Goal: Task Accomplishment & Management: Use online tool/utility

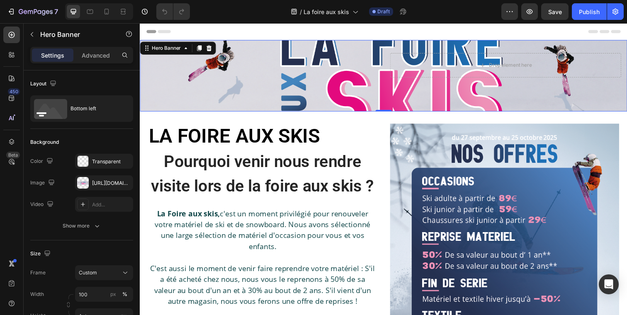
click at [241, 90] on div "Text Block Drop element here" at bounding box center [389, 76] width 498 height 73
click at [95, 58] on p "Advanced" at bounding box center [96, 55] width 28 height 9
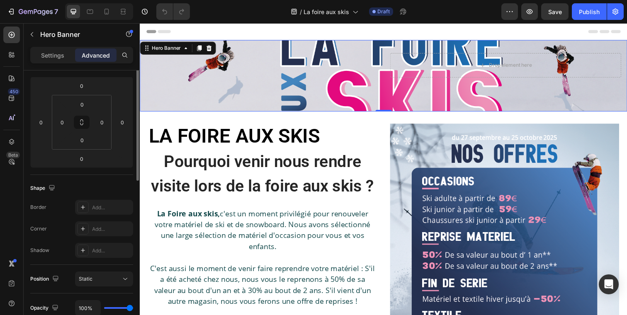
scroll to position [112, 0]
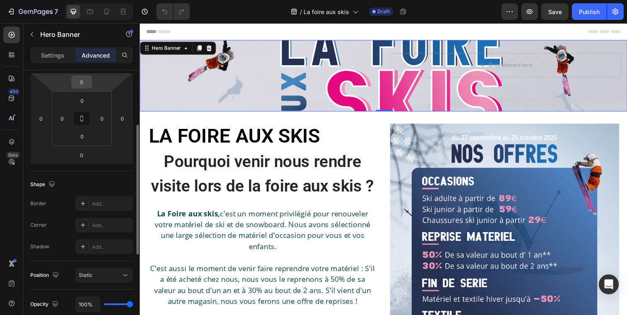
click at [80, 83] on input "0" at bounding box center [81, 82] width 17 height 12
click at [50, 69] on div "Settings Advanced" at bounding box center [82, 59] width 116 height 24
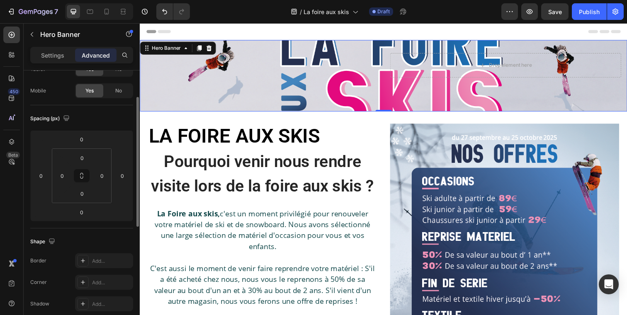
scroll to position [0, 0]
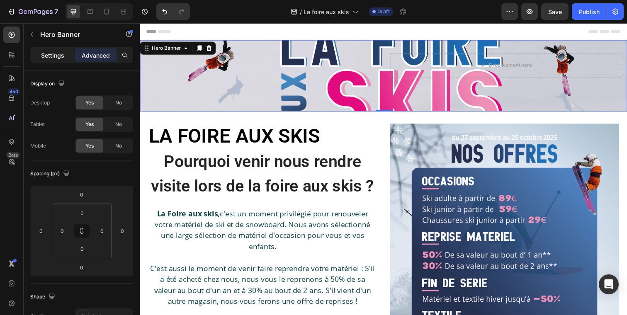
click at [54, 56] on p "Settings" at bounding box center [52, 55] width 23 height 9
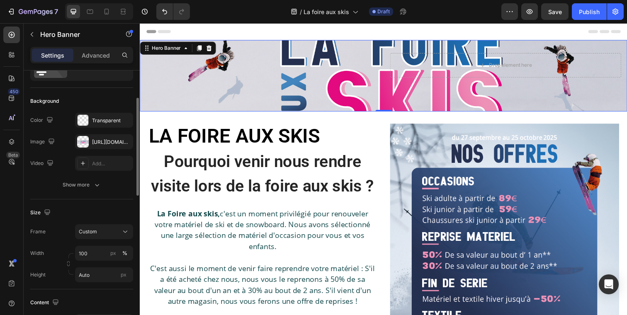
scroll to position [53, 0]
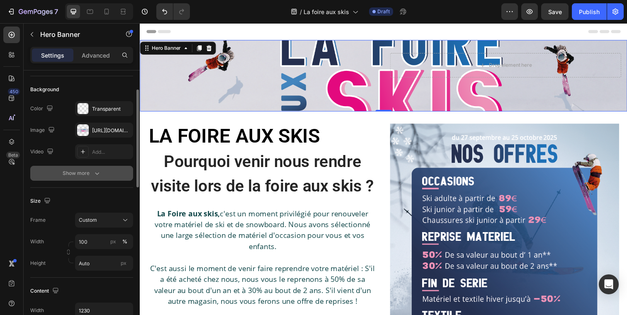
click at [96, 176] on icon "button" at bounding box center [97, 173] width 8 height 8
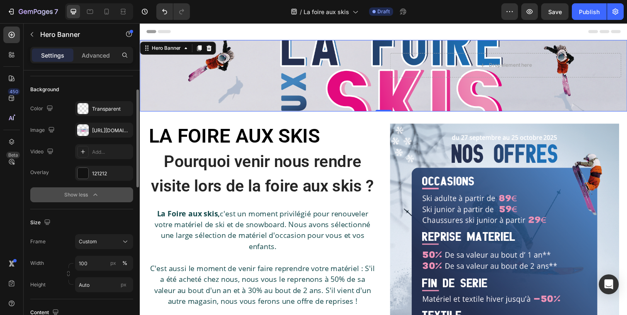
click at [85, 195] on div "Show less" at bounding box center [81, 195] width 35 height 8
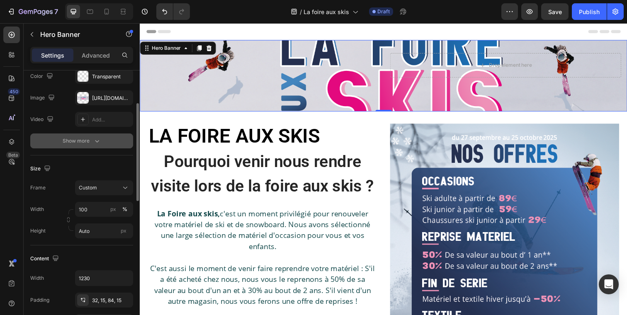
scroll to position [88, 0]
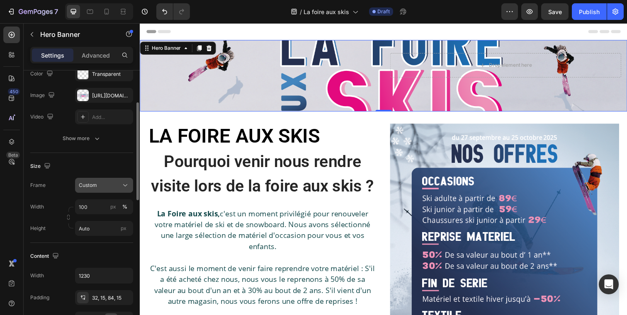
click at [122, 185] on icon at bounding box center [125, 185] width 8 height 8
click at [114, 203] on span "As banner source" at bounding box center [98, 205] width 41 height 7
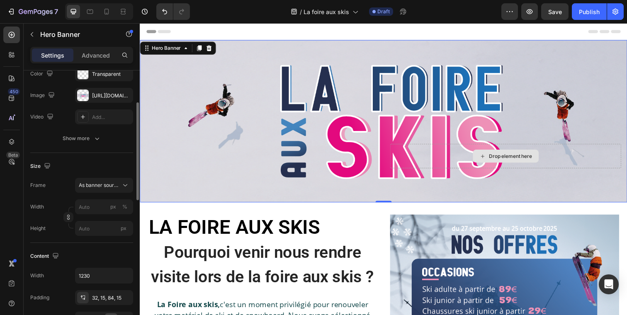
click at [446, 150] on div "Drop element here" at bounding box center [513, 158] width 236 height 25
click at [504, 146] on div "Text Block Drop element here" at bounding box center [389, 169] width 498 height 73
click at [504, 152] on div "Drop element here" at bounding box center [513, 158] width 67 height 13
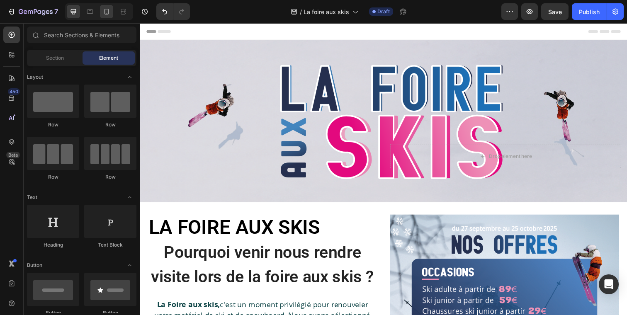
click at [102, 11] on icon at bounding box center [106, 11] width 8 height 8
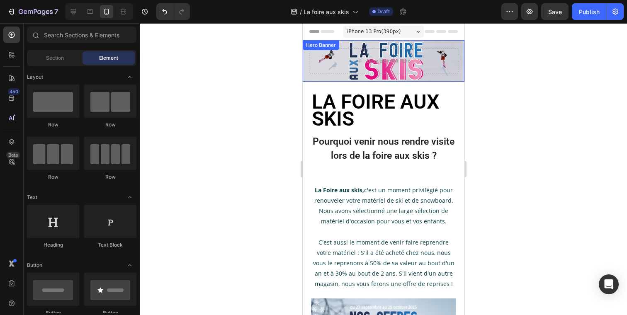
click at [74, 19] on div at bounding box center [99, 11] width 68 height 17
click at [73, 14] on icon at bounding box center [73, 11] width 5 height 5
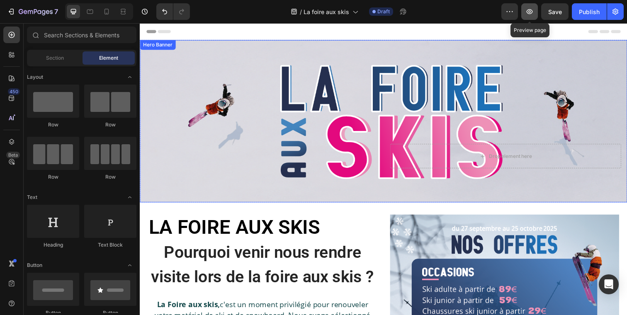
click at [530, 15] on icon "button" at bounding box center [529, 11] width 8 height 8
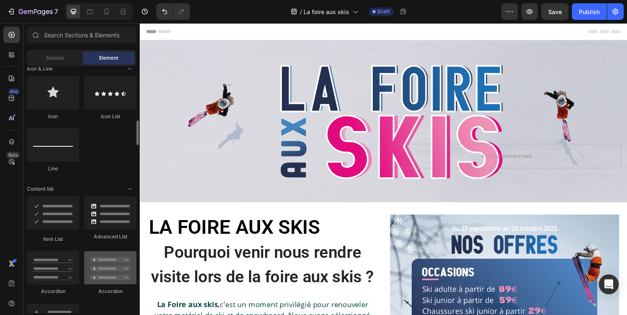
scroll to position [591, 0]
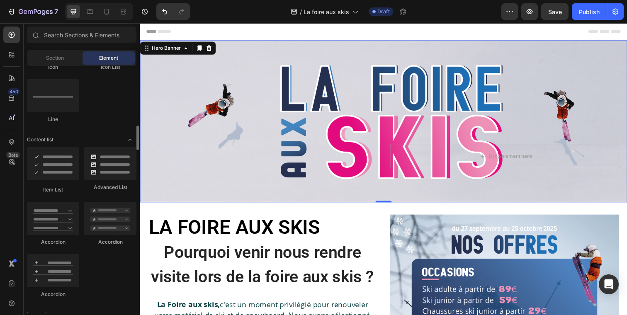
click at [326, 196] on div "Text Block Drop element here" at bounding box center [389, 169] width 498 height 73
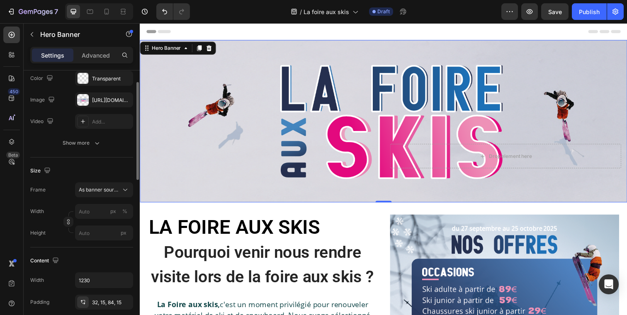
scroll to position [136, 0]
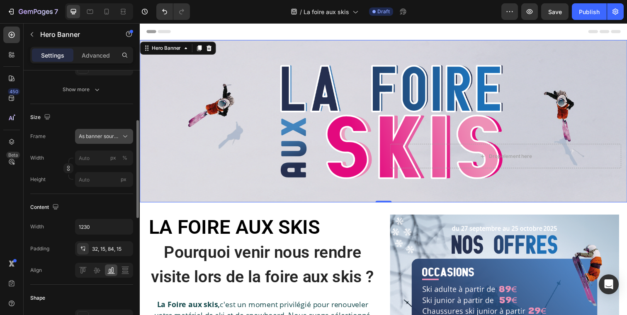
click at [124, 133] on icon at bounding box center [125, 136] width 8 height 8
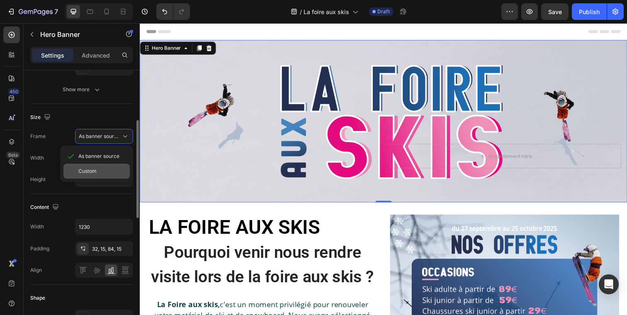
click at [98, 169] on div "Custom" at bounding box center [102, 171] width 48 height 7
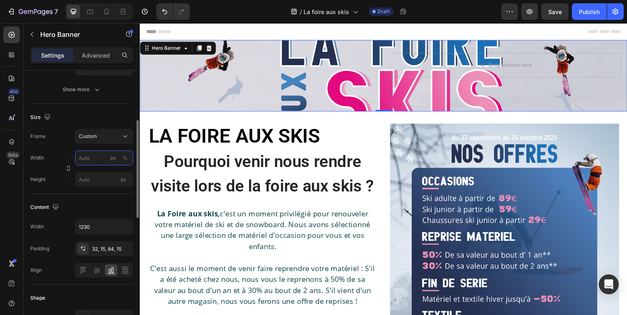
click at [95, 157] on input "px %" at bounding box center [104, 158] width 58 height 15
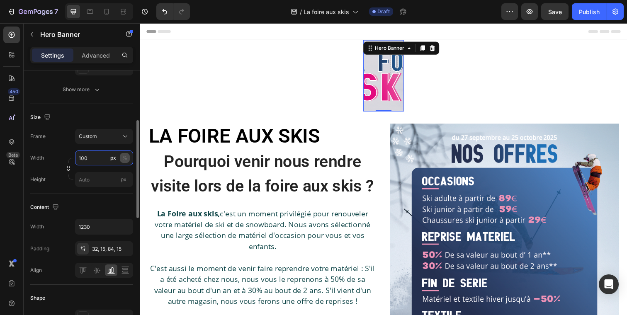
type input "100"
click at [123, 156] on div "%" at bounding box center [124, 157] width 5 height 7
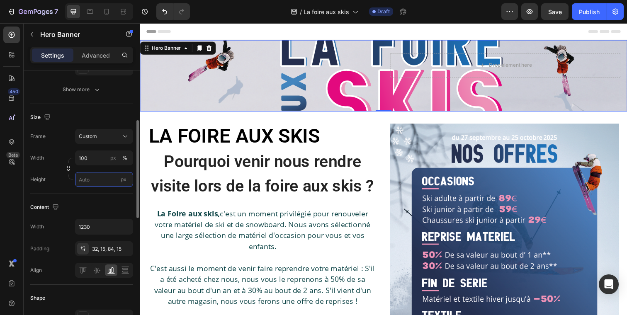
click at [92, 179] on input "px" at bounding box center [104, 179] width 58 height 15
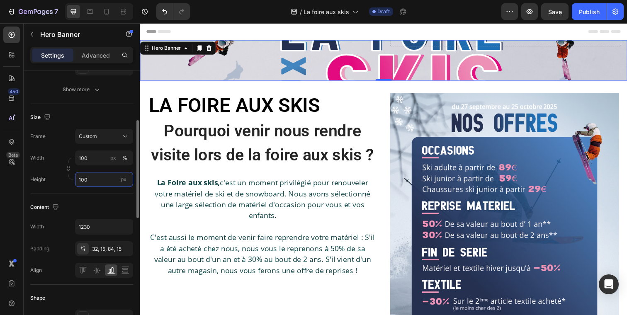
type input "100"
click at [118, 193] on div "Size Frame Custom Width 100 px % Height 100 px" at bounding box center [81, 149] width 103 height 90
click at [122, 181] on span "px" at bounding box center [124, 179] width 6 height 6
click at [122, 181] on input "100" at bounding box center [104, 179] width 58 height 15
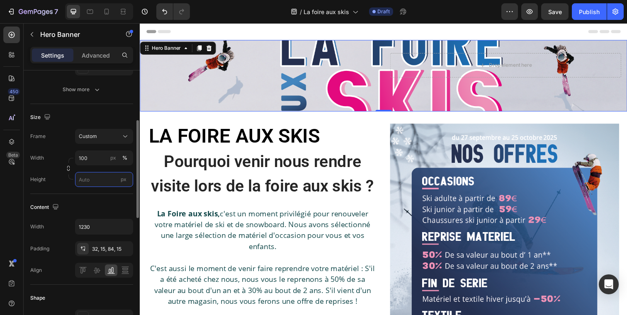
type input "2"
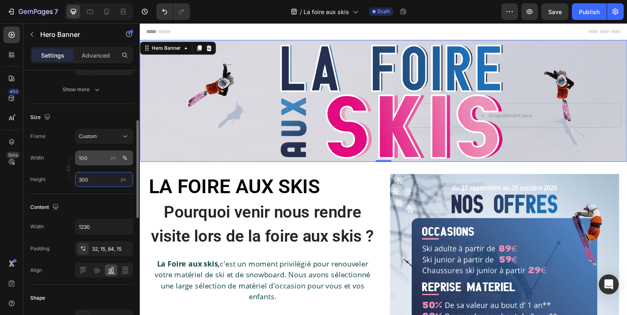
type input "300"
drag, startPoint x: 90, startPoint y: 159, endPoint x: 54, endPoint y: 159, distance: 35.7
click at [54, 159] on div "Width 100 px %" at bounding box center [81, 158] width 103 height 15
drag, startPoint x: 96, startPoint y: 161, endPoint x: 38, endPoint y: 161, distance: 58.5
click at [38, 161] on div "Width 100 px %" at bounding box center [81, 158] width 103 height 15
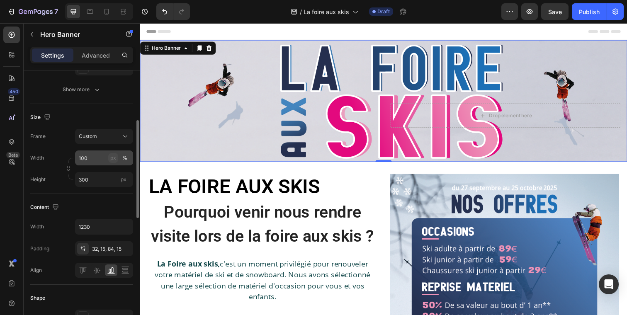
click at [113, 160] on div "px" at bounding box center [113, 157] width 6 height 7
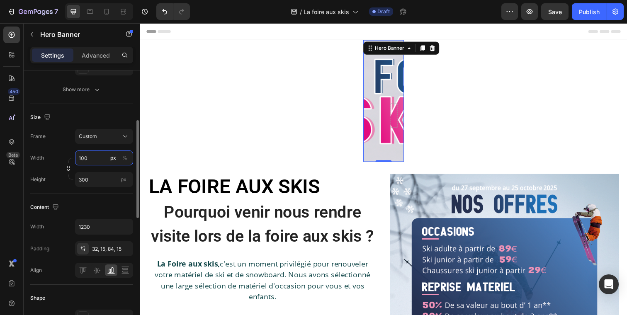
click at [100, 158] on input "100" at bounding box center [104, 158] width 58 height 15
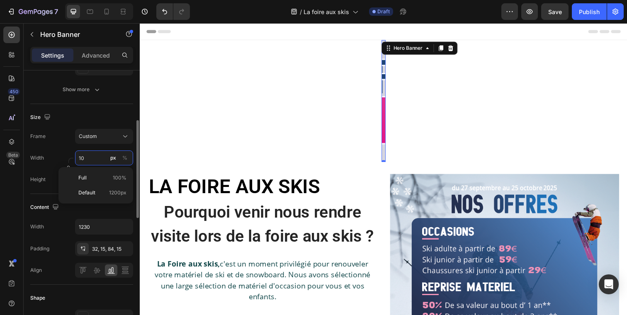
type input "1"
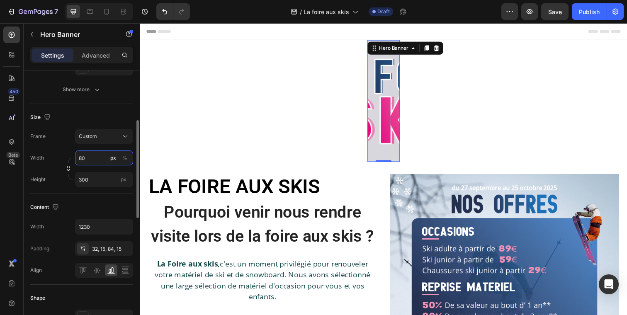
type input "8"
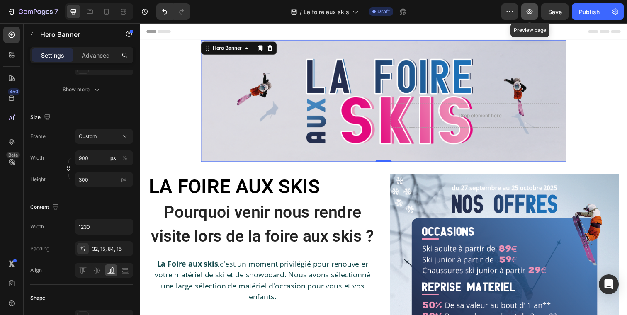
click at [535, 14] on button "button" at bounding box center [529, 11] width 17 height 17
drag, startPoint x: 92, startPoint y: 161, endPoint x: 67, endPoint y: 161, distance: 24.5
click at [67, 161] on div "Width 900 px % Height 300 px" at bounding box center [81, 169] width 103 height 36
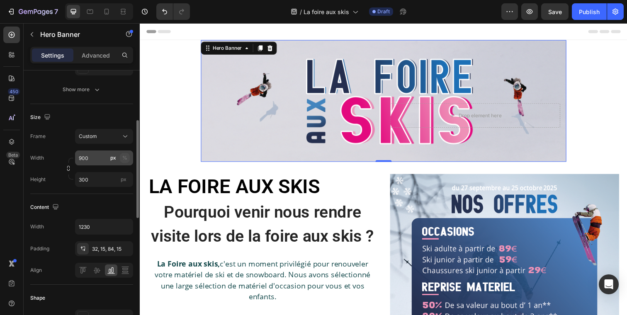
click at [125, 157] on div "%" at bounding box center [124, 157] width 5 height 7
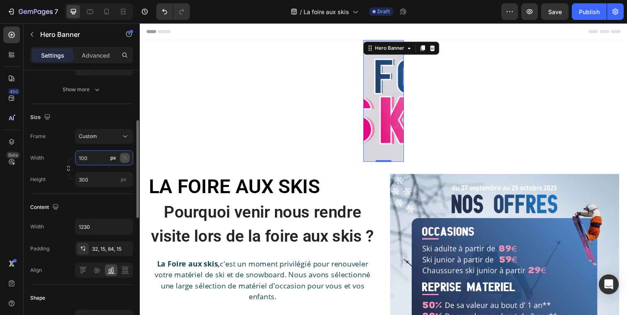
type input "100"
click at [126, 158] on div "%" at bounding box center [124, 157] width 5 height 7
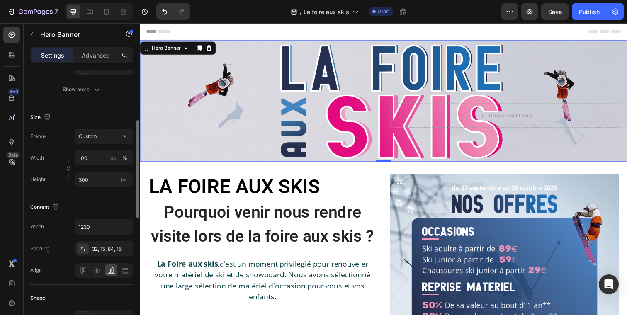
click at [61, 193] on div "Size Frame Custom Width 100 px % Height 300 px" at bounding box center [81, 149] width 103 height 90
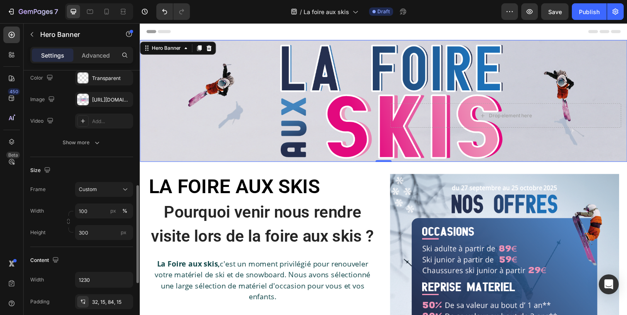
scroll to position [0, 0]
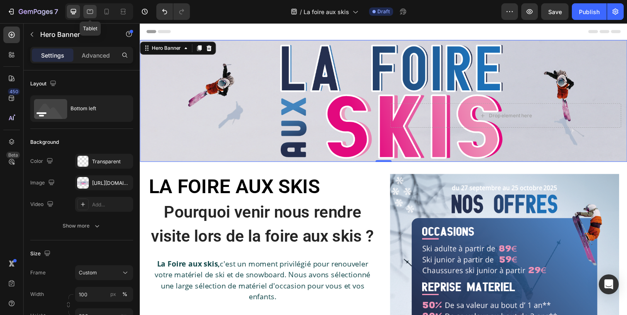
click at [93, 12] on icon at bounding box center [90, 12] width 6 height 5
type input "100%"
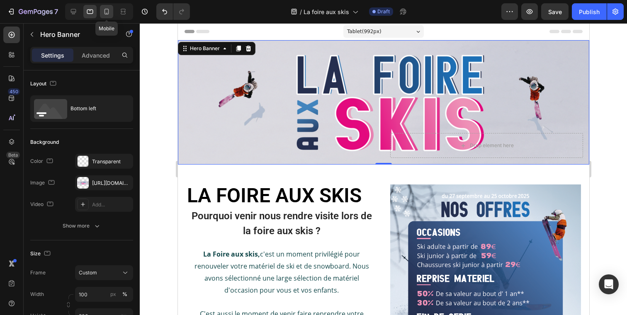
click at [104, 11] on icon at bounding box center [106, 11] width 8 height 8
type input "Auto"
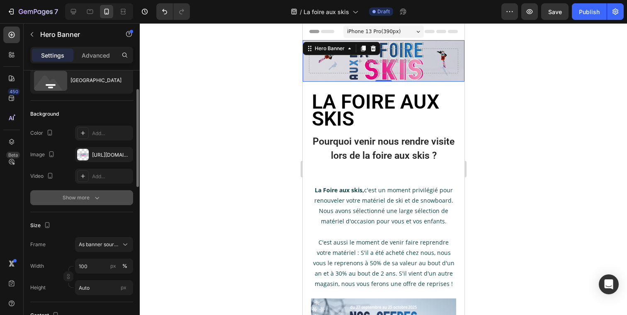
scroll to position [37, 0]
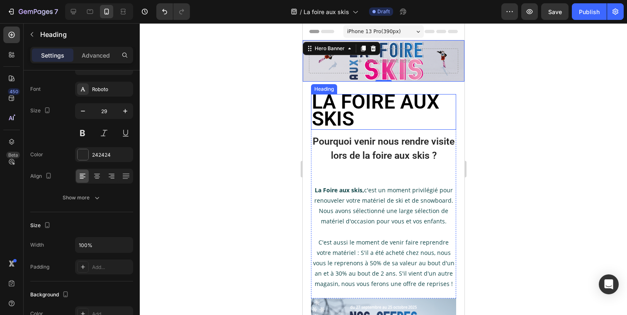
click at [349, 112] on span "LA FOIRE AUX SKIS" at bounding box center [374, 110] width 127 height 41
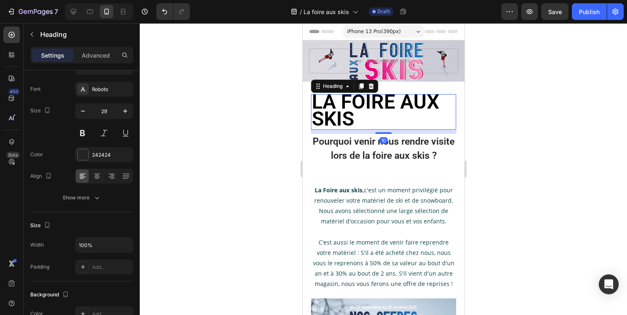
scroll to position [0, 0]
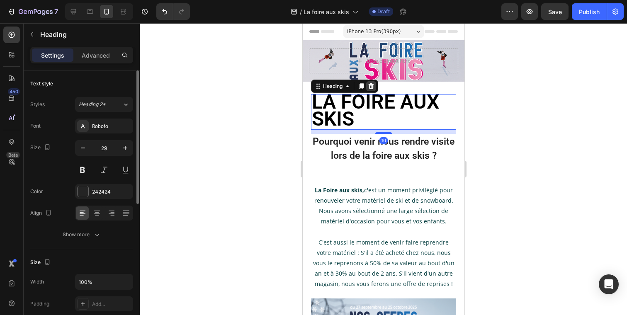
click at [373, 83] on div at bounding box center [371, 86] width 10 height 10
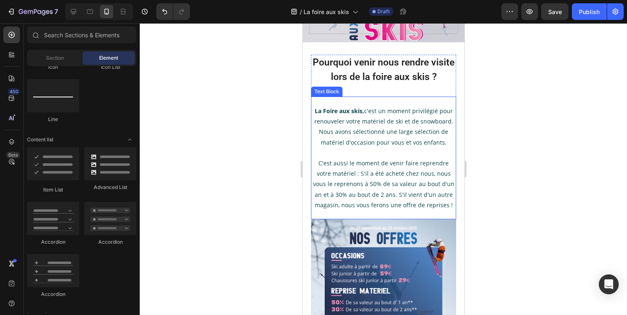
scroll to position [46, 0]
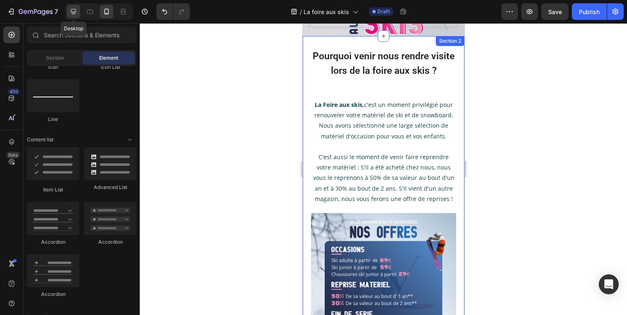
click at [71, 9] on icon at bounding box center [73, 11] width 8 height 8
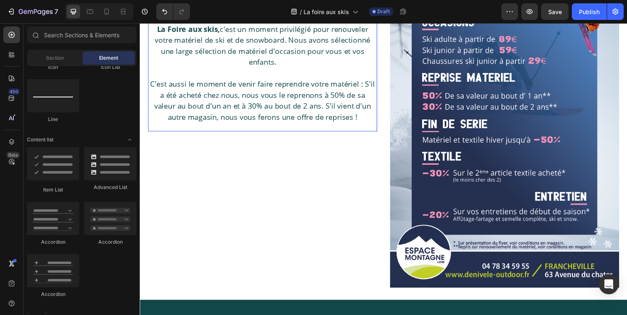
scroll to position [133, 0]
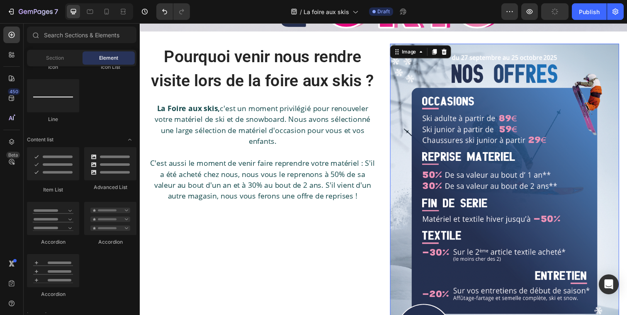
click at [617, 238] on img at bounding box center [512, 209] width 234 height 330
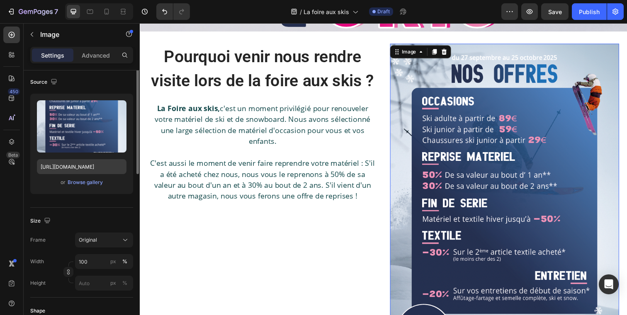
scroll to position [100, 0]
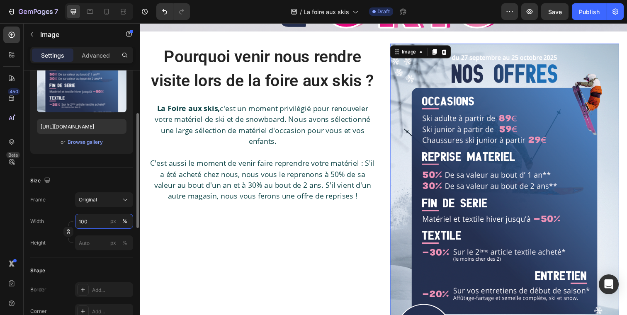
click at [91, 219] on input "100" at bounding box center [104, 221] width 58 height 15
click at [113, 224] on div "px" at bounding box center [113, 221] width 6 height 7
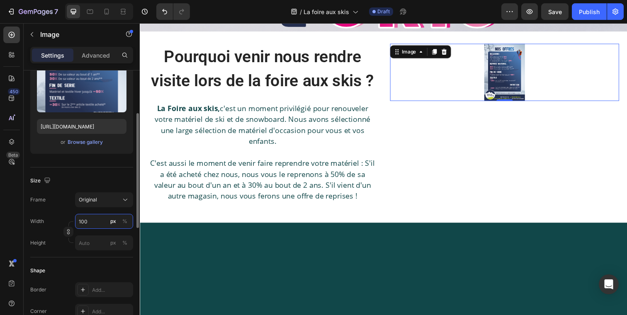
click at [92, 222] on input "100" at bounding box center [104, 221] width 58 height 15
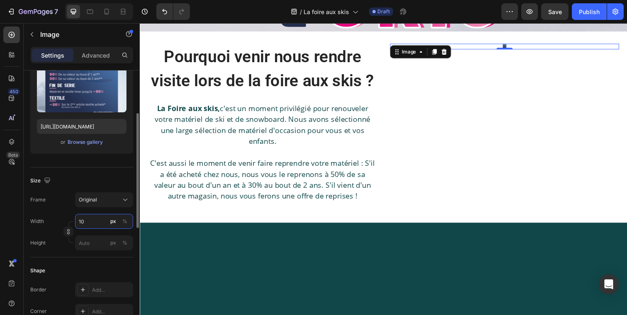
type input "1"
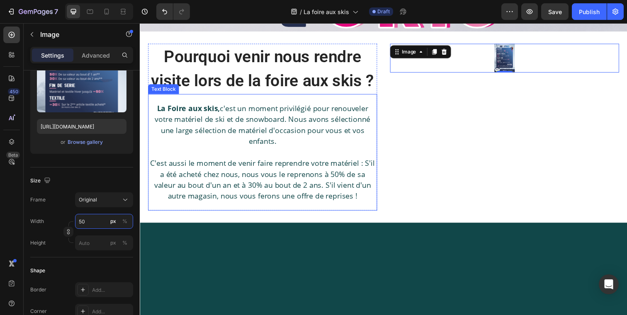
type input "5"
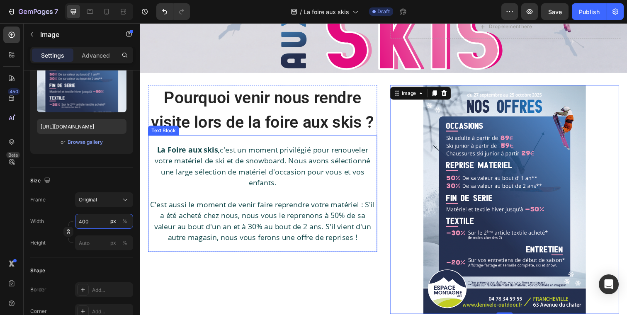
scroll to position [103, 0]
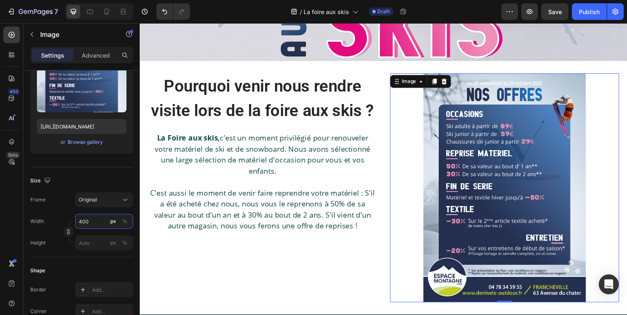
type input "400"
click at [610, 139] on div at bounding box center [512, 191] width 234 height 234
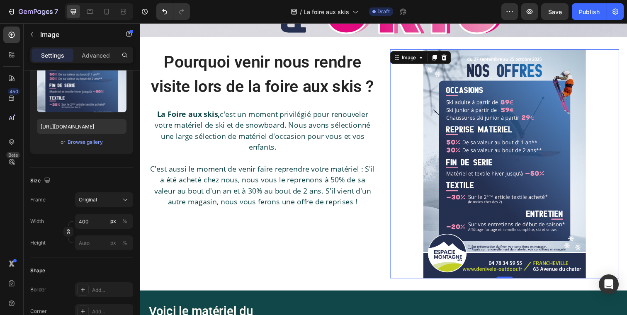
scroll to position [132, 0]
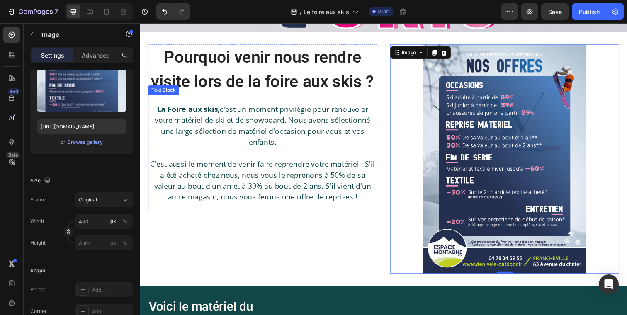
click at [226, 133] on p "La Foire aux skis, c'est un moment privilégié pour renouveler votre matériel de…" at bounding box center [265, 127] width 232 height 45
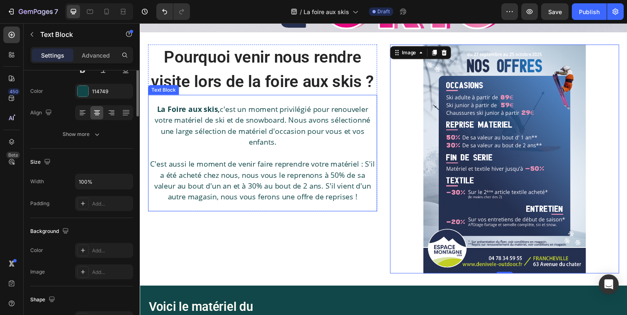
scroll to position [0, 0]
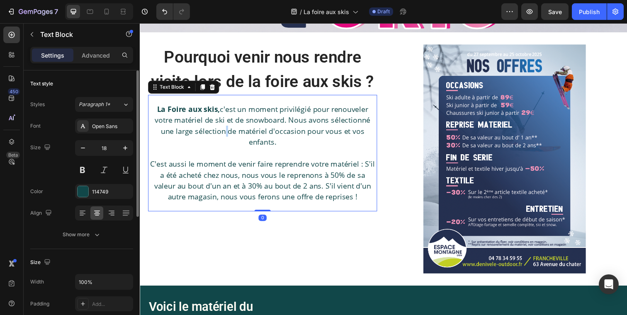
click at [226, 133] on p "La Foire aux skis, c'est un moment privilégié pour renouveler votre matériel de…" at bounding box center [265, 127] width 232 height 45
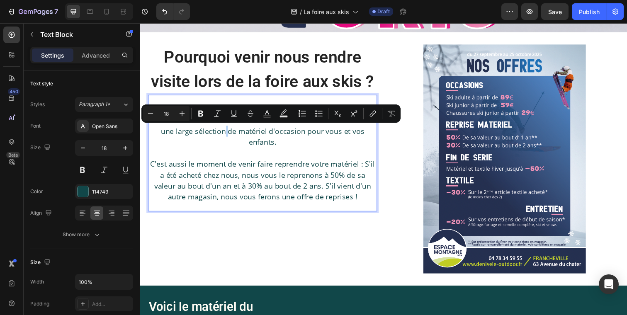
click at [228, 133] on p "La Foire aux skis, c'est un moment privilégié pour renouveler votre matériel de…" at bounding box center [265, 127] width 232 height 45
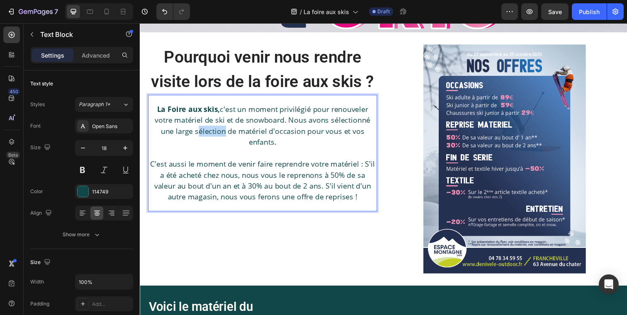
drag, startPoint x: 228, startPoint y: 133, endPoint x: 200, endPoint y: 133, distance: 27.4
click at [200, 133] on p "La Foire aux skis, c'est un moment privilégié pour renouveler votre matériel de…" at bounding box center [265, 127] width 232 height 45
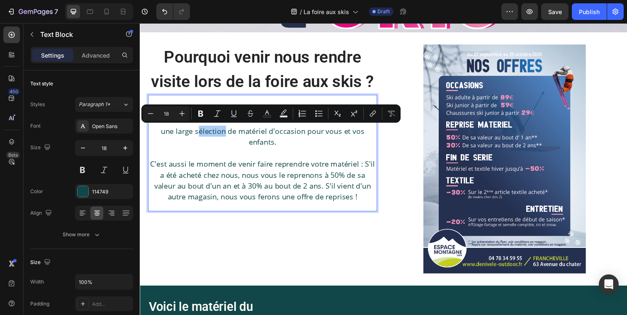
click at [382, 107] on div "Minus 18 Plus Bold Italic Underline Strikethrough Text Color Text Background Co…" at bounding box center [271, 113] width 256 height 15
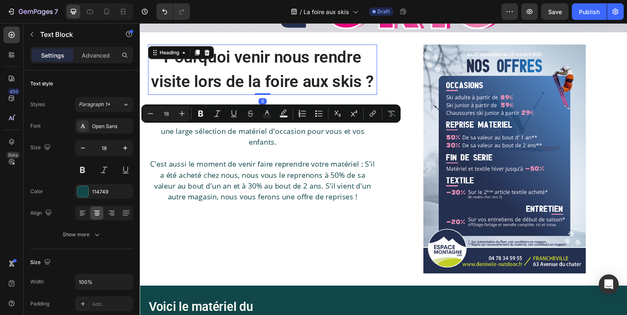
click at [366, 85] on strong "Pourquoi venir nous rendre visite lors de la foire aux skis ?" at bounding box center [265, 70] width 228 height 44
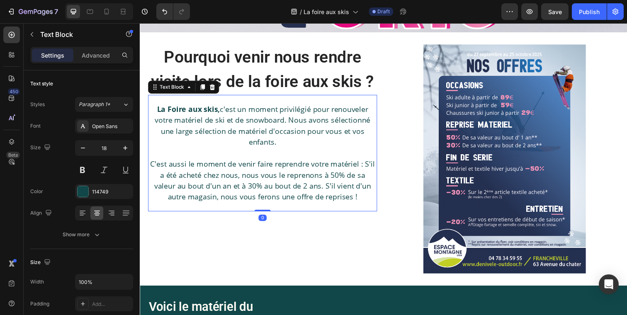
click at [364, 117] on p "La Foire aux skis, c'est un moment privilégié pour renouveler votre matériel de…" at bounding box center [265, 127] width 232 height 45
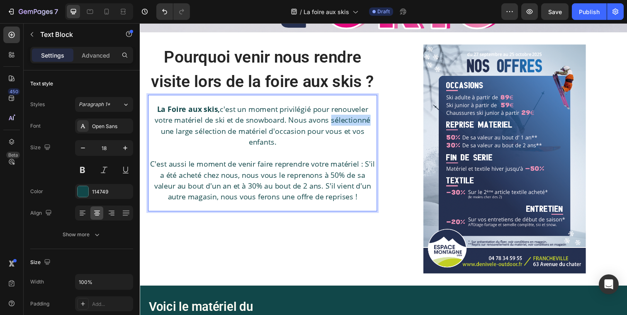
click at [370, 121] on p "La Foire aux skis, c'est un moment privilégié pour renouveler votre matériel de…" at bounding box center [265, 127] width 232 height 45
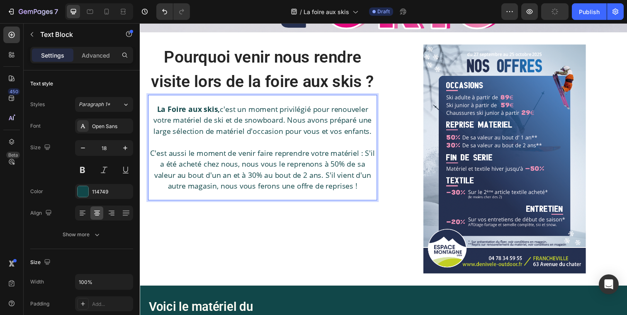
click at [368, 156] on p "C'est aussi le moment de venir faire reprendre votre matériel : S'il a été ache…" at bounding box center [265, 172] width 232 height 45
click at [170, 162] on p "S'il a été acheté chez nous, nous vous le reprenons à 50% de sa valeur au bout …" at bounding box center [265, 178] width 232 height 34
click at [153, 170] on p "S'il a été acheté chez nous, nous vous le reprenons à 50% de sa valeur au bout …" at bounding box center [265, 178] width 232 height 34
click at [250, 168] on p "- S'il a été acheté chez nous, nous vous le reprenons à 50% de sa valeur au bou…" at bounding box center [265, 178] width 232 height 34
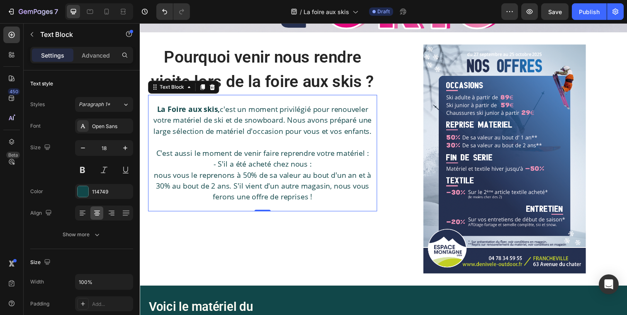
click at [222, 165] on p "- S'il a été acheté chez nous :" at bounding box center [265, 166] width 232 height 11
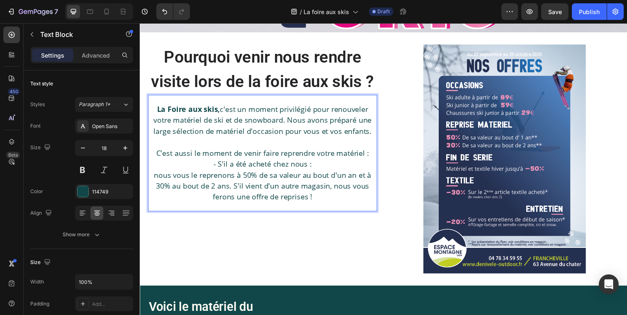
click at [217, 168] on p "- S'il a été acheté chez nous :" at bounding box center [265, 166] width 232 height 11
drag, startPoint x: 220, startPoint y: 168, endPoint x: 213, endPoint y: 168, distance: 7.1
click at [213, 168] on p "- S'il a été acheté chez nous :" at bounding box center [265, 166] width 232 height 11
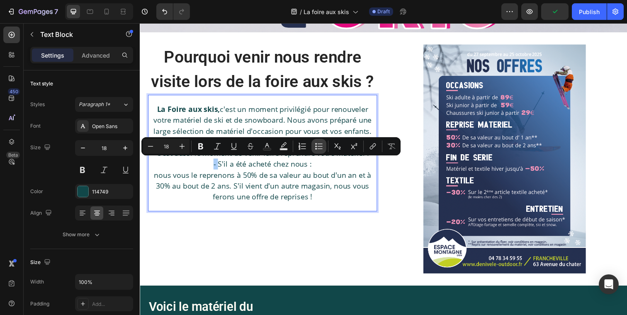
click at [317, 144] on icon "Editor contextual toolbar" at bounding box center [319, 146] width 8 height 8
type input "18"
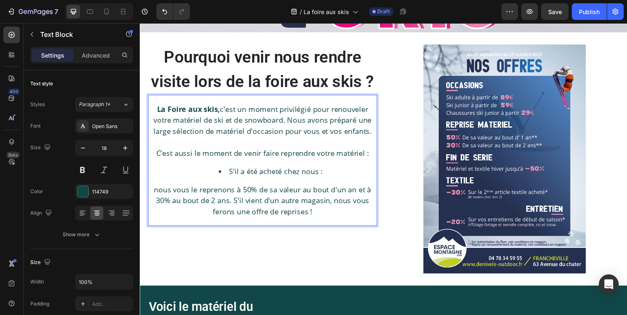
click at [338, 173] on li "S'il a été acheté chez nous :" at bounding box center [273, 174] width 216 height 11
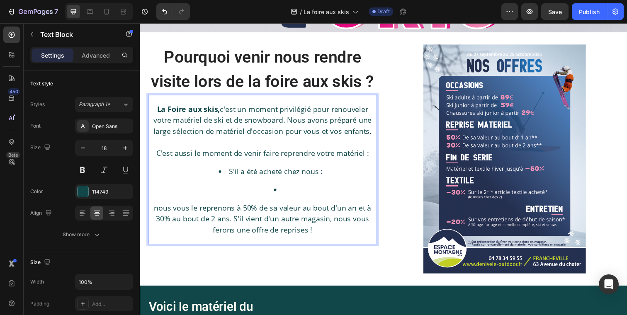
click at [251, 218] on p "nous vous le reprenons à 50% de sa valeur au bout d'un an et à 30% au bout de 2…" at bounding box center [265, 223] width 232 height 34
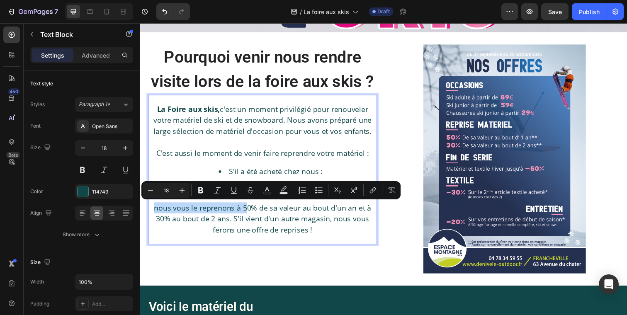
drag, startPoint x: 246, startPoint y: 212, endPoint x: 138, endPoint y: 209, distance: 108.3
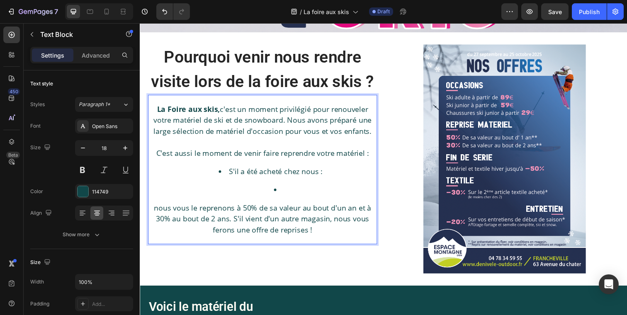
click at [304, 168] on div "La Foire aux skis, c'est un moment privilégié pour renouveler votre matériel de…" at bounding box center [265, 173] width 234 height 136
click at [324, 176] on li "S'il a été acheté chez nous :" at bounding box center [273, 184] width 216 height 30
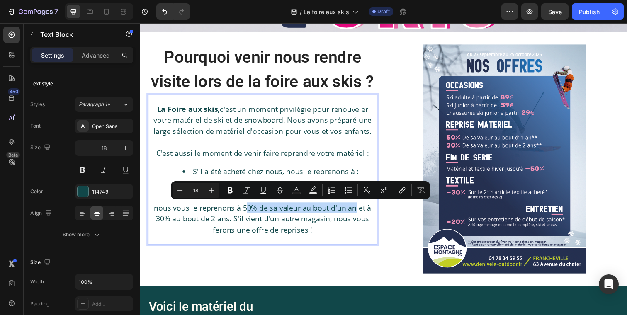
drag, startPoint x: 246, startPoint y: 209, endPoint x: 358, endPoint y: 211, distance: 112.4
click at [358, 211] on p "nous vous le reprenons à 50% de sa valeur au bout d'un an et à 30% au bout de 2…" at bounding box center [265, 223] width 232 height 34
drag, startPoint x: 361, startPoint y: 212, endPoint x: 247, endPoint y: 212, distance: 114.5
click at [247, 212] on p "nous vous le reprenons à 50% de sa valeur au bout d'un an et à 30% au bout de 2…" at bounding box center [265, 223] width 232 height 34
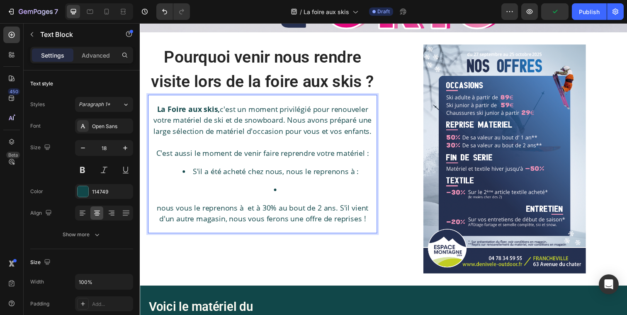
click at [291, 193] on li "Rich Text Editor. Editing area: main" at bounding box center [281, 192] width 199 height 11
click at [286, 192] on li "50% de sa valeur au bout d'un an" at bounding box center [281, 192] width 199 height 11
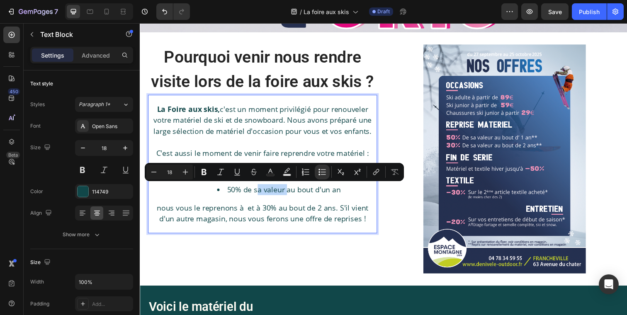
drag, startPoint x: 289, startPoint y: 192, endPoint x: 261, endPoint y: 195, distance: 28.0
click at [261, 195] on li "50% de sa valeur au bout d'un an" at bounding box center [281, 192] width 199 height 11
click at [290, 192] on li "50% de sa valeur au bout d'un an" at bounding box center [281, 192] width 199 height 11
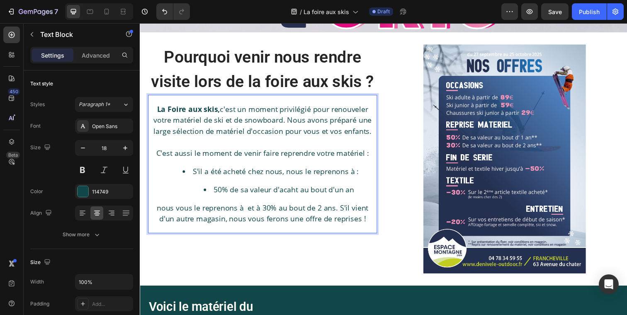
click at [358, 191] on li "50% de sa valeur d'acaht au bout d'un an" at bounding box center [281, 192] width 199 height 11
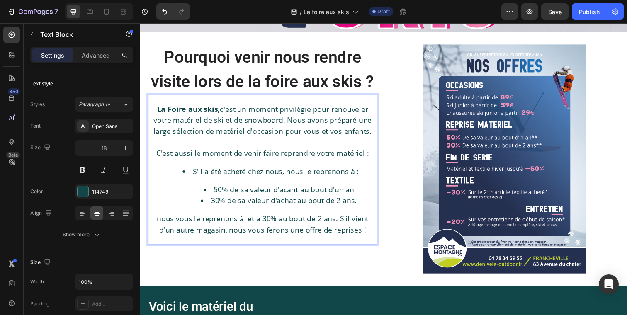
click at [204, 180] on li "S'il a été acheté chez nous, nous le reprenons à : 50% de sa valeur d'acaht au …" at bounding box center [273, 189] width 216 height 41
click at [79, 215] on icon at bounding box center [82, 213] width 8 height 8
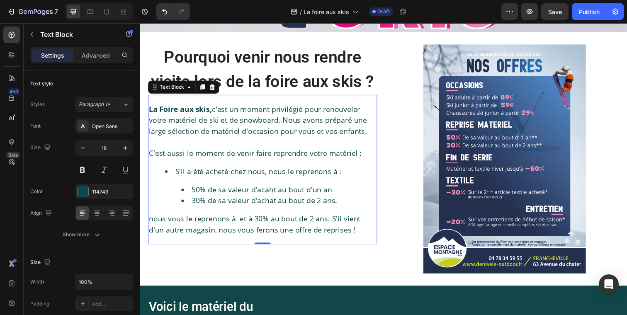
click at [167, 166] on div "La Foire aux skis, c'est un moment privilégié pour renouveler votre matériel de…" at bounding box center [265, 173] width 234 height 136
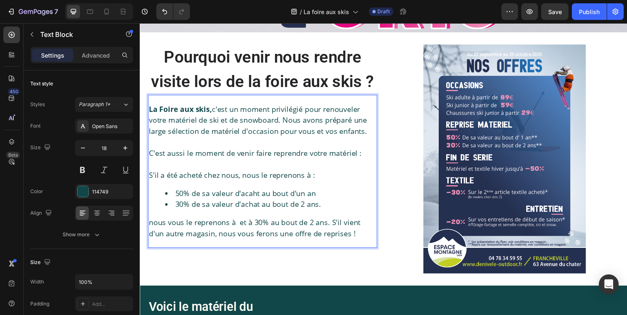
click at [149, 178] on p "S'il a été acheté chez nous, nous le reprenons à :" at bounding box center [265, 178] width 232 height 11
click at [150, 178] on p "S'il a été acheté chez nous, nous le reprenons à :" at bounding box center [265, 178] width 232 height 11
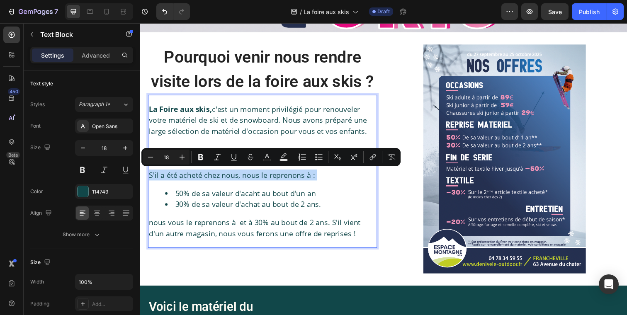
click at [150, 178] on p "S'il a été acheté chez nous, nous le reprenons à :" at bounding box center [265, 178] width 232 height 11
click at [155, 178] on p "S'il a été acheté chez nous, nous le reprenons à :" at bounding box center [265, 178] width 232 height 11
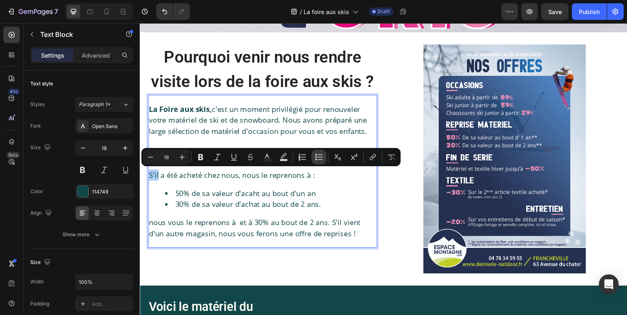
click at [317, 156] on icon "Editor contextual toolbar" at bounding box center [319, 157] width 8 height 8
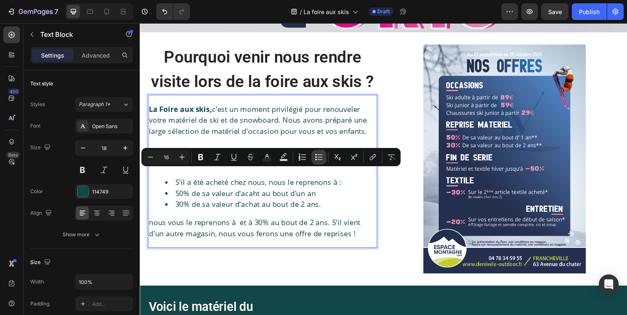
type input "18"
click at [174, 185] on li "S'il a été acheté chez nous, nous le reprenons à :" at bounding box center [273, 185] width 216 height 11
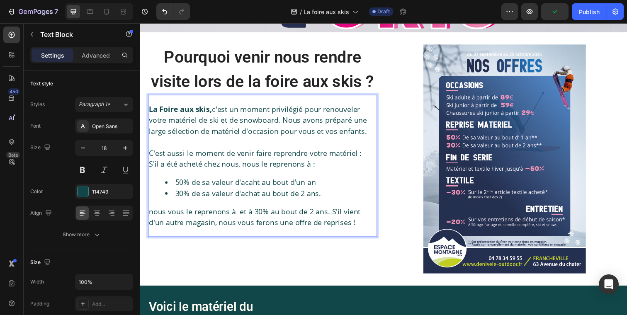
click at [174, 180] on li "50% de sa valeur d'acaht au bout d'un an" at bounding box center [273, 185] width 216 height 11
click at [171, 196] on li "30% de sa valeur d'achat au bout de 2 ans." at bounding box center [273, 196] width 216 height 11
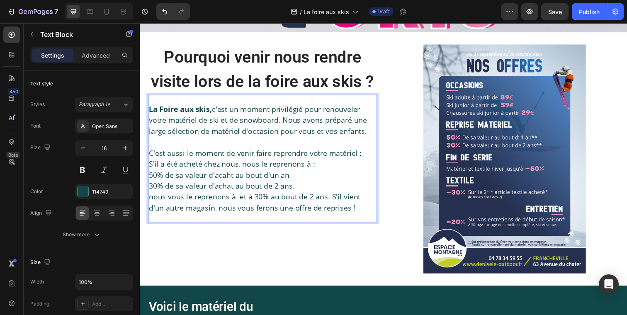
click at [150, 167] on p "S'il a été acheté chez nous, nous le reprenons à :" at bounding box center [265, 166] width 232 height 11
click at [149, 167] on p "S'il a été acheté chez nous, nous le reprenons à :" at bounding box center [265, 166] width 232 height 11
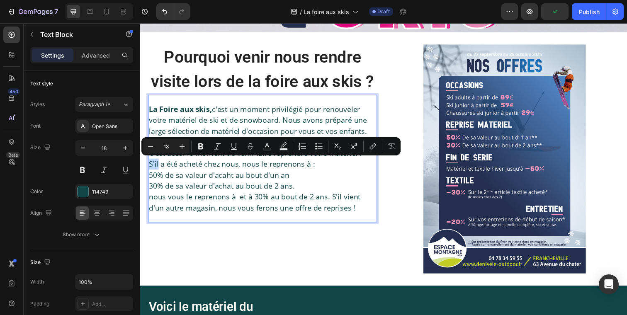
click at [151, 170] on p "S'il a été acheté chez nous, nous le reprenons à :" at bounding box center [265, 166] width 232 height 11
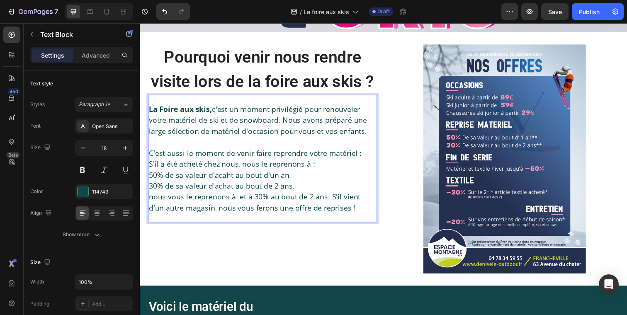
click at [151, 164] on p "S'il a été acheté chez nous, nous le reprenons à :" at bounding box center [265, 166] width 232 height 11
click at [149, 165] on p "S'il a été acheté chez nous, nous le reprenons à :" at bounding box center [265, 166] width 232 height 11
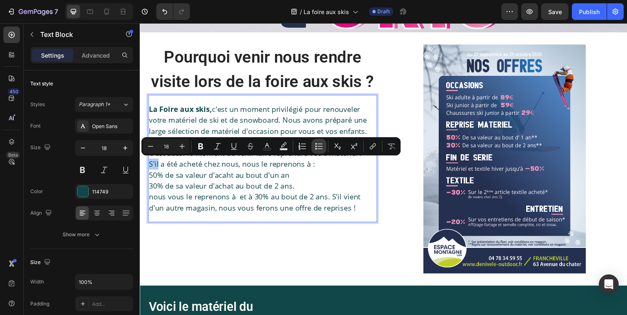
click at [319, 143] on icon "Editor contextual toolbar" at bounding box center [319, 146] width 8 height 8
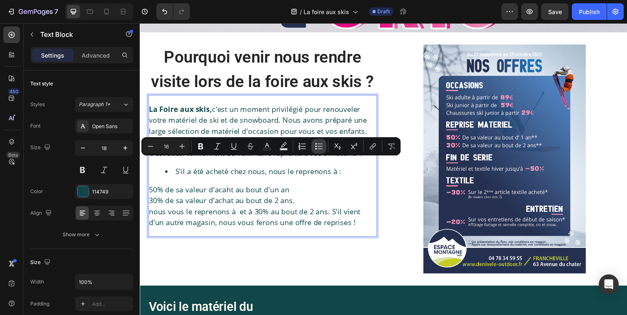
type input "18"
click at [166, 187] on p "50% de sa valeur d'acaht au bout d'un an" at bounding box center [265, 192] width 232 height 11
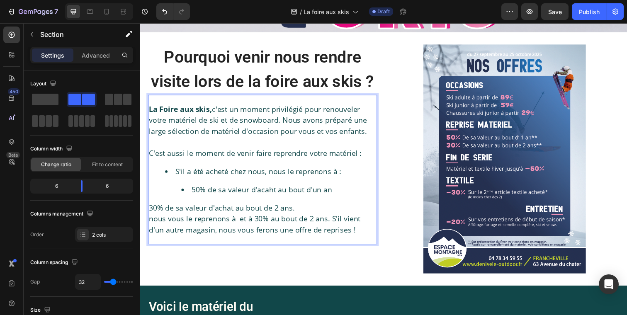
click at [147, 212] on div "Pourquoi venir nous rendre visite lors de la foire aux skis ? Heading La Foire …" at bounding box center [389, 161] width 498 height 259
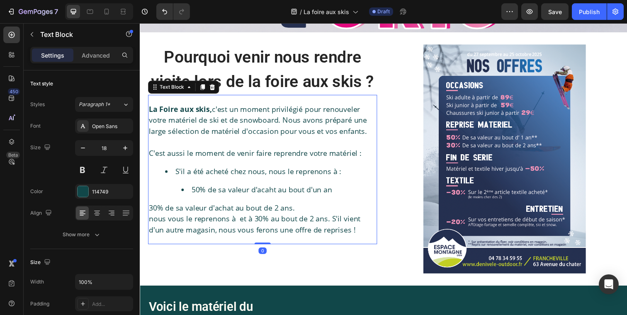
click at [149, 212] on p "30% de sa valeur d'achat au bout de 2 ans." at bounding box center [265, 211] width 232 height 11
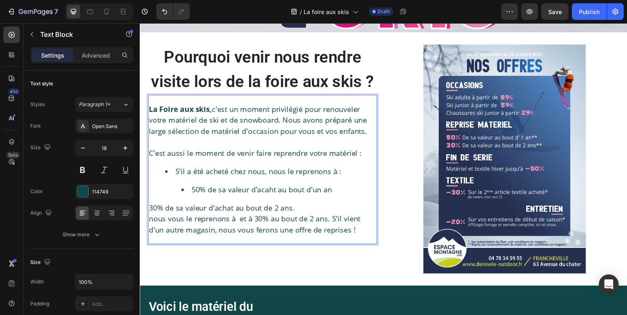
click at [157, 212] on p "30% de sa valeur d'achat au bout de 2 ans." at bounding box center [265, 211] width 232 height 11
click at [243, 221] on p "nous vous le reprenons à et à 30% au bout de 2 ans. S'il vient d'un autre magas…" at bounding box center [265, 228] width 232 height 22
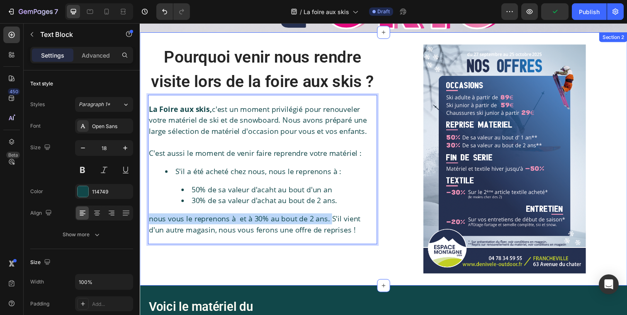
drag, startPoint x: 334, startPoint y: 221, endPoint x: 139, endPoint y: 223, distance: 194.9
click at [140, 223] on div "Pourquoi venir nous rendre visite lors de la foire aux skis ? Heading La Foire …" at bounding box center [389, 161] width 498 height 259
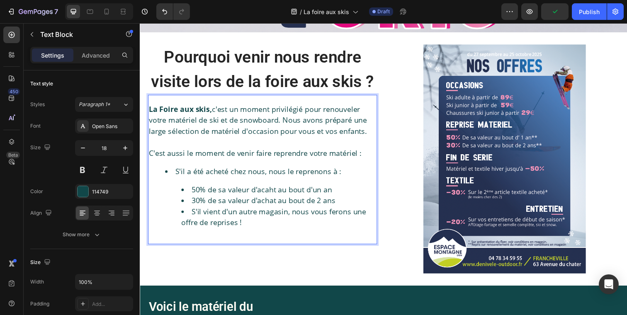
click at [192, 219] on li "S'il vient d'un autre magasin, nous vous ferons une offre de reprises !" at bounding box center [281, 221] width 199 height 22
click at [190, 216] on li "S'il vient d'un autre magasin, nous vous ferons une offre de reprises !" at bounding box center [281, 221] width 199 height 22
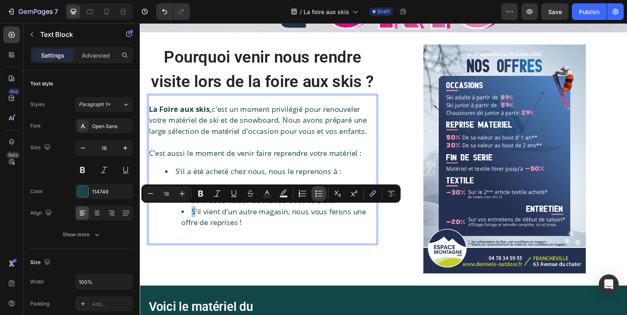
click at [319, 192] on icon "Editor contextual toolbar" at bounding box center [319, 194] width 8 height 8
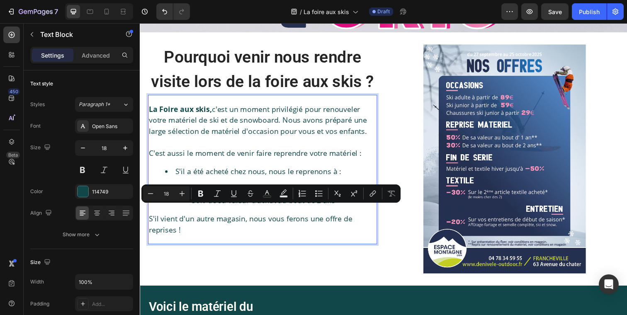
click at [158, 226] on p "S'il vient d'un autre magasin, nous vous ferons une offre de reprises !" at bounding box center [265, 228] width 232 height 22
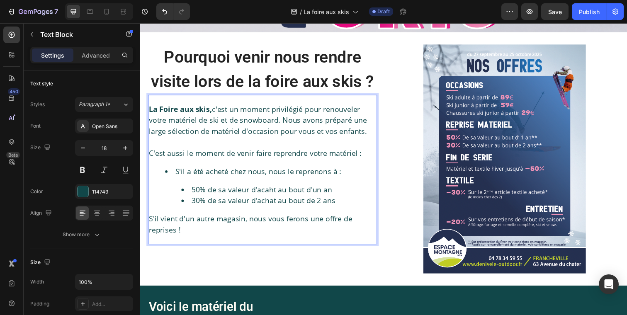
click at [151, 223] on p "S'il vient d'un autre magasin, nous vous ferons une offre de reprises !" at bounding box center [265, 228] width 232 height 22
click at [151, 222] on p "S'il vient d'un autre magasin, nous vous ferons une offre de reprises !" at bounding box center [265, 228] width 232 height 22
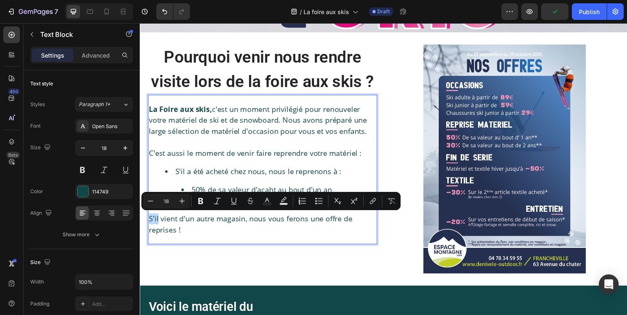
click at [151, 222] on p "S'il vient d'un autre magasin, nous vous ferons une offre de reprises !" at bounding box center [265, 228] width 232 height 22
click at [321, 198] on icon "Editor contextual toolbar" at bounding box center [320, 198] width 5 height 0
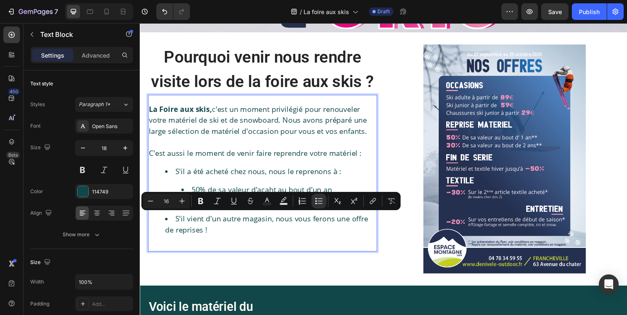
type input "18"
click at [214, 235] on li "S'il vient d'un autre magasin, nous vous ferons une offre de reprises !" at bounding box center [273, 228] width 216 height 22
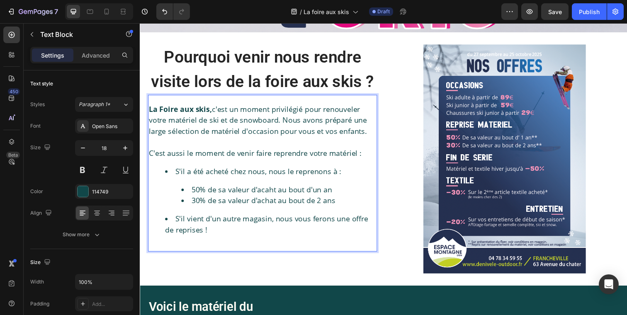
click at [200, 236] on li "S'il vient d'un autre magasin, nous vous ferons une offre de reprises !" at bounding box center [273, 228] width 216 height 22
click at [221, 234] on li "S'il vient d'un autre magasin, nous vous ferons une offre de reprise !" at bounding box center [273, 228] width 216 height 22
click at [369, 135] on p "La Foire aux skis, c'est un moment privilégié pour renouveler votre matériel de…" at bounding box center [265, 122] width 232 height 34
click at [365, 241] on div "La Foire aux skis, c'est un moment privilégié pour renouveler votre matériel de…" at bounding box center [265, 177] width 234 height 144
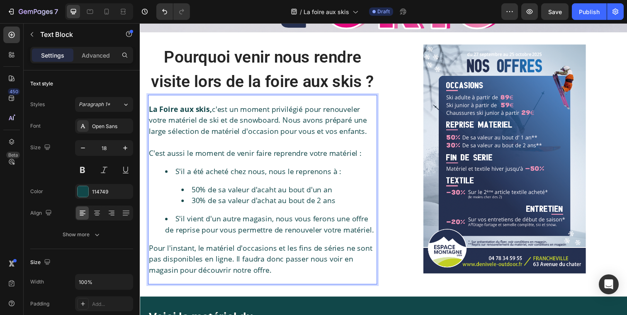
click at [251, 276] on p "Pour l'instant, le matériel d'occasions et les fins de séries ne sont pas dispo…" at bounding box center [265, 264] width 232 height 34
click at [265, 275] on p "Pour l'instant, le matériel d'occasions et les fins de séries ne sont pas dispo…" at bounding box center [265, 264] width 232 height 34
click at [282, 277] on p "Pour l'instant, le matériel d'occasions et les fins de séries ne sont pas dispo…" at bounding box center [265, 264] width 232 height 34
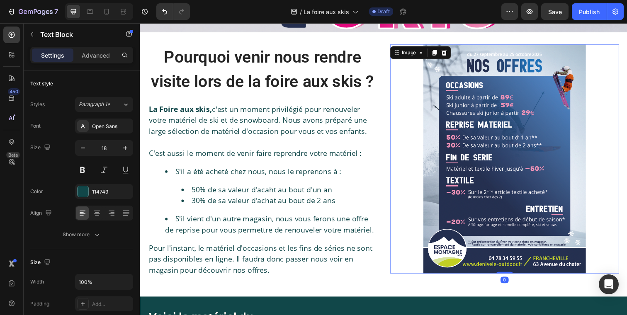
click at [488, 71] on img at bounding box center [512, 162] width 166 height 234
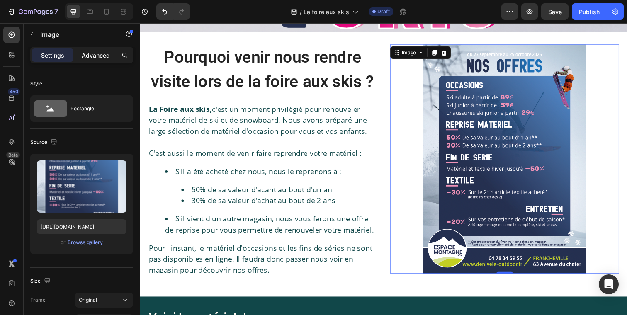
click at [98, 59] on p "Advanced" at bounding box center [96, 55] width 28 height 9
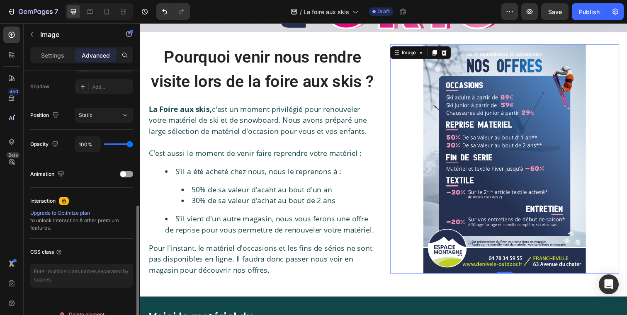
scroll to position [275, 0]
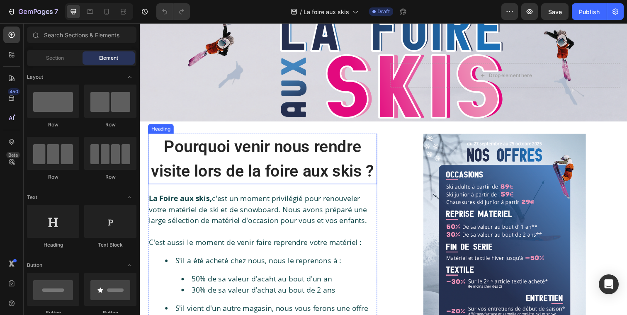
scroll to position [30, 0]
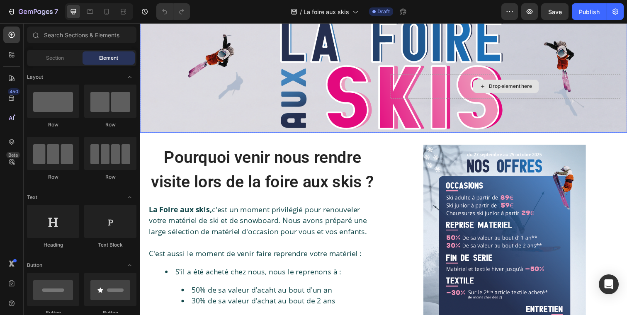
click at [510, 89] on div "Drop element here" at bounding box center [518, 87] width 44 height 7
click at [519, 83] on div "Drop element here" at bounding box center [513, 87] width 67 height 13
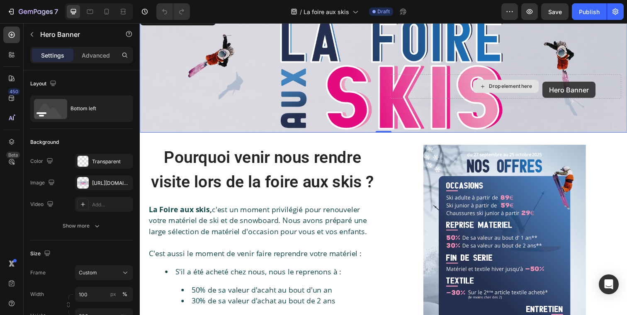
scroll to position [0, 0]
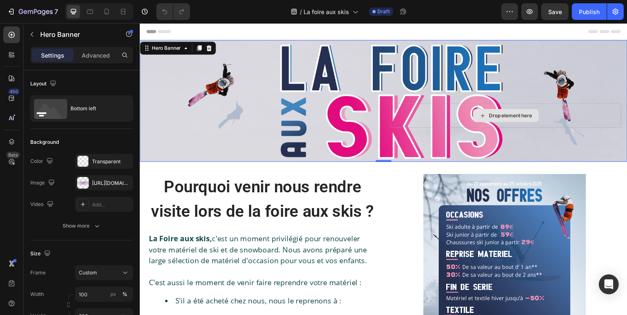
click at [511, 114] on div "Drop element here" at bounding box center [518, 117] width 44 height 7
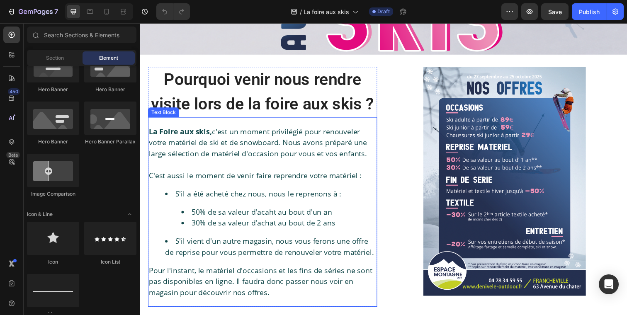
scroll to position [128, 0]
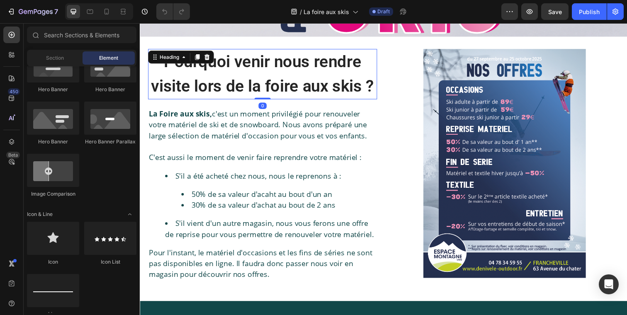
click at [334, 90] on strong "Pourquoi venir nous rendre visite lors de la foire aux skis ?" at bounding box center [265, 75] width 228 height 44
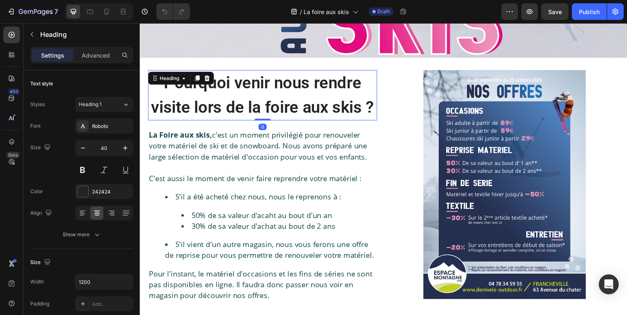
scroll to position [104, 0]
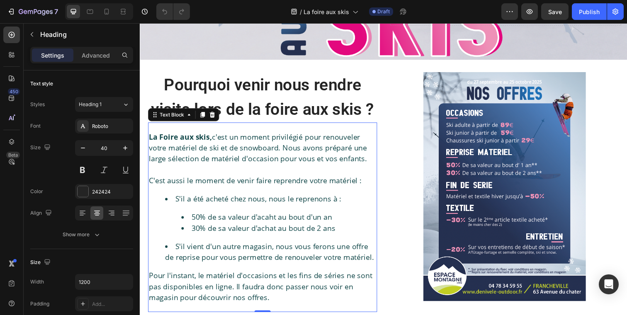
click at [252, 168] on p at bounding box center [265, 172] width 232 height 11
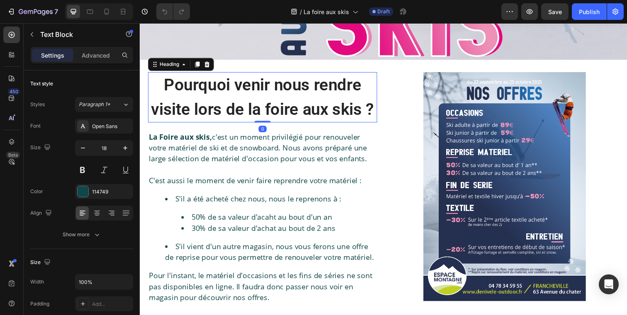
click at [281, 102] on strong "Pourquoi venir nous rendre visite lors de la foire aux skis ?" at bounding box center [265, 98] width 228 height 44
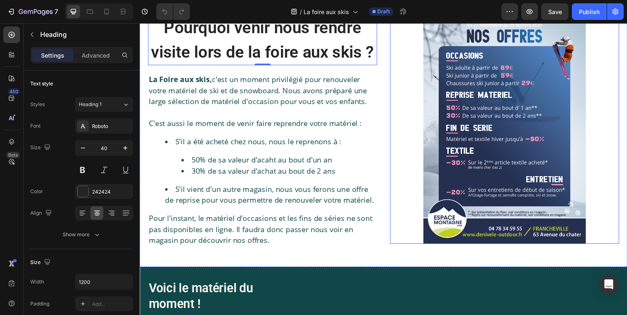
scroll to position [187, 0]
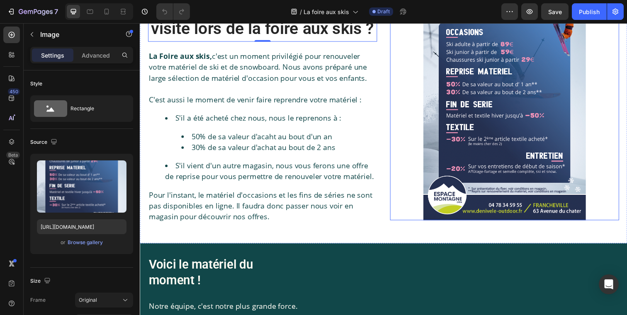
click at [494, 185] on img at bounding box center [512, 107] width 166 height 234
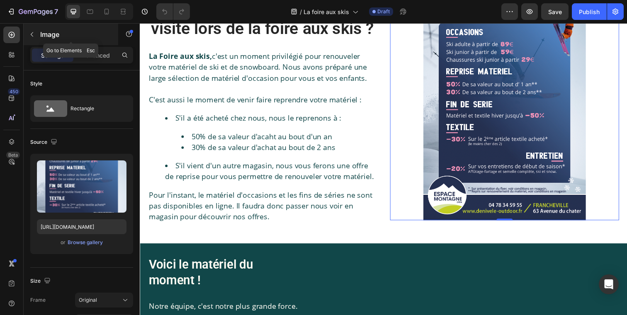
click at [31, 35] on icon "button" at bounding box center [32, 34] width 7 height 7
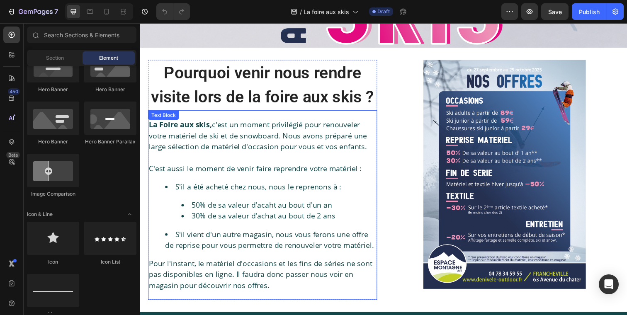
scroll to position [40, 0]
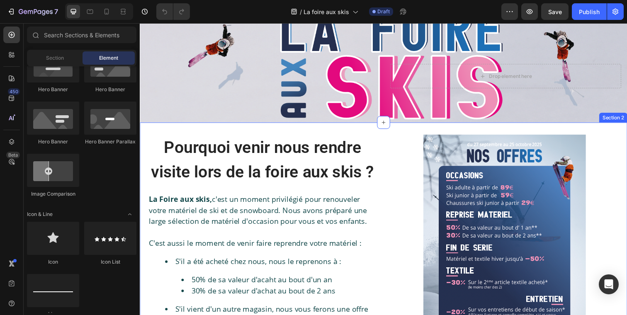
click at [180, 132] on div "Pourquoi venir nous rendre visite lors de la foire aux skis ? Heading La Foire …" at bounding box center [389, 259] width 498 height 270
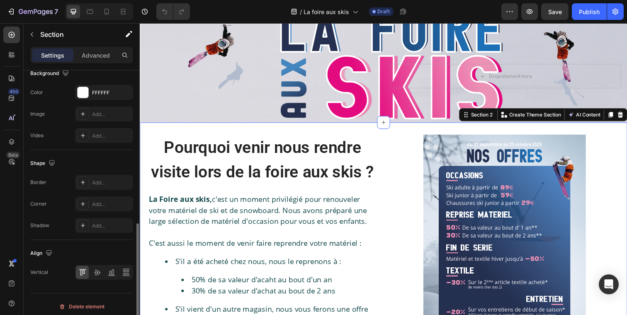
scroll to position [332, 0]
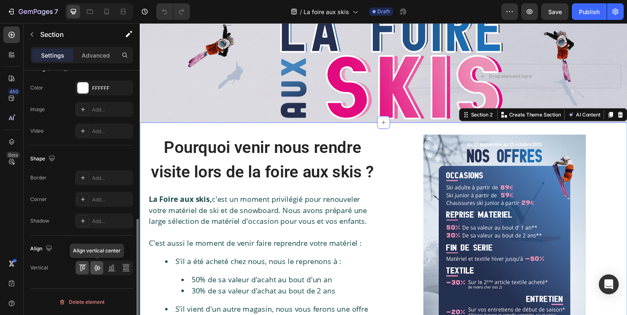
click at [97, 271] on icon at bounding box center [97, 268] width 8 height 8
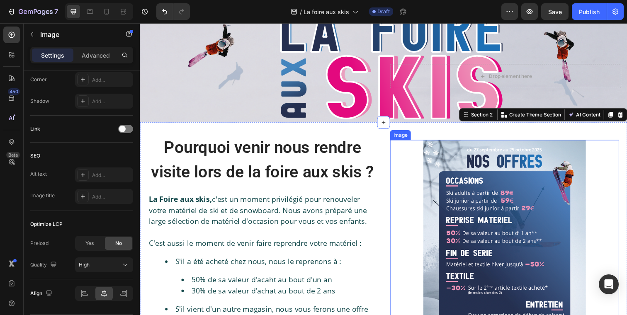
click at [412, 202] on div at bounding box center [512, 259] width 234 height 234
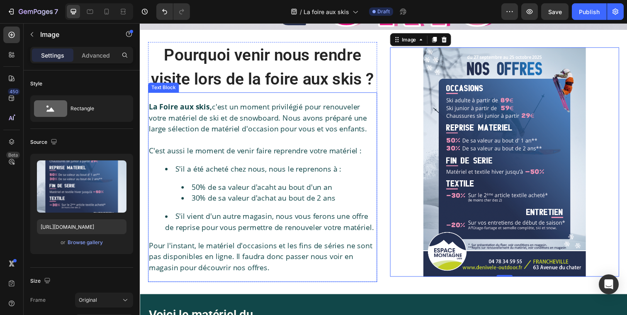
scroll to position [142, 0]
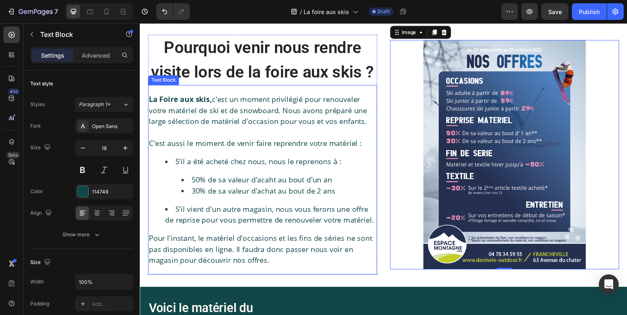
click at [273, 242] on p "Pour l'instant, le matériel d'occasions et les fins de séries ne sont pas dispo…" at bounding box center [265, 254] width 232 height 34
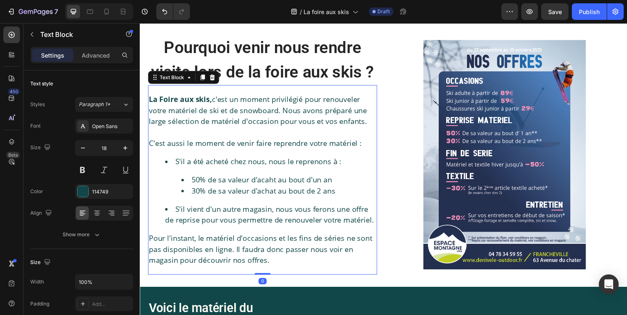
click at [273, 242] on p "Pour l'instant, le matériel d'occasions et les fins de séries ne sont pas dispo…" at bounding box center [265, 254] width 232 height 34
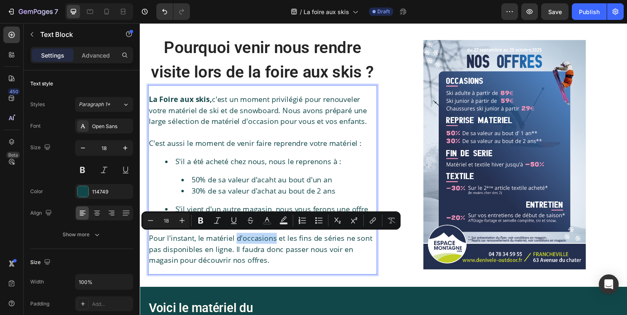
click at [277, 242] on p "Pour l'instant, le matériel d'occasions et les fins de séries ne sont pas dispo…" at bounding box center [265, 254] width 232 height 34
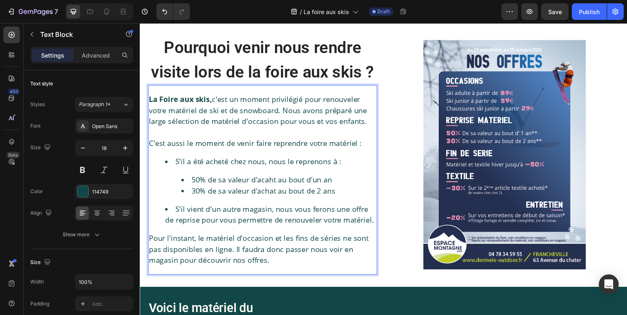
click at [342, 243] on p "Pour l'instant, le matériel d'occasion et les fins de séries ne sont pas dispon…" at bounding box center [265, 254] width 232 height 34
click at [305, 265] on p "Pour l'instant, le matériel d'occasion et les fins de série ne sont pas disponi…" at bounding box center [265, 254] width 232 height 34
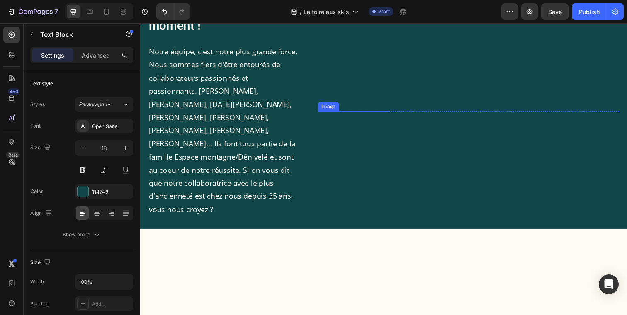
scroll to position [460, 0]
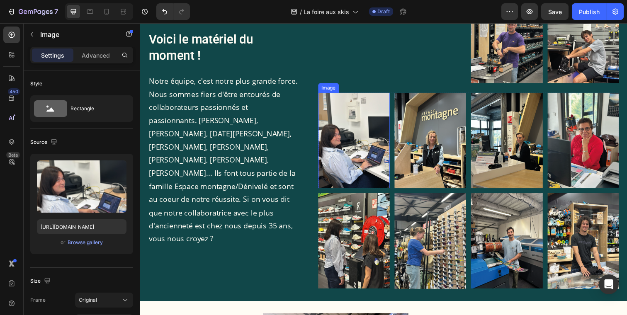
click at [332, 161] on img at bounding box center [358, 142] width 73 height 97
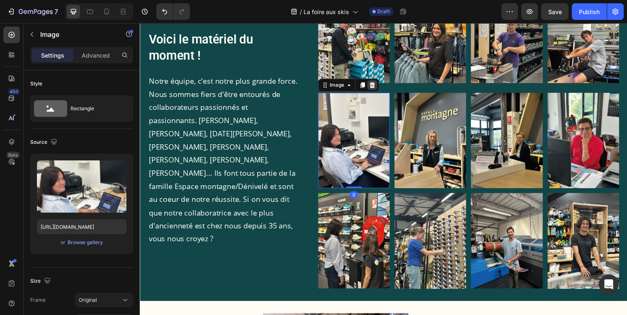
click at [375, 89] on icon at bounding box center [377, 86] width 7 height 7
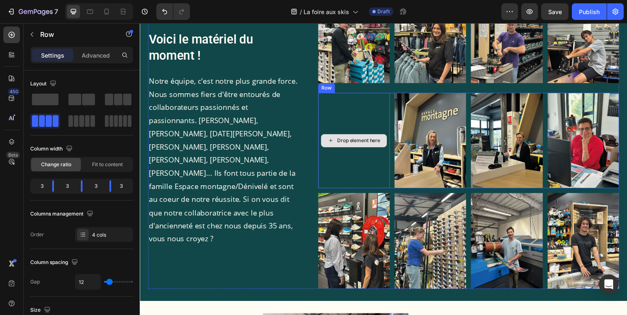
click at [374, 127] on div "Drop element here" at bounding box center [358, 142] width 73 height 97
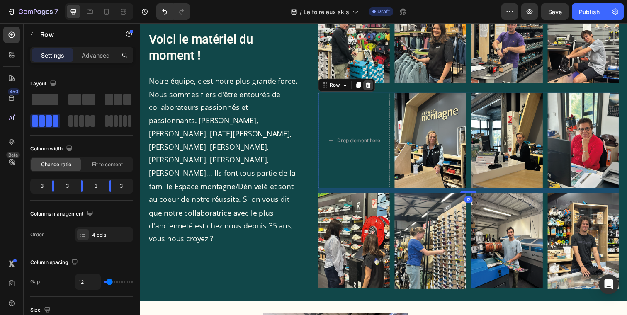
click at [376, 86] on div at bounding box center [373, 86] width 10 height 10
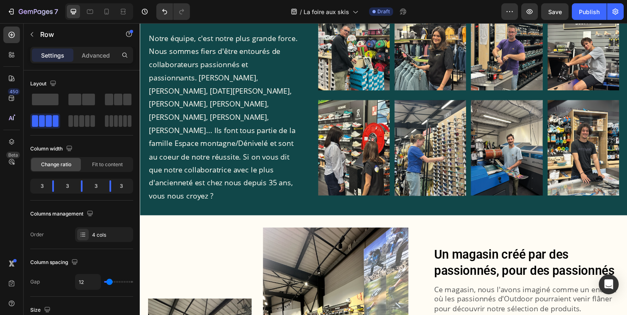
scroll to position [409, 0]
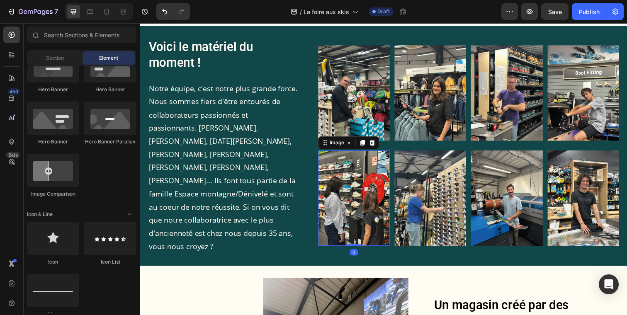
click at [365, 180] on img at bounding box center [358, 201] width 73 height 97
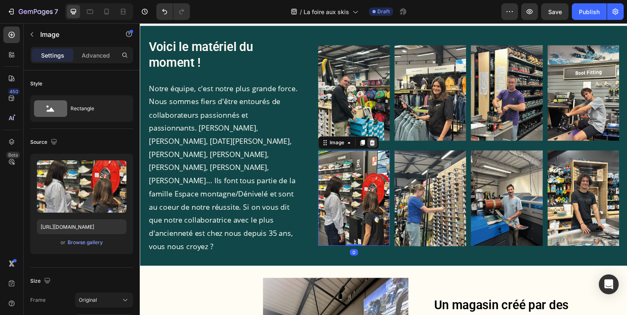
click at [378, 142] on icon at bounding box center [376, 145] width 5 height 6
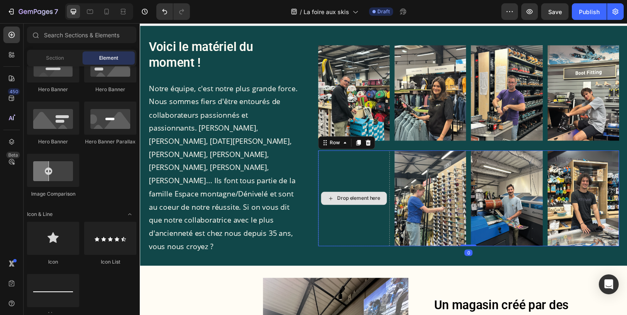
click at [353, 164] on div "Drop element here" at bounding box center [358, 202] width 73 height 98
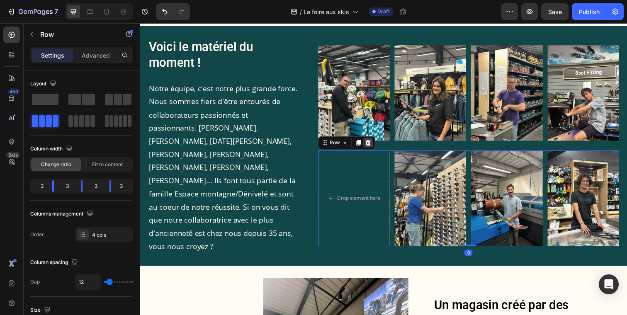
click at [375, 142] on icon at bounding box center [373, 145] width 7 height 7
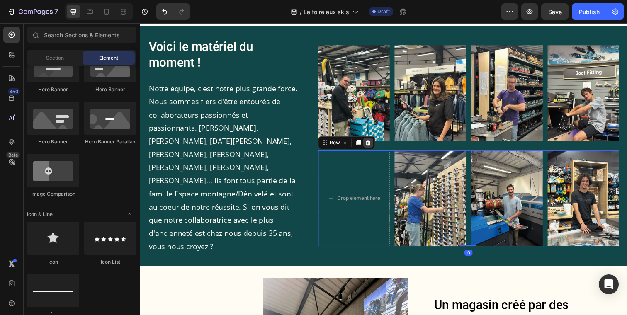
scroll to position [403, 0]
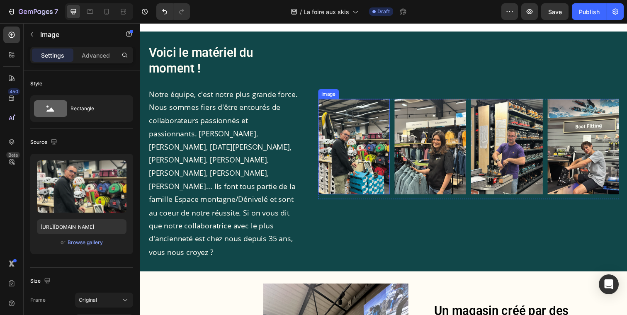
click at [370, 119] on img at bounding box center [358, 148] width 73 height 97
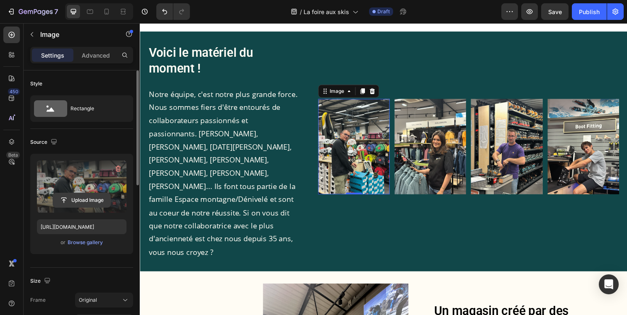
click at [82, 196] on input "file" at bounding box center [81, 200] width 57 height 14
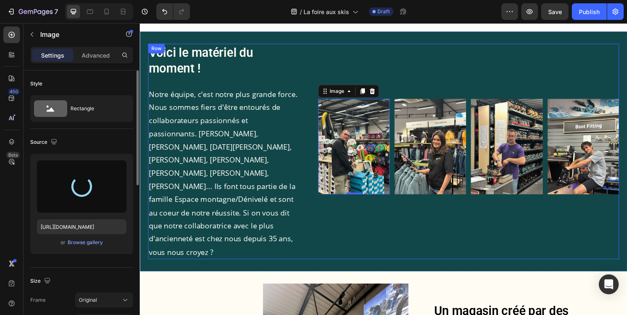
type input "https://cdn.shopify.com/s/files/1/0936/2702/3701/files/gempages_554076562681496…"
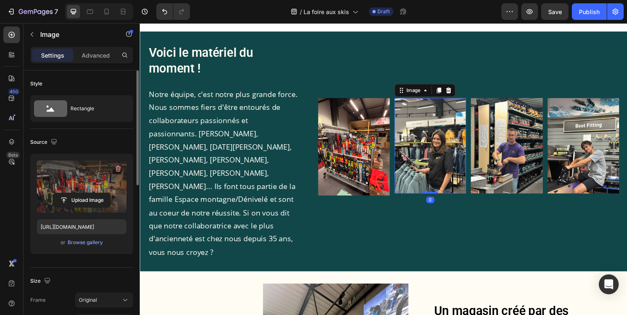
click at [431, 134] on img at bounding box center [436, 148] width 73 height 97
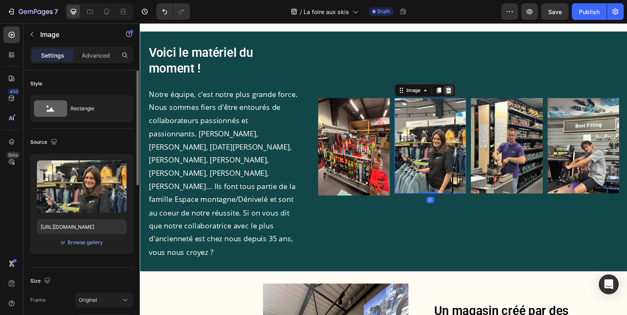
click at [453, 88] on icon at bounding box center [454, 91] width 5 height 6
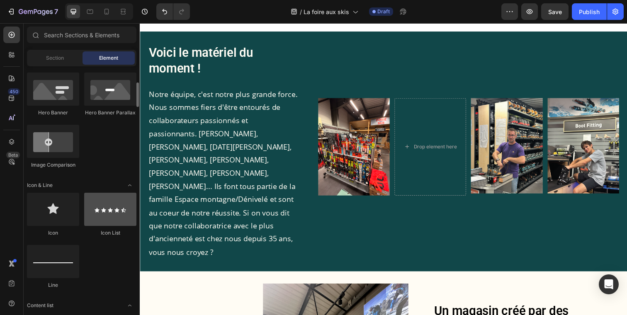
scroll to position [426, 0]
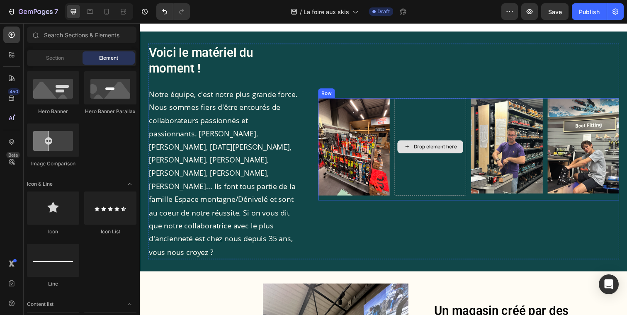
click at [426, 143] on div "Drop element here" at bounding box center [436, 149] width 67 height 13
click at [428, 146] on div "Drop element here" at bounding box center [441, 149] width 44 height 7
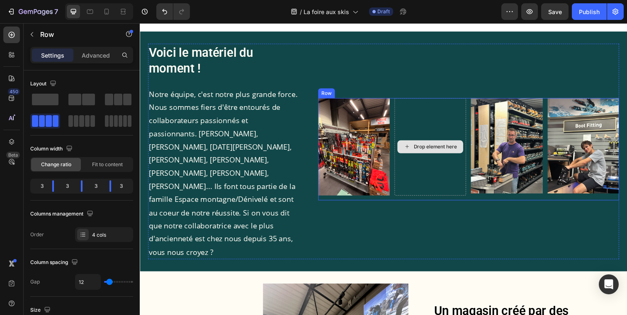
click at [441, 127] on div "Drop element here" at bounding box center [436, 150] width 73 height 100
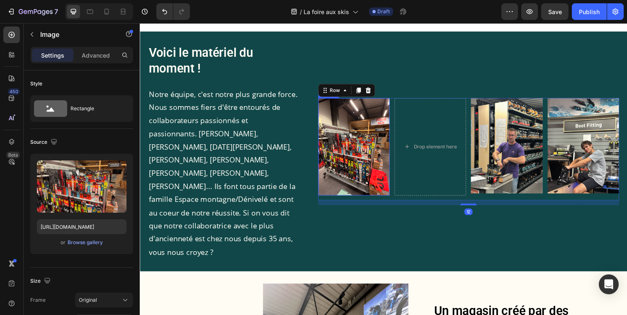
click at [366, 140] on img at bounding box center [358, 150] width 73 height 100
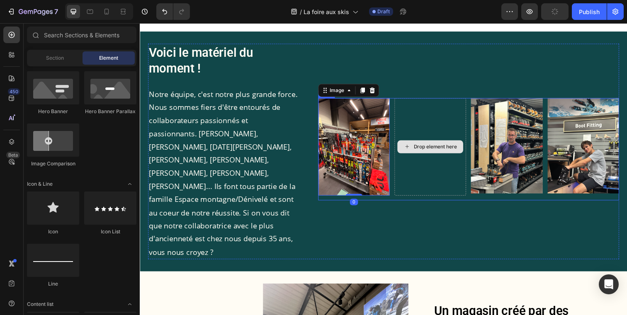
click at [446, 143] on div "Drop element here" at bounding box center [436, 149] width 67 height 13
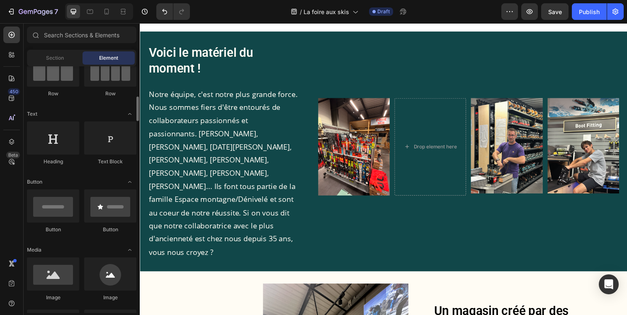
scroll to position [185, 0]
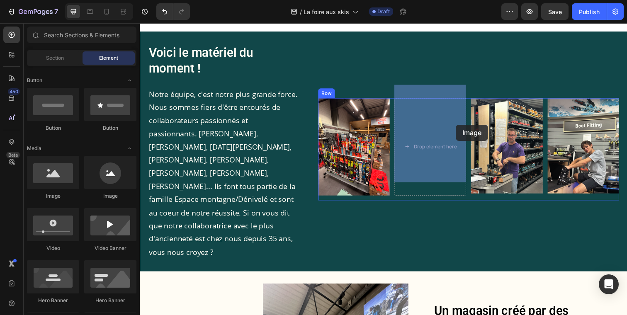
drag, startPoint x: 195, startPoint y: 204, endPoint x: 442, endPoint y: 124, distance: 259.2
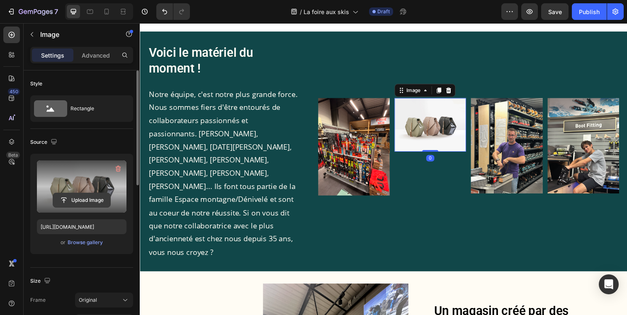
click at [81, 194] on input "file" at bounding box center [81, 200] width 57 height 14
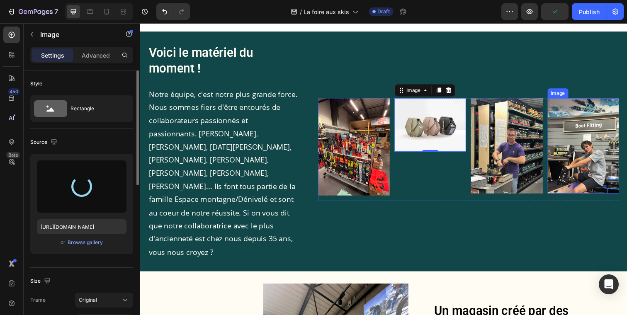
type input "https://cdn.shopify.com/s/files/1/0936/2702/3701/files/gempages_554076562681496…"
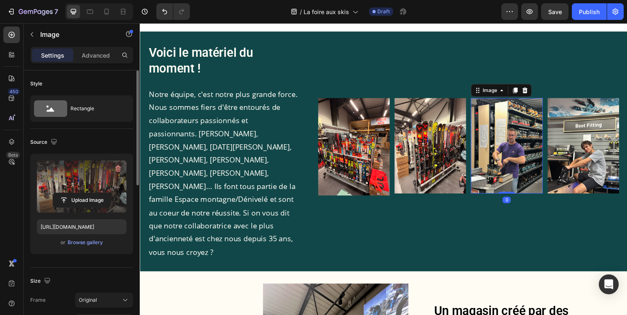
click at [512, 125] on img at bounding box center [514, 148] width 73 height 97
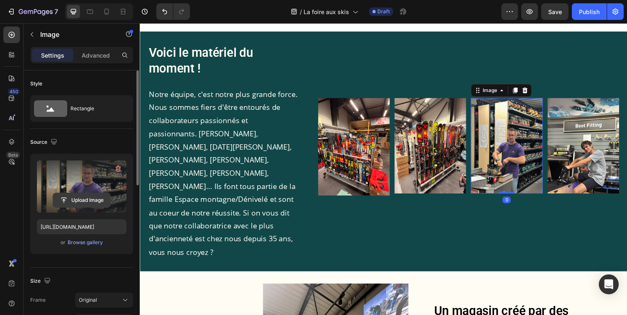
click at [89, 201] on input "file" at bounding box center [81, 200] width 57 height 14
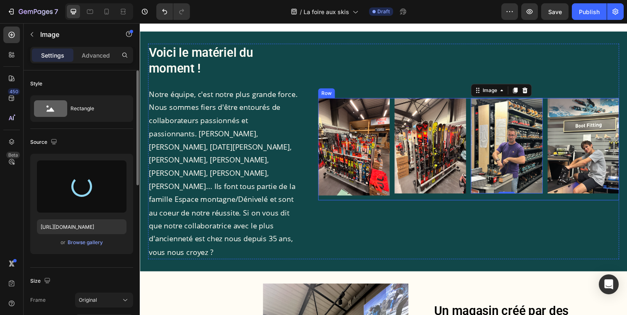
type input "https://cdn.shopify.com/s/files/1/0936/2702/3701/files/gempages_554076562681496…"
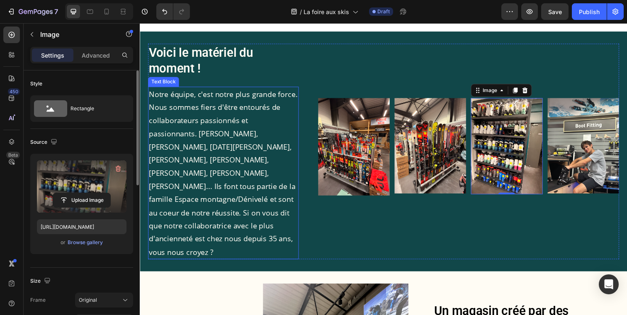
click at [210, 216] on p "Notre équipe, c'est notre plus grande force. Nous sommes fiers d'être entourés …" at bounding box center [225, 176] width 152 height 175
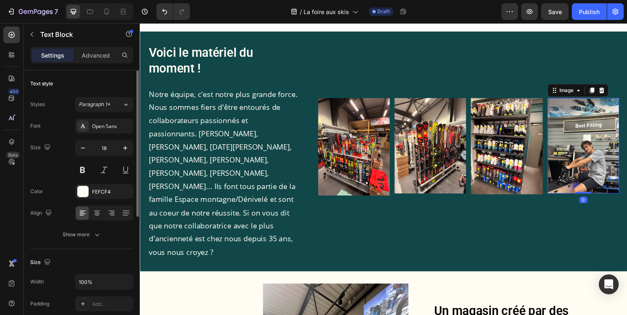
click at [594, 132] on img at bounding box center [592, 148] width 73 height 97
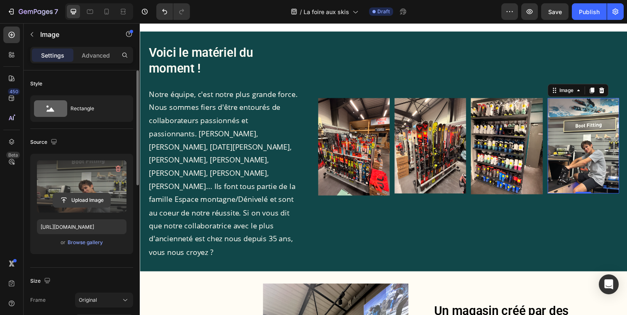
click at [91, 201] on input "file" at bounding box center [81, 200] width 57 height 14
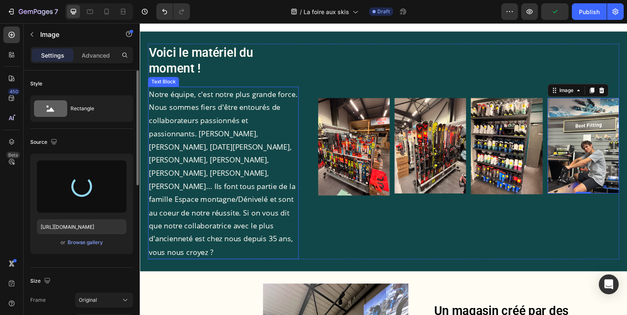
click at [248, 200] on p "Notre équipe, c'est notre plus grande force. Nous sommes fiers d'être entourés …" at bounding box center [225, 176] width 152 height 175
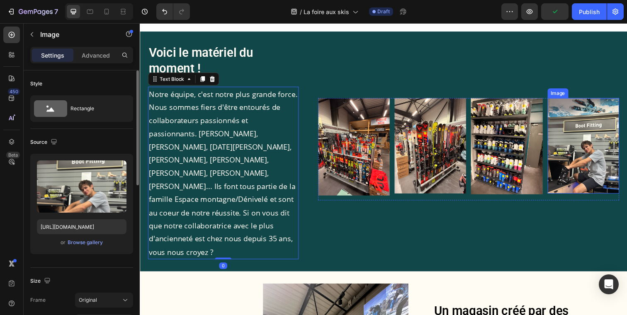
click at [609, 146] on img at bounding box center [592, 148] width 73 height 97
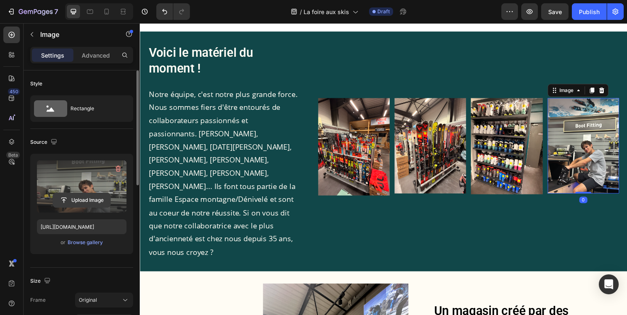
click at [85, 199] on input "file" at bounding box center [81, 200] width 57 height 14
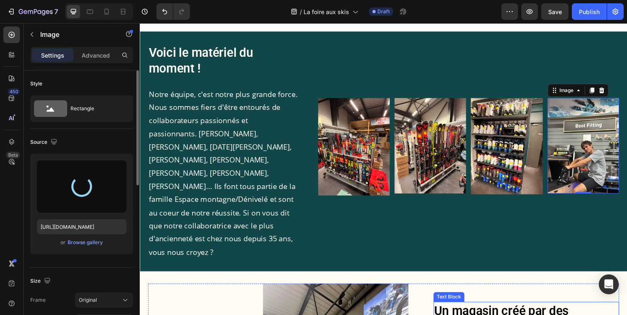
type input "https://cdn.shopify.com/s/files/1/0936/2702/3701/files/gempages_554076562681496…"
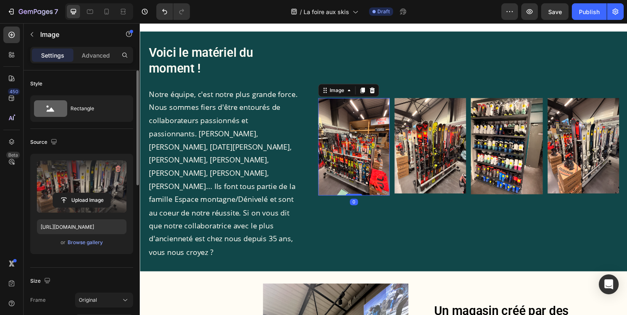
click at [353, 150] on img at bounding box center [358, 150] width 73 height 100
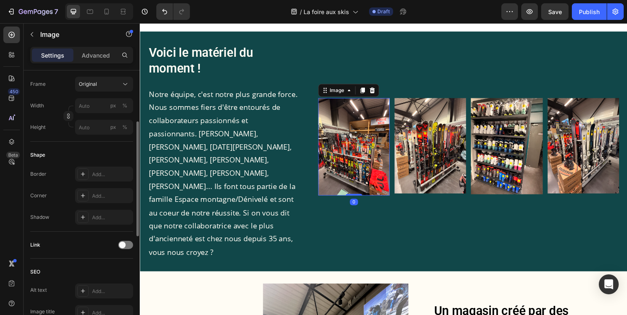
scroll to position [180, 0]
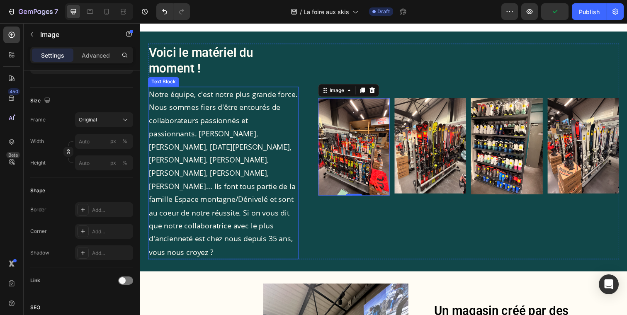
click at [224, 180] on p "Notre équipe, c'est notre plus grande force. Nous sommes fiers d'être entourés …" at bounding box center [225, 176] width 152 height 175
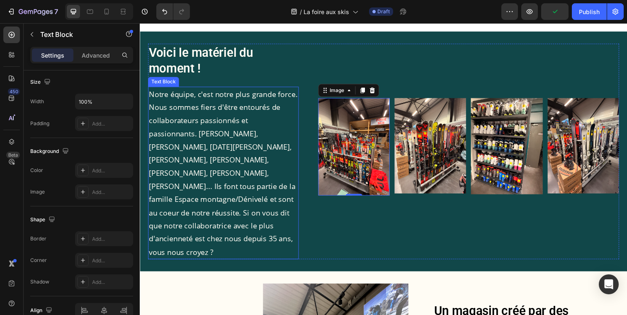
scroll to position [0, 0]
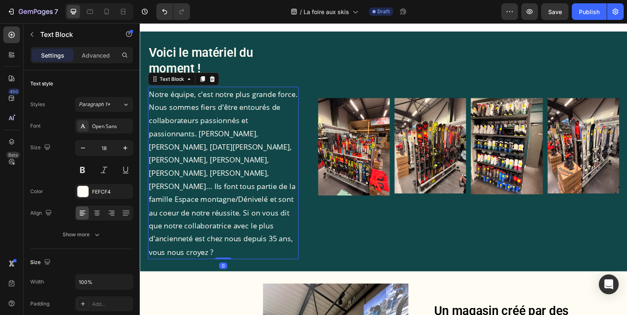
click at [214, 221] on p "Notre équipe, c'est notre plus grande force. Nous sommes fiers d'être entourés …" at bounding box center [225, 176] width 152 height 175
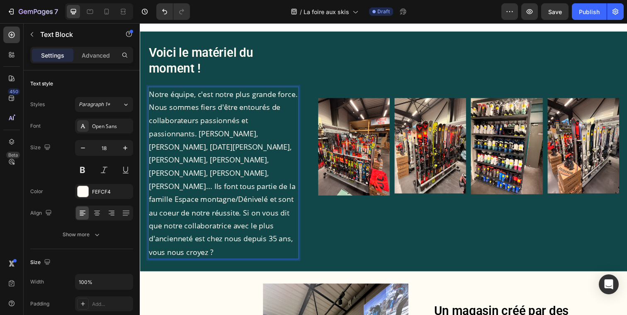
click at [217, 226] on p "Notre équipe, c'est notre plus grande force. Nous sommes fiers d'être entourés …" at bounding box center [225, 176] width 152 height 175
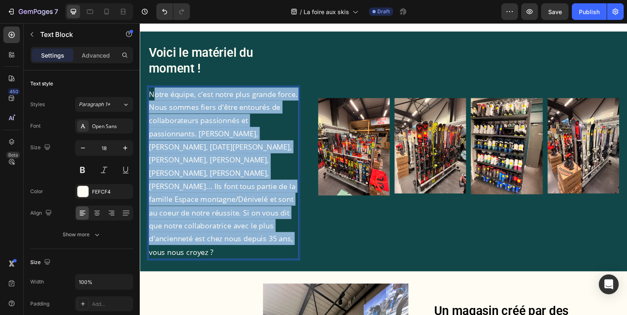
drag, startPoint x: 217, startPoint y: 226, endPoint x: 155, endPoint y: 100, distance: 140.2
click at [155, 100] on p "Notre équipe, c'est notre plus grande force. Nous sommes fiers d'être entourés …" at bounding box center [225, 176] width 152 height 175
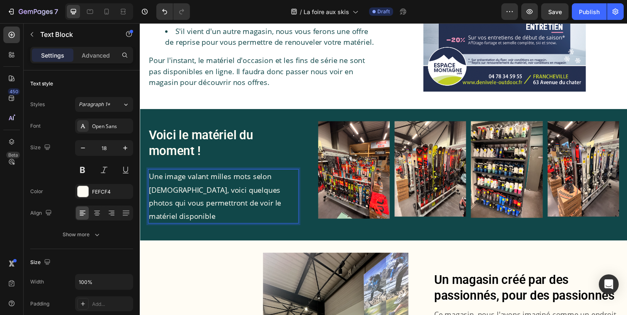
scroll to position [317, 0]
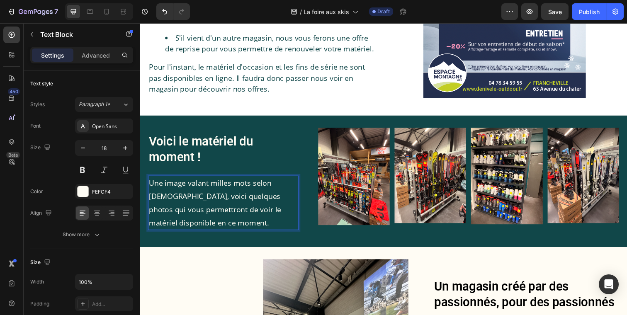
click at [161, 197] on p "Une image valant milles mots selon confucius, voici quelques photos qui vous pe…" at bounding box center [225, 207] width 152 height 54
click at [151, 201] on p "Une image valant milles mots selon confucius, voici quelques photos qui vous pe…" at bounding box center [225, 207] width 152 height 54
click at [205, 221] on p "Une image valant milles mots selon Confucius, voici quelques photos qui vous pe…" at bounding box center [225, 207] width 152 height 54
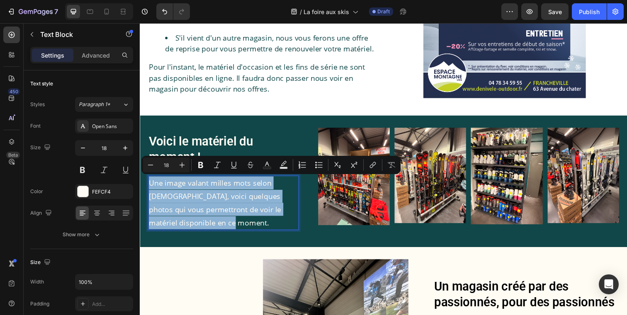
drag, startPoint x: 217, startPoint y: 227, endPoint x: 138, endPoint y: 190, distance: 87.4
click at [140, 190] on html "Header Pourquoi venir nous rendre visite lors de la foire aux skis ? Heading La…" at bounding box center [389, 308] width 498 height 1204
copy p "Une image valant milles mots selon Confucius, voici quelques photos qui vous pe…"
click at [227, 219] on p "Une image valant milles mots selon Confucius, voici quelques photos qui vous pe…" at bounding box center [225, 207] width 152 height 54
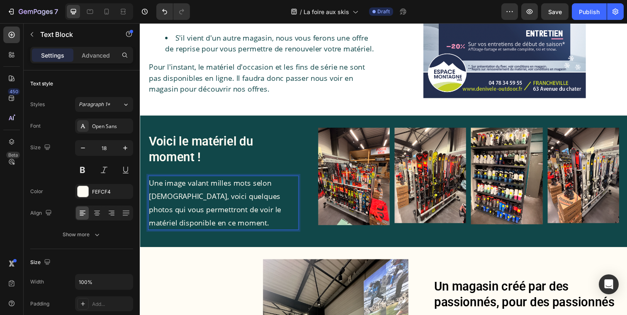
click at [214, 224] on p "Une image valant milles mots selon Confucius, voici quelques photos qui vous pe…" at bounding box center [225, 207] width 152 height 54
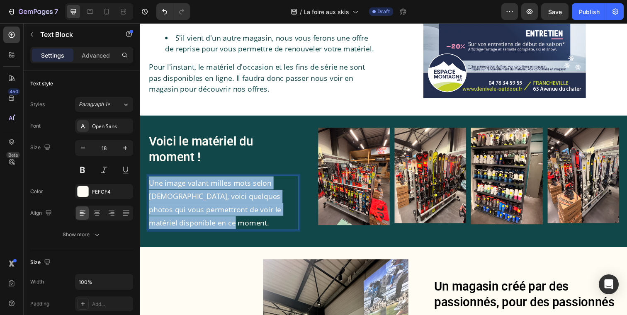
drag, startPoint x: 216, startPoint y: 225, endPoint x: 145, endPoint y: 187, distance: 79.8
click at [145, 187] on div "Voici le matériel du moment ! Heading Une image valant milles mots selon Confuc…" at bounding box center [389, 184] width 498 height 134
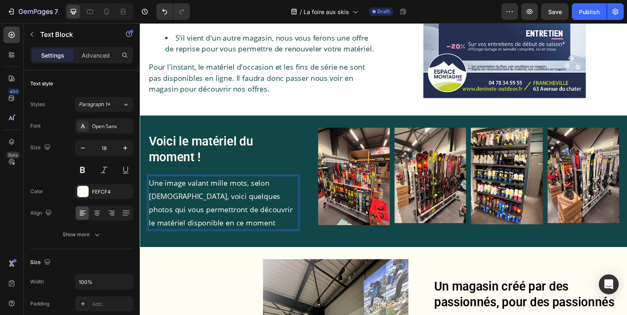
click at [254, 223] on p "Une image valant mille mots, selon Confucius, voici quelques photos qui vous pe…" at bounding box center [225, 207] width 152 height 54
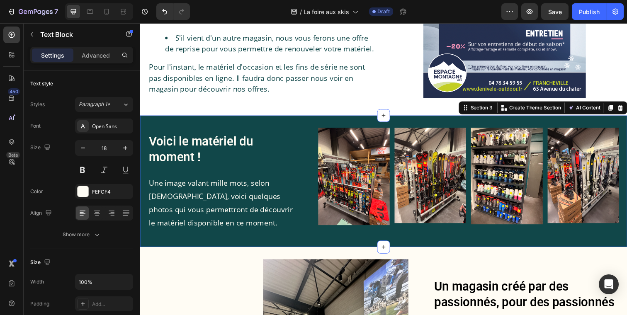
click at [230, 123] on div "Voici le matériel du moment ! Heading Une image valant mille mots, selon Confuc…" at bounding box center [389, 184] width 498 height 134
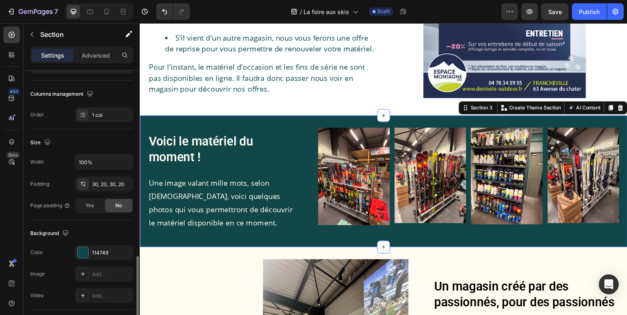
scroll to position [0, 0]
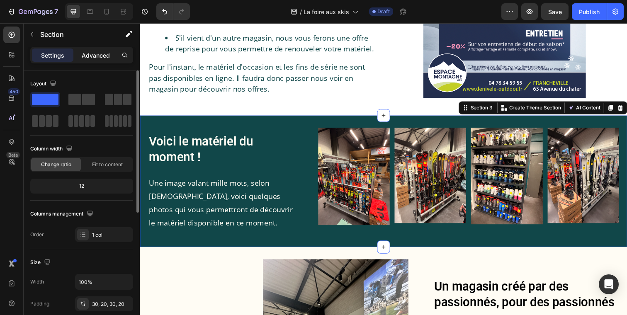
click at [94, 61] on div "Advanced" at bounding box center [95, 55] width 41 height 13
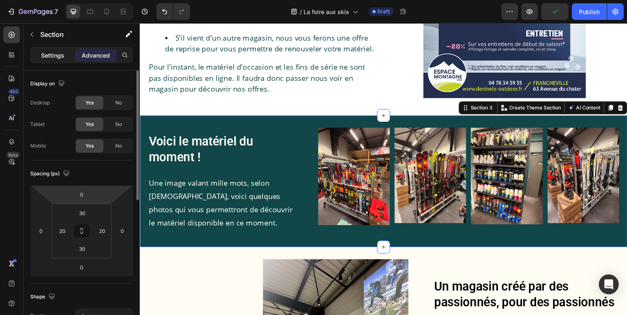
click at [51, 57] on p "Settings" at bounding box center [52, 55] width 23 height 9
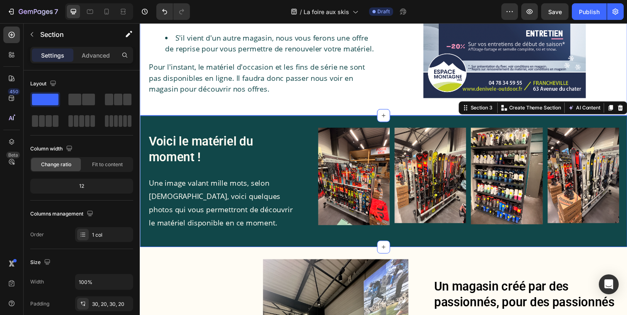
click at [190, 118] on div "Voici le matériel du moment ! Heading Une image valant mille mots, selon Confuc…" at bounding box center [389, 184] width 498 height 134
click at [101, 163] on span "Fit to content" at bounding box center [107, 164] width 31 height 7
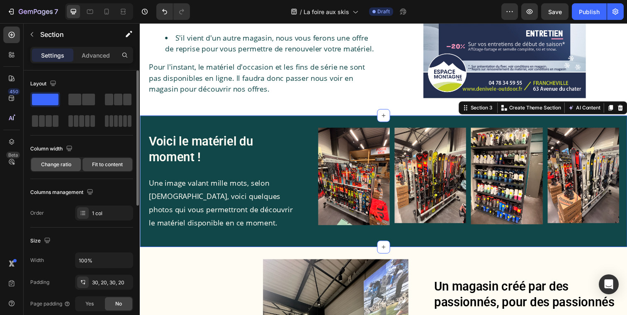
click at [61, 162] on span "Change ratio" at bounding box center [56, 164] width 30 height 7
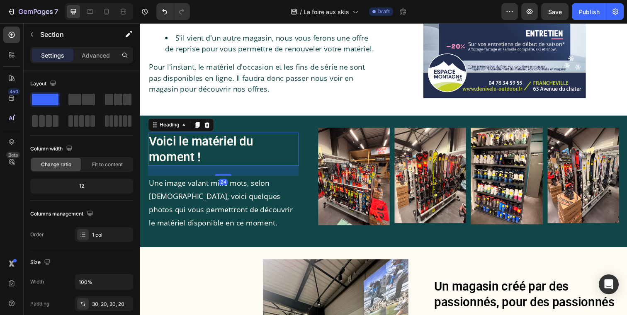
click at [204, 146] on h2 "Voici le matériel du moment !" at bounding box center [225, 152] width 154 height 34
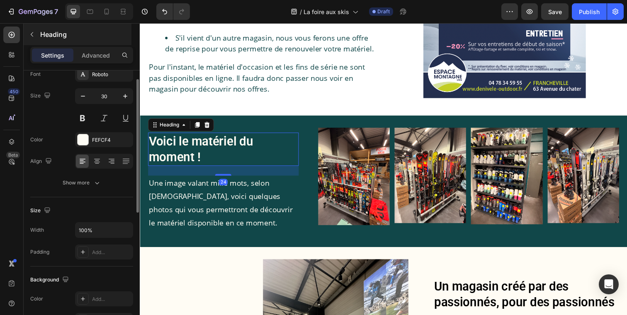
scroll to position [9, 0]
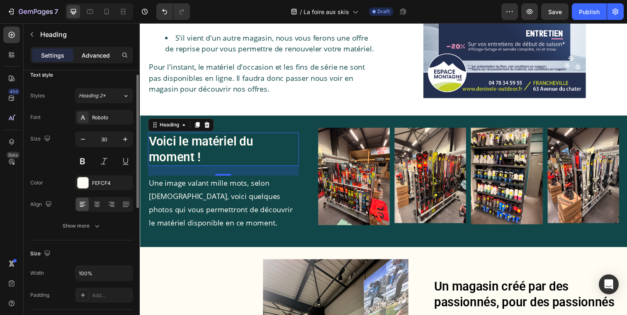
click at [102, 57] on p "Advanced" at bounding box center [96, 55] width 28 height 9
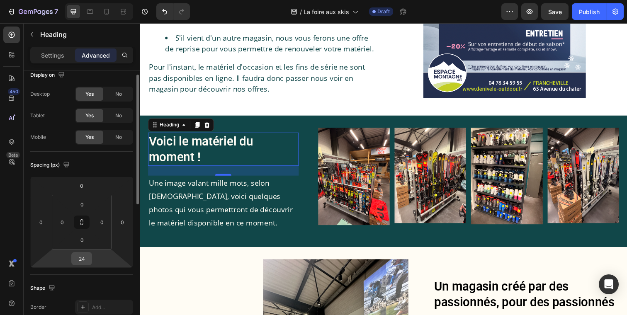
click at [83, 263] on input "24" at bounding box center [81, 259] width 17 height 12
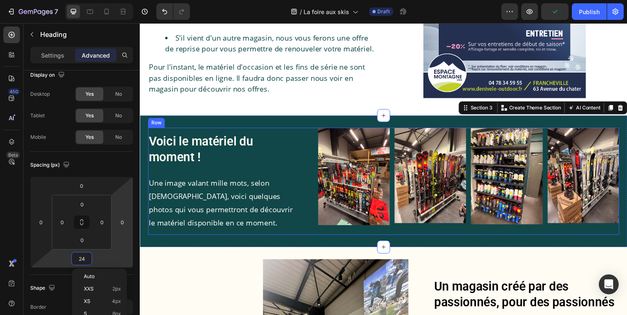
click at [241, 129] on div "Voici le matériel du moment ! Heading Une image valant mille mots, selon Confuc…" at bounding box center [389, 184] width 498 height 134
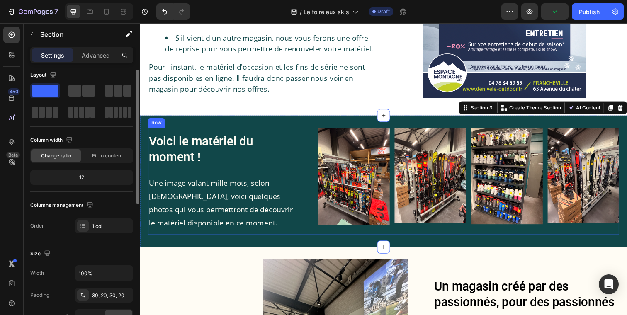
scroll to position [0, 0]
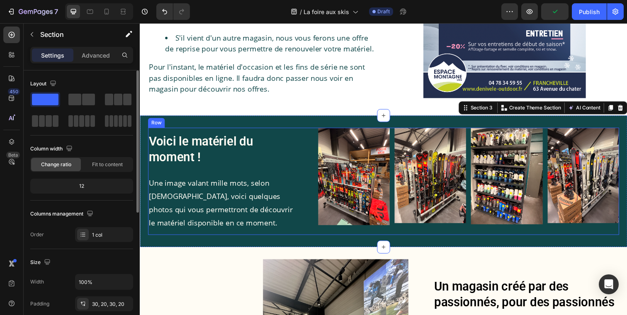
click at [240, 130] on div "Voici le matériel du moment ! Heading Une image valant mille mots, selon Confuc…" at bounding box center [225, 184] width 154 height 109
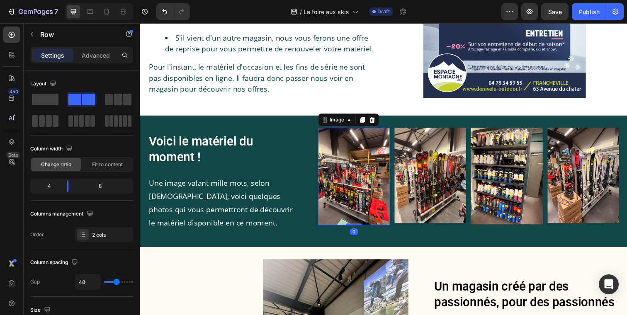
click at [370, 203] on img at bounding box center [358, 180] width 73 height 100
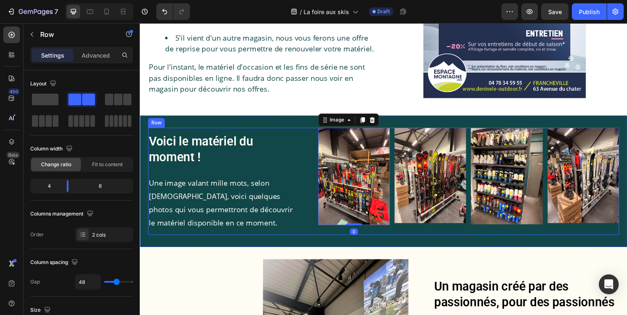
click at [321, 156] on div "Voici le matériel du moment ! Heading Une image valant mille mots, selon Confuc…" at bounding box center [388, 184] width 481 height 109
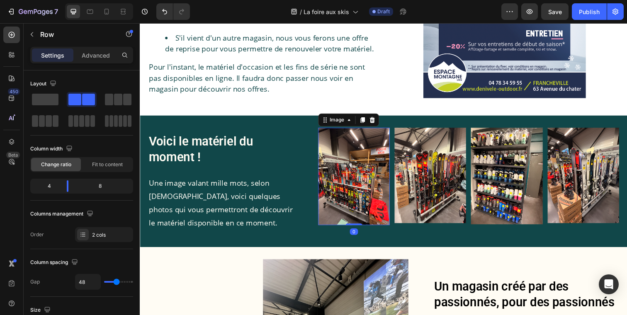
click at [343, 140] on img at bounding box center [358, 180] width 73 height 100
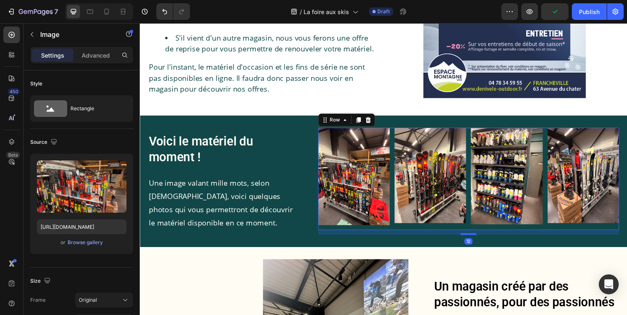
click at [399, 131] on div "Image Image Image Image Row 12" at bounding box center [475, 182] width 307 height 105
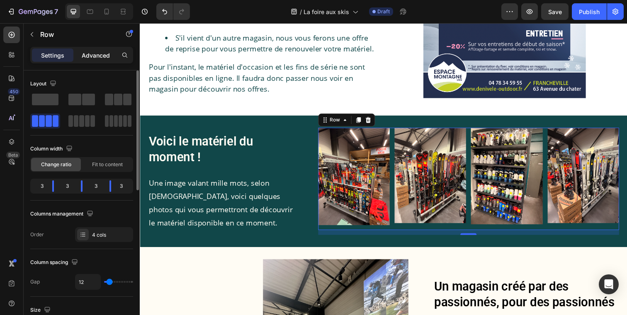
click at [93, 61] on div "Advanced" at bounding box center [95, 55] width 41 height 13
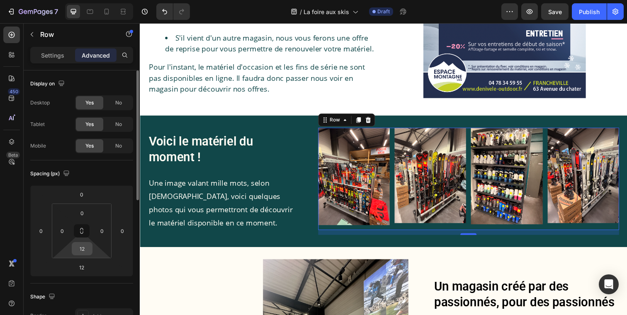
click at [87, 251] on input "12" at bounding box center [82, 249] width 17 height 12
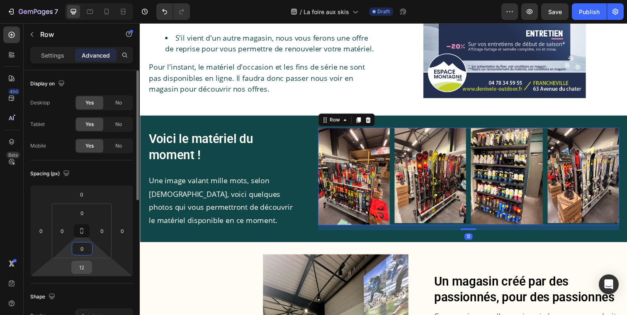
type input "0"
click at [84, 269] on input "12" at bounding box center [81, 267] width 17 height 12
type input "0"
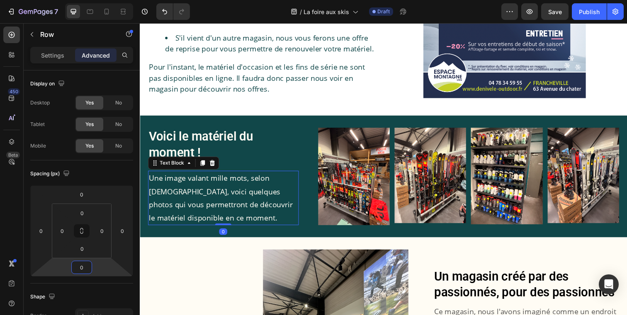
click at [260, 222] on p "Une image [PERSON_NAME] mille mots, selon [PERSON_NAME], voici quelques photos …" at bounding box center [225, 202] width 152 height 54
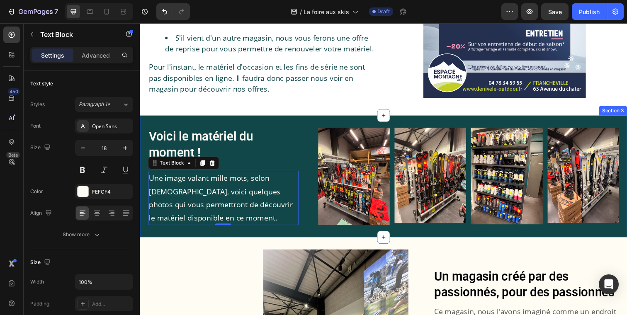
click at [530, 118] on div "Voici le matériel du moment ! Heading Une image valant mille mots, selon Confuc…" at bounding box center [389, 179] width 498 height 124
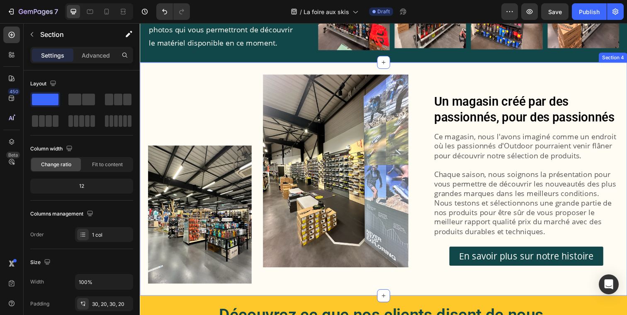
scroll to position [487, 0]
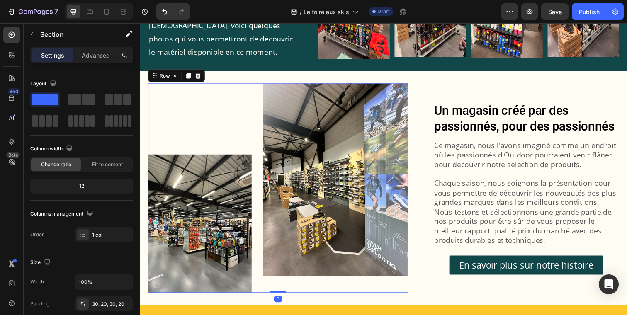
click at [151, 88] on div "Image" at bounding box center [201, 192] width 106 height 214
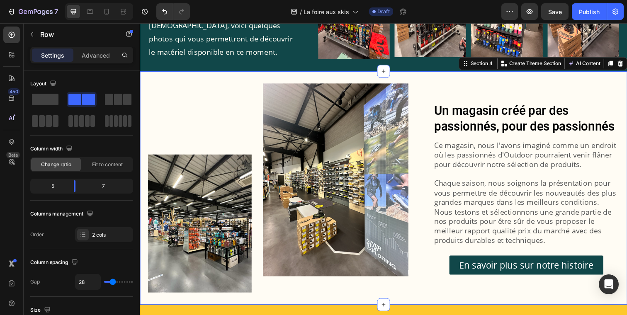
click at [141, 73] on div "Image Image Row Un magasin créé par des passionnés, pour des passionnés Text Bl…" at bounding box center [389, 191] width 498 height 238
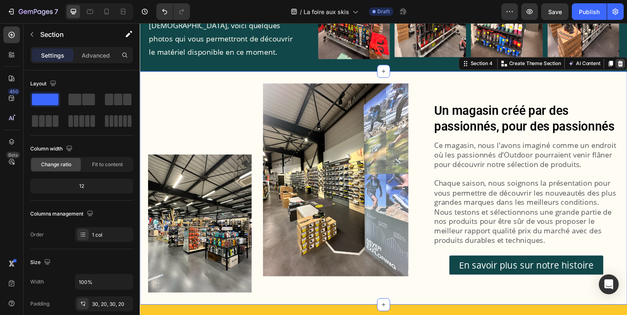
click at [627, 62] on div at bounding box center [630, 64] width 10 height 10
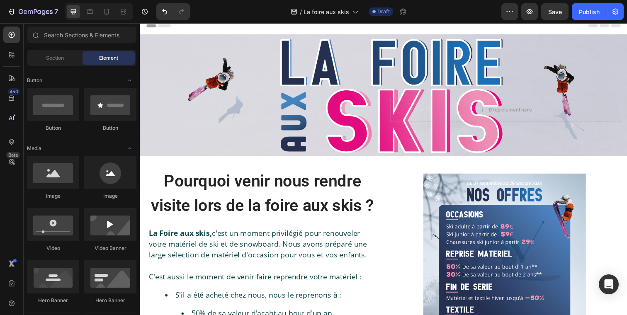
scroll to position [0, 0]
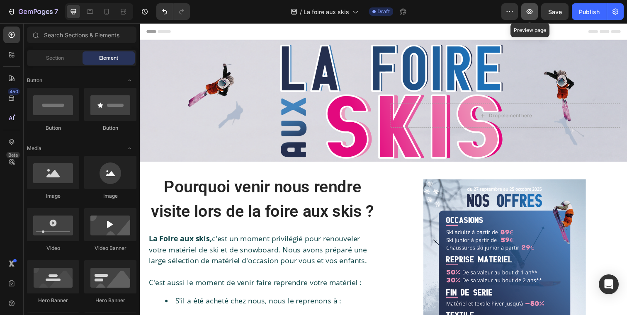
click at [528, 4] on button "button" at bounding box center [529, 11] width 17 height 17
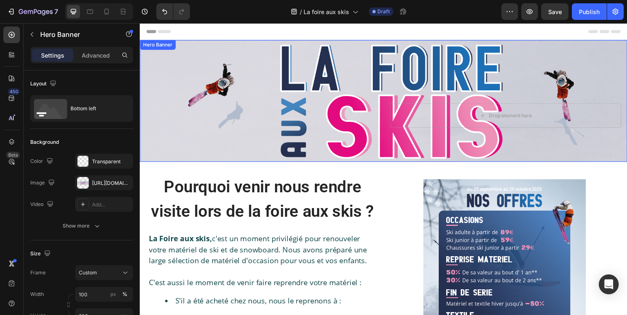
click at [363, 117] on div "Text Block" at bounding box center [264, 117] width 236 height 25
click at [88, 54] on p "Advanced" at bounding box center [96, 55] width 28 height 9
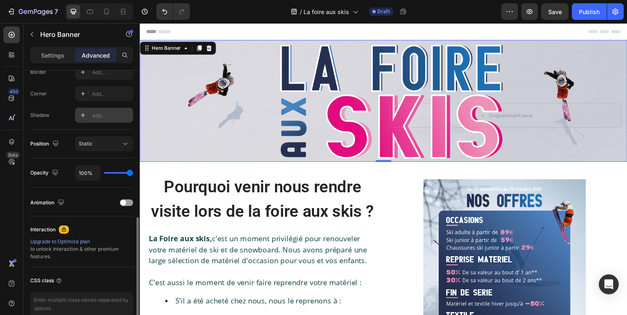
scroll to position [229, 0]
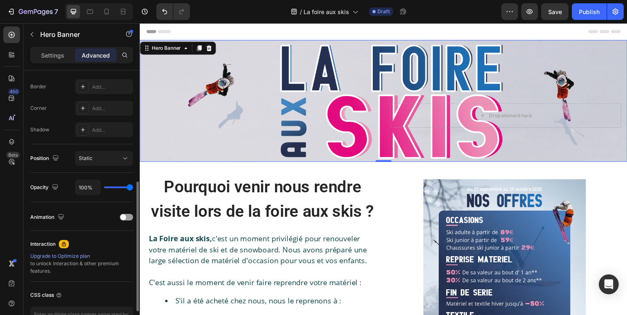
click at [53, 62] on div "Settings Advanced" at bounding box center [81, 55] width 103 height 17
click at [52, 59] on p "Settings" at bounding box center [52, 55] width 23 height 9
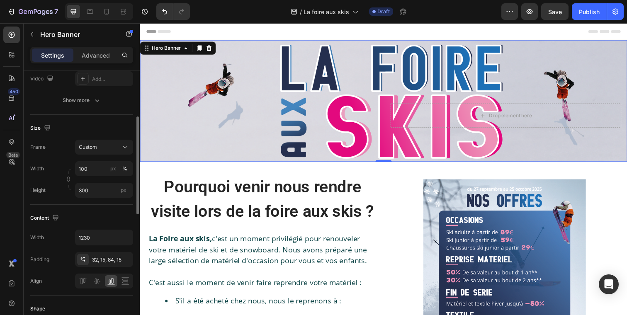
scroll to position [120, 0]
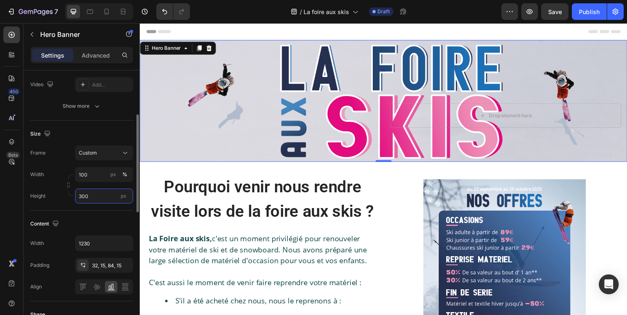
drag, startPoint x: 100, startPoint y: 196, endPoint x: 58, endPoint y: 198, distance: 41.5
click at [58, 198] on div "Height 300 px" at bounding box center [81, 196] width 103 height 15
drag, startPoint x: 97, startPoint y: 198, endPoint x: 74, endPoint y: 199, distance: 22.8
click at [74, 199] on div "Height 300 px" at bounding box center [81, 196] width 103 height 15
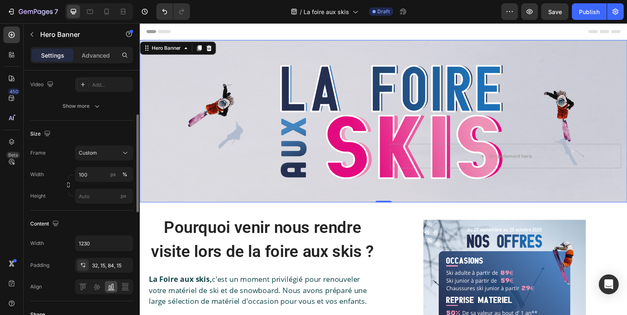
click at [88, 211] on div "Content Width 1230 Padding 32, 15, 84, 15 Align" at bounding box center [81, 256] width 103 height 91
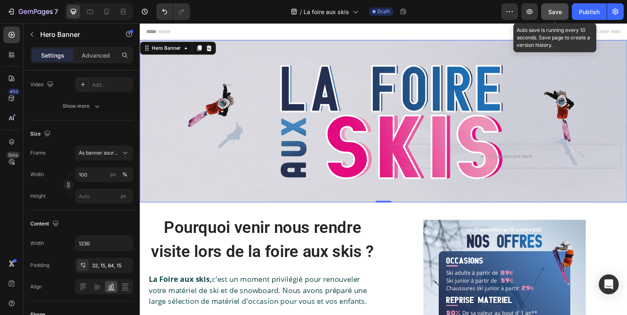
click at [552, 15] on div "Save" at bounding box center [555, 11] width 14 height 9
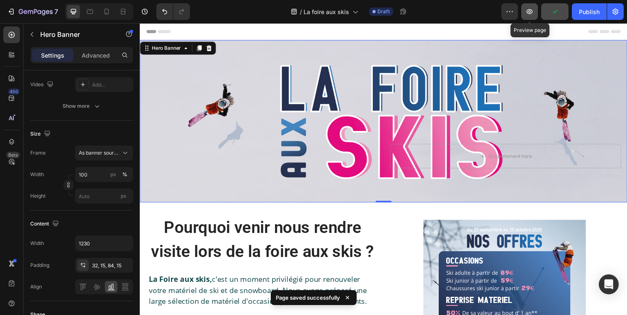
click at [529, 15] on icon "button" at bounding box center [529, 11] width 8 height 8
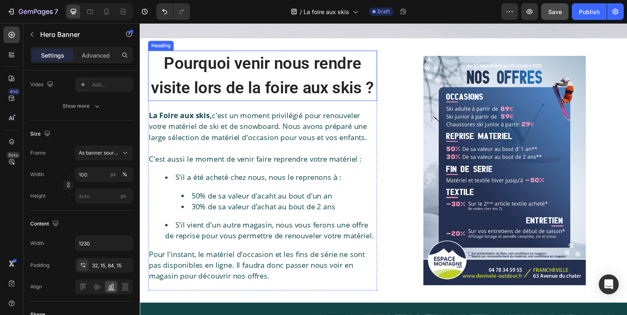
scroll to position [164, 0]
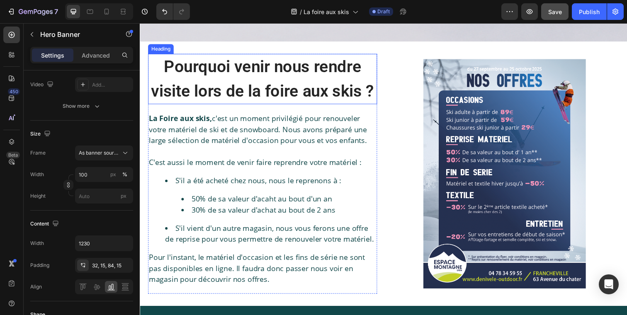
click at [273, 92] on strong "Pourquoi venir nous rendre visite lors de la foire aux skis ?" at bounding box center [265, 80] width 228 height 44
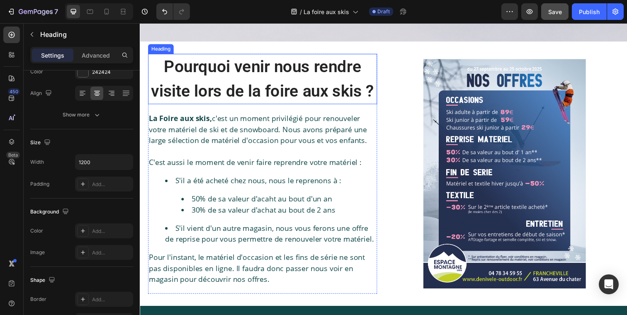
scroll to position [0, 0]
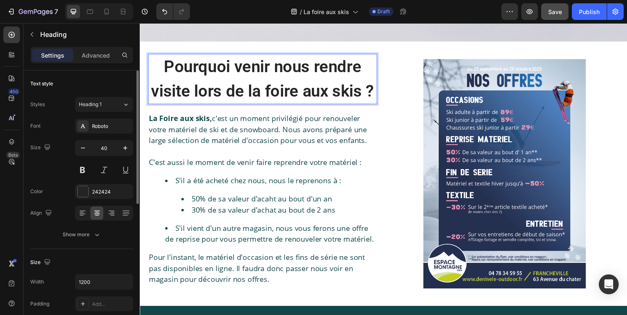
click at [377, 89] on strong "Pourquoi venir nous rendre visite lors de la foire aux skis ?" at bounding box center [265, 80] width 228 height 44
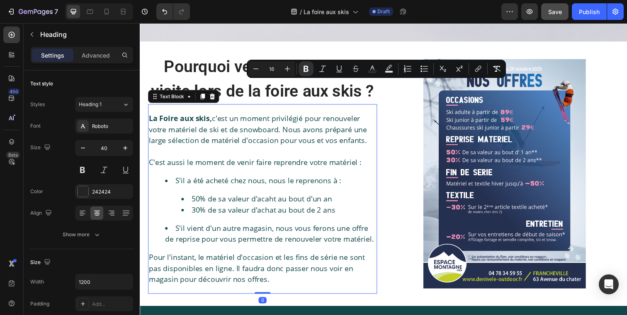
click at [174, 106] on div "La Foire aux skis, c'est un moment privilégié pour renouveler votre matériel de…" at bounding box center [265, 203] width 234 height 194
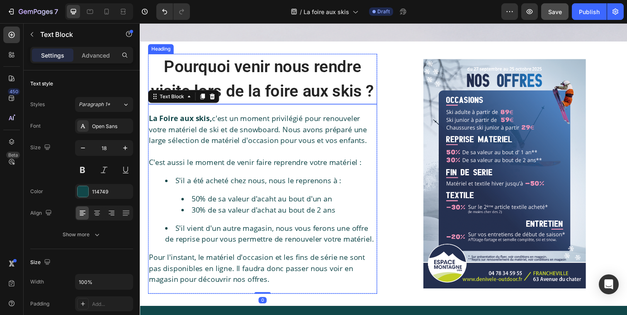
click at [245, 91] on strong "Pourquoi venir nous rendre visite lors de la foire aux skis ?" at bounding box center [265, 80] width 228 height 44
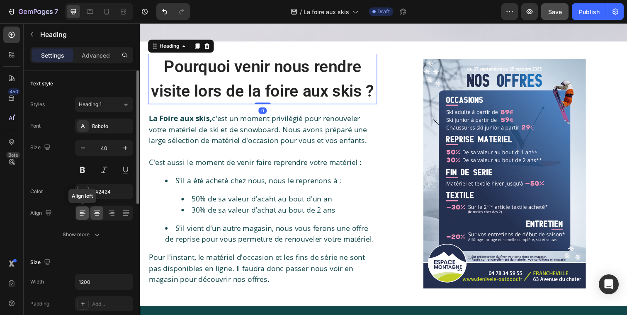
click at [81, 214] on icon at bounding box center [83, 214] width 6 height 1
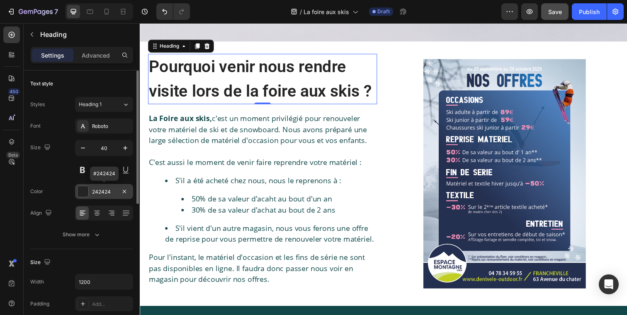
click at [88, 191] on div at bounding box center [83, 192] width 12 height 12
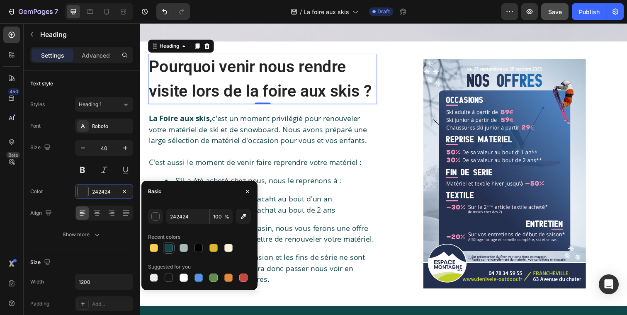
click at [170, 249] on div at bounding box center [169, 248] width 8 height 8
type input "114749"
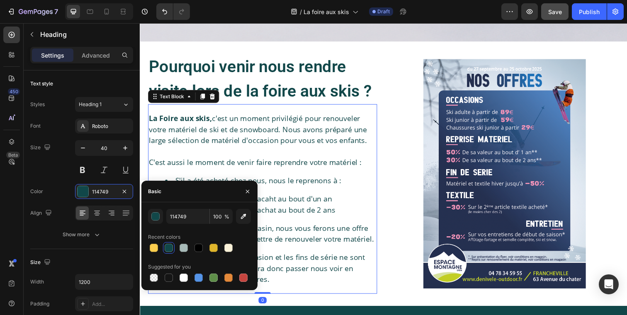
click at [273, 144] on p "La Foire aux skis, c'est un moment privilégié pour renouveler votre matériel de…" at bounding box center [265, 132] width 232 height 34
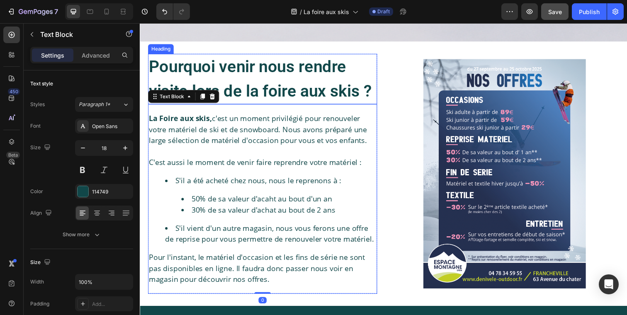
click at [343, 92] on strong "Pourquoi venir nous rendre visite lors de la foire aux skis ?" at bounding box center [263, 80] width 228 height 44
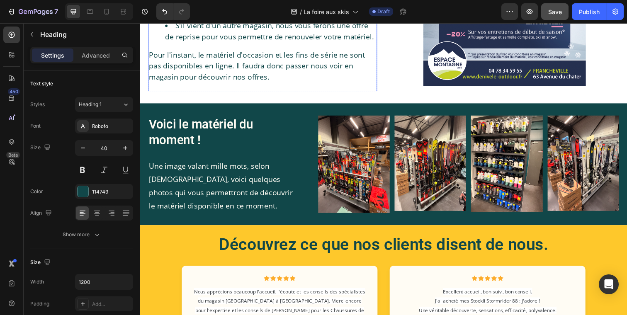
scroll to position [403, 0]
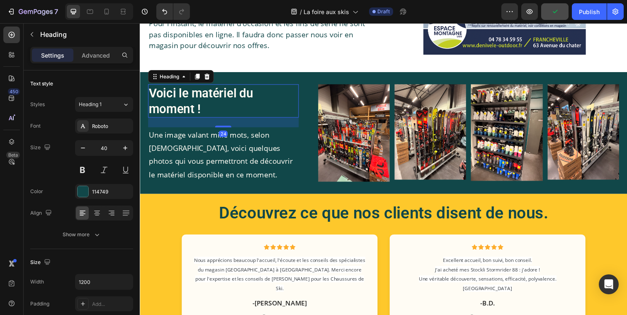
click at [200, 114] on h2 "Voici le matériel du moment !" at bounding box center [225, 102] width 154 height 34
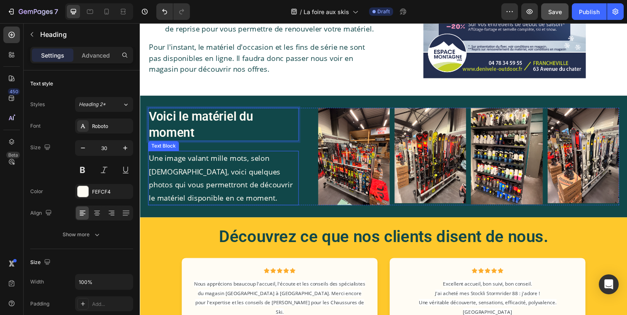
scroll to position [378, 0]
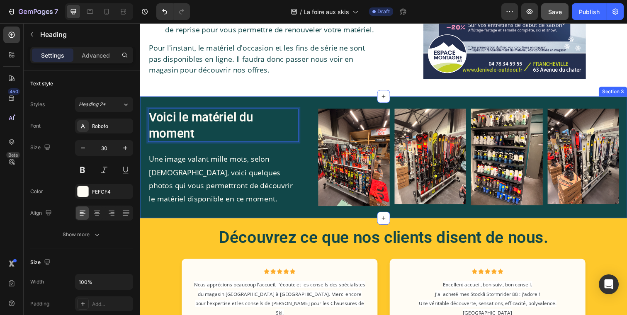
click at [216, 101] on div "Voici le matériel du moment Heading 24 Une image valant mille mots, selon Confu…" at bounding box center [389, 160] width 498 height 124
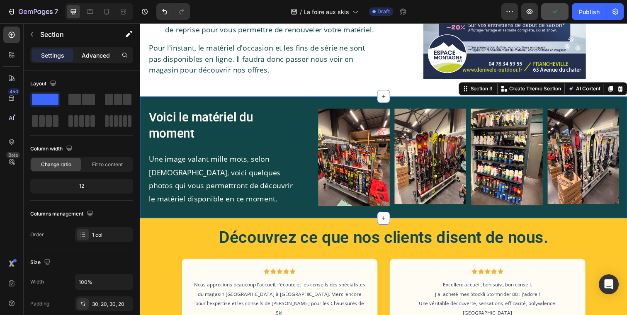
click at [93, 56] on p "Advanced" at bounding box center [96, 55] width 28 height 9
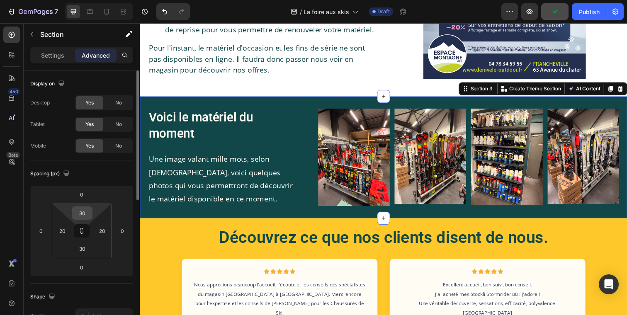
click at [85, 210] on input "30" at bounding box center [82, 213] width 17 height 12
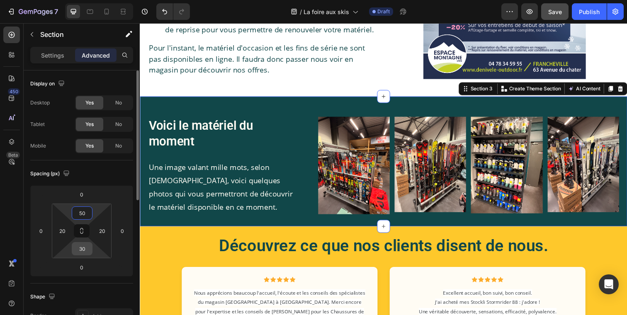
type input "50"
click at [83, 248] on input "30" at bounding box center [82, 249] width 17 height 12
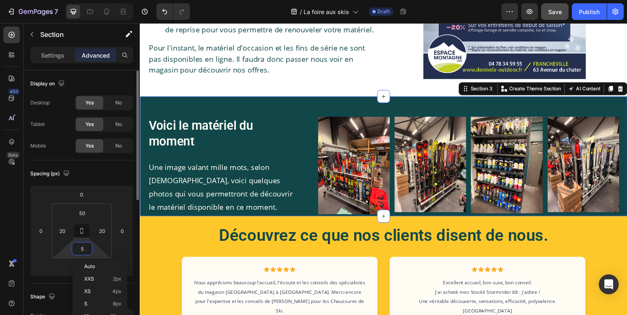
type input "50"
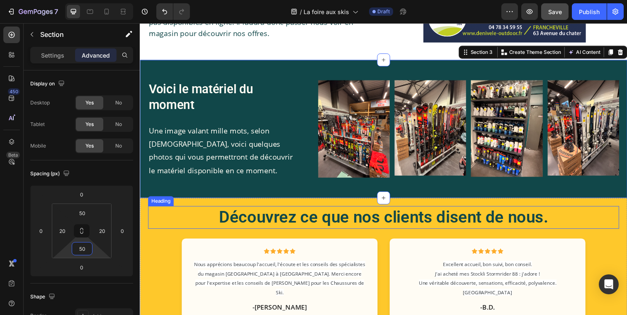
scroll to position [431, 0]
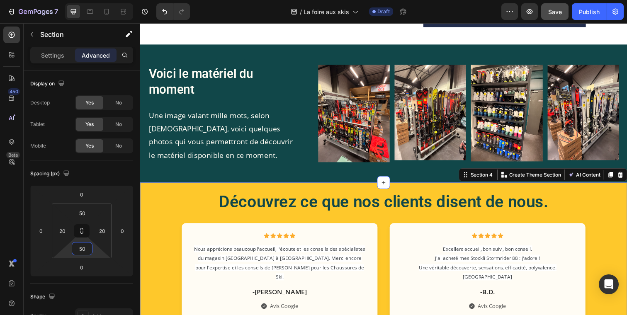
click at [84, 211] on input "20" at bounding box center [82, 213] width 17 height 12
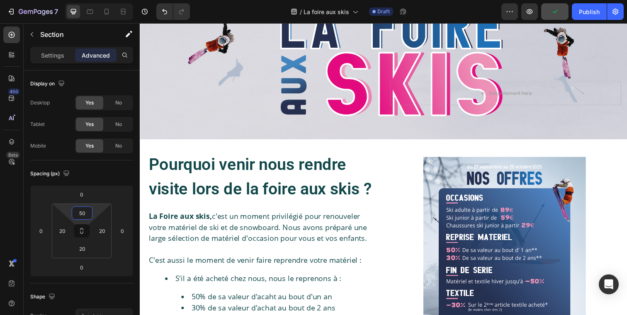
scroll to position [70, 0]
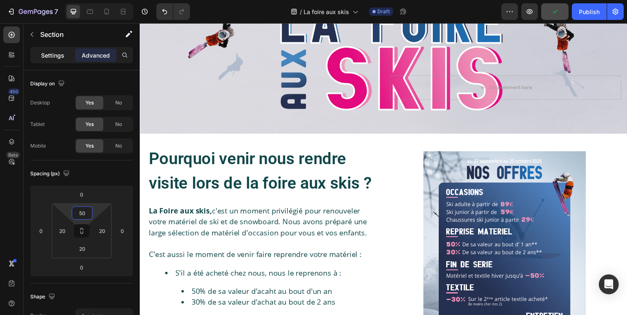
type input "50"
click at [47, 57] on p "Settings" at bounding box center [52, 55] width 23 height 9
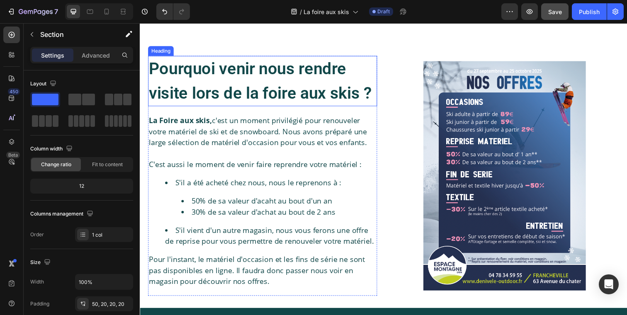
scroll to position [139, 0]
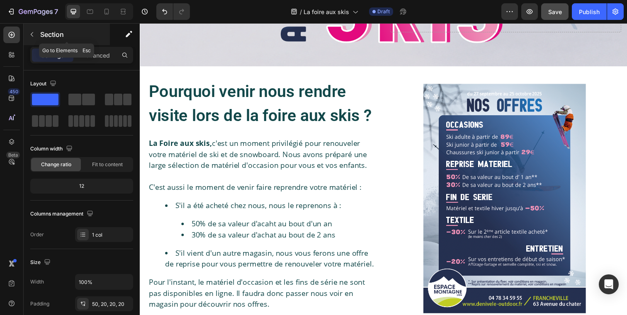
click at [38, 30] on button "button" at bounding box center [31, 34] width 13 height 13
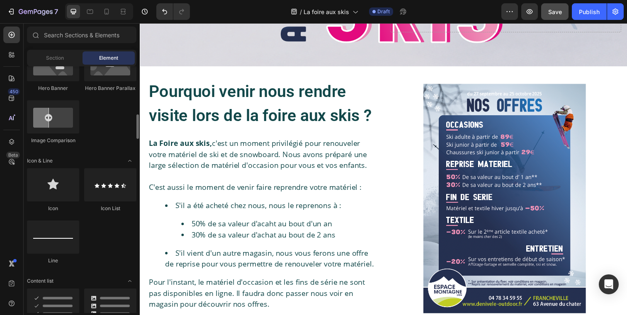
scroll to position [452, 0]
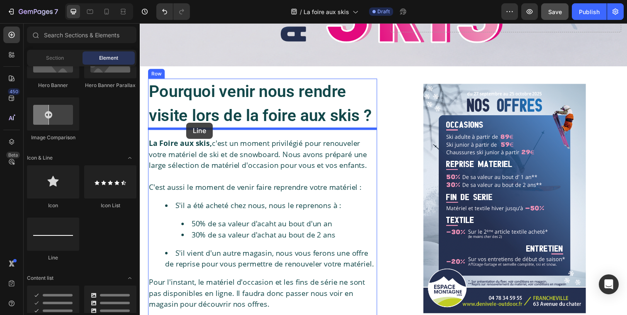
drag, startPoint x: 193, startPoint y: 258, endPoint x: 187, endPoint y: 125, distance: 133.3
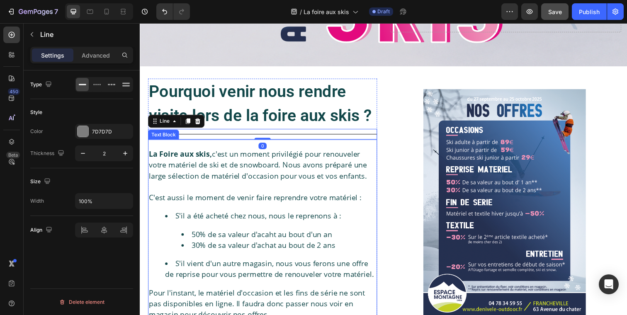
click at [351, 148] on div "La Foire aux skis, c'est un moment privilégié pour renouveler votre matériel de…" at bounding box center [265, 239] width 234 height 194
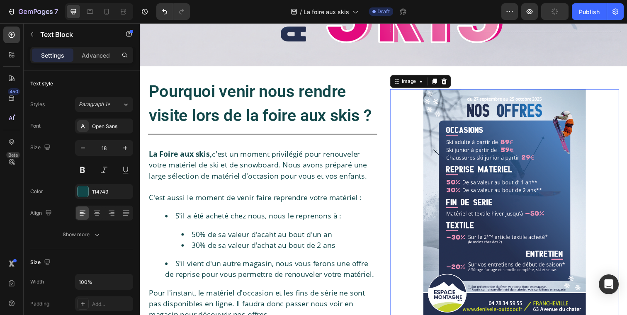
click at [428, 146] on div at bounding box center [512, 207] width 234 height 234
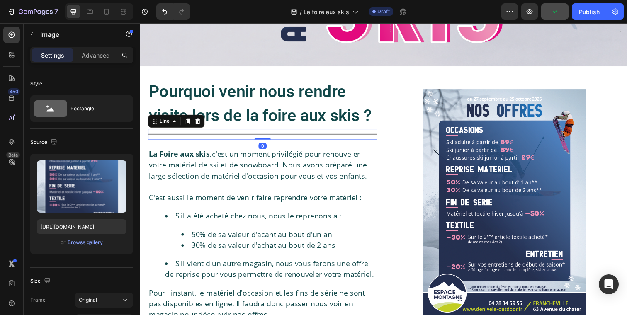
click at [299, 136] on div at bounding box center [265, 136] width 234 height 1
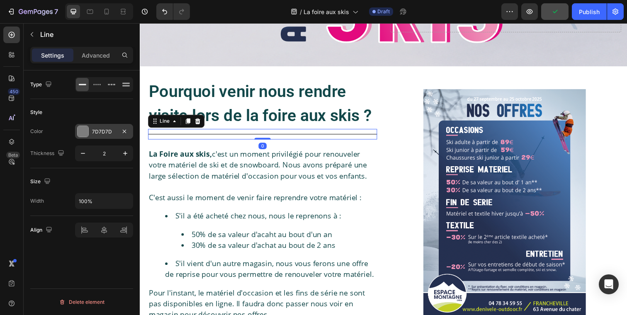
click at [77, 126] on div "7D7D7D" at bounding box center [104, 131] width 58 height 15
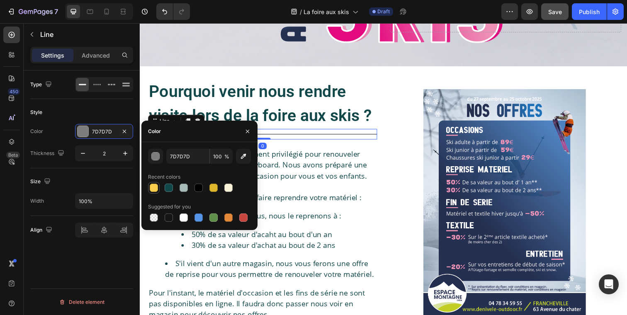
click at [158, 189] on div at bounding box center [154, 188] width 10 height 10
type input "FCCE4E"
click at [126, 152] on icon "button" at bounding box center [125, 153] width 8 height 8
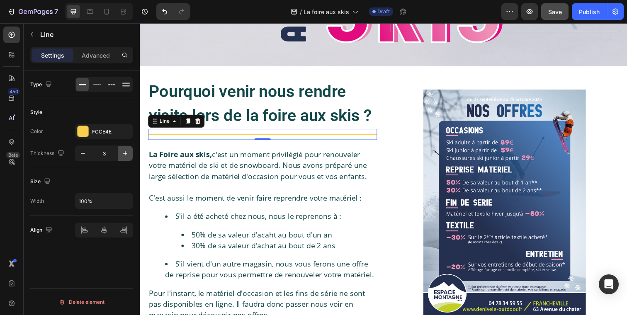
click at [126, 152] on icon "button" at bounding box center [125, 153] width 8 height 8
click at [85, 156] on icon "button" at bounding box center [83, 153] width 8 height 8
type input "3"
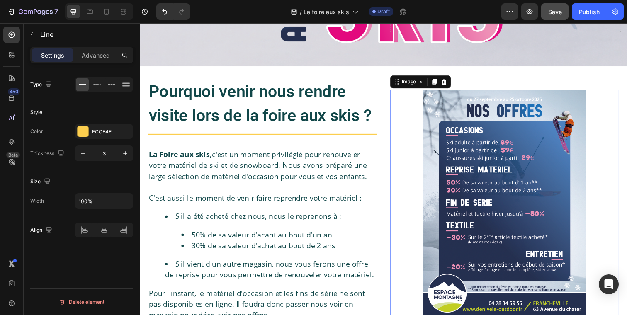
click at [470, 159] on img at bounding box center [512, 208] width 166 height 234
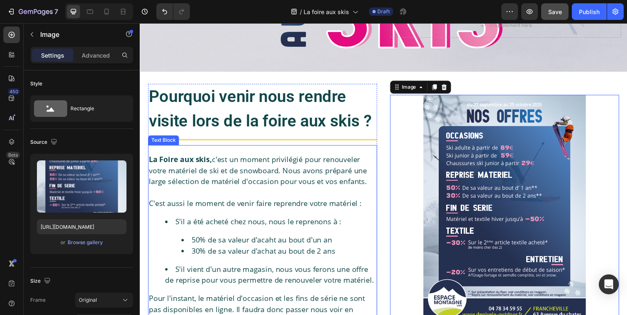
scroll to position [120, 0]
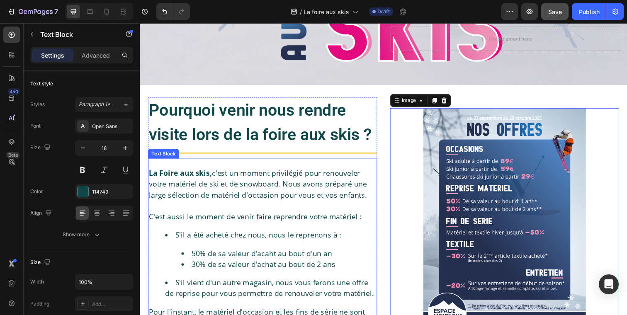
click at [235, 180] on p "La Foire aux skis, c'est un moment privilégié pour renouveler votre matériel de…" at bounding box center [265, 187] width 232 height 34
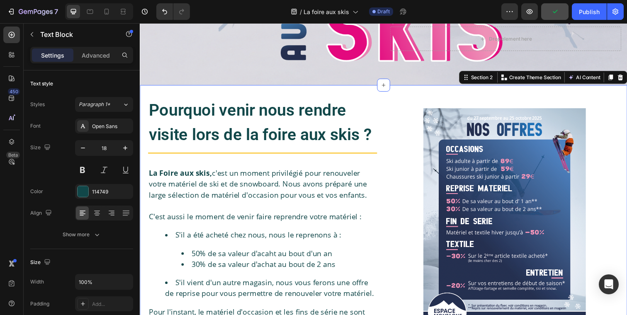
click at [147, 107] on div "Pourquoi venir nous rendre visite lors de la foire aux skis ? Heading Title Lin…" at bounding box center [389, 226] width 498 height 281
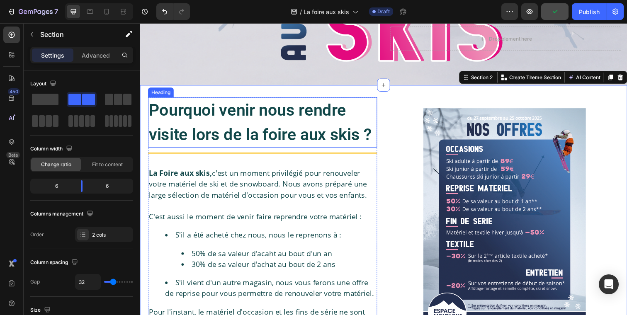
click at [166, 97] on div "Heading" at bounding box center [161, 94] width 26 height 10
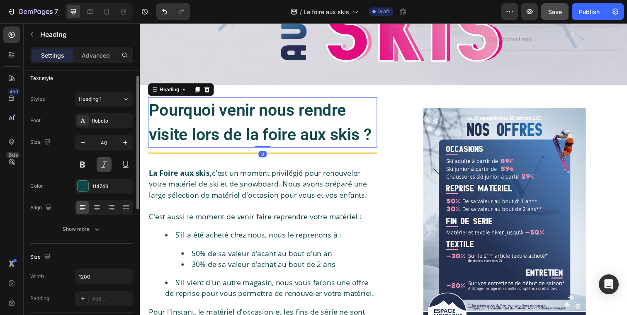
scroll to position [7, 0]
click at [87, 58] on p "Advanced" at bounding box center [96, 55] width 28 height 9
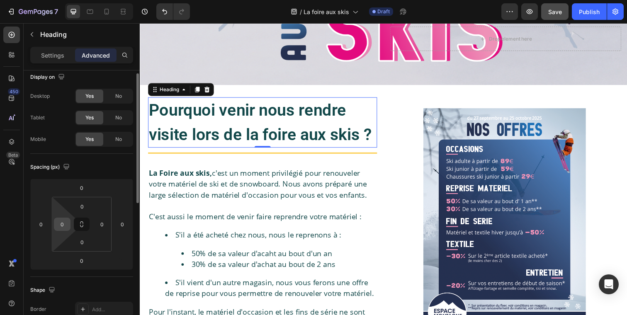
click at [63, 221] on input "0" at bounding box center [62, 224] width 12 height 12
type input "20"
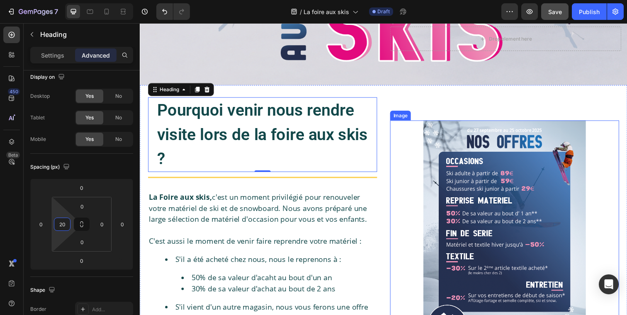
click at [408, 190] on div at bounding box center [512, 239] width 234 height 234
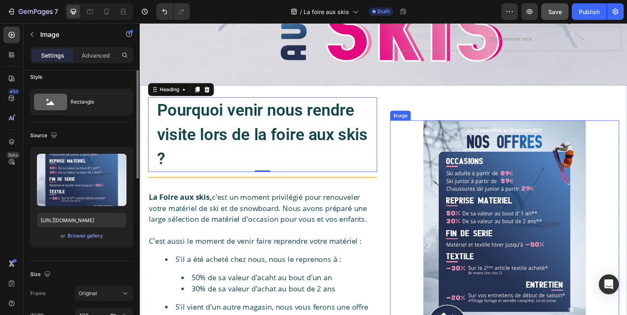
scroll to position [0, 0]
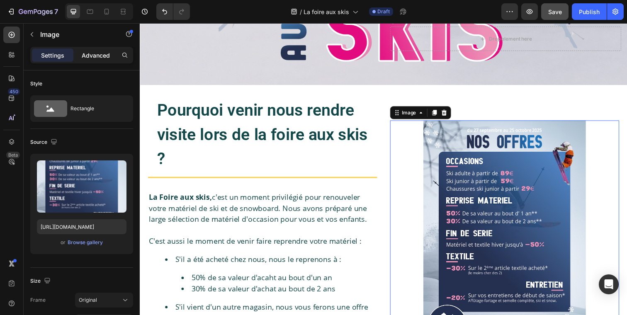
click at [95, 55] on p "Advanced" at bounding box center [96, 55] width 28 height 9
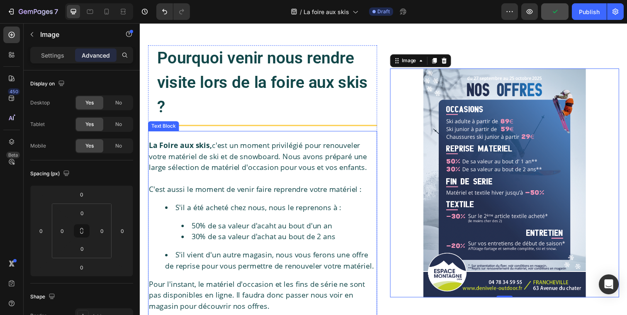
scroll to position [160, 0]
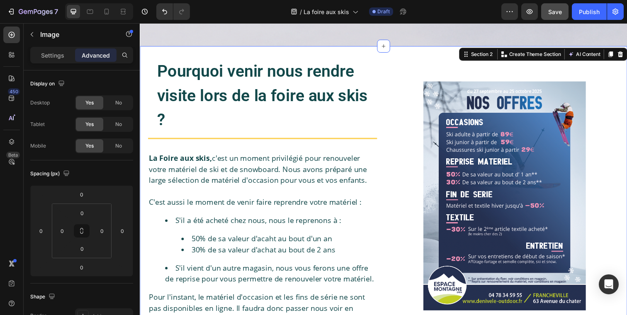
click at [201, 58] on div "Pourquoi venir nous rendre visite lors de la foire aux skis ? Heading Title Lin…" at bounding box center [389, 199] width 498 height 306
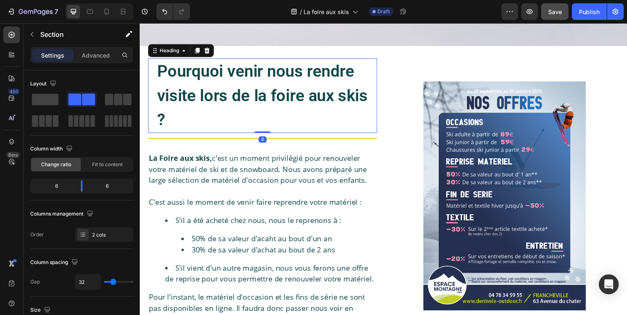
click at [201, 66] on strong "Pourquoi venir nous rendre visite lors de la foire aux skis ?" at bounding box center [264, 96] width 215 height 69
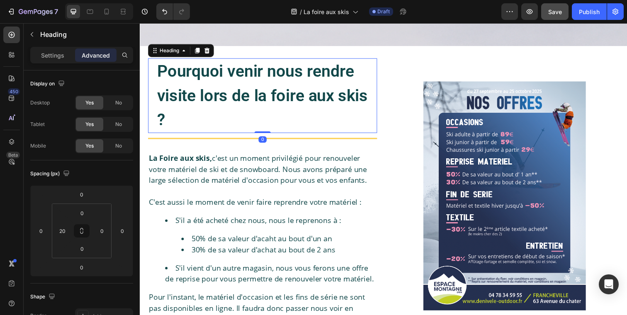
click at [151, 136] on div "Title Line" at bounding box center [265, 140] width 234 height 11
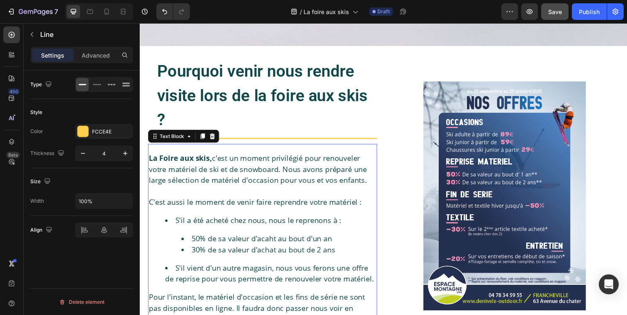
click at [381, 176] on div "La Foire aux skis, c'est un moment privilégié pour renouveler votre matériel de…" at bounding box center [265, 243] width 234 height 177
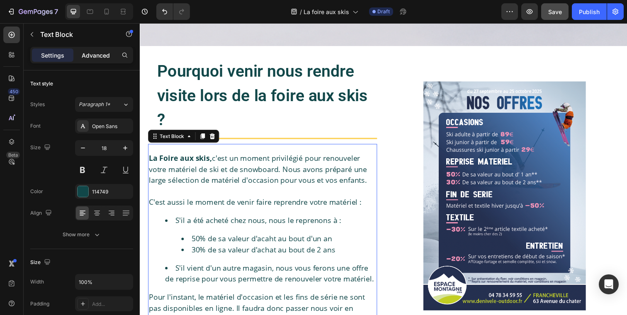
click at [98, 56] on p "Advanced" at bounding box center [96, 55] width 28 height 9
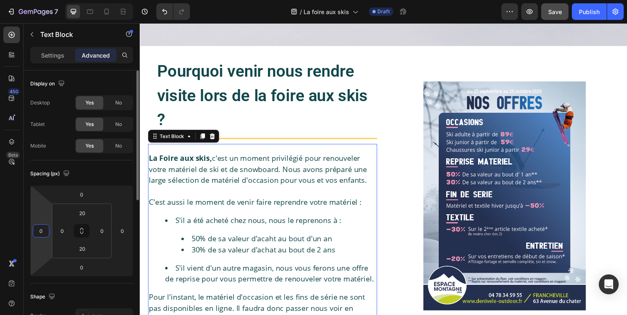
click at [44, 234] on input "0" at bounding box center [41, 231] width 12 height 12
type input "20"
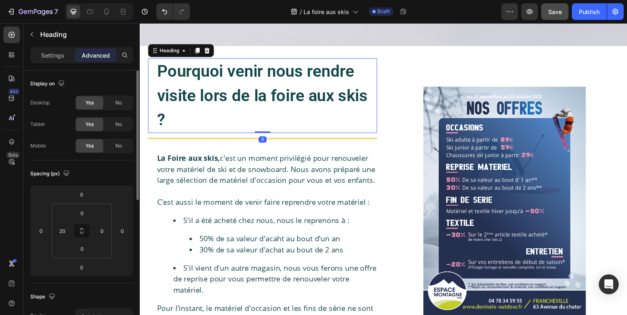
click at [217, 94] on strong "Pourquoi venir nous rendre visite lors de la foire aux skis ?" at bounding box center [264, 96] width 215 height 69
click at [161, 7] on icon "Undo/Redo" at bounding box center [165, 11] width 8 height 8
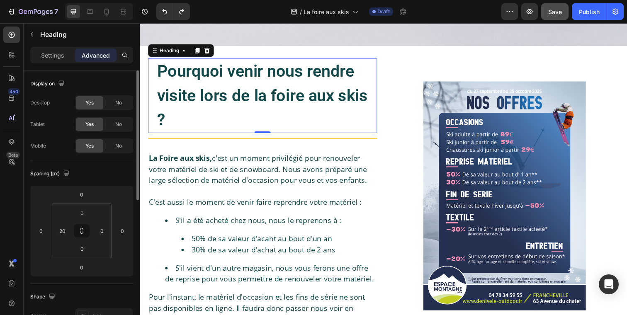
click at [150, 79] on div "Pourquoi venir nous rendre visite lors de la foire aux skis ? Heading 0" at bounding box center [265, 97] width 234 height 76
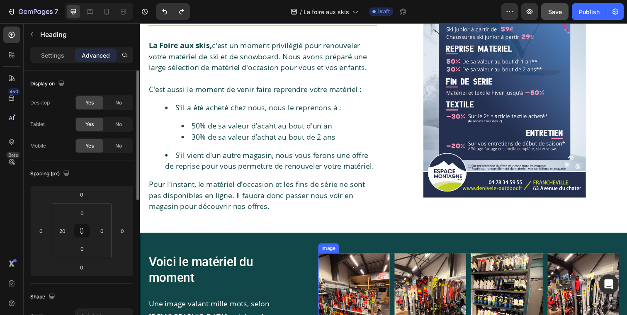
scroll to position [288, 0]
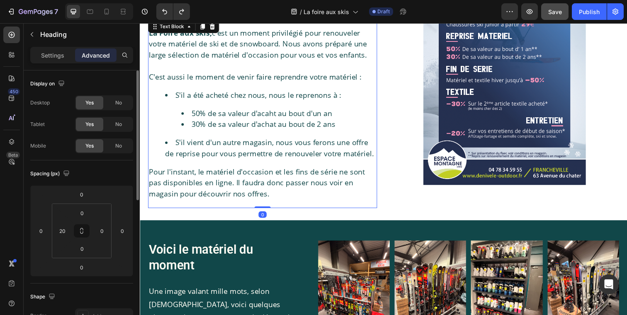
click at [339, 210] on div "La Foire aux skis, c'est un moment privilégié pour renouveler votre matériel de…" at bounding box center [265, 115] width 234 height 194
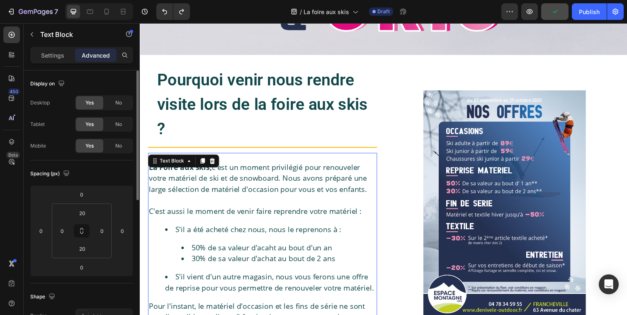
scroll to position [143, 0]
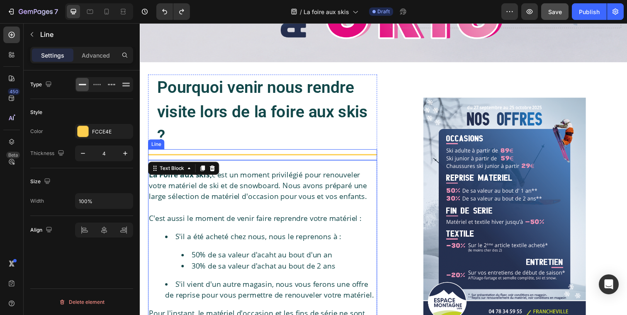
click at [148, 159] on div "Title Line" at bounding box center [265, 157] width 234 height 11
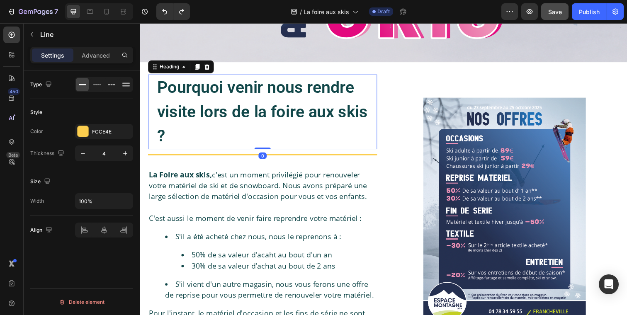
click at [148, 119] on div "Pourquoi venir nous rendre visite lors de la foire aux skis ? Heading 0" at bounding box center [265, 113] width 234 height 76
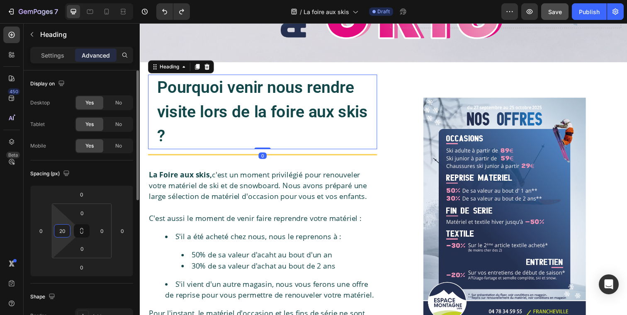
click at [66, 233] on input "20" at bounding box center [62, 231] width 12 height 12
type input "0"
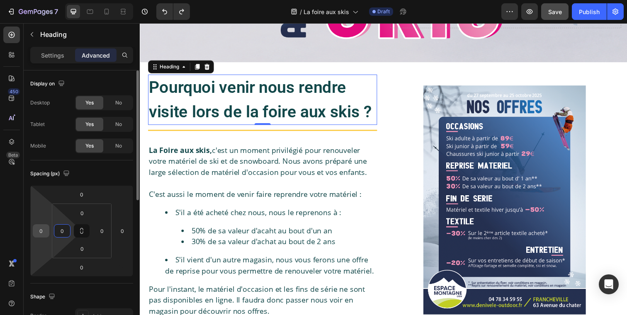
click at [40, 236] on input "0" at bounding box center [41, 231] width 12 height 12
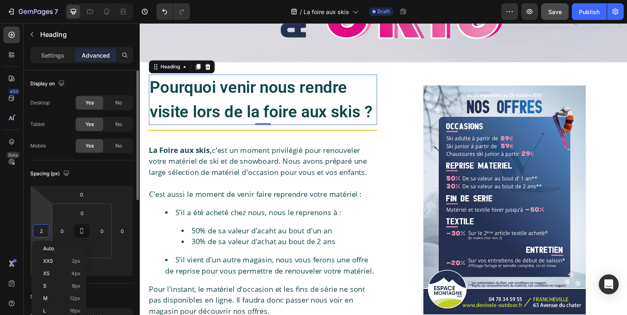
type input "20"
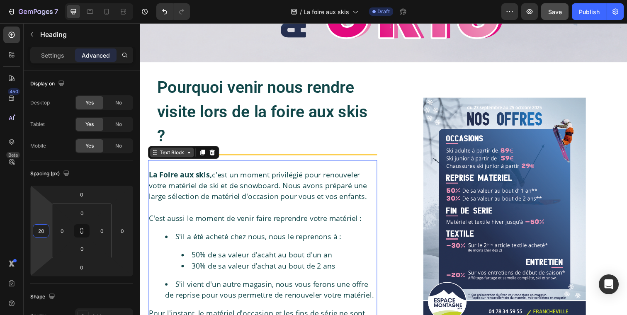
click at [155, 157] on div "Text Block" at bounding box center [172, 155] width 45 height 10
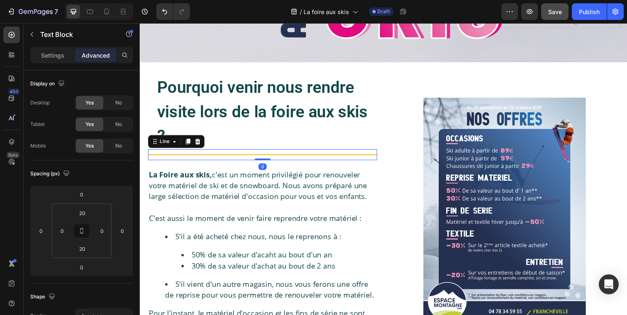
click at [265, 158] on div "Title Line 0" at bounding box center [265, 157] width 234 height 11
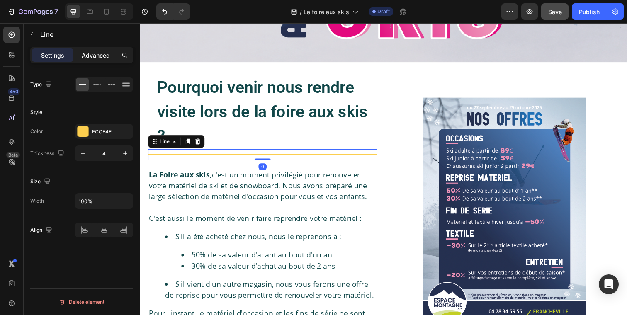
click at [95, 61] on div "Advanced" at bounding box center [95, 55] width 41 height 13
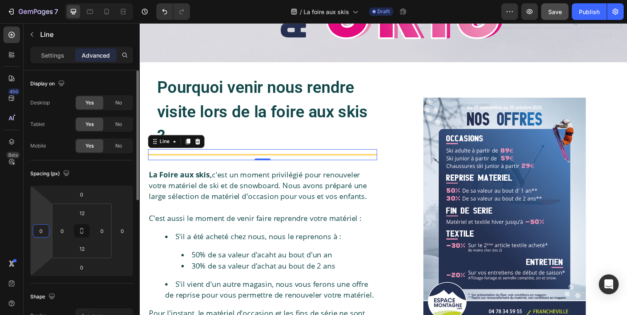
click at [41, 234] on input "0" at bounding box center [41, 231] width 12 height 12
type input "20"
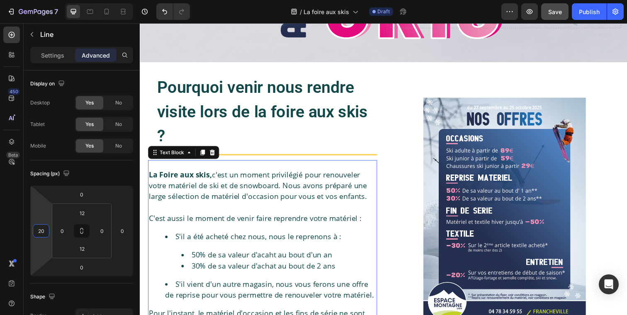
click at [183, 214] on p at bounding box center [265, 211] width 232 height 11
click at [41, 234] on input "0" at bounding box center [41, 231] width 12 height 12
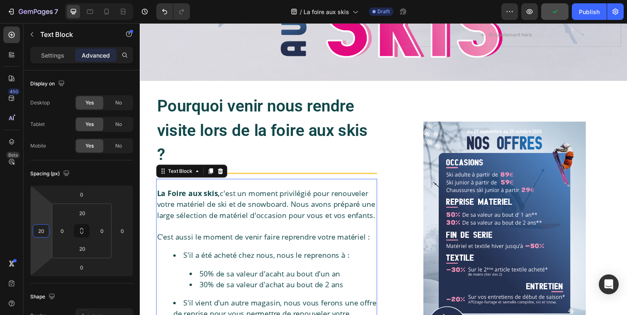
scroll to position [64, 0]
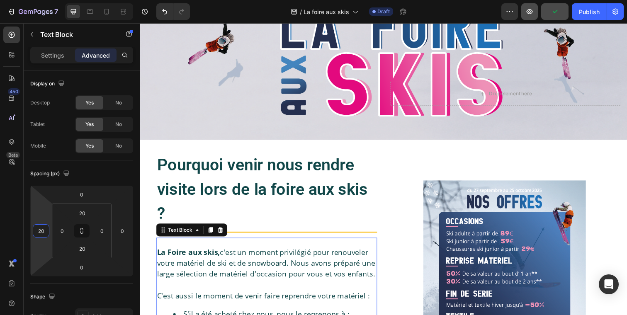
type input "20"
click at [535, 15] on button "button" at bounding box center [529, 11] width 17 height 17
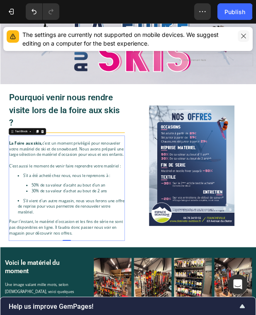
click at [242, 35] on icon "button" at bounding box center [243, 36] width 5 height 5
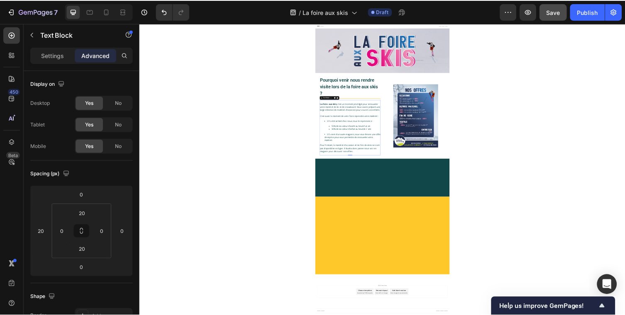
scroll to position [0, 0]
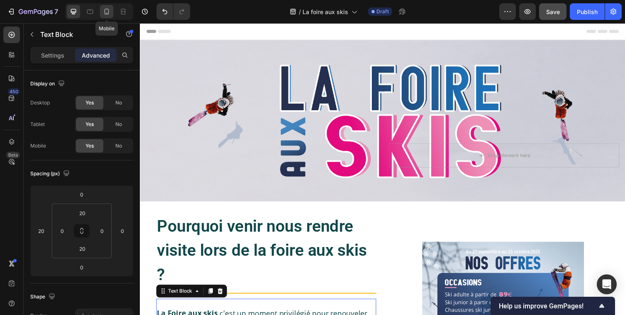
click at [103, 12] on icon at bounding box center [106, 11] width 8 height 8
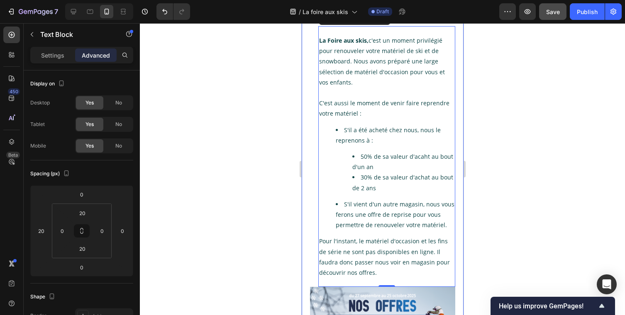
scroll to position [183, 0]
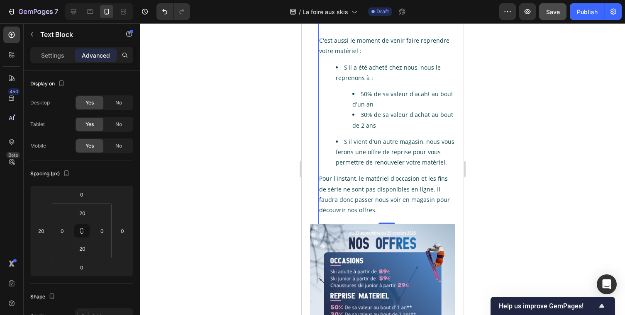
click at [439, 187] on p "Pour l'instant, le matériel d'occasion et les fins de série ne sont pas disponi…" at bounding box center [386, 194] width 135 height 42
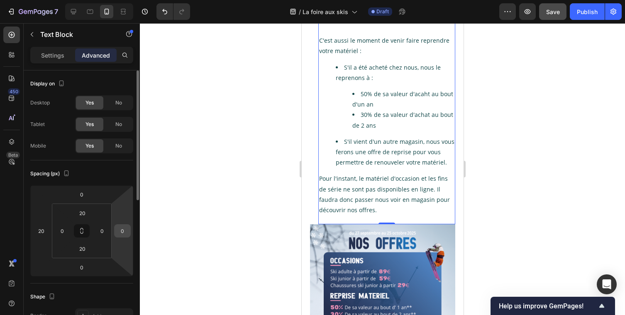
click at [121, 233] on input "0" at bounding box center [122, 231] width 12 height 12
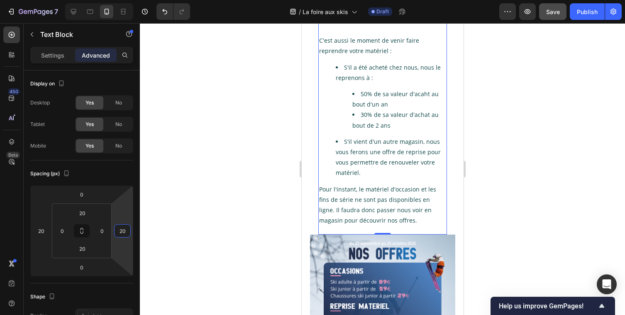
type input "20"
click at [223, 218] on div at bounding box center [382, 169] width 485 height 292
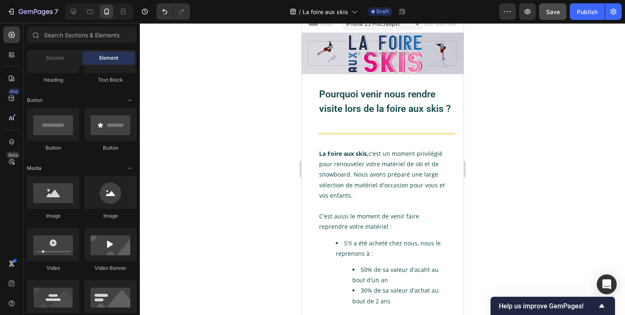
scroll to position [0, 0]
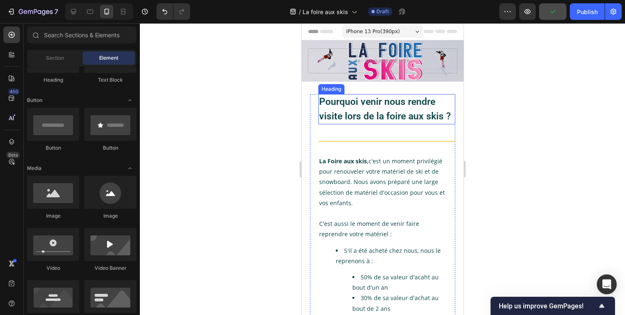
click at [333, 115] on strong "Pourquoi venir nous rendre visite lors de la foire aux skis ?" at bounding box center [384, 109] width 131 height 26
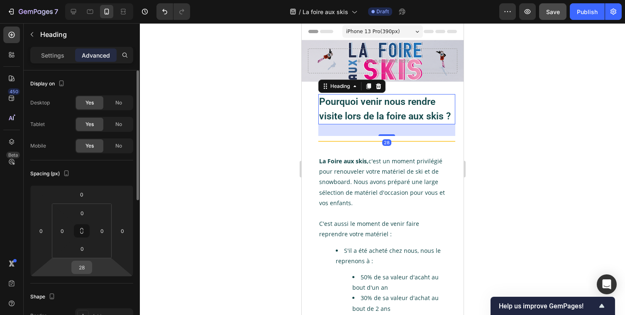
click at [84, 270] on input "28" at bounding box center [81, 267] width 17 height 12
type input "10"
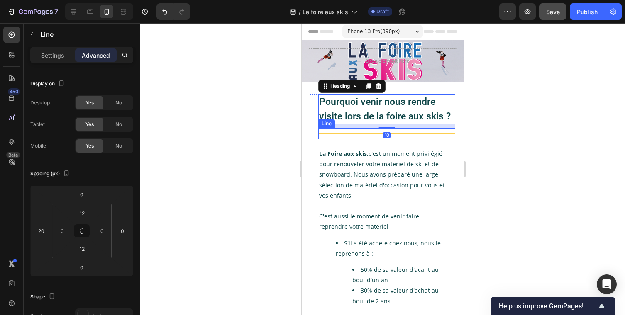
click at [365, 132] on div "Title Line" at bounding box center [386, 134] width 137 height 11
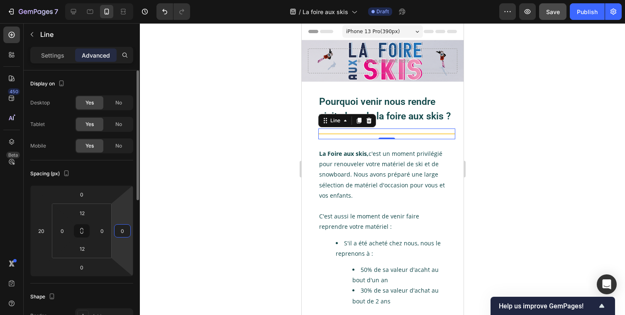
click at [122, 228] on input "0" at bounding box center [122, 231] width 12 height 12
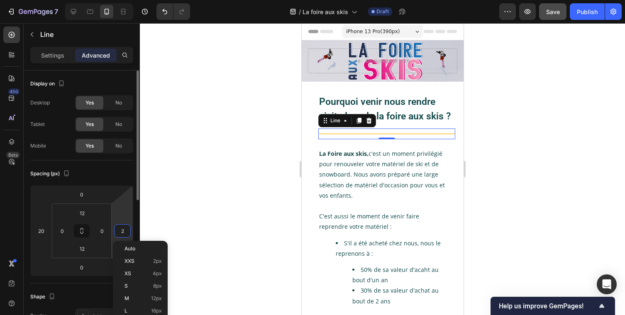
type input "20"
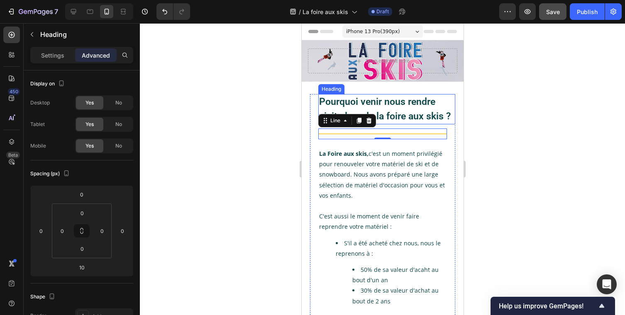
click at [452, 112] on h2 "Pourquoi venir nous rendre visite lors de la foire aux skis ?" at bounding box center [386, 109] width 137 height 30
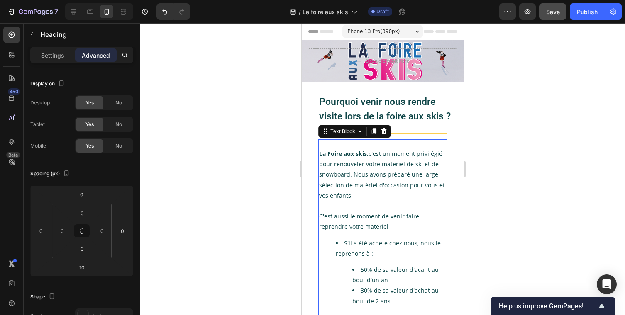
click at [324, 155] on strong "La Foire aux skis," at bounding box center [343, 154] width 49 height 8
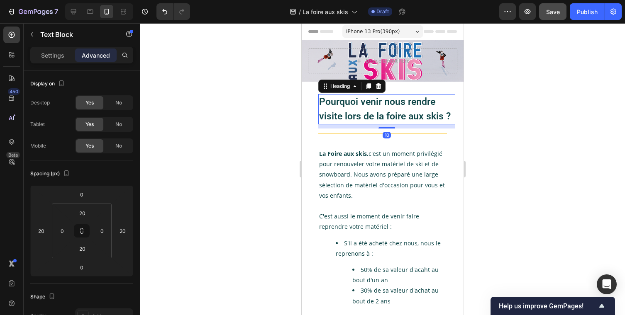
click at [321, 109] on h2 "Pourquoi venir nous rendre visite lors de la foire aux skis ?" at bounding box center [386, 109] width 137 height 30
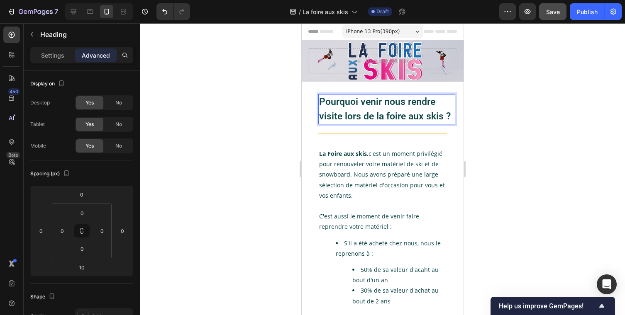
click at [319, 109] on h2 "Pourquoi venir nous rendre visite lors de la foire aux skis ?" at bounding box center [386, 109] width 137 height 30
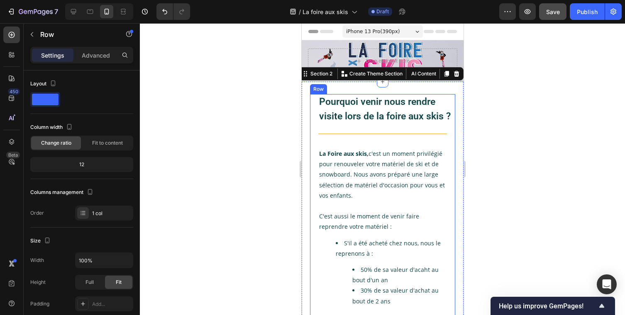
click at [315, 107] on div "⁠⁠⁠⁠⁠⁠⁠ Pourquoi venir nous rendre visite lors de la foire aux skis ? Heading T…" at bounding box center [381, 252] width 145 height 316
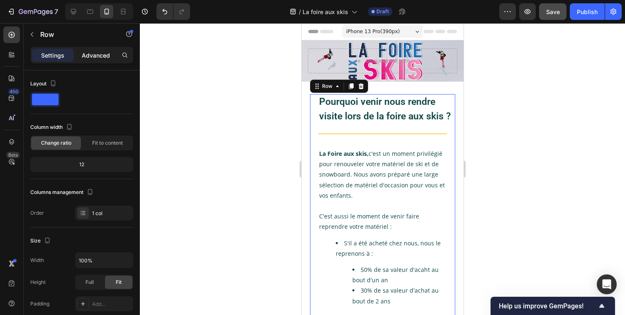
click at [92, 57] on p "Advanced" at bounding box center [96, 55] width 28 height 9
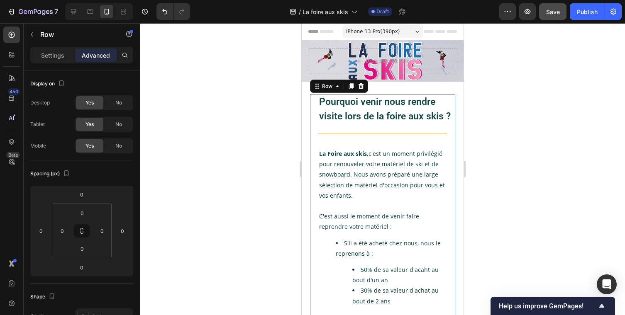
click at [309, 112] on div "⁠⁠⁠⁠⁠⁠⁠ Pourquoi venir nous rendre visite lors de la foire aux skis ? Heading T…" at bounding box center [381, 252] width 145 height 316
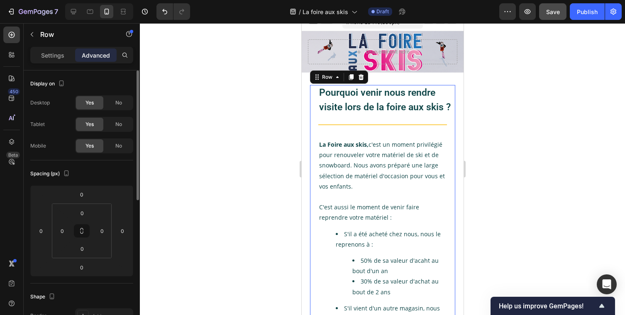
click at [52, 232] on icon at bounding box center [82, 231] width 60 height 55
click at [58, 232] on input "0" at bounding box center [62, 231] width 12 height 12
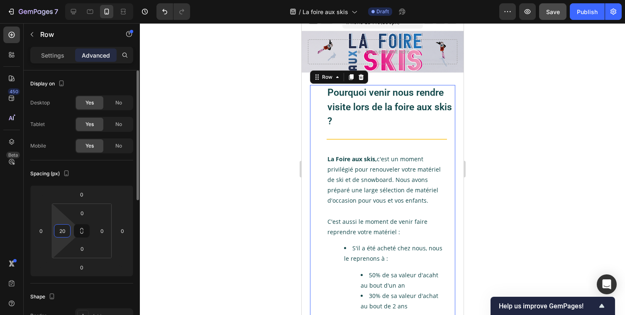
type input "2"
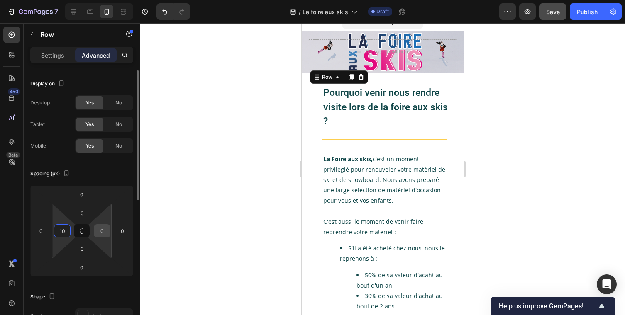
type input "10"
click at [102, 235] on input "0" at bounding box center [102, 231] width 12 height 12
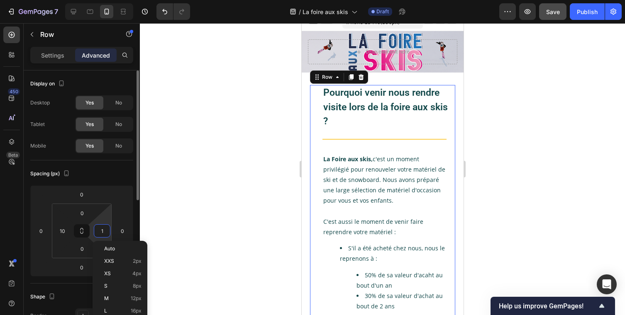
type input "10"
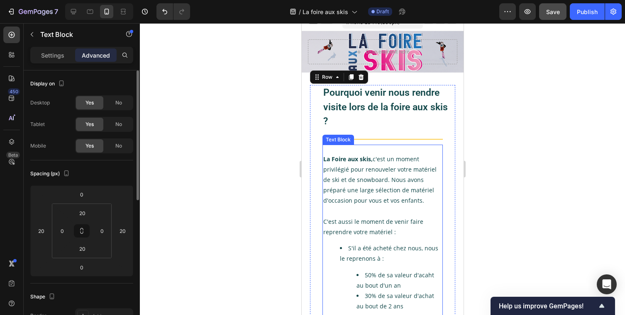
click at [384, 173] on p "La Foire aux skis, c'est un moment privilégié pour renouveler votre matériel de…" at bounding box center [382, 180] width 119 height 52
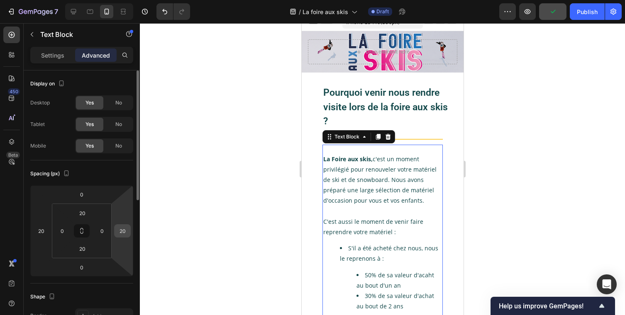
click at [123, 233] on input "20" at bounding box center [122, 231] width 12 height 12
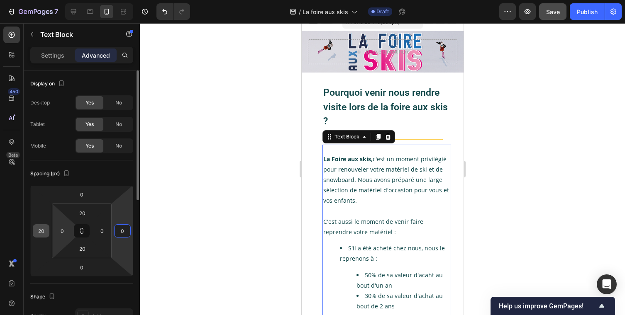
type input "0"
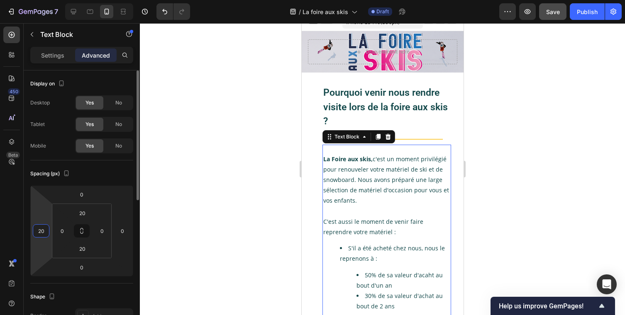
click at [44, 231] on input "20" at bounding box center [41, 231] width 12 height 12
type input "0"
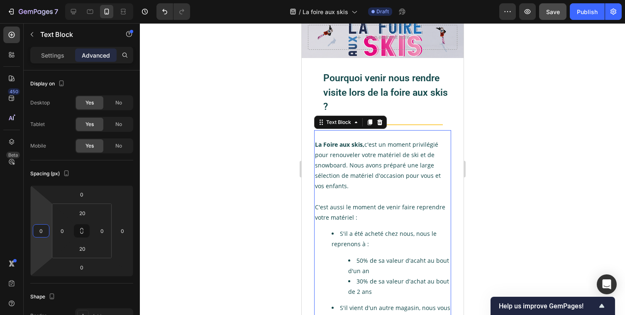
scroll to position [0, 0]
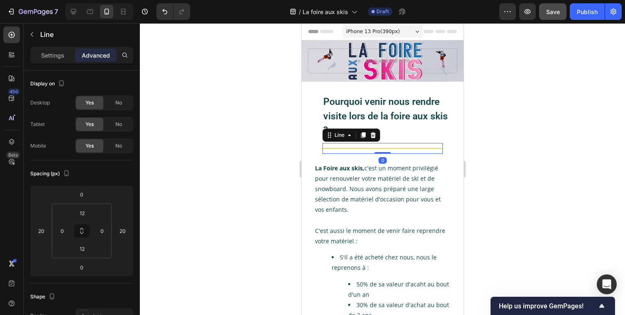
click at [431, 146] on div "Title Line 0" at bounding box center [382, 148] width 120 height 11
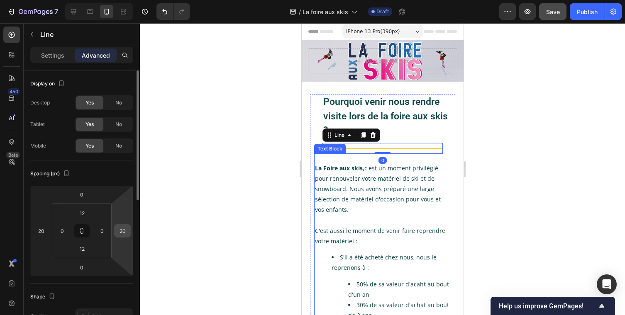
click at [124, 232] on input "20" at bounding box center [122, 231] width 12 height 12
type input "0"
click at [44, 232] on input "20" at bounding box center [41, 231] width 12 height 12
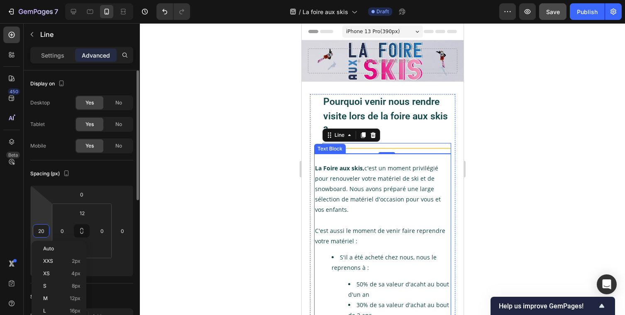
type input "0"
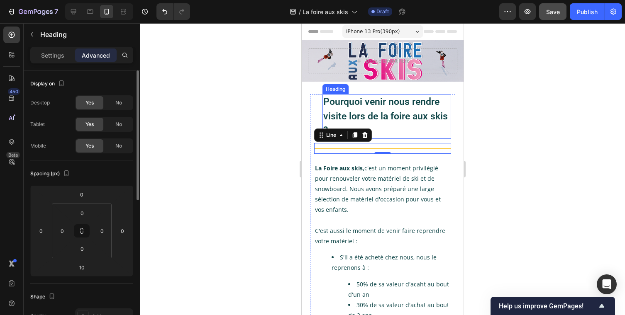
click at [399, 123] on p "⁠⁠⁠⁠⁠⁠⁠ Pourquoi venir nous rendre visite lors de la foire aux skis ?" at bounding box center [386, 116] width 127 height 43
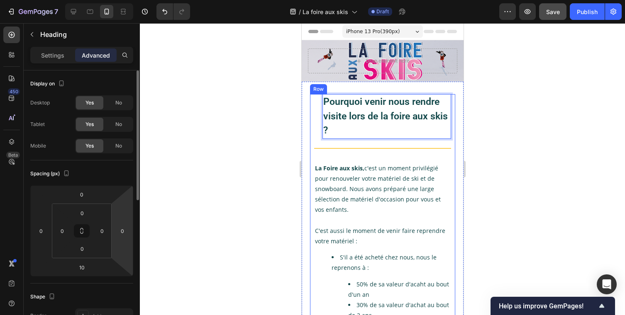
click at [319, 113] on div "Pourquoi venir nous rendre visite lors de la foire aux skis ? Heading 10 Title …" at bounding box center [382, 254] width 137 height 321
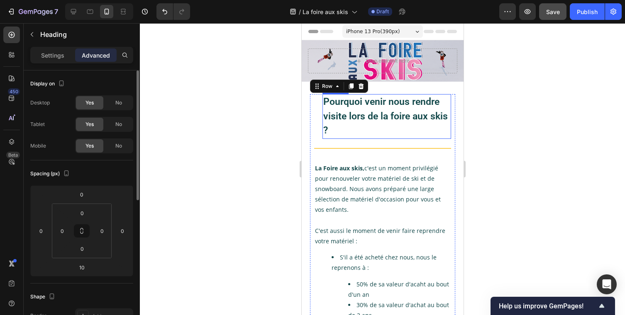
click at [326, 113] on strong "Pourquoi venir nous rendre visite lors de la foire aux skis ?" at bounding box center [385, 116] width 124 height 40
click at [314, 115] on div "⁠⁠⁠⁠⁠⁠⁠ Pourquoi venir nous rendre visite lors de la foire aux skis ? Heading 1…" at bounding box center [382, 254] width 137 height 321
click at [309, 114] on div "⁠⁠⁠⁠⁠⁠⁠ Pourquoi venir nous rendre visite lors de la foire aux skis ? Heading T…" at bounding box center [381, 254] width 145 height 321
click at [341, 114] on strong "Pourquoi venir nous rendre visite lors de la foire aux skis ?" at bounding box center [385, 116] width 124 height 40
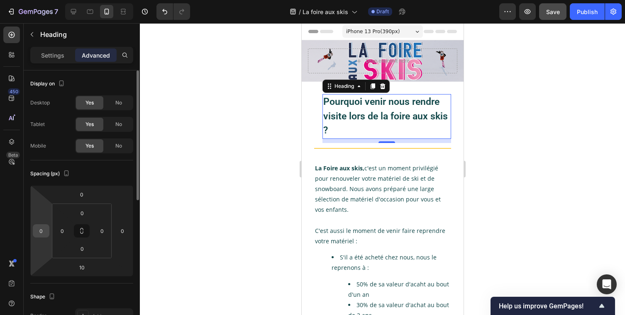
click at [37, 233] on input "0" at bounding box center [41, 231] width 12 height 12
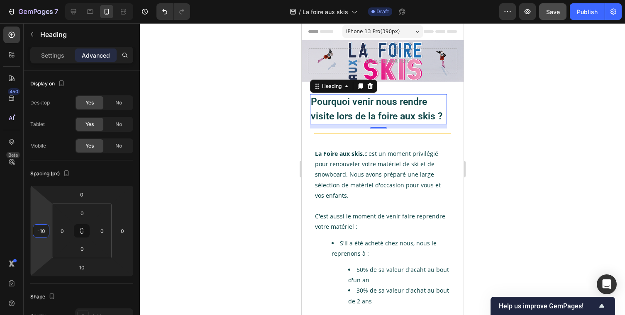
type input "-10"
click at [221, 188] on div at bounding box center [382, 169] width 485 height 292
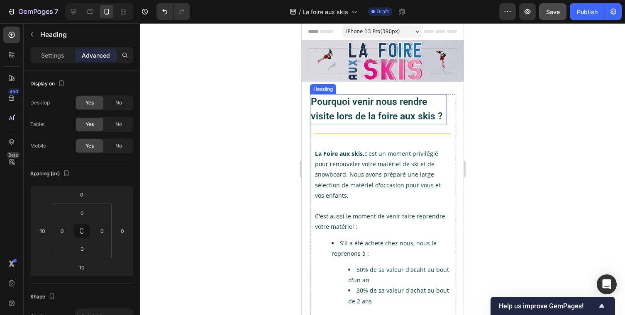
click at [365, 101] on strong "Pourquoi venir nous rendre visite lors de la foire aux skis ?" at bounding box center [375, 109] width 131 height 26
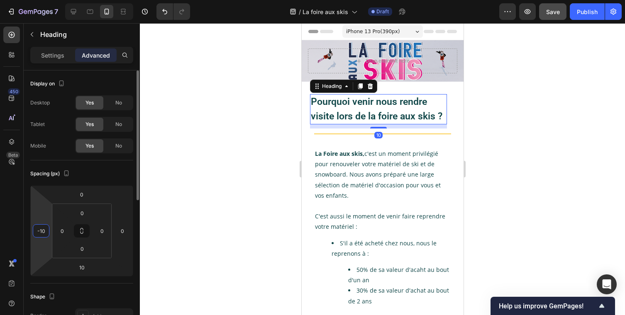
click at [41, 233] on input "-10" at bounding box center [41, 231] width 12 height 12
type input "0"
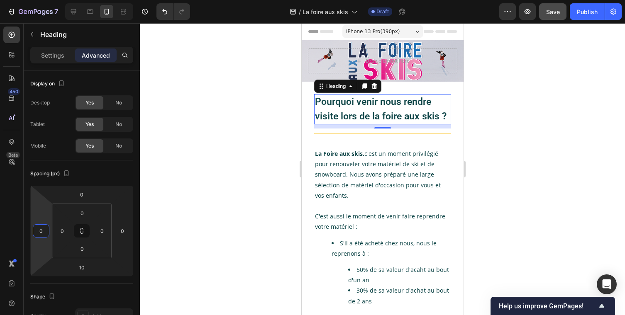
click at [212, 186] on div at bounding box center [382, 169] width 485 height 292
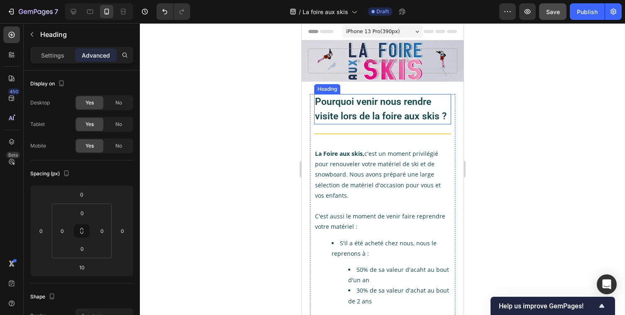
click at [341, 116] on strong "Pourquoi venir nous rendre visite lors de la foire aux skis ?" at bounding box center [379, 109] width 131 height 26
click at [479, 150] on div at bounding box center [382, 169] width 485 height 292
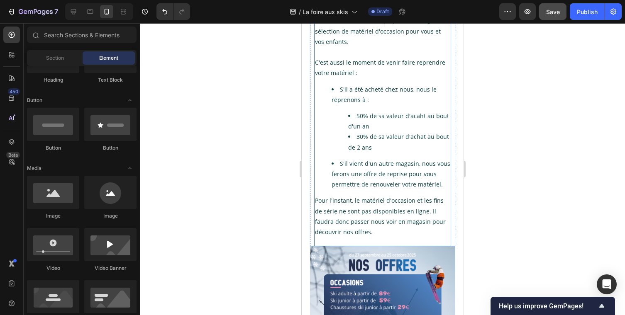
scroll to position [83, 0]
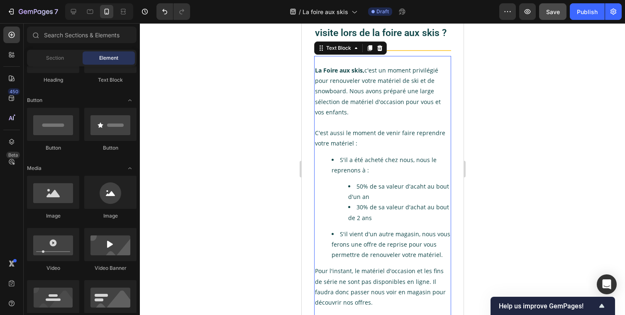
click at [375, 190] on li "50% de sa valeur d'acaht au bout d'un an" at bounding box center [399, 191] width 102 height 21
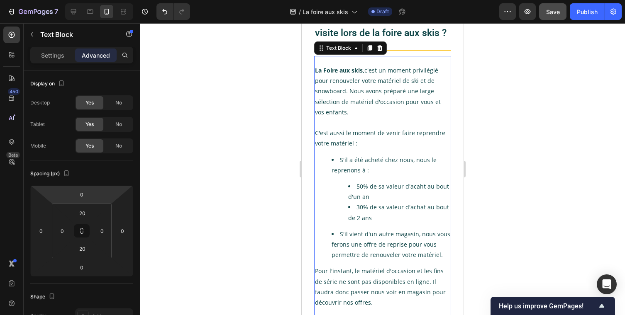
click at [334, 77] on p "La Foire aux skis, c'est un moment privilégié pour renouveler votre matériel de…" at bounding box center [381, 91] width 135 height 52
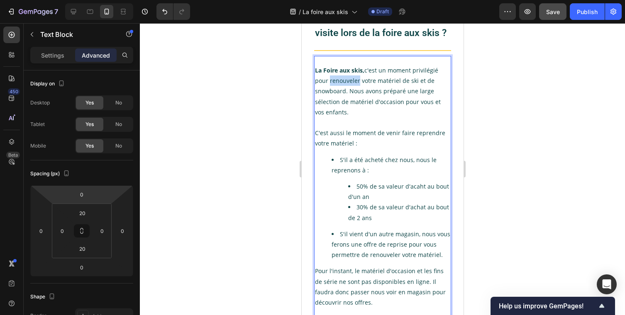
click at [334, 77] on p "La Foire aux skis, c'est un moment privilégié pour renouveler votre matériel de…" at bounding box center [381, 91] width 135 height 52
click at [373, 52] on div "Title Line" at bounding box center [382, 50] width 137 height 11
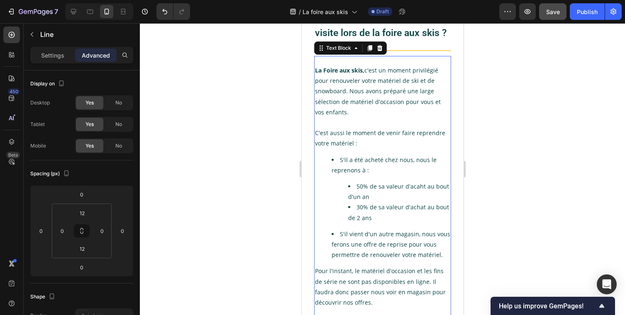
click at [404, 79] on p "La Foire aux skis, c'est un moment privilégié pour renouveler votre matériel de…" at bounding box center [381, 91] width 135 height 52
click at [394, 58] on div "La Foire aux skis, c'est un moment privilégié pour renouveler votre matériel de…" at bounding box center [382, 186] width 137 height 261
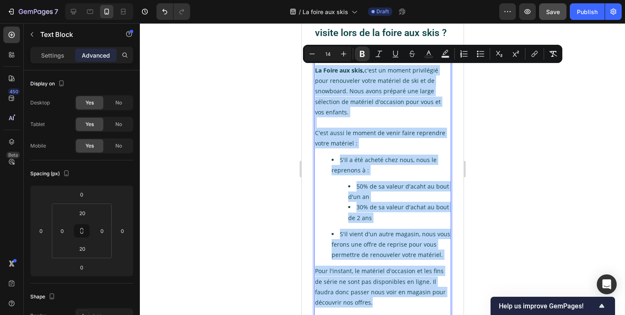
drag, startPoint x: 314, startPoint y: 70, endPoint x: 409, endPoint y: 307, distance: 255.8
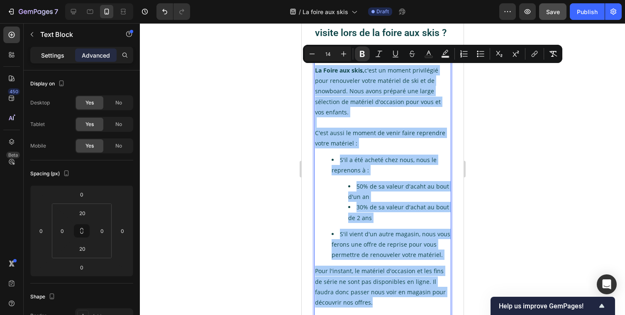
click at [53, 55] on p "Settings" at bounding box center [52, 55] width 23 height 9
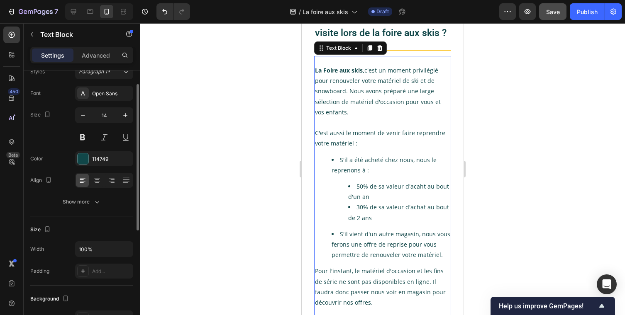
scroll to position [50, 0]
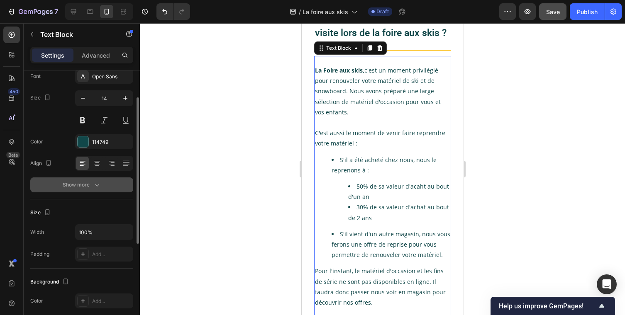
click at [105, 187] on button "Show more" at bounding box center [81, 185] width 103 height 15
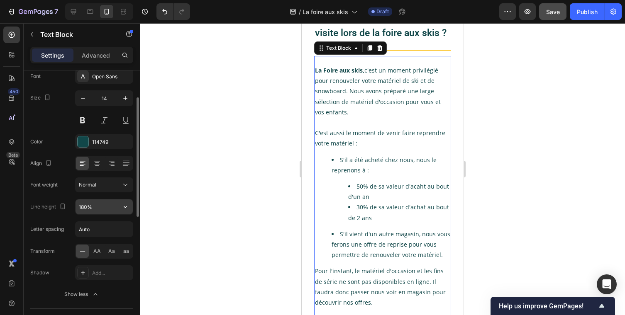
scroll to position [78, 0]
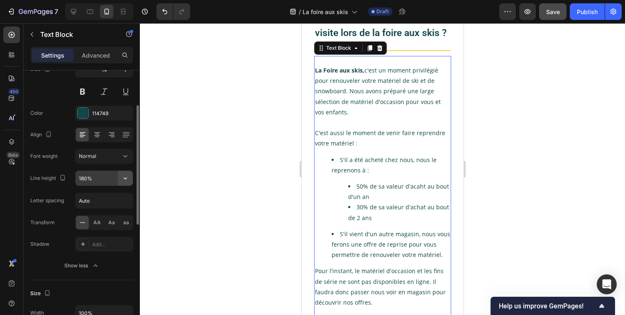
click at [127, 179] on icon "button" at bounding box center [125, 178] width 8 height 8
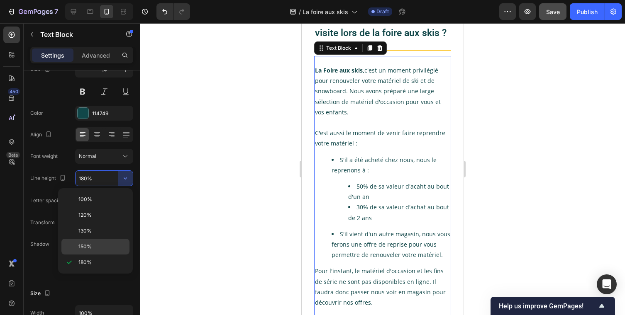
click at [91, 242] on div "150%" at bounding box center [95, 247] width 68 height 16
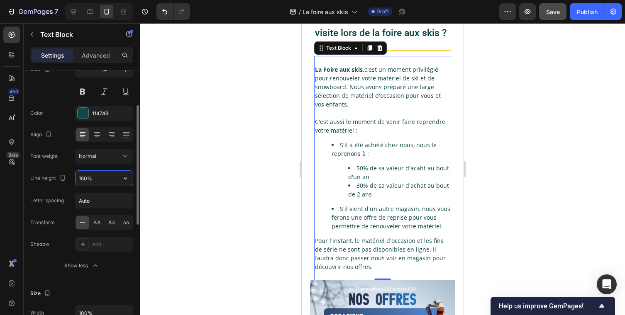
click at [102, 182] on input "150%" at bounding box center [103, 178] width 57 height 15
click at [130, 175] on button "button" at bounding box center [125, 178] width 15 height 15
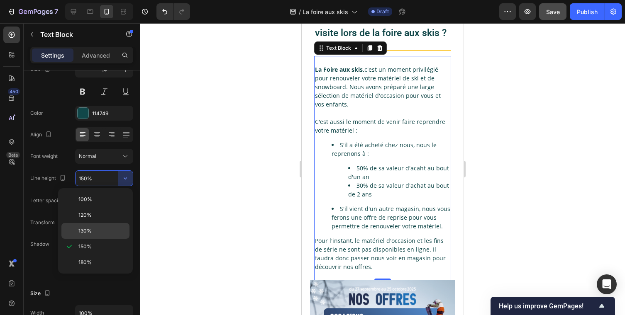
click at [92, 226] on div "130%" at bounding box center [95, 231] width 68 height 16
type input "130%"
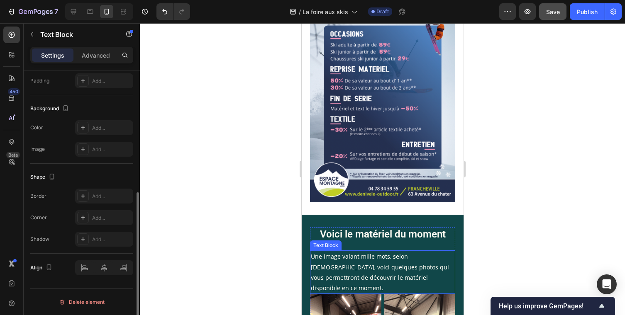
scroll to position [223, 0]
click at [404, 259] on p "Une image [PERSON_NAME] mille mots, selon [PERSON_NAME], voici quelques photos …" at bounding box center [382, 272] width 144 height 42
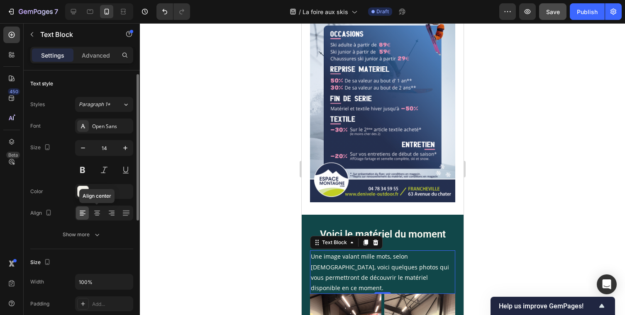
scroll to position [24, 0]
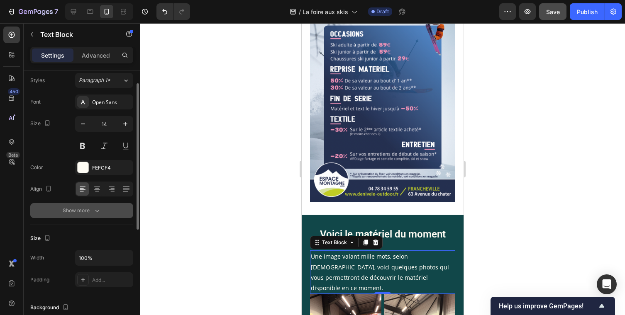
click at [96, 208] on icon "button" at bounding box center [97, 211] width 8 height 8
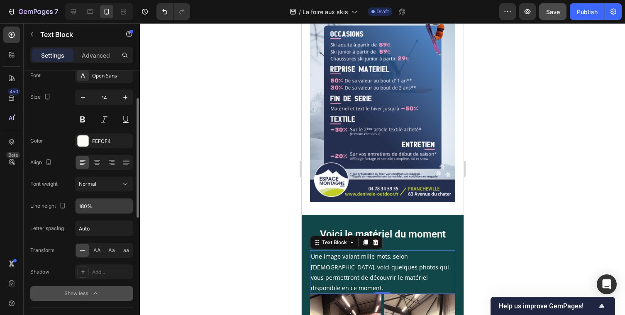
scroll to position [57, 0]
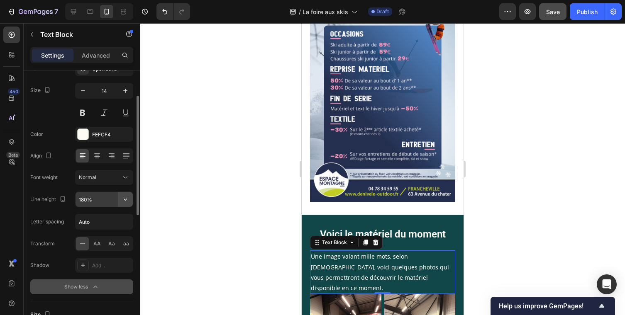
click at [124, 204] on button "button" at bounding box center [125, 199] width 15 height 15
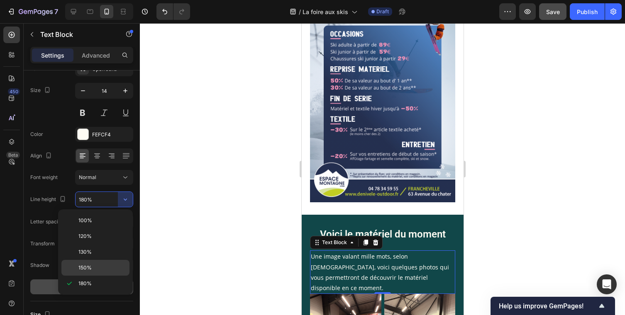
click at [90, 264] on div "150%" at bounding box center [95, 268] width 68 height 16
type input "150%"
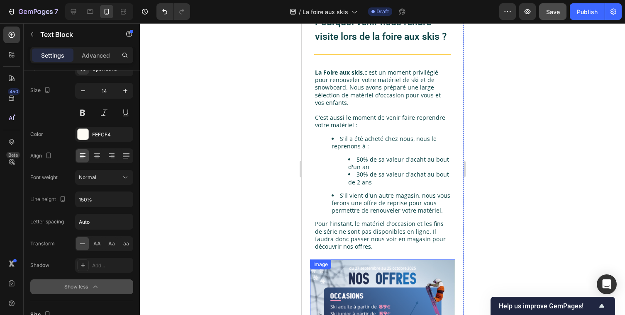
scroll to position [73, 0]
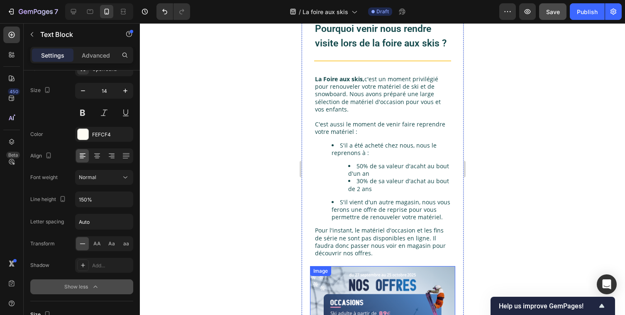
click at [374, 157] on li "S'il a été acheté chez nous, nous le reprenons à : 50% de sa valeur d'acaht au …" at bounding box center [390, 167] width 119 height 51
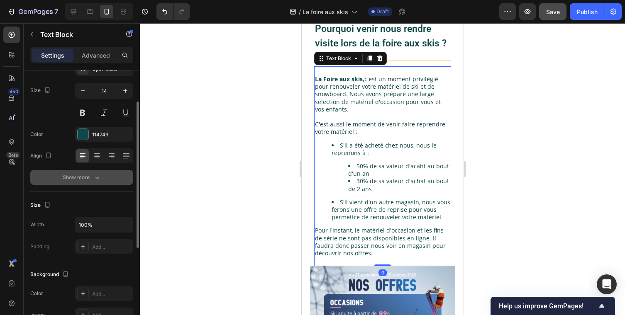
click at [99, 175] on icon "button" at bounding box center [97, 177] width 8 height 8
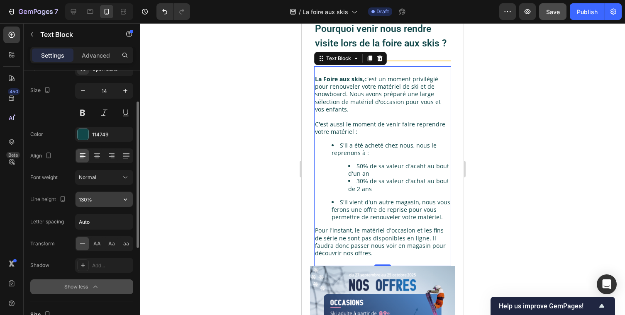
click at [112, 198] on input "130%" at bounding box center [103, 199] width 57 height 15
click at [122, 200] on icon "button" at bounding box center [125, 199] width 8 height 8
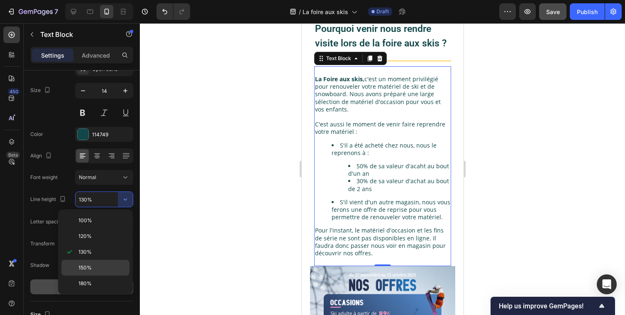
click at [90, 260] on div "150%" at bounding box center [95, 268] width 68 height 16
type input "150%"
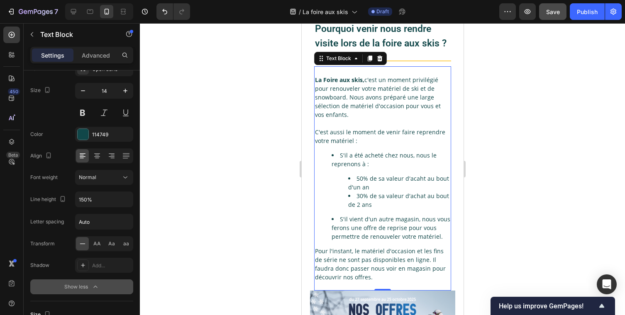
click at [255, 186] on div at bounding box center [382, 169] width 485 height 292
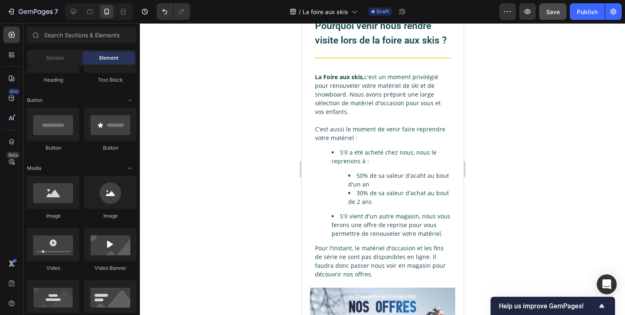
scroll to position [0, 0]
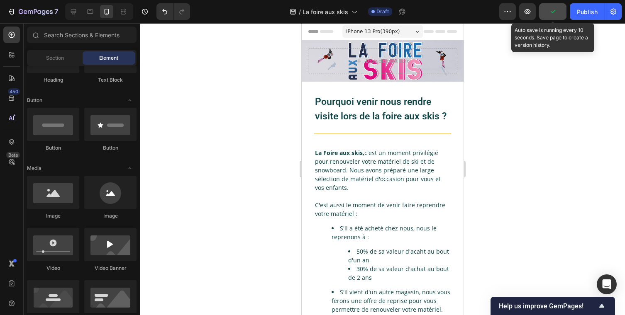
click at [556, 14] on icon "button" at bounding box center [552, 11] width 8 height 8
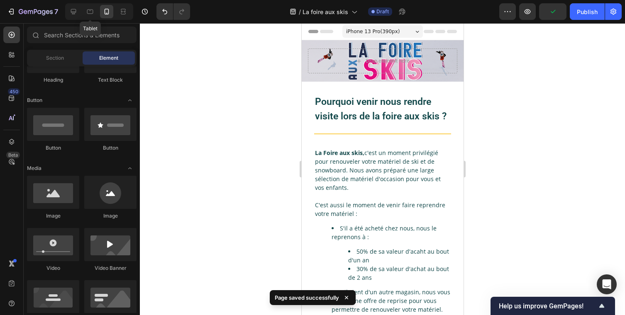
click at [82, 8] on div "Tablet" at bounding box center [99, 11] width 68 height 17
click at [73, 13] on icon at bounding box center [73, 11] width 5 height 5
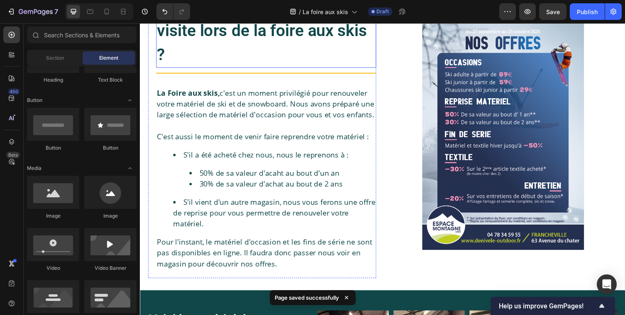
scroll to position [249, 0]
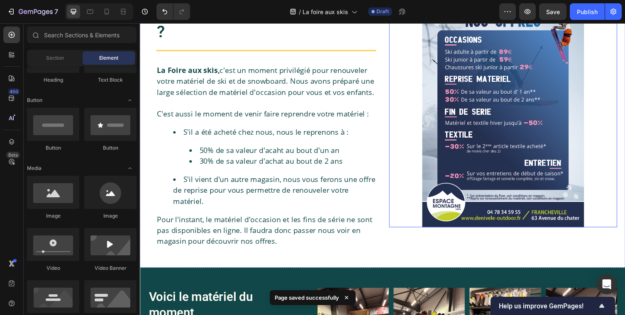
click at [396, 212] on div at bounding box center [512, 115] width 234 height 234
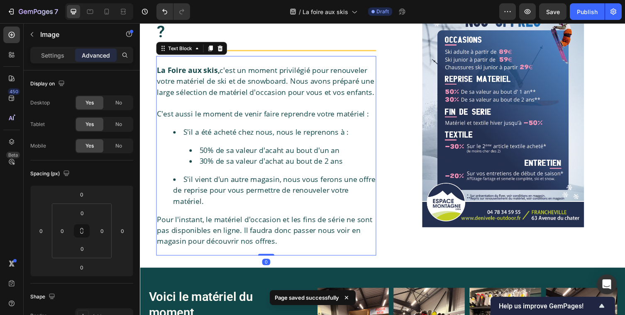
click at [345, 257] on div "La Foire aux skis, c'est un moment privilégié pour renouveler votre matériel de…" at bounding box center [269, 159] width 226 height 205
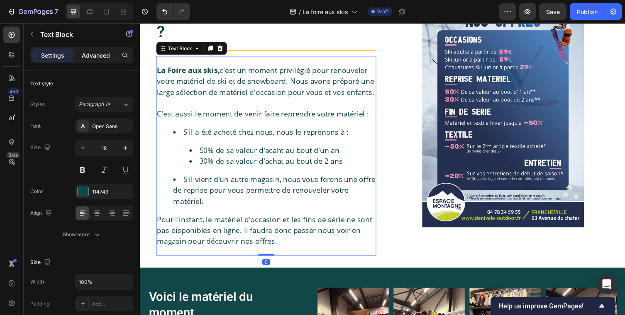
click at [104, 57] on p "Advanced" at bounding box center [96, 55] width 28 height 9
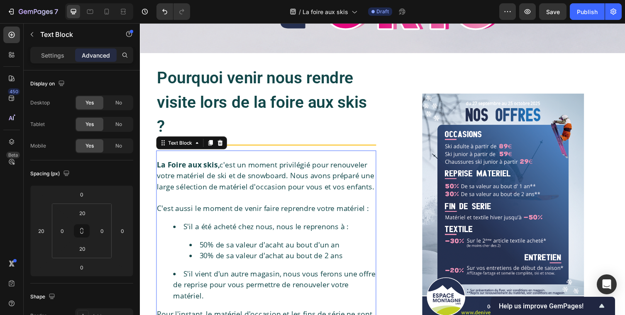
scroll to position [98, 0]
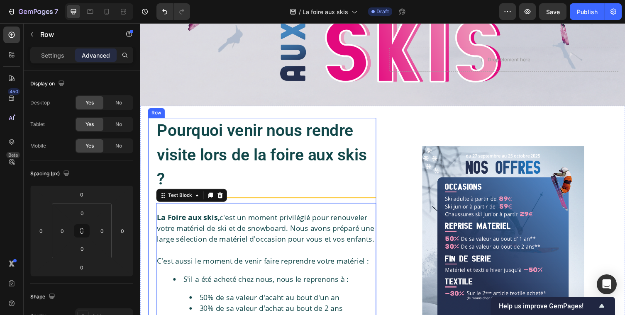
click at [148, 163] on div "Pourquoi venir nous rendre visite lors de la foire aux skis ? Heading Title Lin…" at bounding box center [265, 266] width 234 height 292
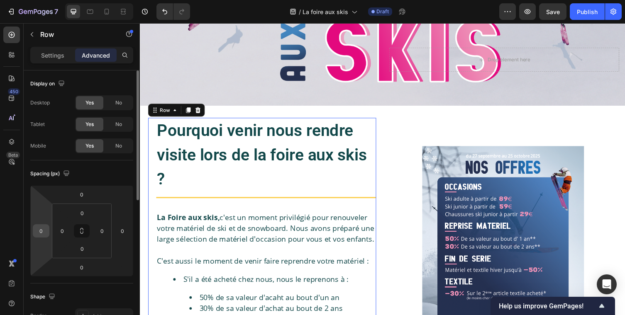
click at [40, 234] on input "0" at bounding box center [41, 231] width 12 height 12
type input "15"
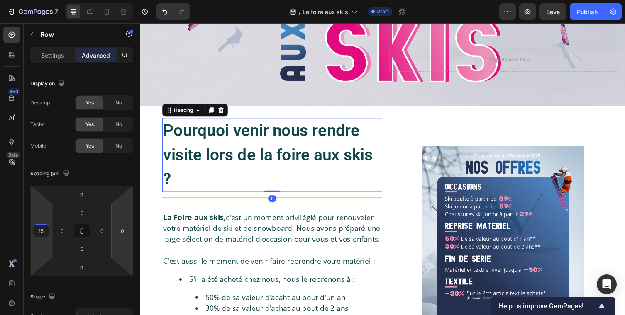
click at [269, 151] on strong "Pourquoi venir nous rendre visite lors de la foire aux skis ?" at bounding box center [270, 158] width 215 height 69
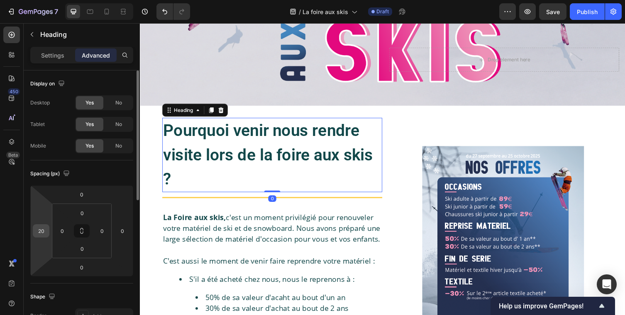
click at [43, 233] on input "20" at bounding box center [41, 231] width 12 height 12
type input "0"
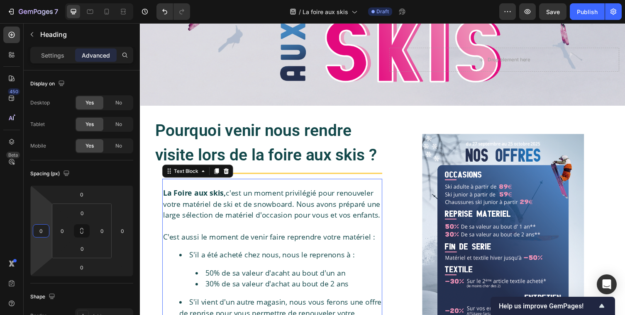
click at [241, 242] on div "La Foire aux skis, c'est un moment privilégié pour renouveler votre matériel de…" at bounding box center [276, 285] width 226 height 188
click at [43, 231] on input "20" at bounding box center [41, 231] width 12 height 12
type input "0"
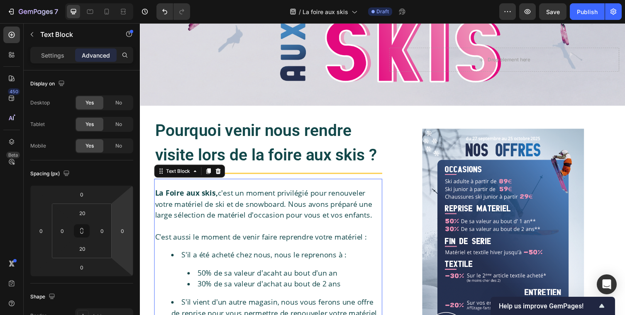
click at [119, 0] on html "7 Version history / La foire aux skis Draft Preview Save Publish 450 Beta Secti…" at bounding box center [312, 0] width 625 height 0
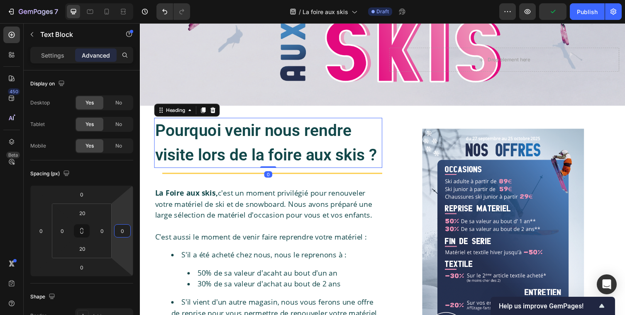
click at [271, 166] on strong "Pourquoi venir nous rendre visite lors de la foire aux skis ?" at bounding box center [269, 146] width 228 height 44
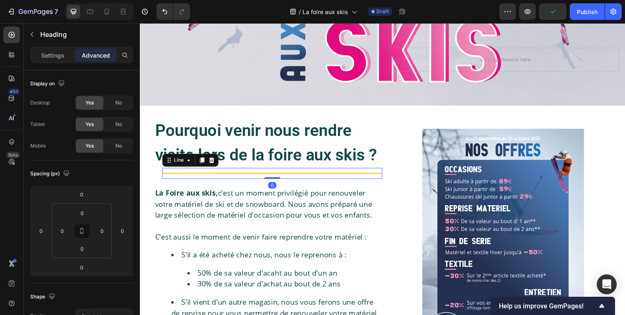
click at [226, 179] on div "Title Line 0" at bounding box center [276, 177] width 226 height 11
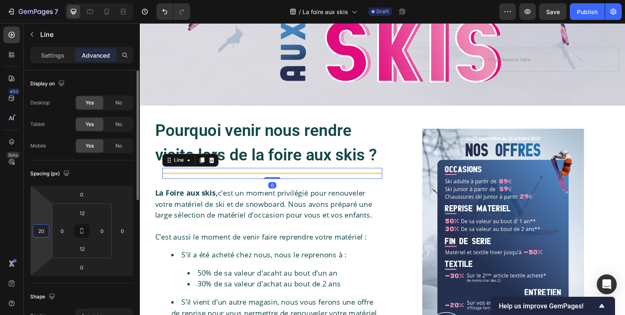
click at [40, 234] on input "20" at bounding box center [41, 231] width 12 height 12
type input "0"
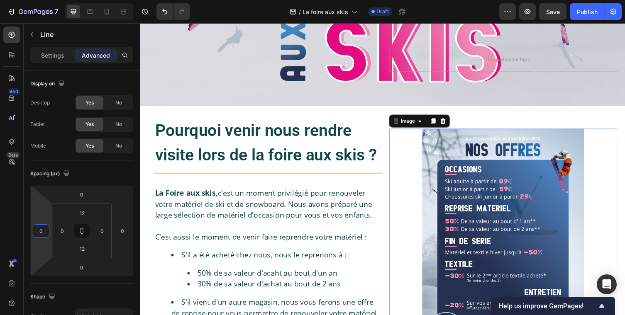
click at [424, 169] on div at bounding box center [512, 248] width 234 height 234
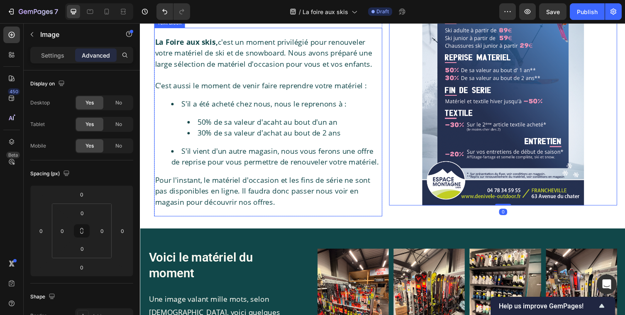
scroll to position [233, 0]
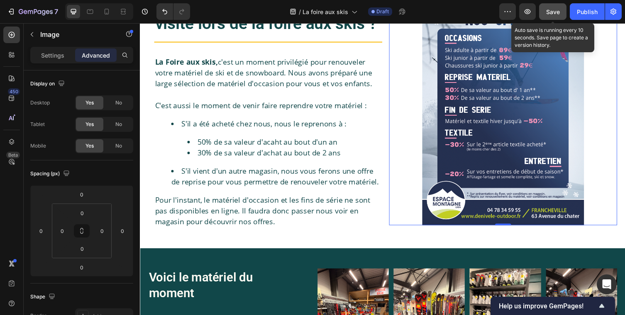
click at [555, 15] on span "Save" at bounding box center [553, 11] width 14 height 7
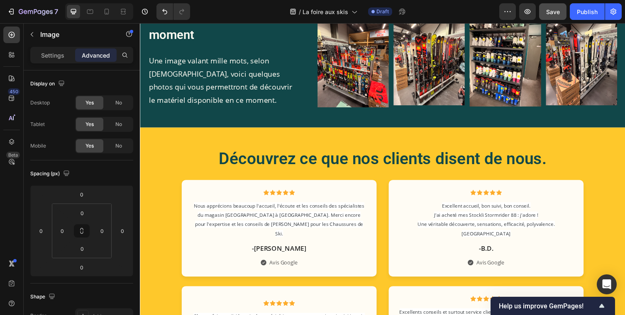
scroll to position [496, 0]
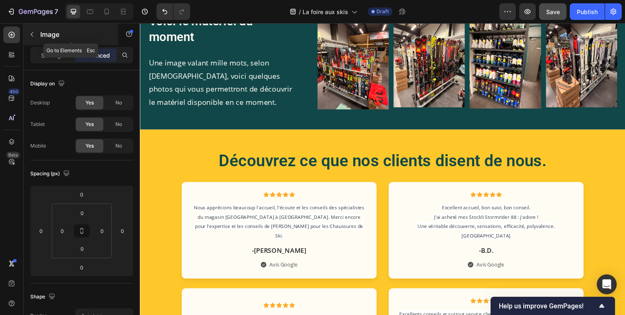
click at [34, 36] on icon "button" at bounding box center [32, 34] width 7 height 7
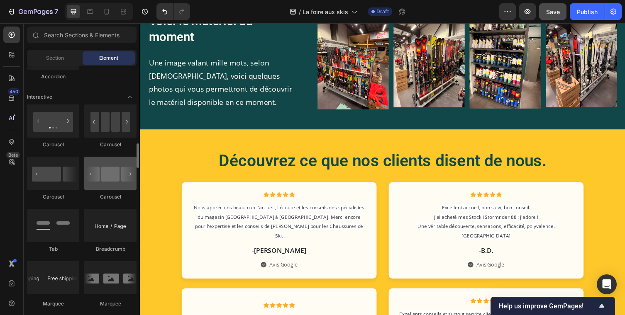
scroll to position [794, 0]
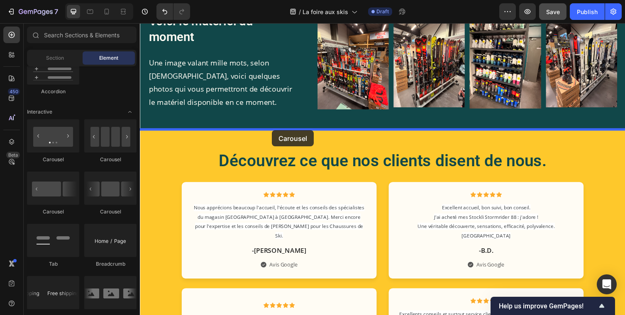
drag, startPoint x: 246, startPoint y: 165, endPoint x: 282, endPoint y: 132, distance: 49.0
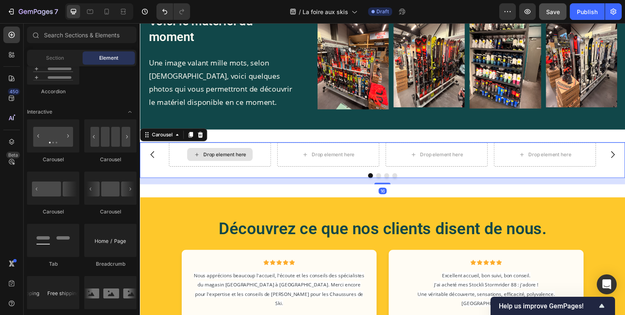
click at [202, 159] on div "Drop element here" at bounding box center [221, 157] width 67 height 13
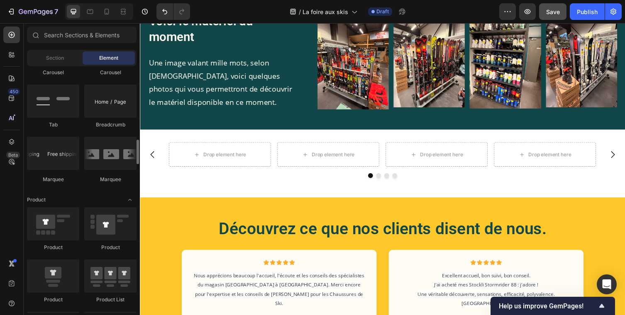
scroll to position [1027, 0]
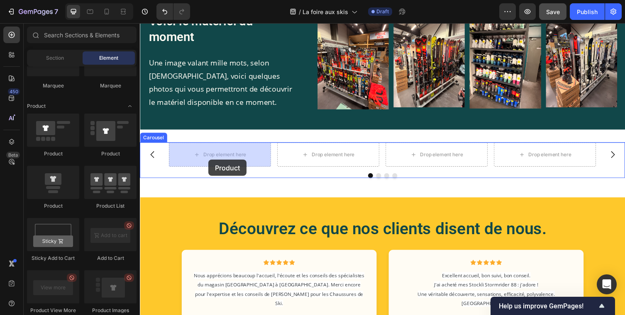
drag, startPoint x: 192, startPoint y: 199, endPoint x: 210, endPoint y: 163, distance: 40.6
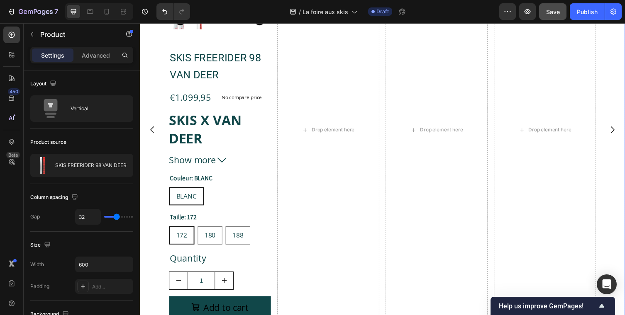
scroll to position [748, 0]
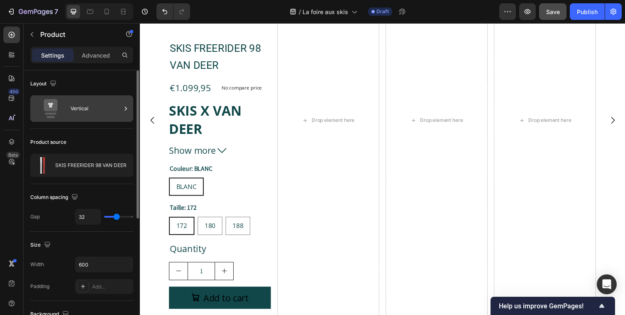
click at [125, 108] on icon at bounding box center [126, 109] width 8 height 8
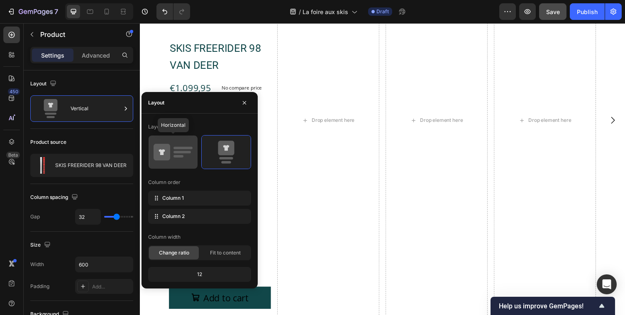
click at [178, 149] on icon at bounding box center [172, 152] width 39 height 23
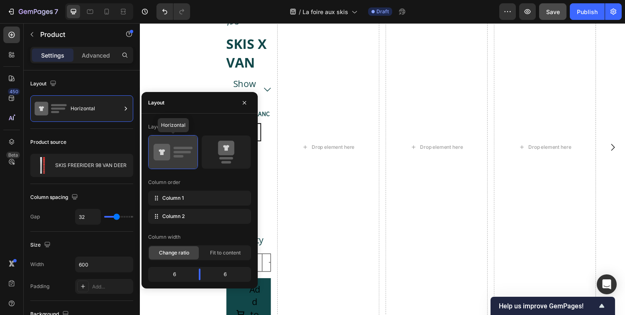
scroll to position [776, 0]
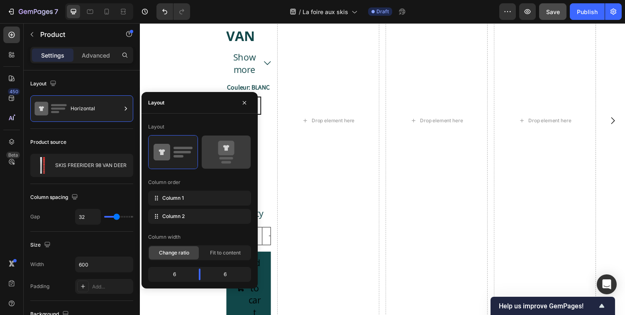
click at [234, 156] on icon at bounding box center [226, 152] width 39 height 23
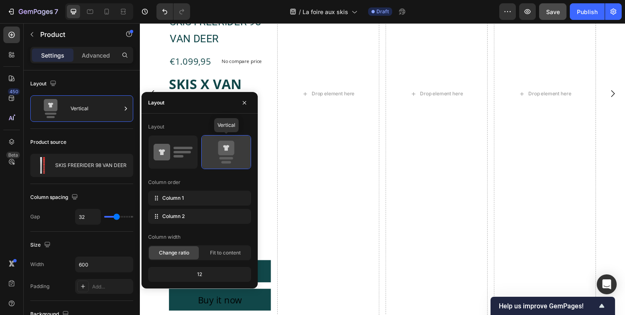
scroll to position [748, 0]
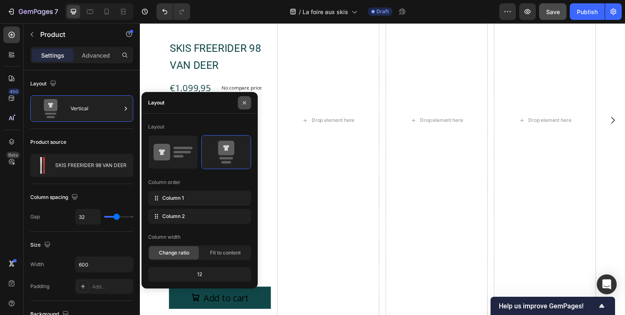
click at [244, 103] on icon "button" at bounding box center [244, 102] width 3 height 3
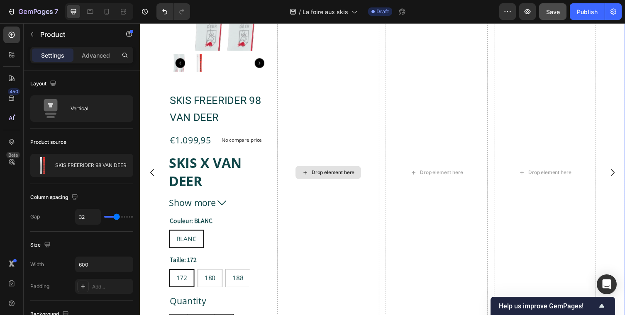
click at [309, 120] on div "Drop element here" at bounding box center [333, 176] width 105 height 459
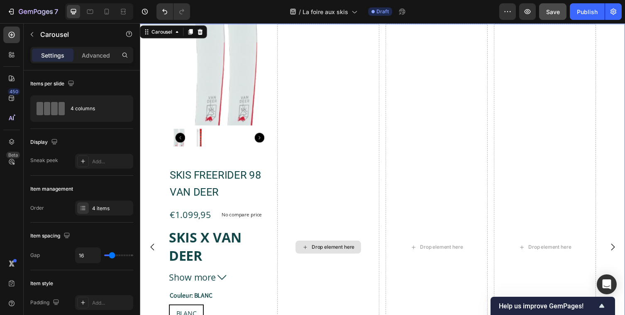
scroll to position [585, 0]
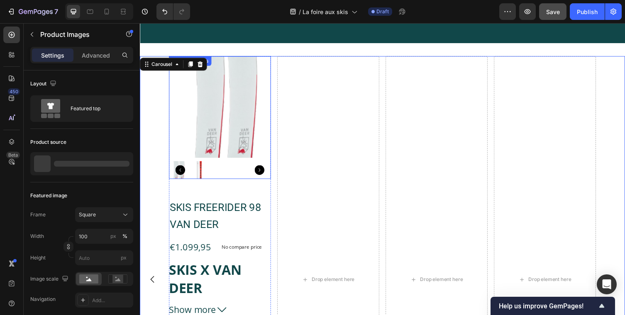
click at [178, 105] on img at bounding box center [222, 109] width 105 height 105
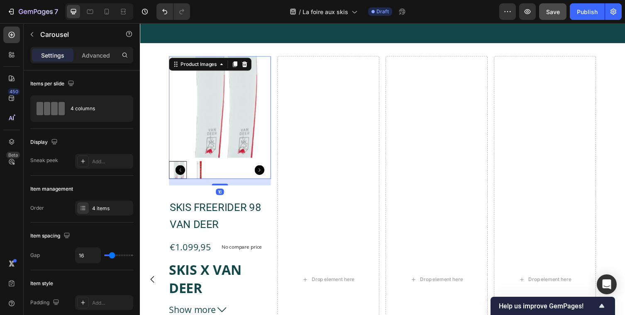
click at [156, 78] on div "Product Images 16 SKIS FREERIDER 98 VAN DEER Product Title €1.099,95 Product Pr…" at bounding box center [389, 286] width 498 height 459
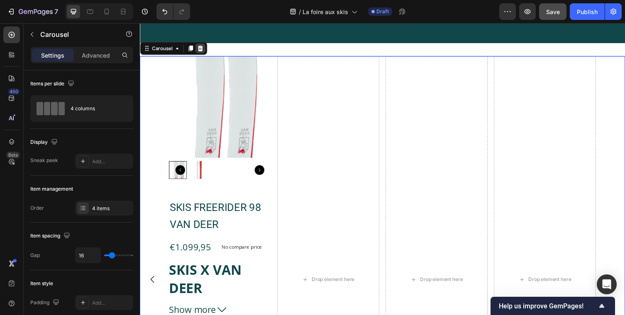
click at [201, 47] on icon at bounding box center [201, 49] width 5 height 6
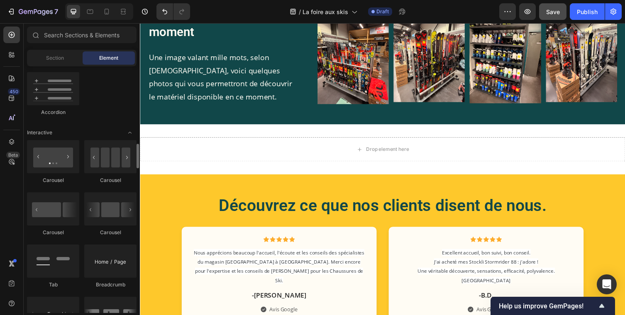
scroll to position [775, 0]
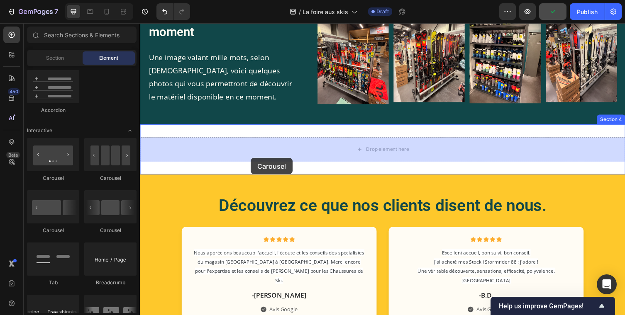
drag, startPoint x: 193, startPoint y: 225, endPoint x: 253, endPoint y: 162, distance: 87.4
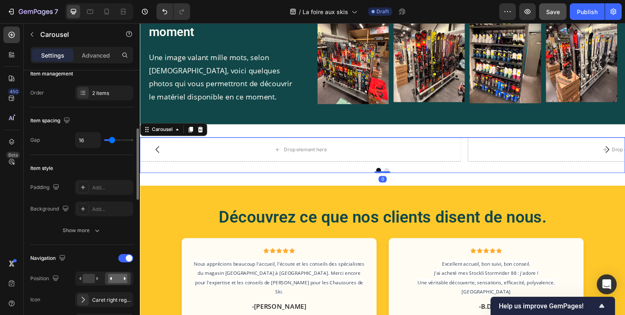
scroll to position [193, 0]
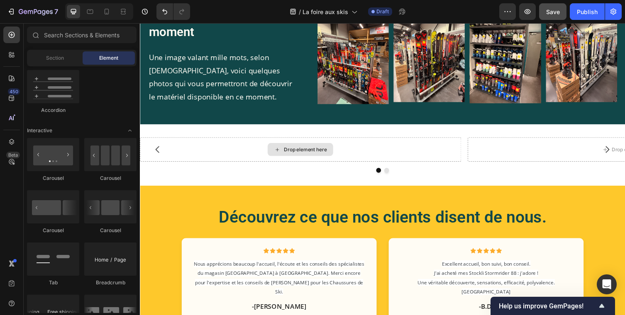
click at [290, 154] on div "Drop element here" at bounding box center [309, 152] width 44 height 7
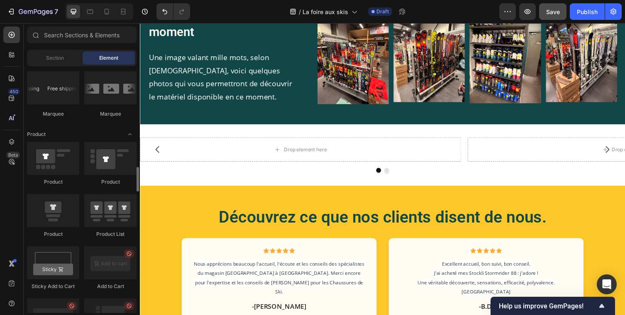
scroll to position [1015, 0]
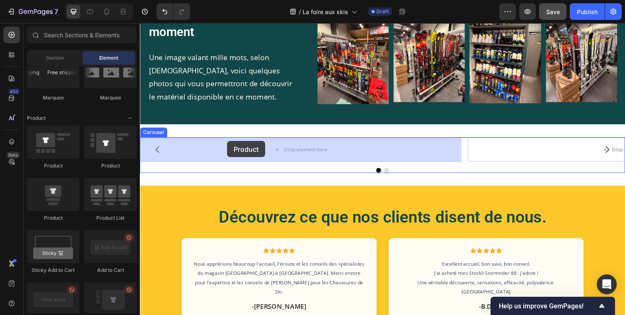
drag, startPoint x: 185, startPoint y: 174, endPoint x: 226, endPoint y: 154, distance: 45.6
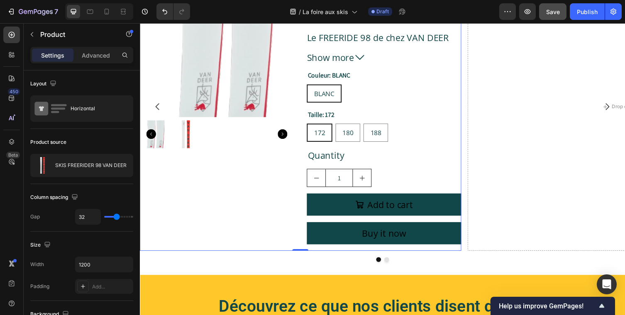
scroll to position [668, 0]
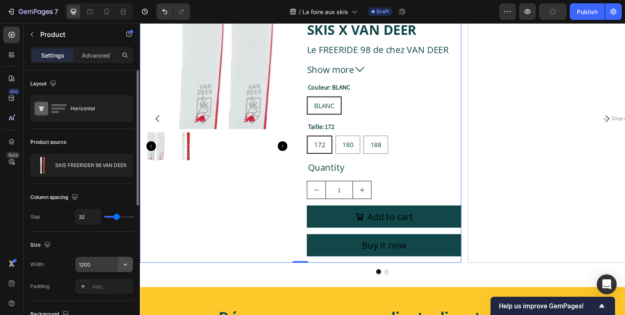
click at [126, 263] on icon "button" at bounding box center [125, 264] width 8 height 8
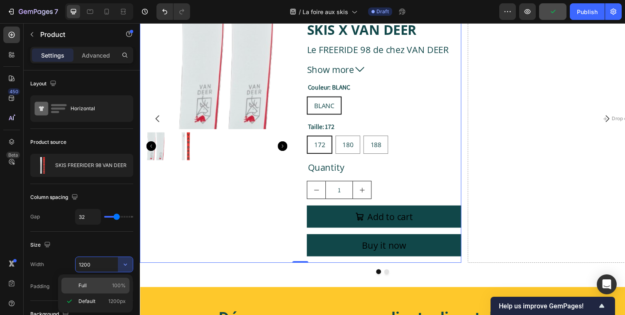
click at [93, 284] on p "Full 100%" at bounding box center [101, 285] width 47 height 7
type input "100%"
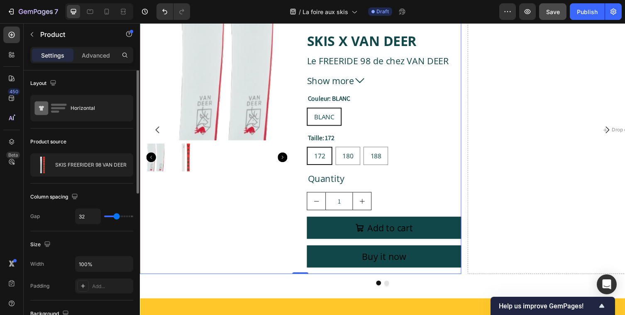
scroll to position [0, 0]
click at [187, 162] on img at bounding box center [186, 161] width 29 height 29
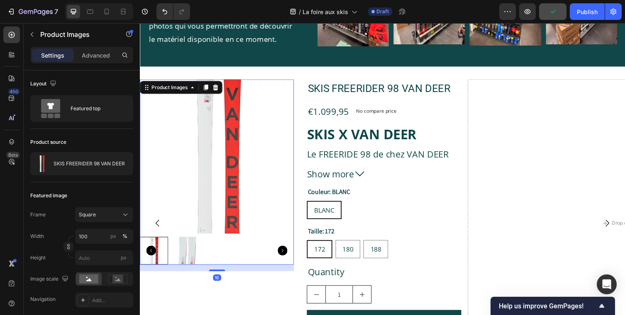
scroll to position [584, 0]
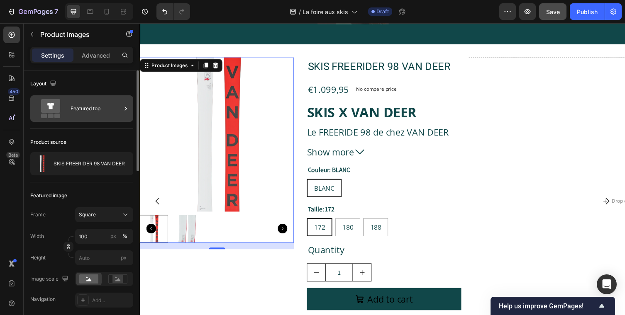
click at [123, 109] on icon at bounding box center [126, 109] width 8 height 8
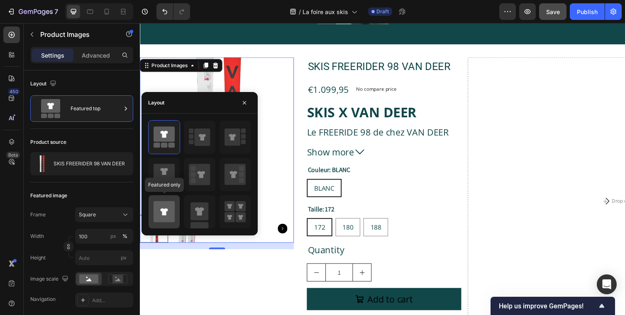
click at [160, 204] on icon at bounding box center [163, 211] width 21 height 21
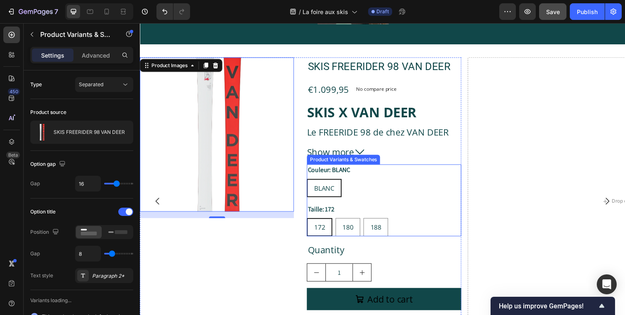
click at [327, 200] on div "BLANC" at bounding box center [329, 193] width 34 height 16
click at [311, 183] on input "BLANC BLANC BLANC" at bounding box center [311, 182] width 0 height 0
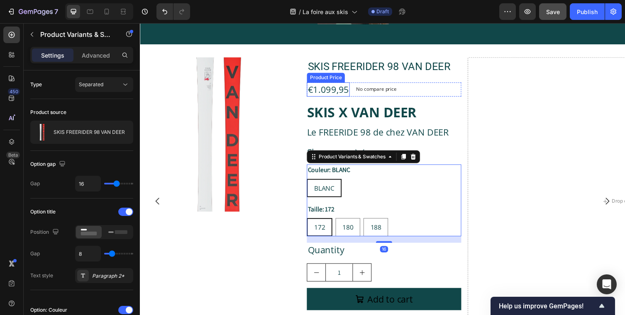
click at [334, 83] on div "SKIS FREERIDER 98 VAN DEER Product Title €1.099,95 Product Price Product Price …" at bounding box center [390, 206] width 158 height 296
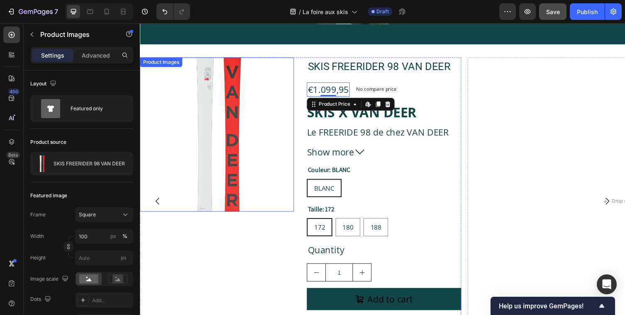
click at [226, 120] on img at bounding box center [219, 137] width 158 height 158
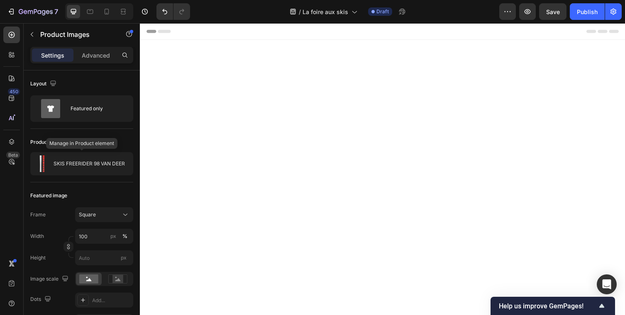
scroll to position [584, 0]
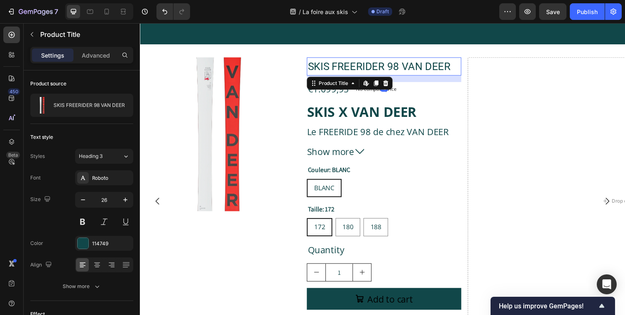
click at [376, 71] on h2 "SKIS FREERIDER 98 VAN DEER" at bounding box center [390, 67] width 158 height 19
click at [29, 34] on icon "button" at bounding box center [32, 34] width 7 height 7
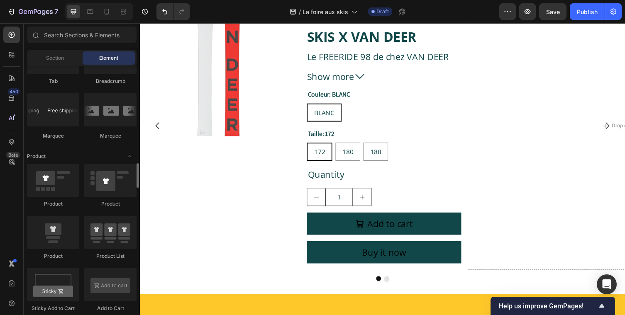
scroll to position [976, 0]
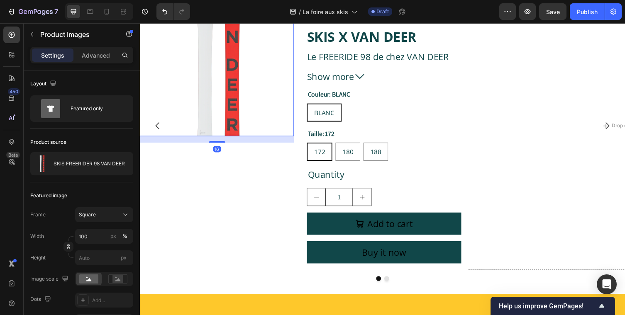
click at [265, 138] on div "Product Images 16" at bounding box center [219, 60] width 158 height 158
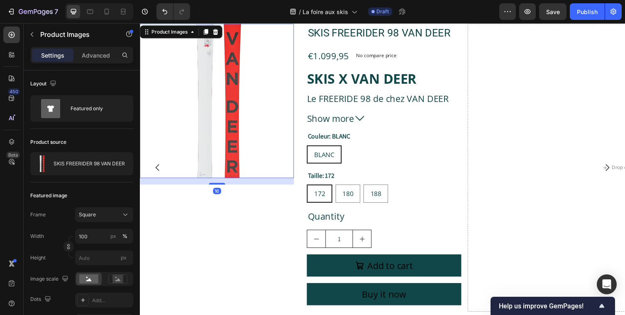
scroll to position [584, 0]
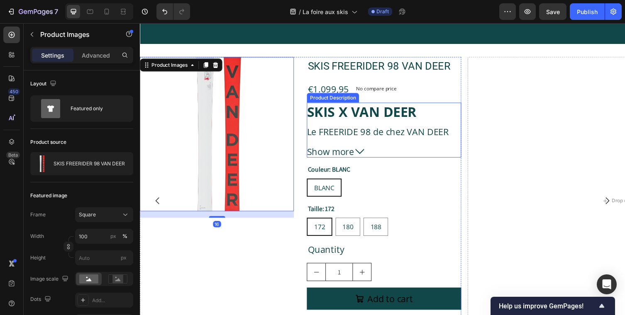
click at [365, 101] on div "SKIS FREERIDER 98 VAN DEER Product Title €1.099,95 Product Price Product Price …" at bounding box center [390, 206] width 158 height 296
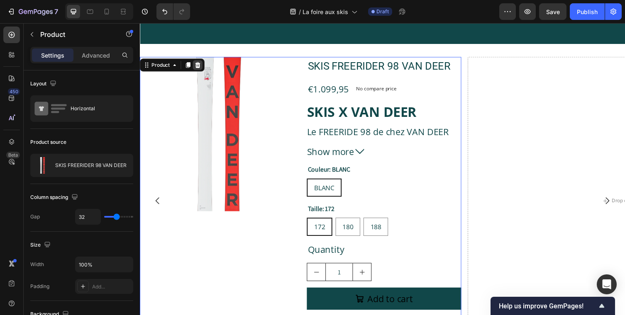
click at [199, 65] on icon at bounding box center [199, 66] width 5 height 6
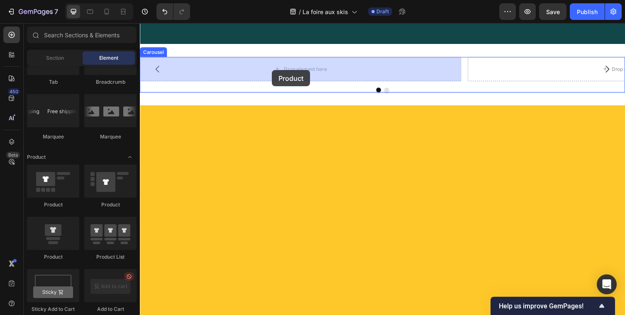
drag, startPoint x: 200, startPoint y: 265, endPoint x: 275, endPoint y: 71, distance: 207.2
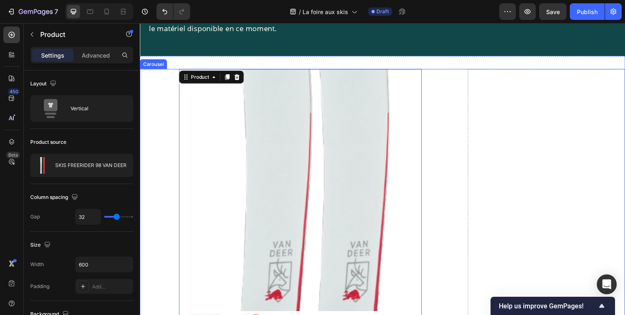
scroll to position [574, 0]
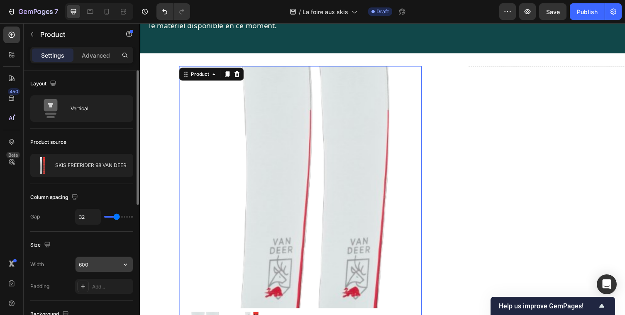
click at [126, 263] on icon "button" at bounding box center [125, 264] width 8 height 8
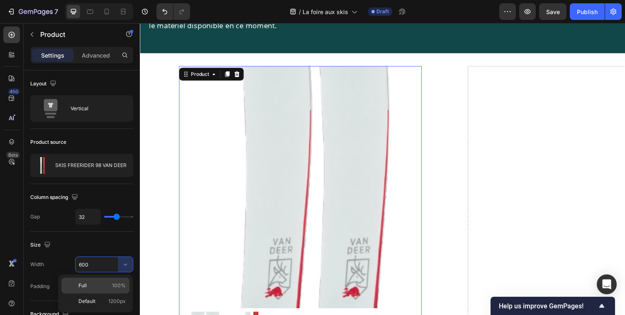
click at [109, 285] on p "Full 100%" at bounding box center [101, 285] width 47 height 7
type input "100%"
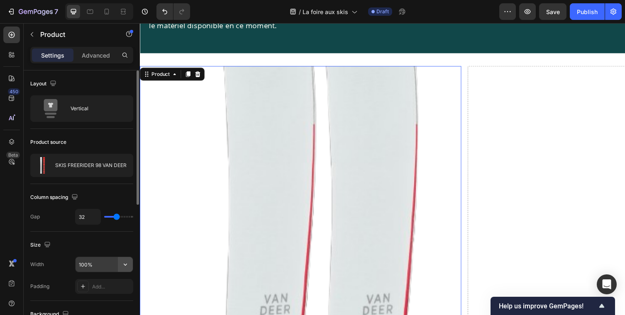
click at [122, 268] on icon "button" at bounding box center [125, 264] width 8 height 8
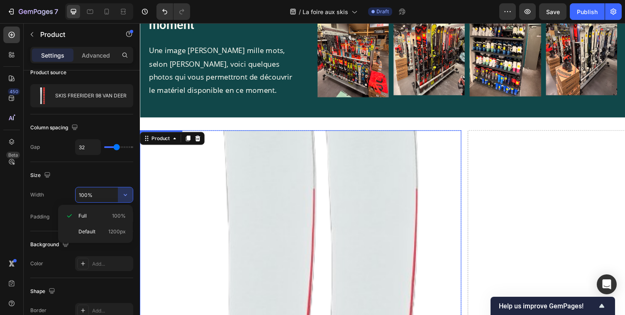
scroll to position [505, 0]
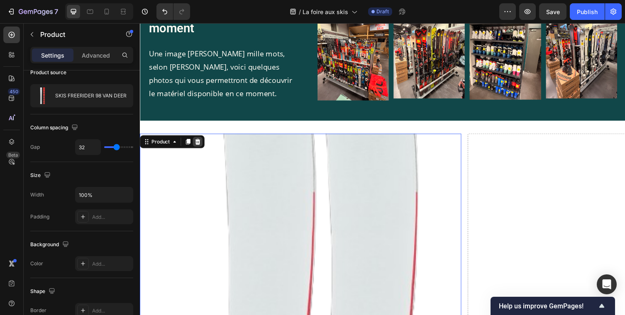
click at [200, 145] on icon at bounding box center [199, 145] width 5 height 6
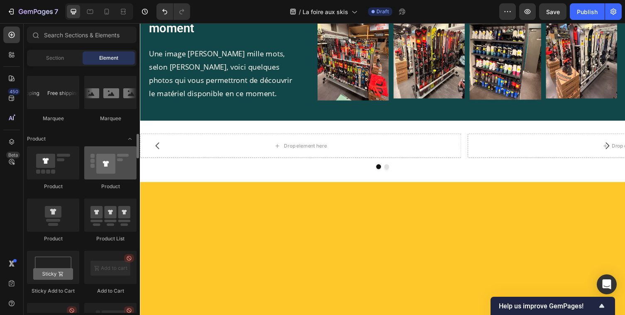
scroll to position [996, 0]
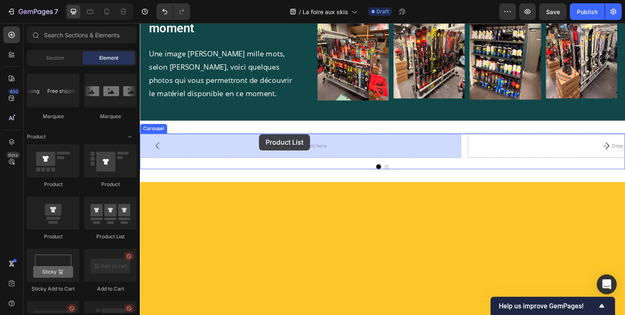
drag, startPoint x: 251, startPoint y: 246, endPoint x: 262, endPoint y: 137, distance: 109.3
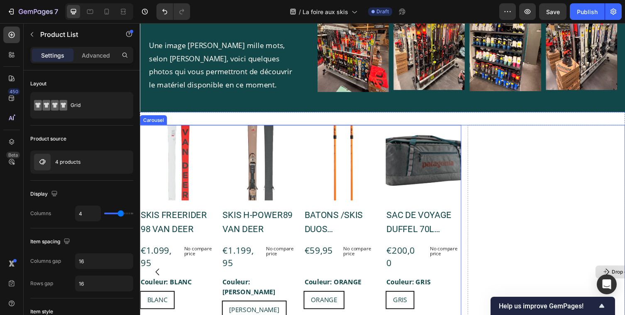
scroll to position [508, 0]
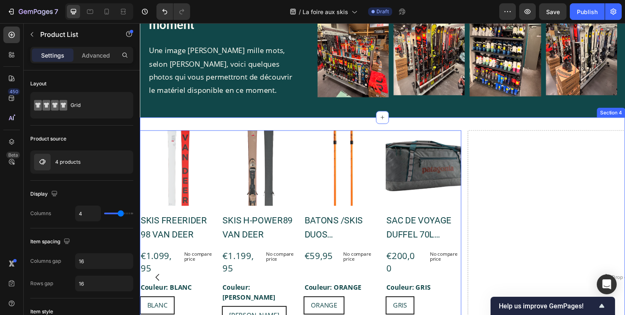
click at [188, 132] on div "Product Images SKIS FREERIDER 98 VAN DEER Product Title €1.099,95 Product Price…" at bounding box center [389, 290] width 498 height 340
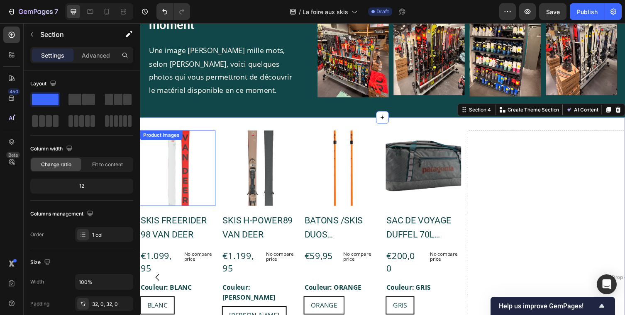
click at [190, 151] on img at bounding box center [179, 172] width 78 height 78
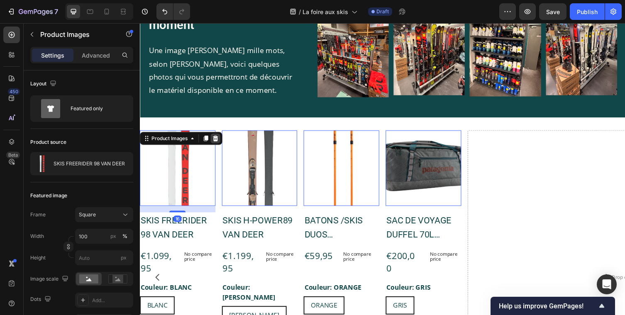
click at [216, 140] on icon at bounding box center [217, 142] width 5 height 6
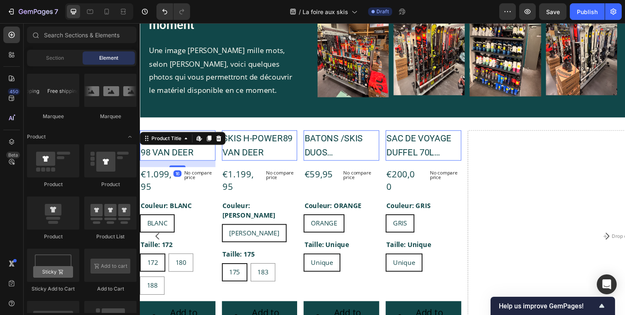
click at [182, 146] on div "SKIS FREERIDER 98 VAN DEER Product Title Edit content in Shopify 16" at bounding box center [179, 148] width 78 height 31
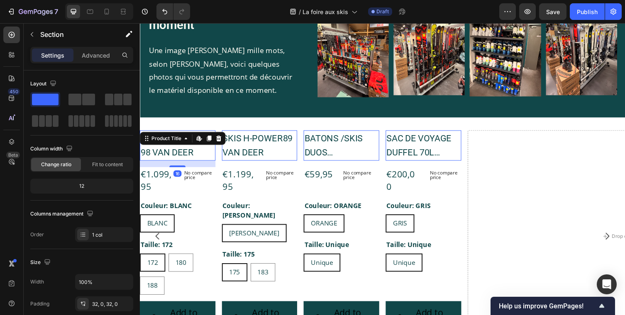
click at [212, 129] on div "SKIS FREERIDER 98 VAN DEER Product Title Edit content in Shopify 16 €1.099,95 P…" at bounding box center [389, 248] width 498 height 256
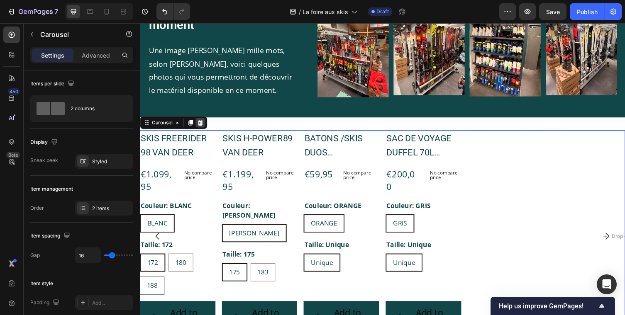
click at [204, 126] on icon at bounding box center [201, 125] width 7 height 7
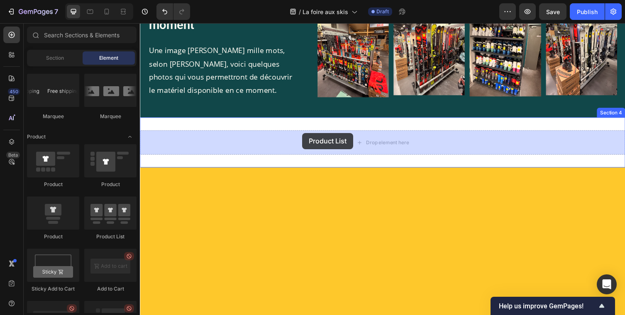
drag, startPoint x: 243, startPoint y: 241, endPoint x: 305, endPoint y: 136, distance: 121.9
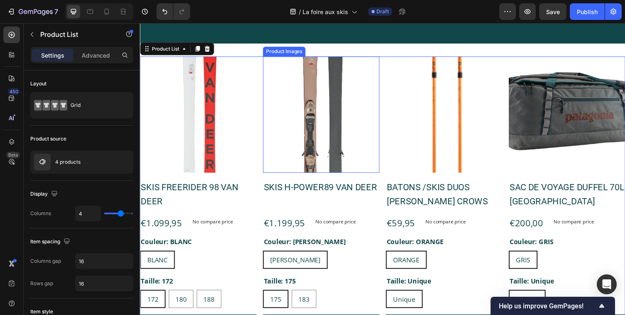
scroll to position [589, 0]
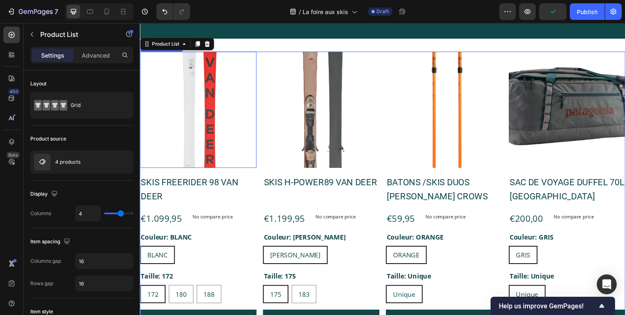
click at [233, 145] on img at bounding box center [199, 111] width 119 height 119
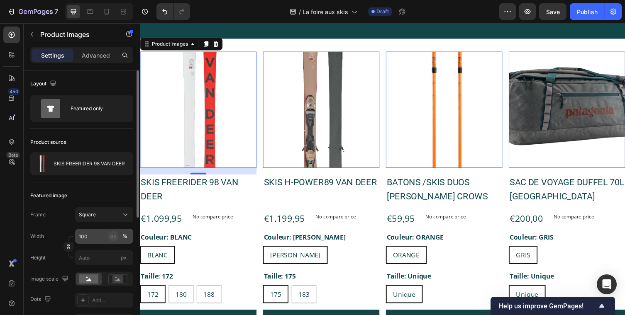
click at [116, 237] on div "px" at bounding box center [113, 236] width 6 height 7
type input "100"
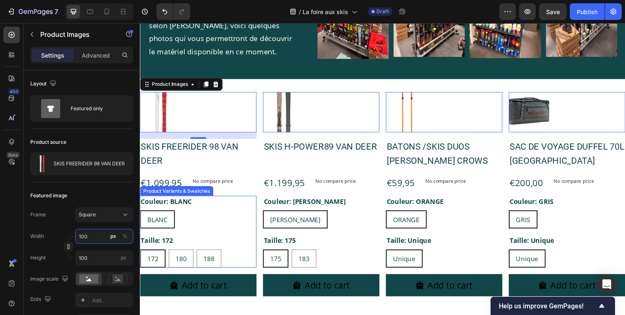
scroll to position [535, 0]
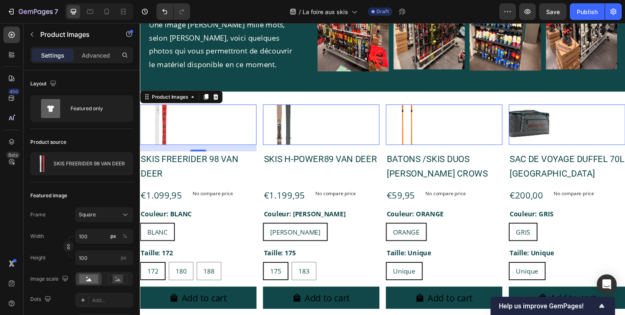
click at [209, 138] on div at bounding box center [199, 127] width 119 height 41
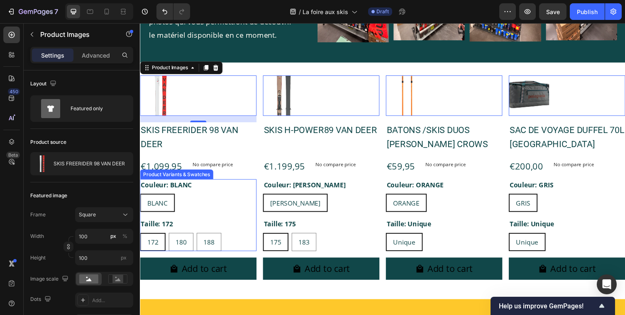
scroll to position [565, 0]
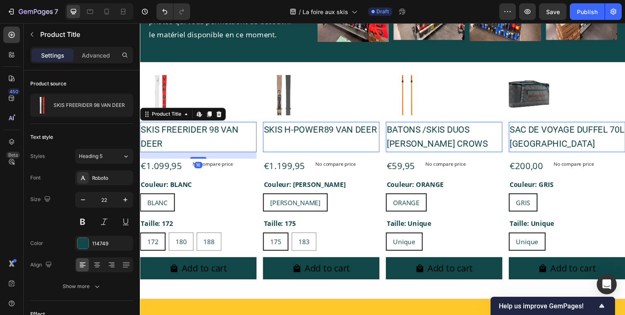
click at [189, 136] on h2 "SKIS FREERIDER 98 VAN DEER" at bounding box center [199, 139] width 119 height 31
click at [80, 197] on icon "button" at bounding box center [83, 200] width 8 height 8
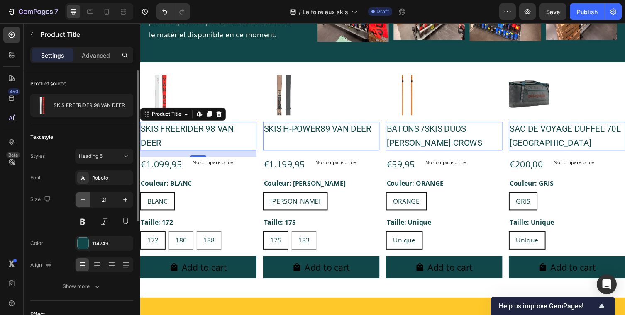
click at [80, 197] on icon "button" at bounding box center [83, 200] width 8 height 8
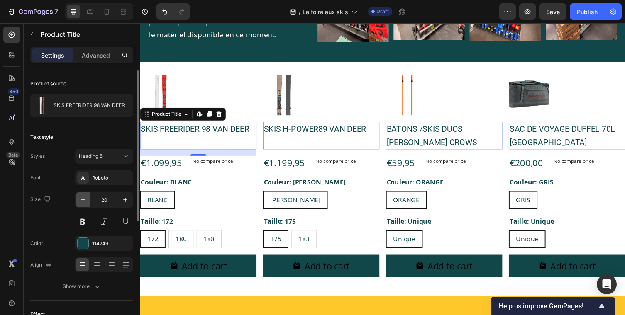
click at [80, 197] on icon "button" at bounding box center [83, 200] width 8 height 8
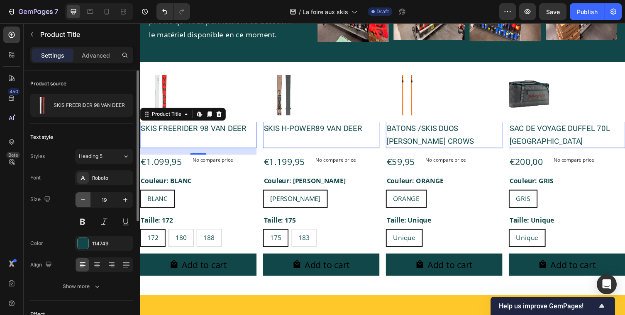
click at [80, 197] on icon "button" at bounding box center [83, 200] width 8 height 8
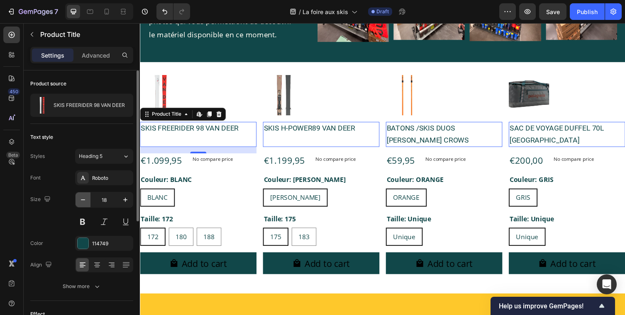
click at [80, 197] on icon "button" at bounding box center [83, 200] width 8 height 8
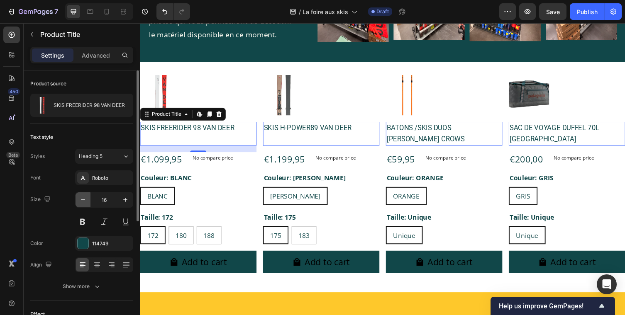
click at [80, 197] on icon "button" at bounding box center [83, 200] width 8 height 8
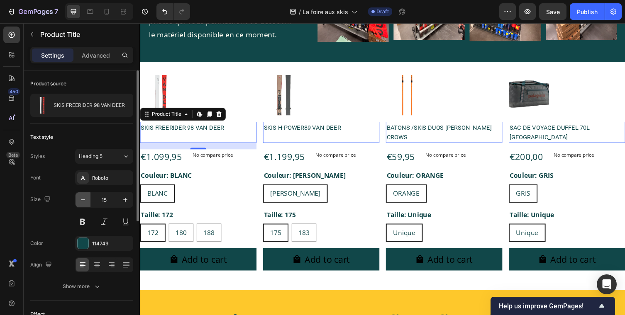
click at [80, 197] on icon "button" at bounding box center [83, 200] width 8 height 8
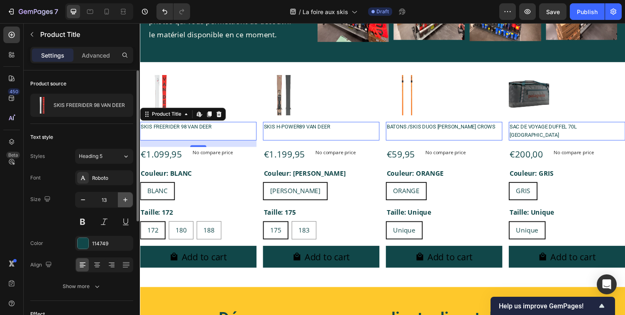
click at [123, 199] on icon "button" at bounding box center [125, 200] width 8 height 8
type input "14"
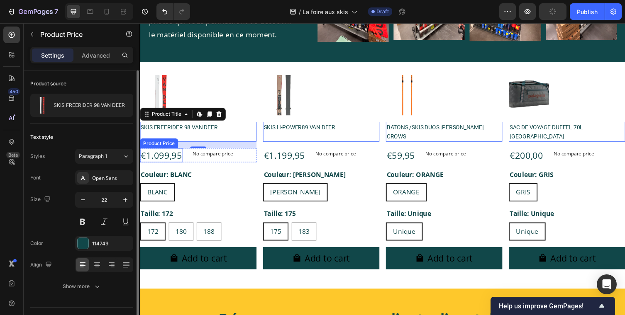
click at [169, 151] on div "€1.099,95" at bounding box center [162, 158] width 44 height 15
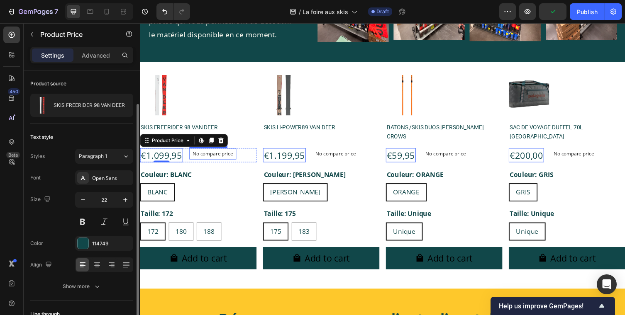
scroll to position [19, 0]
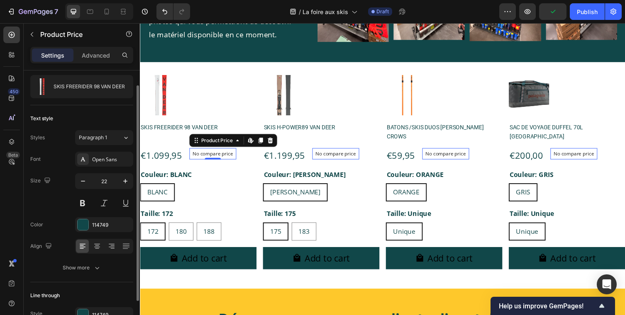
click at [211, 151] on div "No compare price Product Price Edit content in Shopify 0" at bounding box center [214, 157] width 48 height 12
click at [272, 141] on icon at bounding box center [273, 144] width 5 height 6
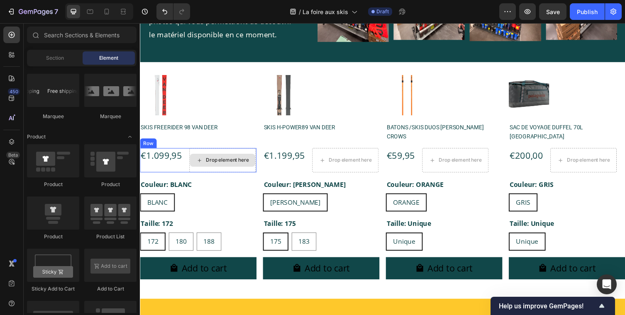
click at [234, 158] on div "Drop element here" at bounding box center [224, 163] width 67 height 13
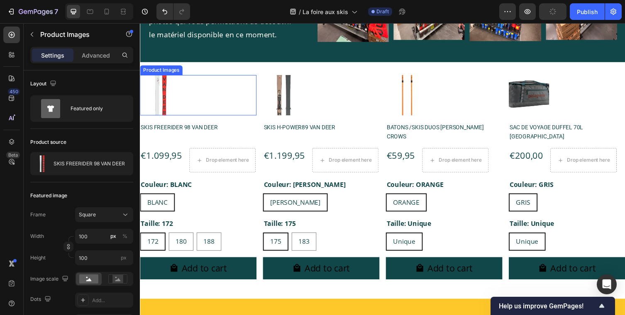
click at [161, 103] on img at bounding box center [160, 96] width 41 height 41
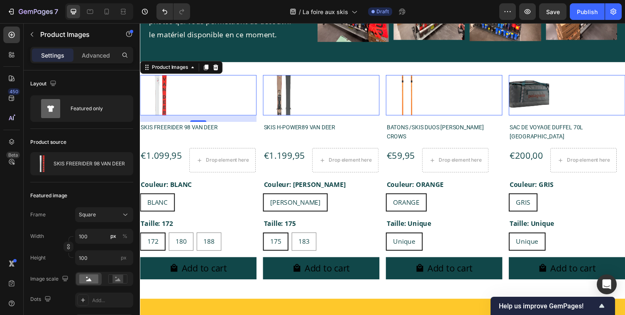
click at [409, 106] on img at bounding box center [412, 96] width 41 height 41
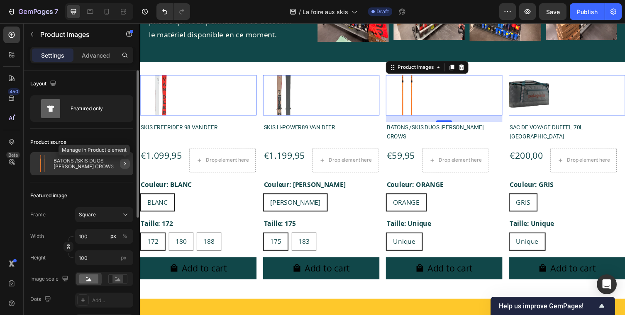
click at [124, 161] on icon "button" at bounding box center [125, 164] width 7 height 7
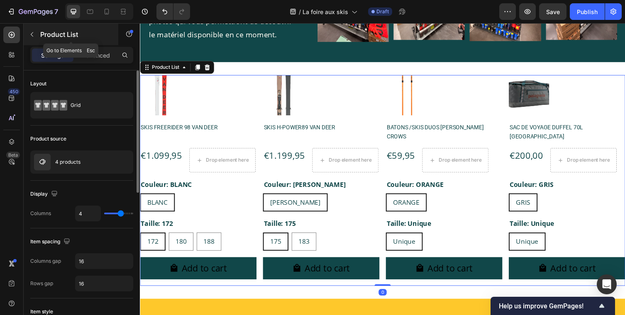
click at [31, 39] on button "button" at bounding box center [31, 34] width 13 height 13
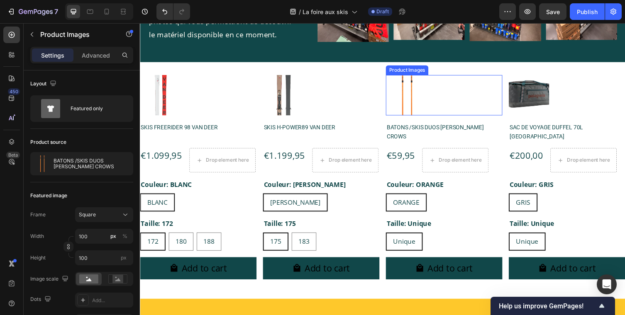
click at [404, 92] on img at bounding box center [412, 96] width 41 height 41
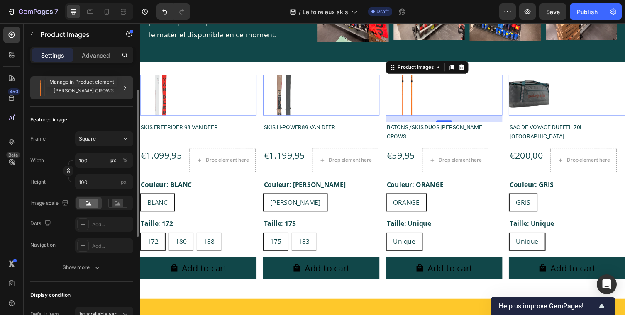
scroll to position [65, 0]
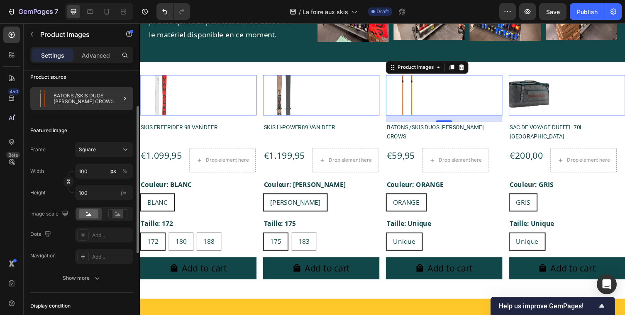
click at [119, 101] on div at bounding box center [121, 98] width 23 height 23
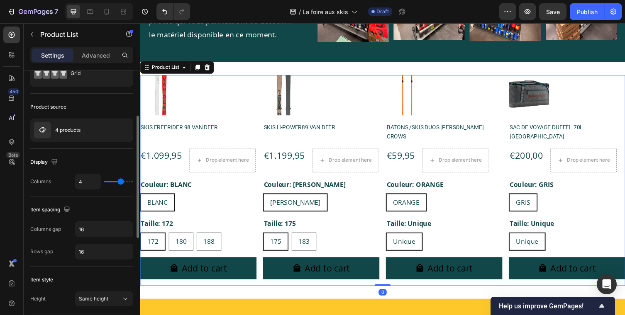
scroll to position [16, 0]
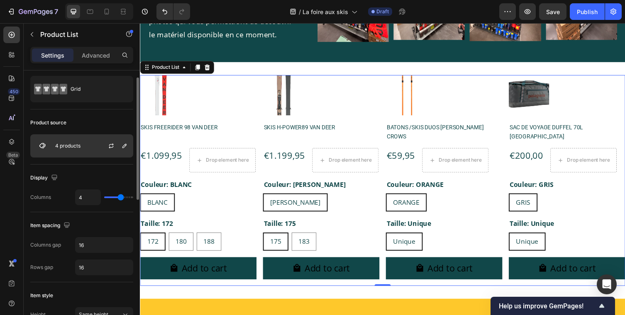
click at [76, 146] on p "4 products" at bounding box center [67, 146] width 25 height 6
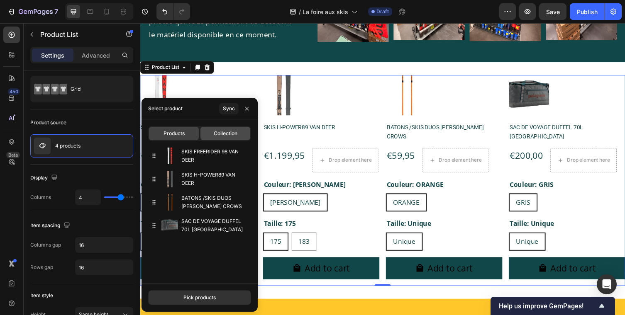
click at [221, 134] on span "Collection" at bounding box center [226, 133] width 24 height 7
type input "10"
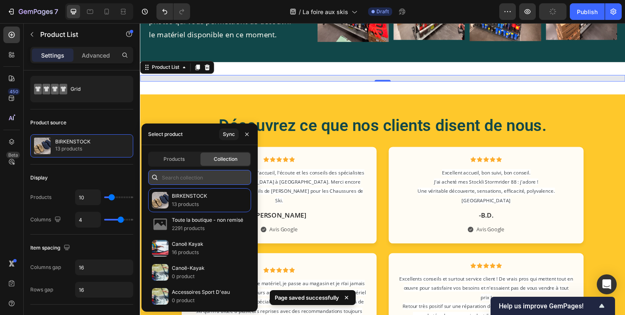
click at [179, 178] on input "text" at bounding box center [199, 177] width 103 height 15
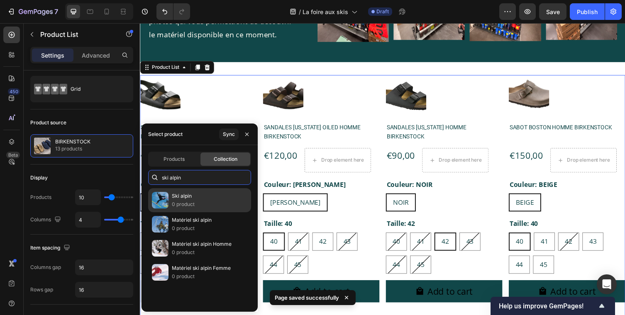
type input "ski alpin"
click at [188, 202] on p "0 product" at bounding box center [183, 204] width 23 height 8
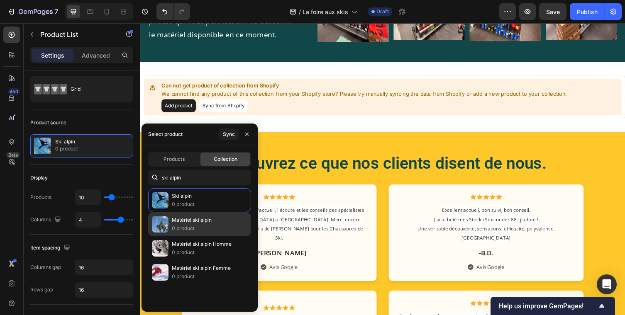
click at [192, 225] on p "0 product" at bounding box center [192, 228] width 40 height 8
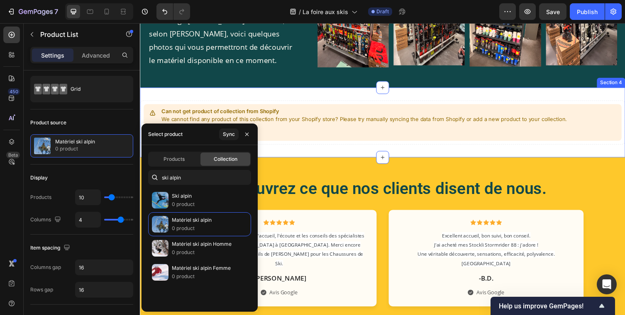
scroll to position [531, 0]
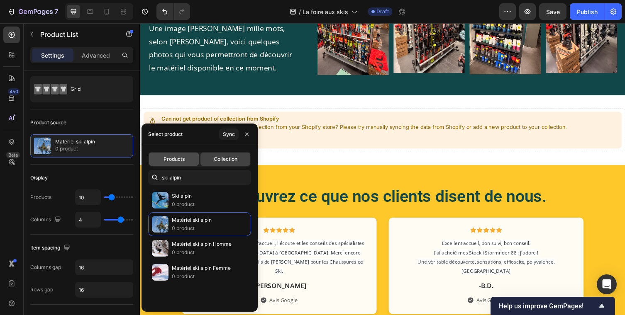
click at [173, 155] on div "Products" at bounding box center [174, 159] width 50 height 13
type input "4"
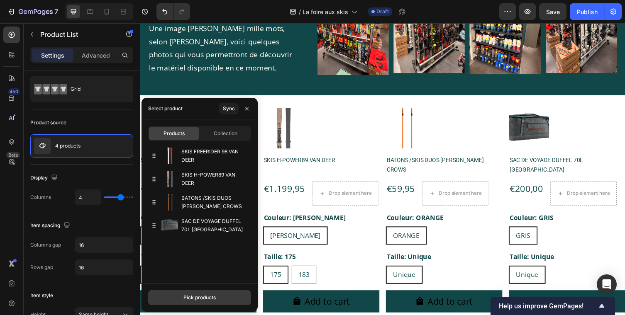
click at [207, 299] on div "Pick products" at bounding box center [199, 297] width 32 height 7
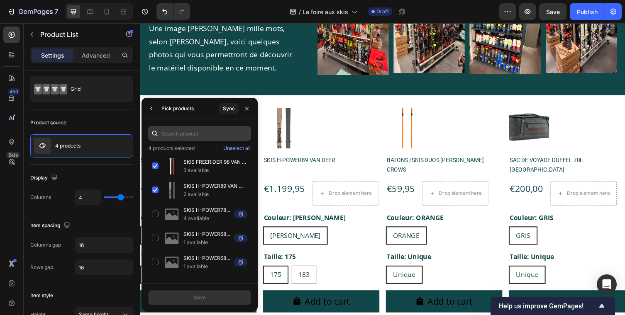
click at [187, 134] on input "text" at bounding box center [199, 133] width 103 height 15
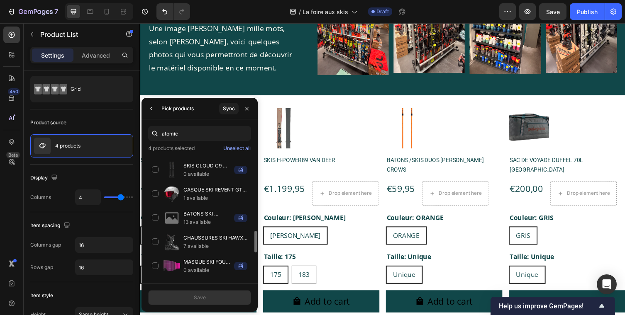
scroll to position [374, 0]
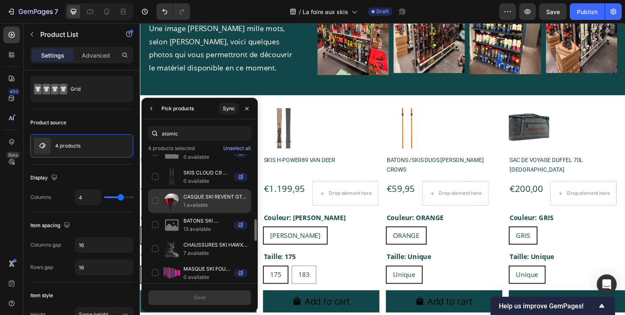
type input "atomic"
click at [153, 200] on div "CASQUE SKI REVENT GT AMID VISOR HD ATOMIC 1 available" at bounding box center [199, 201] width 103 height 24
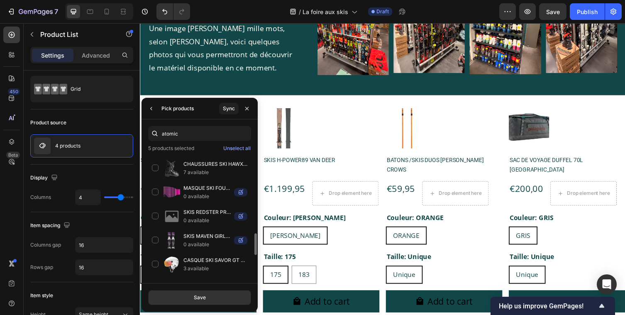
scroll to position [451, 0]
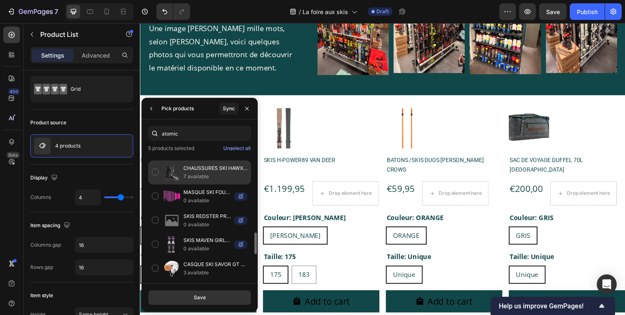
click at [153, 171] on div "CHAUSSURES SKI HAWX ULTRA 85 FEMME ATOMIC 7 available" at bounding box center [199, 173] width 103 height 24
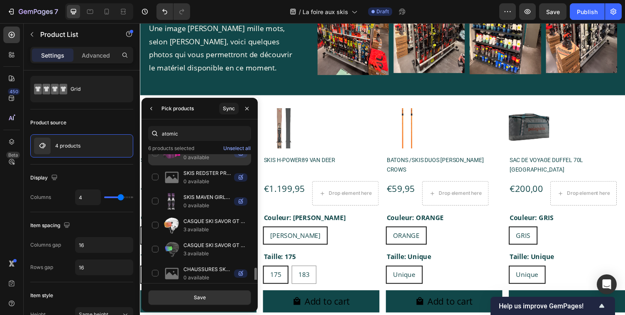
scroll to position [529, 0]
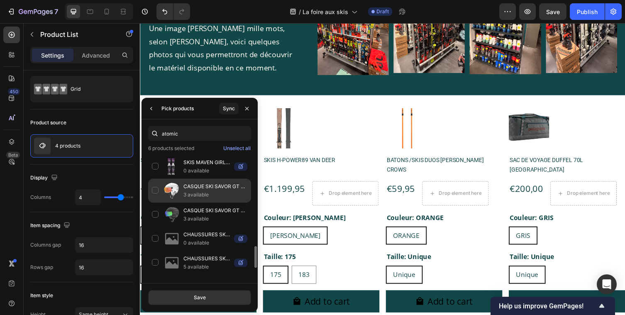
click at [154, 194] on div "CASQUE SKI SAVOR GT AMID VISOR HD ATOMIC 3 available" at bounding box center [199, 191] width 103 height 24
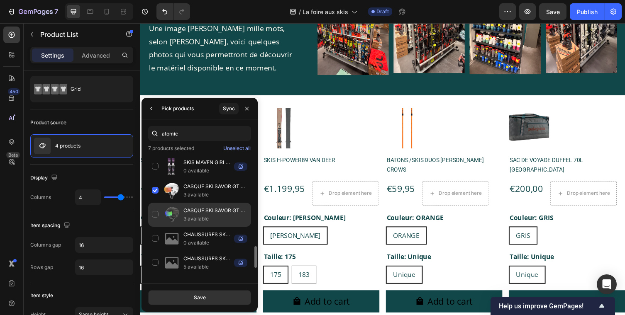
click at [154, 215] on div "CASQUE SKI SAVOR GT AMID VISOR HD ATOMIC 3 available" at bounding box center [199, 215] width 103 height 24
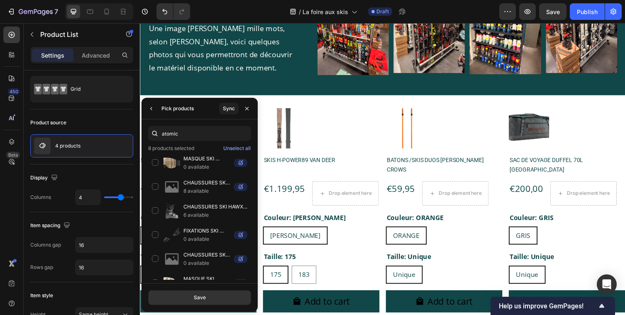
scroll to position [840, 0]
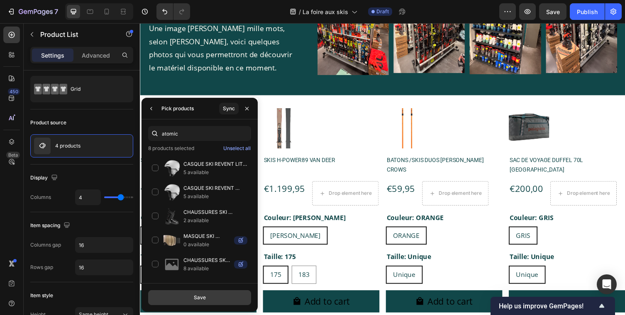
click at [195, 294] on div "Save" at bounding box center [200, 297] width 12 height 7
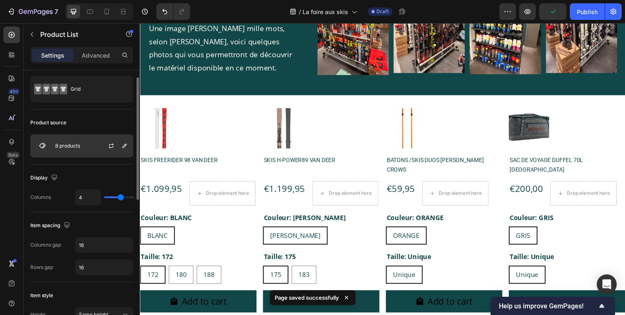
click at [76, 137] on div "8 products" at bounding box center [81, 145] width 103 height 23
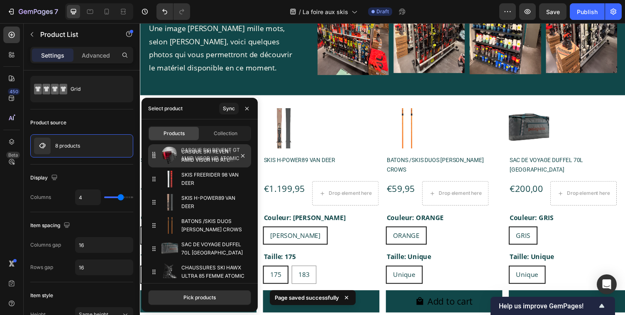
drag, startPoint x: 153, startPoint y: 248, endPoint x: 153, endPoint y: 153, distance: 94.6
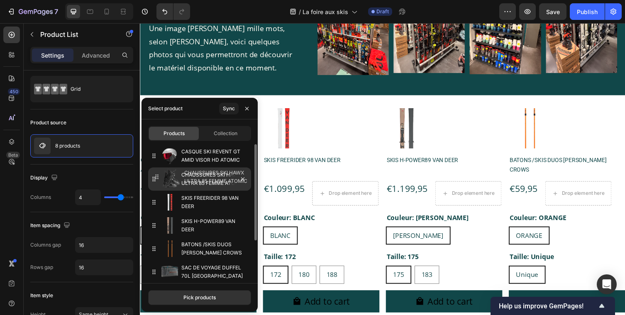
drag, startPoint x: 157, startPoint y: 276, endPoint x: 160, endPoint y: 181, distance: 95.0
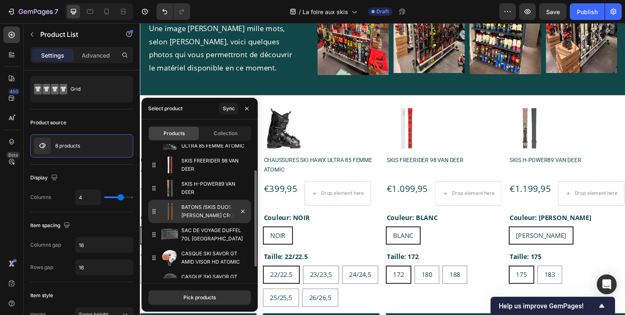
scroll to position [52, 0]
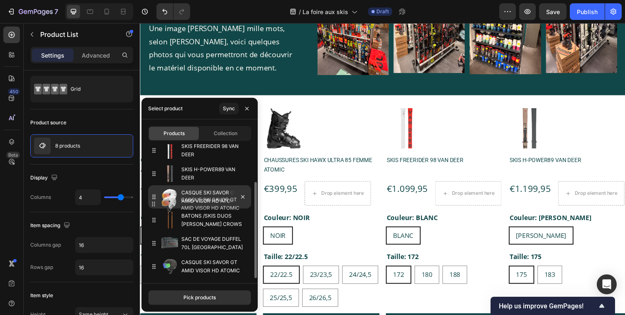
drag, startPoint x: 156, startPoint y: 240, endPoint x: 156, endPoint y: 199, distance: 41.1
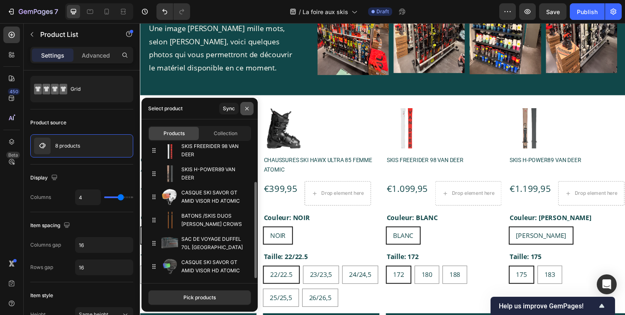
click at [245, 109] on icon "button" at bounding box center [246, 108] width 7 height 7
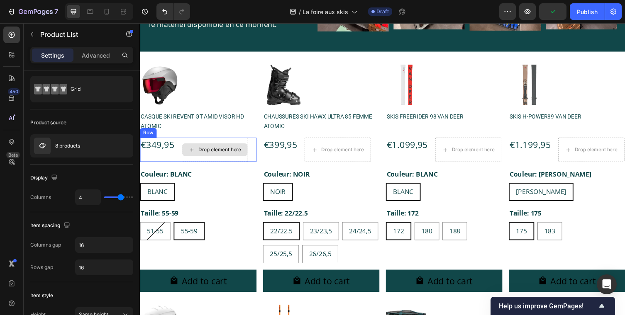
scroll to position [562, 0]
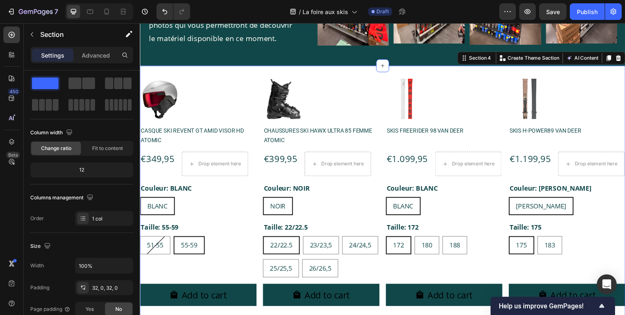
click at [200, 75] on div "Product Images CASQUE SKI REVENT GT AMID VISOR HD ATOMIC Product Title €349,95 …" at bounding box center [389, 311] width 498 height 489
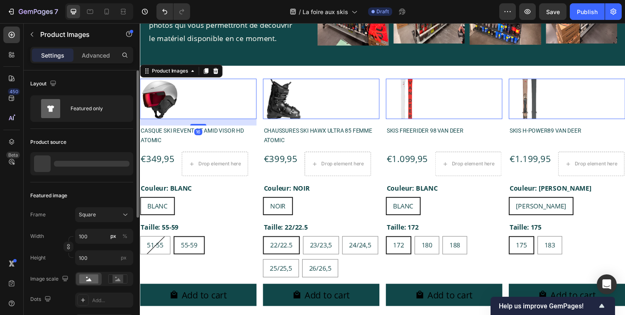
click at [190, 85] on div at bounding box center [199, 100] width 119 height 41
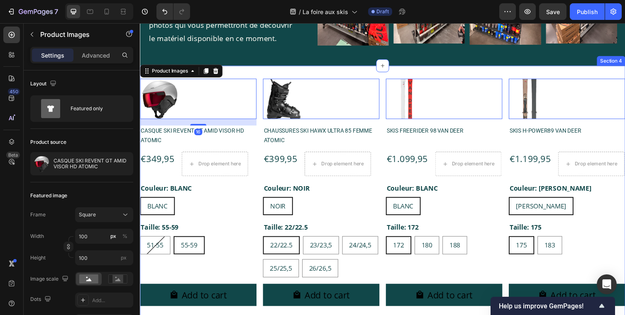
click at [250, 68] on div "Product Images 16 CASQUE SKI REVENT GT AMID VISOR HD ATOMIC Product Title €349,…" at bounding box center [389, 311] width 498 height 489
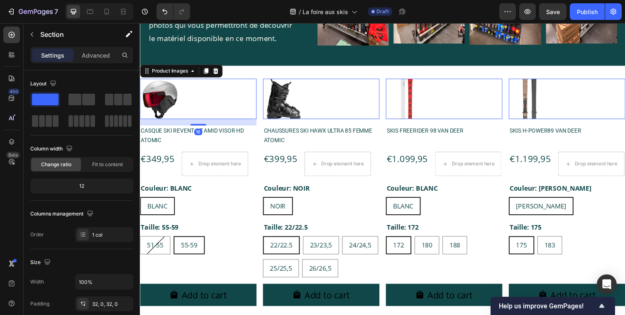
click at [225, 88] on div at bounding box center [199, 100] width 119 height 41
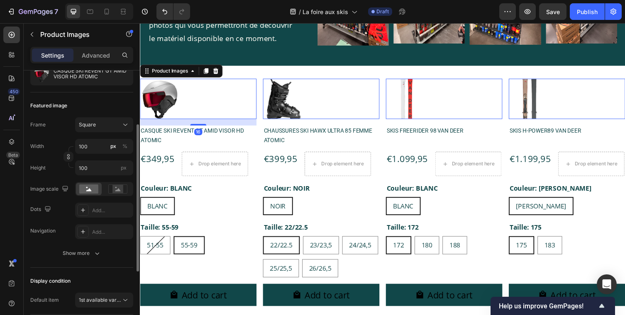
scroll to position [93, 0]
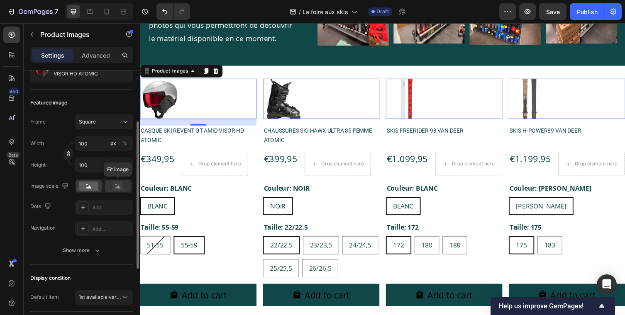
click at [122, 187] on rect at bounding box center [117, 186] width 11 height 8
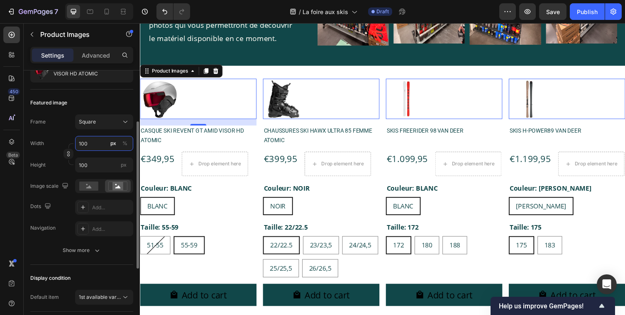
drag, startPoint x: 95, startPoint y: 141, endPoint x: 67, endPoint y: 141, distance: 28.2
click at [67, 141] on div "Width 100 px %" at bounding box center [81, 143] width 103 height 15
click at [90, 143] on input "100" at bounding box center [104, 143] width 58 height 15
type input "10"
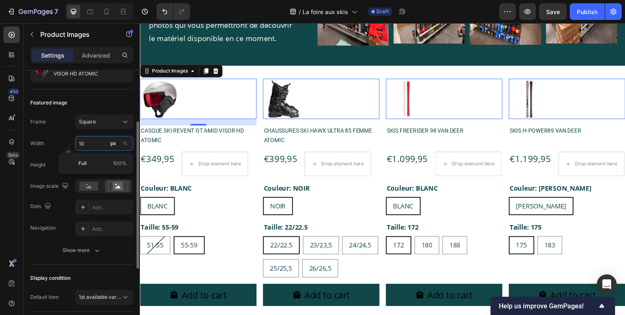
type input "1"
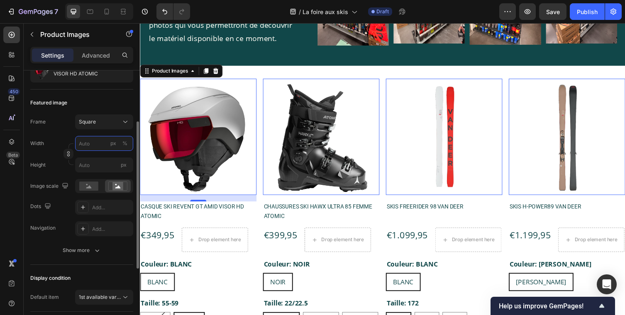
type input "2"
type input "20"
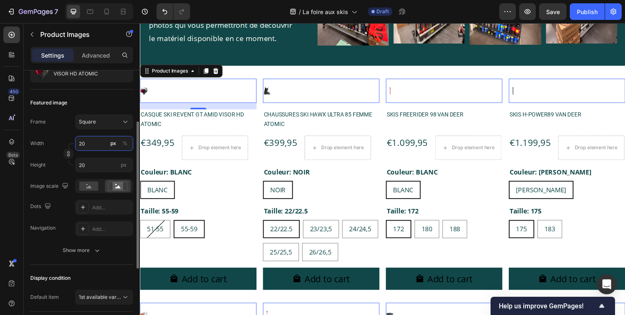
type input "200"
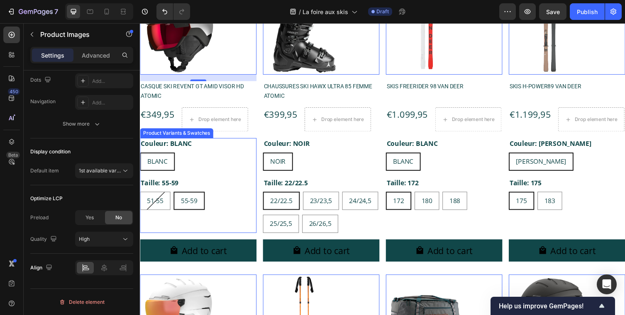
scroll to position [692, 0]
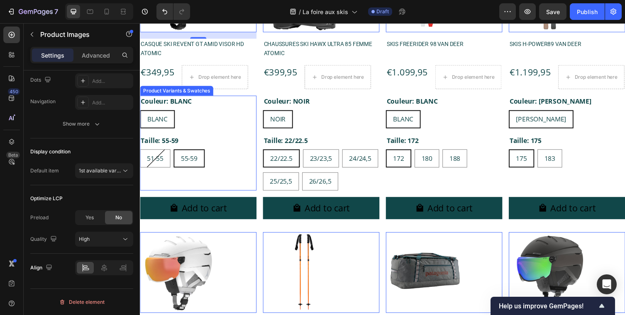
click at [198, 157] on span "55-59" at bounding box center [190, 161] width 17 height 9
click at [174, 153] on input "[PHONE_NUMBER] 55-59" at bounding box center [174, 152] width 0 height 0
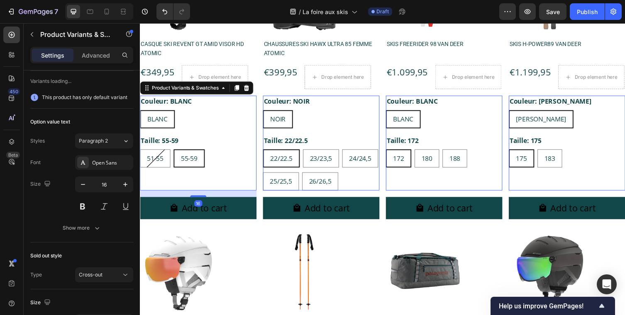
scroll to position [0, 0]
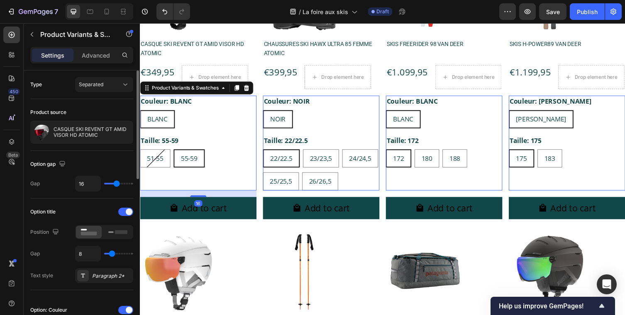
click at [251, 105] on div "Couleur: BLANC BLANC BLANC BLANC" at bounding box center [199, 114] width 119 height 34
click at [251, 89] on icon at bounding box center [248, 90] width 5 height 6
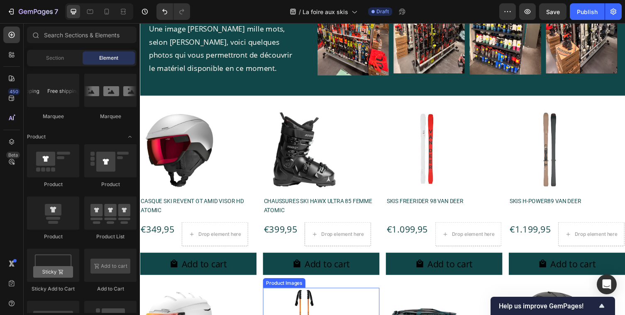
scroll to position [556, 0]
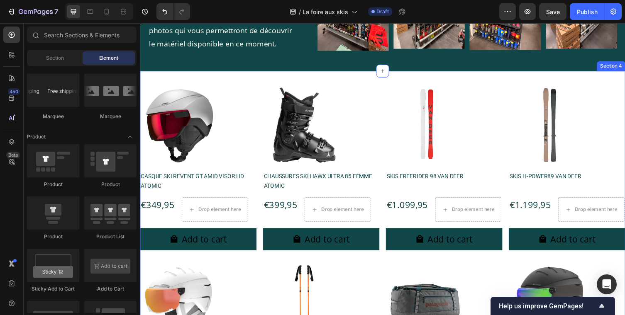
click at [233, 78] on div "Product Images CASQUE SKI REVENT GT AMID VISOR HD ATOMIC Product Title €349,95 …" at bounding box center [389, 266] width 498 height 388
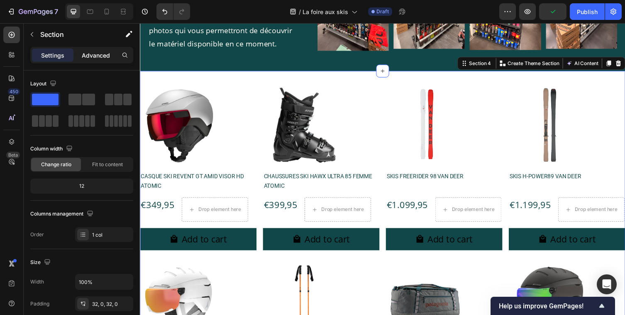
click at [92, 54] on p "Advanced" at bounding box center [96, 55] width 28 height 9
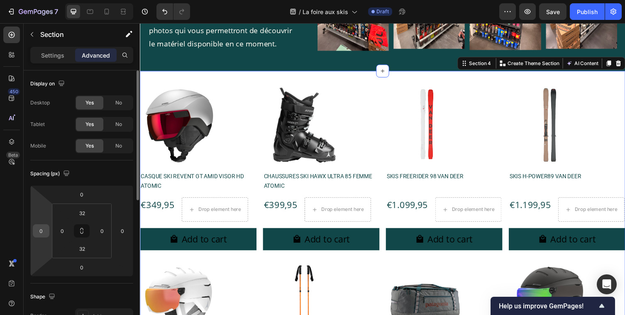
click at [41, 234] on input "0" at bounding box center [41, 231] width 12 height 12
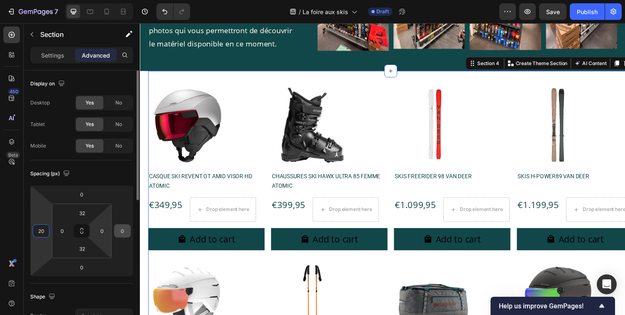
type input "20"
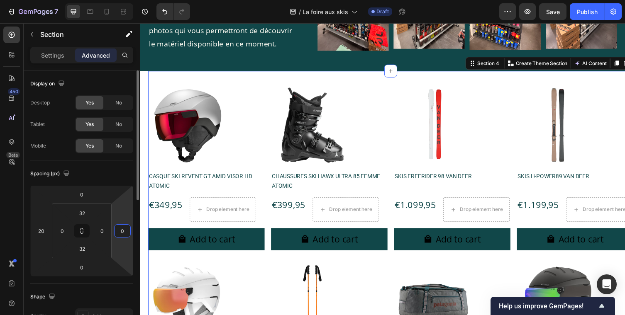
click at [118, 235] on input "0" at bounding box center [122, 231] width 12 height 12
type input "20"
click at [132, 182] on div "Spacing (px) 0 20 0 20 32 0 32 0" at bounding box center [81, 222] width 103 height 123
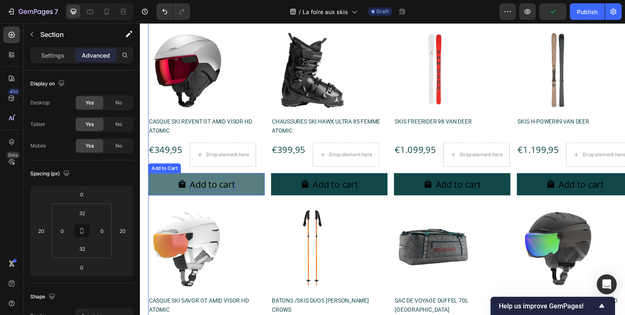
scroll to position [554, 0]
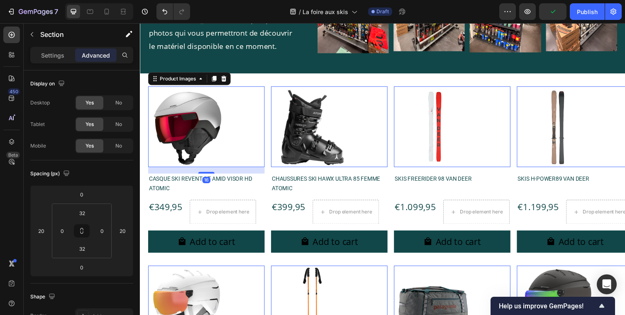
click at [212, 125] on img at bounding box center [189, 129] width 83 height 83
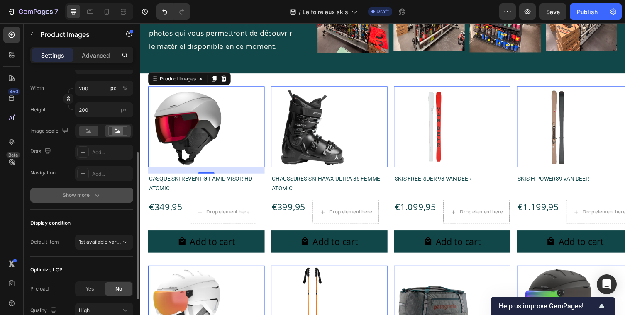
scroll to position [153, 0]
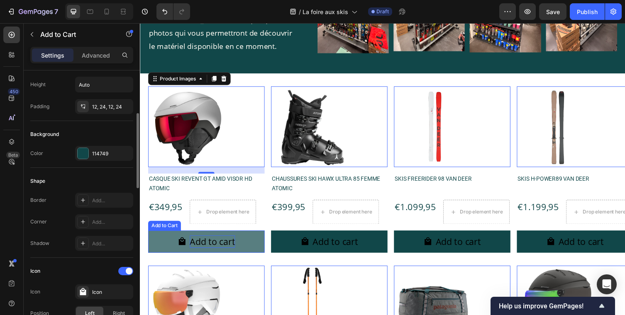
click at [223, 248] on div "Add to cart" at bounding box center [214, 247] width 46 height 13
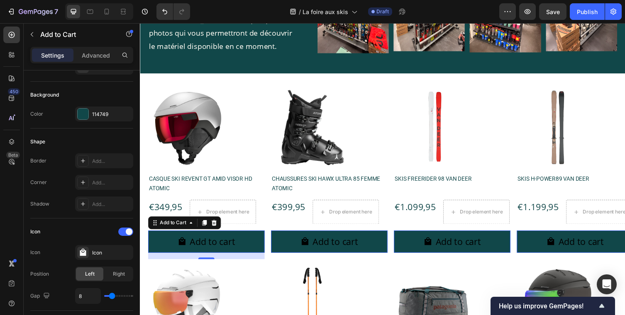
scroll to position [0, 0]
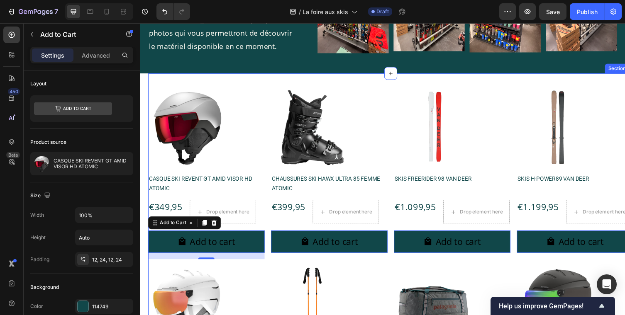
click at [153, 80] on div "Product Images CASQUE SKI REVENT GT AMID VISOR HD ATOMIC Product Title €349,95 …" at bounding box center [397, 269] width 498 height 388
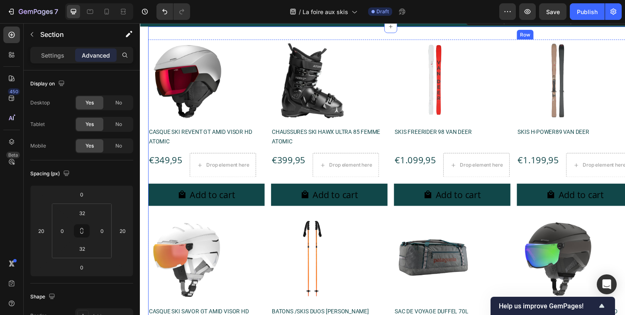
scroll to position [584, 0]
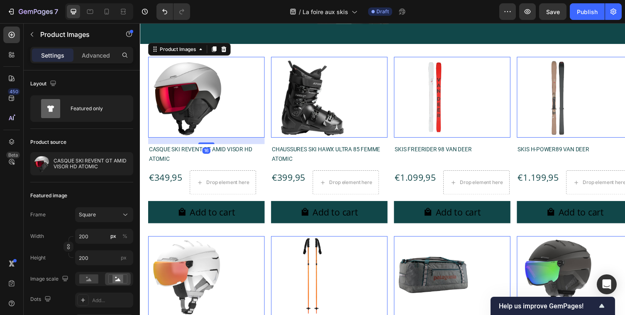
click at [230, 93] on img at bounding box center [189, 99] width 83 height 83
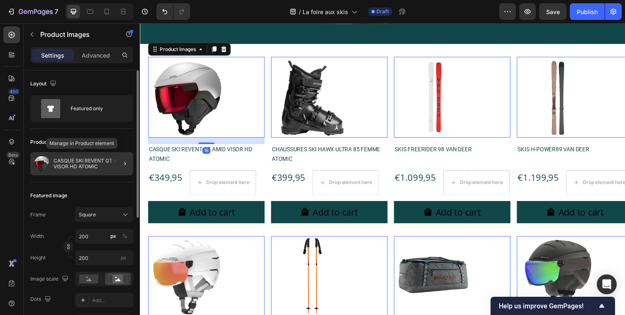
click at [89, 167] on p "CASQUE SKI REVENT GT AMID VISOR HD ATOMIC" at bounding box center [92, 164] width 76 height 12
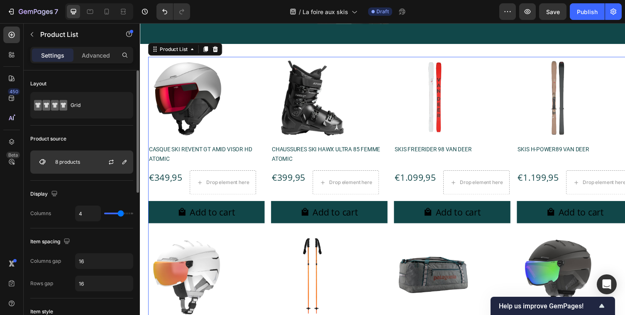
click at [91, 161] on div "8 products" at bounding box center [81, 162] width 103 height 23
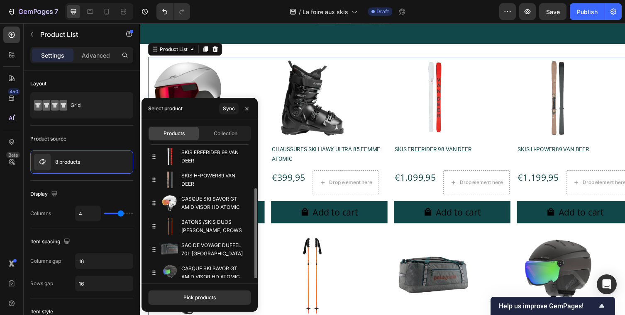
scroll to position [52, 0]
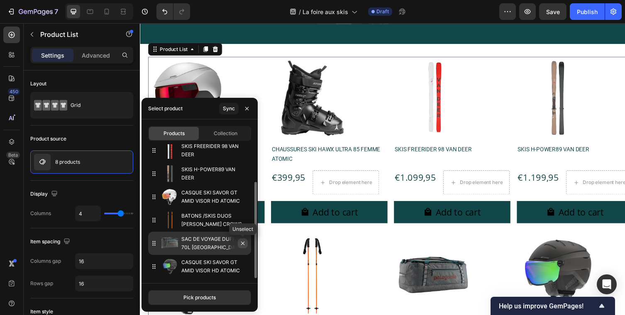
click at [244, 242] on icon "button" at bounding box center [242, 243] width 7 height 7
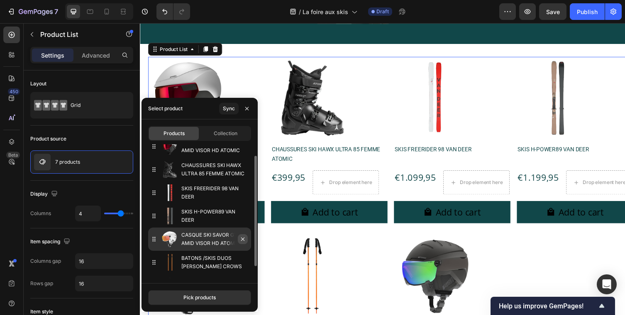
scroll to position [2, 0]
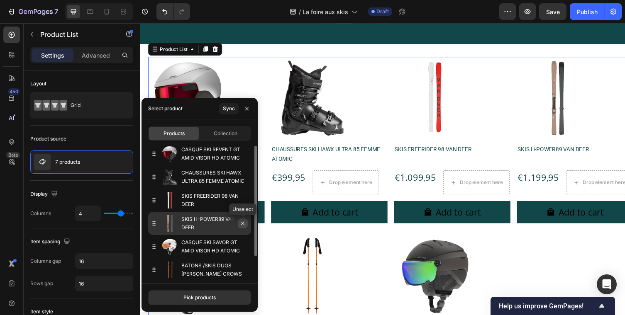
click at [243, 224] on icon "button" at bounding box center [242, 223] width 3 height 3
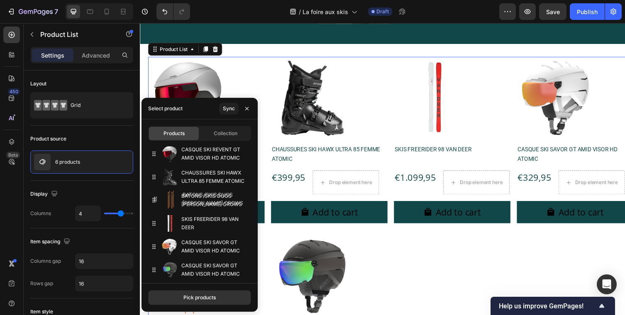
drag, startPoint x: 155, startPoint y: 250, endPoint x: 156, endPoint y: 202, distance: 47.7
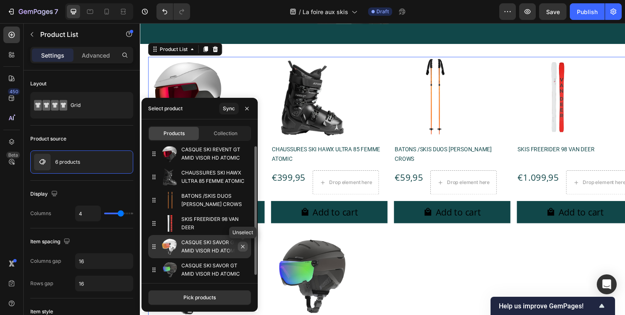
click at [244, 247] on icon "button" at bounding box center [242, 246] width 7 height 7
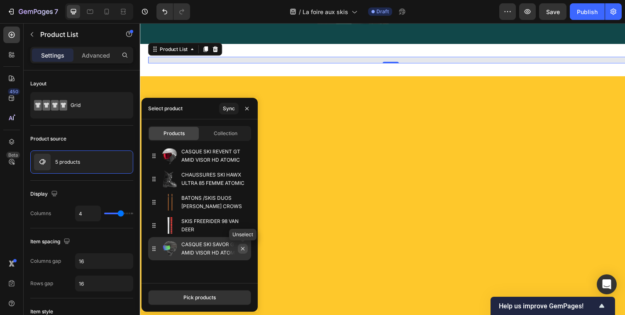
click at [243, 250] on icon "button" at bounding box center [242, 248] width 3 height 3
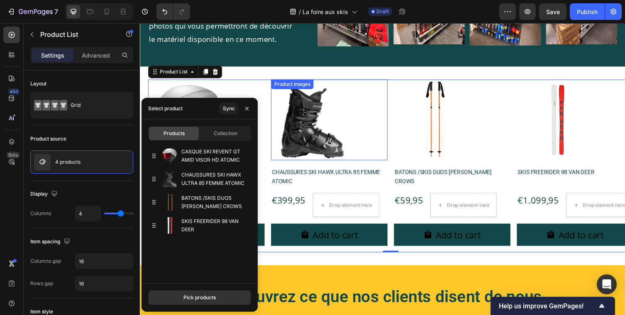
scroll to position [572, 0]
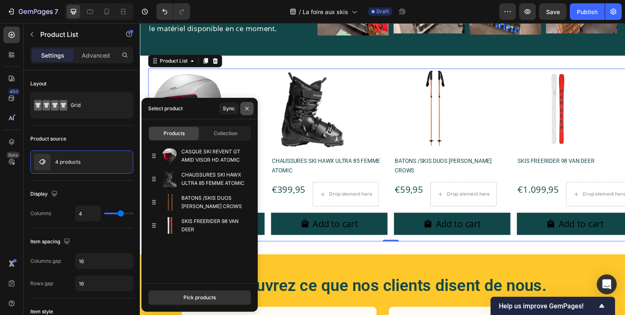
click at [247, 109] on icon "button" at bounding box center [246, 108] width 3 height 3
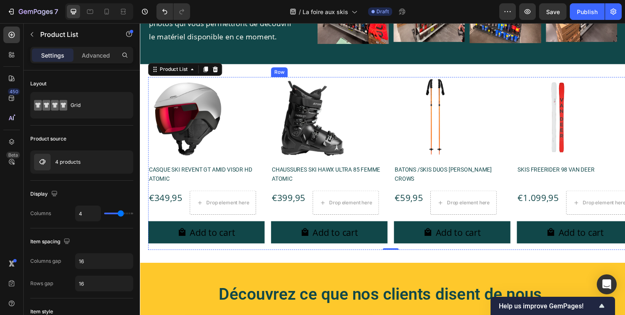
scroll to position [567, 0]
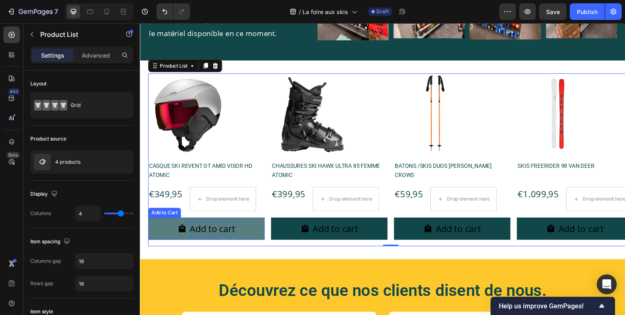
click at [215, 234] on div "Add to cart" at bounding box center [214, 234] width 46 height 13
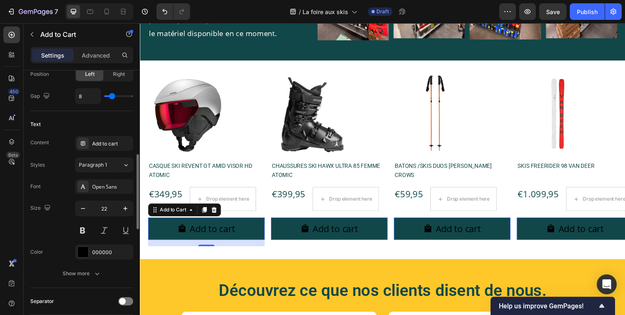
scroll to position [461, 0]
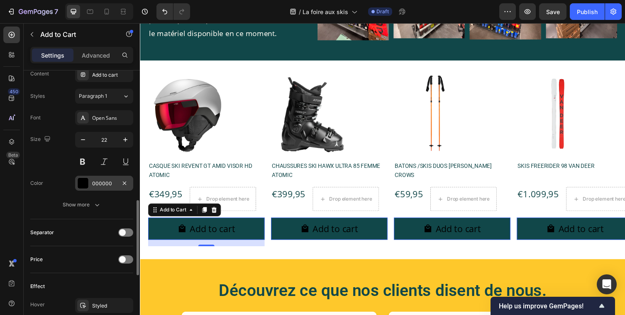
click at [101, 182] on div "000000" at bounding box center [104, 183] width 24 height 7
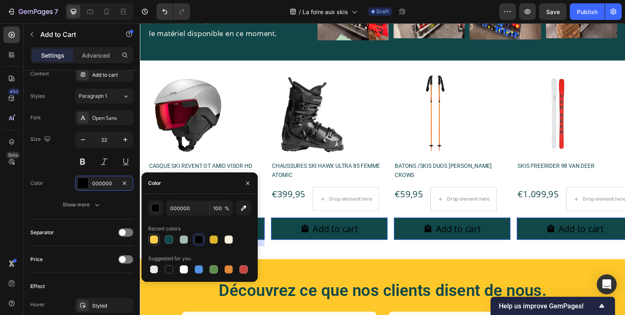
click at [156, 242] on div at bounding box center [154, 240] width 8 height 8
type input "FCCE4E"
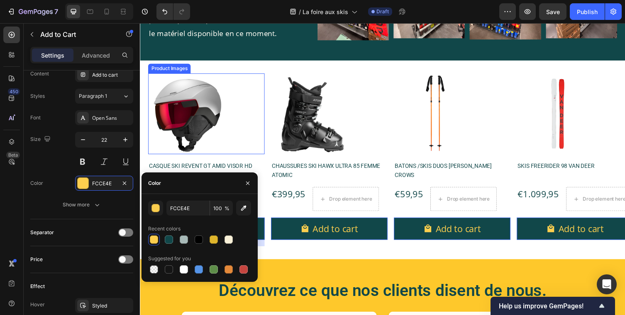
click at [244, 139] on div at bounding box center [207, 116] width 119 height 83
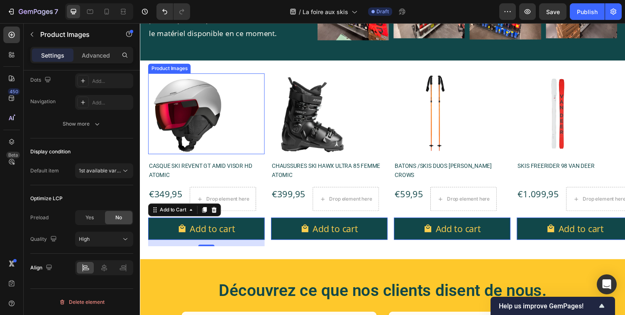
scroll to position [0, 0]
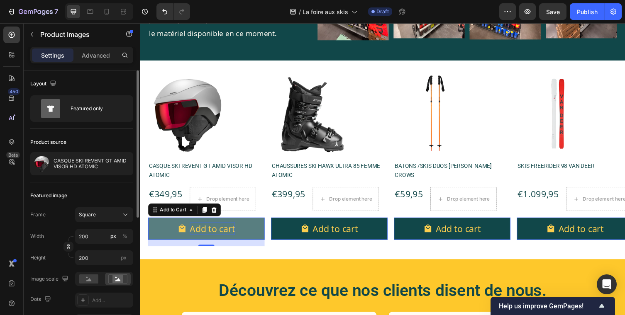
click at [226, 238] on div "Add to cart" at bounding box center [214, 234] width 46 height 13
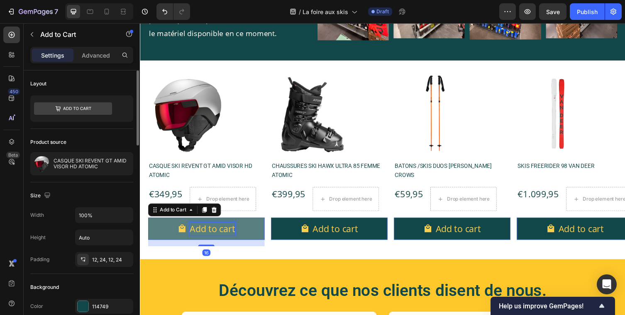
click at [226, 238] on div "Add to cart" at bounding box center [214, 234] width 46 height 13
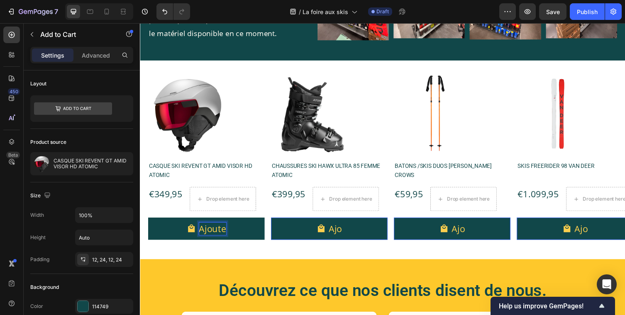
click at [148, 223] on button "Ajoute" at bounding box center [207, 234] width 119 height 23
click at [148, 223] on button "Ajouter au" at bounding box center [207, 234] width 119 height 23
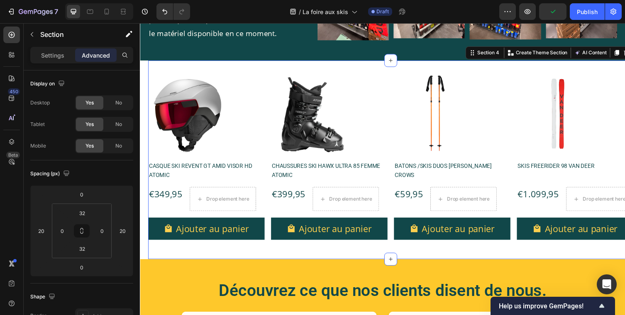
click at [333, 261] on div "Product Images CASQUE SKI REVENT GT AMID VISOR HD ATOMIC Product Title €349,95 …" at bounding box center [397, 163] width 498 height 204
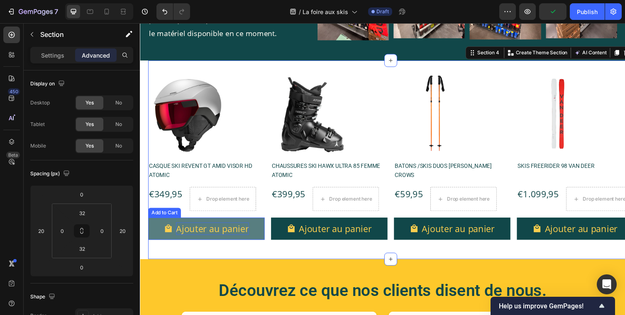
click at [227, 236] on p "Ajouter au panier" at bounding box center [214, 234] width 75 height 13
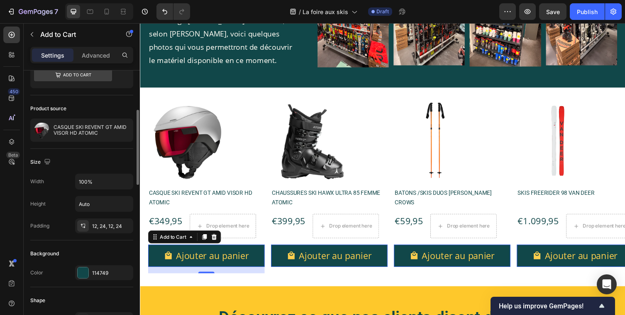
scroll to position [27, 0]
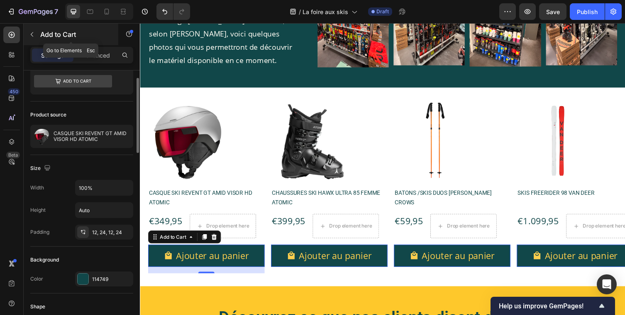
click at [32, 36] on icon "button" at bounding box center [32, 34] width 2 height 5
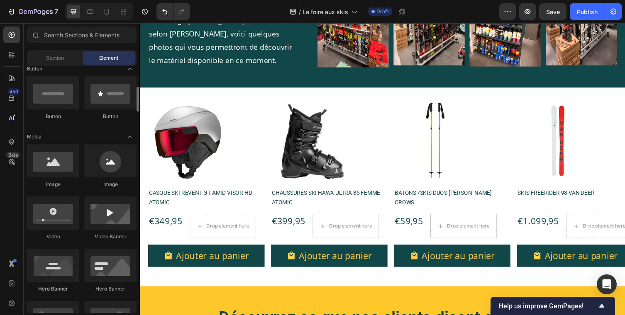
scroll to position [0, 0]
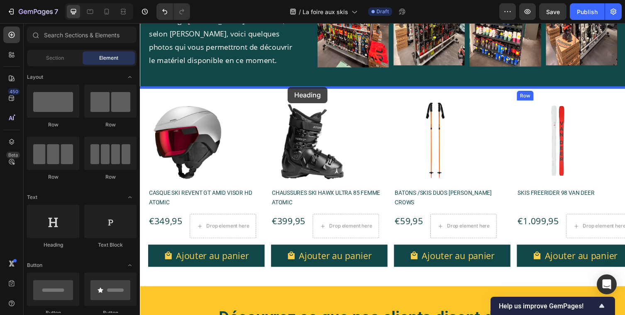
drag, startPoint x: 195, startPoint y: 248, endPoint x: 291, endPoint y: 89, distance: 186.1
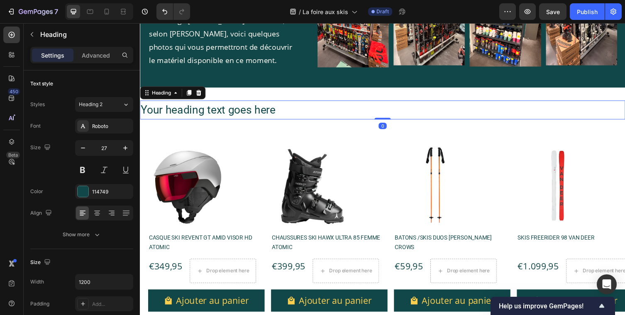
click at [347, 119] on h2 "Your heading text goes here" at bounding box center [389, 111] width 498 height 19
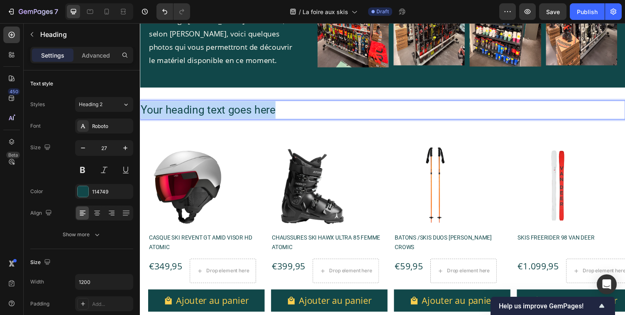
drag, startPoint x: 347, startPoint y: 119, endPoint x: 124, endPoint y: 118, distance: 223.1
click at [140, 118] on html "Header Voici le matériel du moment Heading Une image [PERSON_NAME] mille mots, …" at bounding box center [389, 133] width 498 height 1299
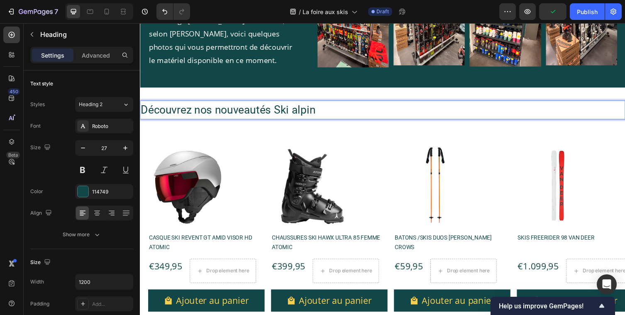
click at [352, 105] on p "Découvrez nos nouveautés Ski alpin" at bounding box center [389, 112] width 496 height 18
drag, startPoint x: 353, startPoint y: 109, endPoint x: 136, endPoint y: 126, distance: 216.7
click at [140, 126] on html "Header Voici le matériel du moment Heading Une image [PERSON_NAME] mille mots, …" at bounding box center [389, 133] width 498 height 1299
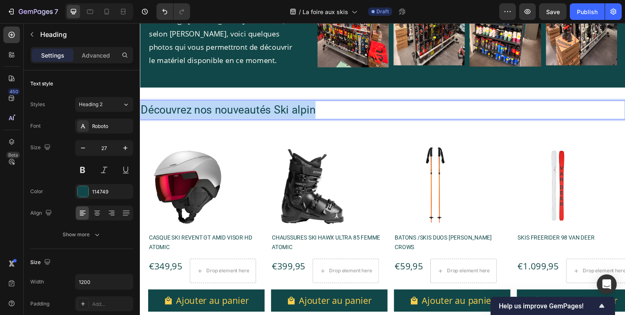
drag, startPoint x: 324, startPoint y: 113, endPoint x: 136, endPoint y: 113, distance: 188.3
click at [140, 113] on html "Header Voici le matériel du moment Heading Une image [PERSON_NAME] mille mots, …" at bounding box center [389, 133] width 498 height 1299
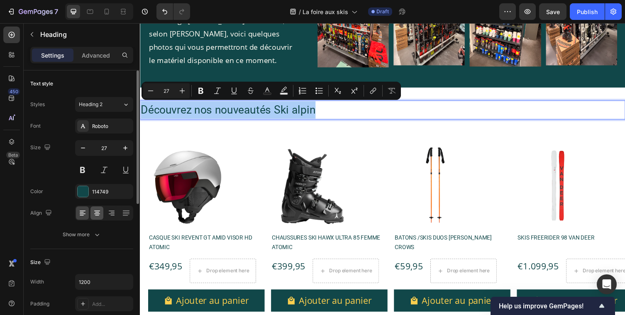
click at [97, 209] on icon at bounding box center [97, 213] width 8 height 8
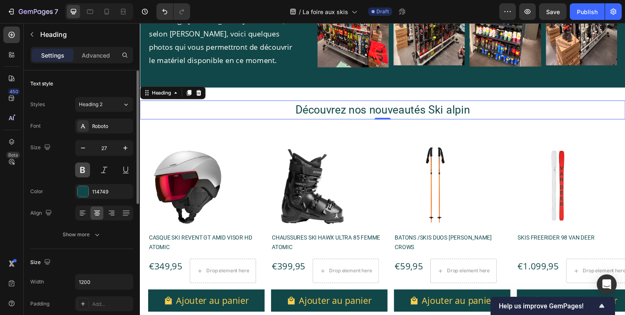
click at [85, 168] on button at bounding box center [82, 170] width 15 height 15
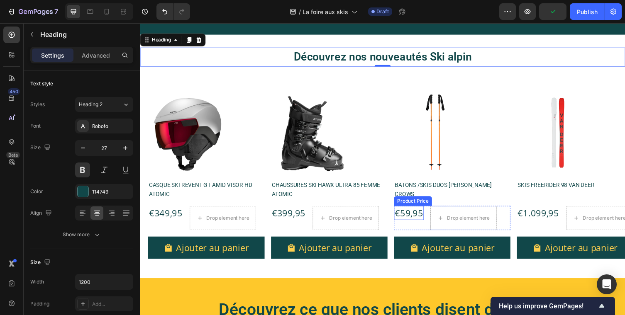
scroll to position [605, 0]
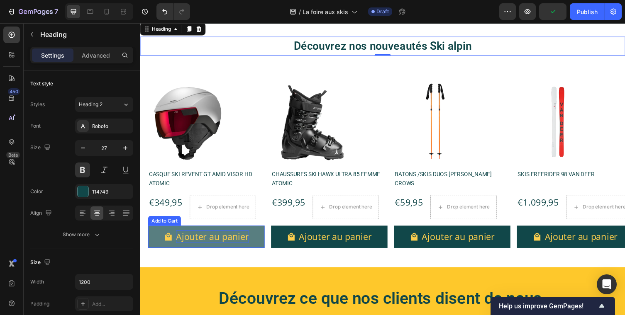
click at [231, 243] on p "Ajouter au panier" at bounding box center [214, 242] width 75 height 13
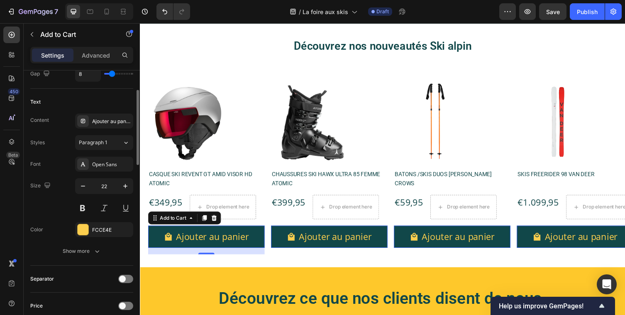
scroll to position [462, 0]
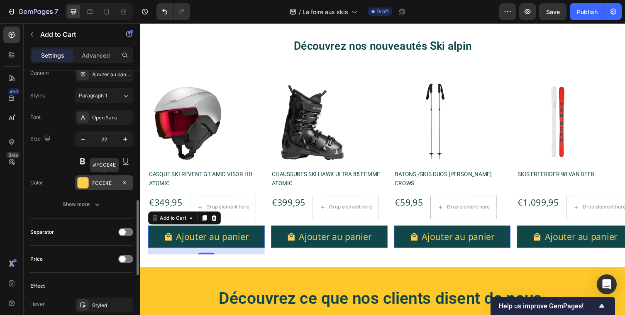
click at [102, 182] on div "FCCE4E" at bounding box center [104, 183] width 24 height 7
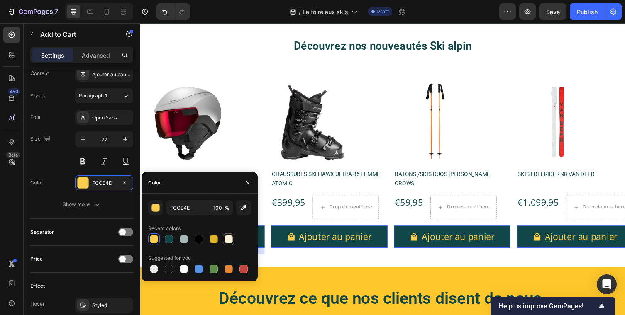
click at [233, 238] on div at bounding box center [229, 239] width 10 height 10
type input "F9F1D8"
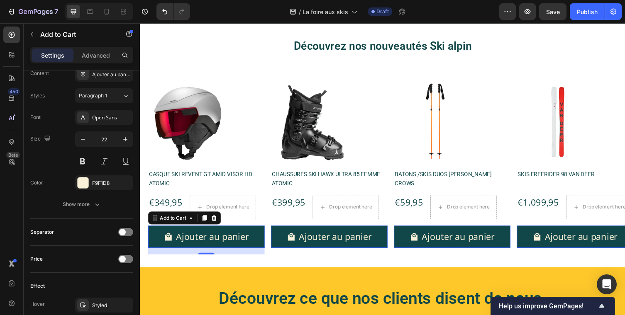
click at [22, 187] on div "450 Beta" at bounding box center [12, 169] width 24 height 292
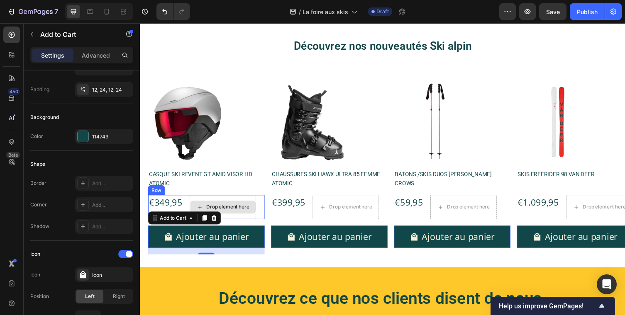
click at [239, 200] on div "Drop element here" at bounding box center [225, 211] width 68 height 25
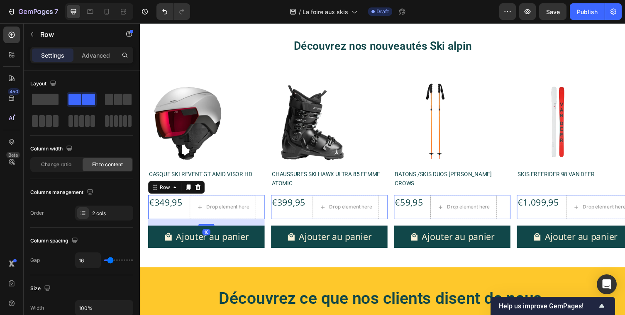
click at [190, 219] on div "€349,95 Product Price Product Price Drop element here Row 16" at bounding box center [207, 211] width 119 height 25
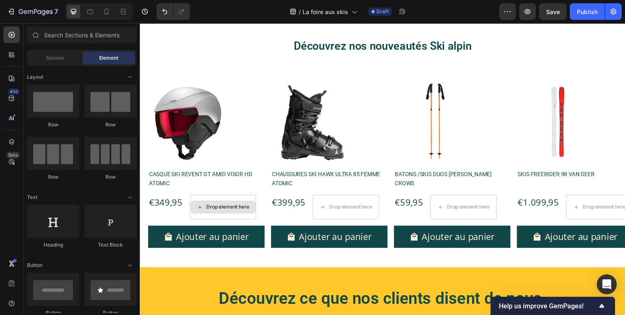
click at [211, 212] on div "Drop element here" at bounding box center [230, 212] width 44 height 7
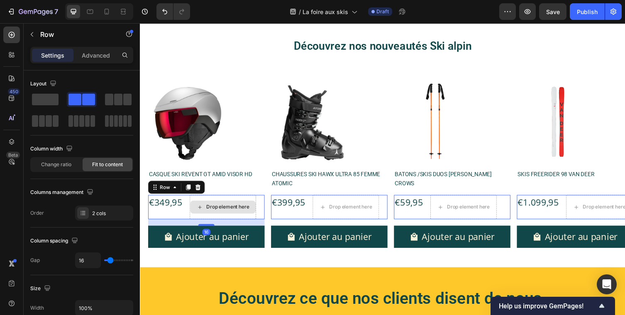
click at [258, 204] on div "Drop element here" at bounding box center [225, 211] width 68 height 25
click at [258, 204] on div "€349,95 Product Price Product Price Drop element here Row 16" at bounding box center [207, 211] width 119 height 25
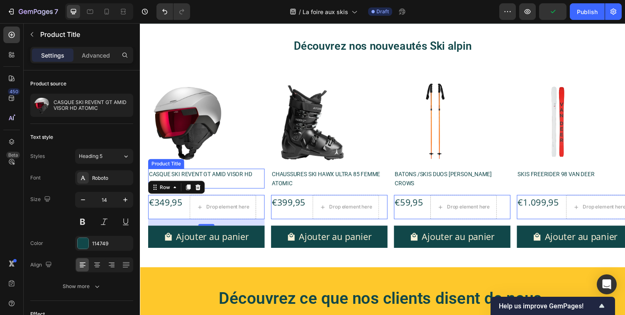
click at [255, 186] on h2 "CASQUE SKI REVENT GT AMID VISOR HD ATOMIC" at bounding box center [207, 183] width 119 height 20
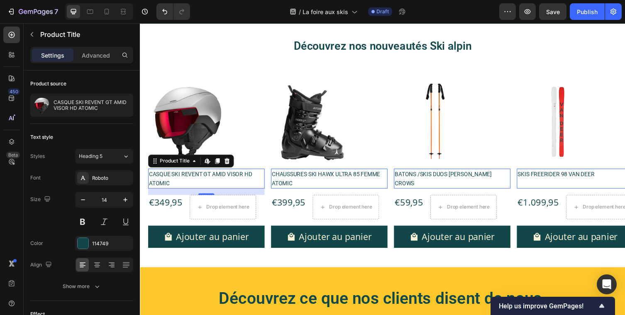
click at [220, 182] on h2 "CASQUE SKI REVENT GT AMID VISOR HD ATOMIC" at bounding box center [207, 183] width 119 height 20
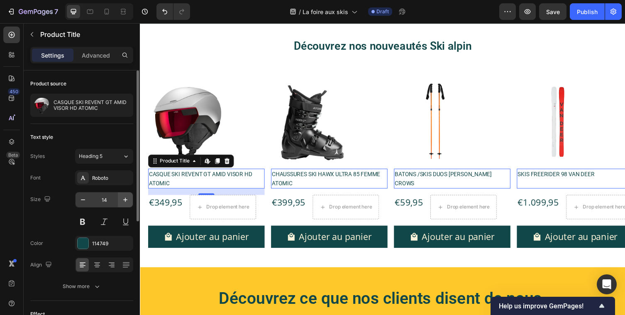
click at [118, 199] on button "button" at bounding box center [125, 199] width 15 height 15
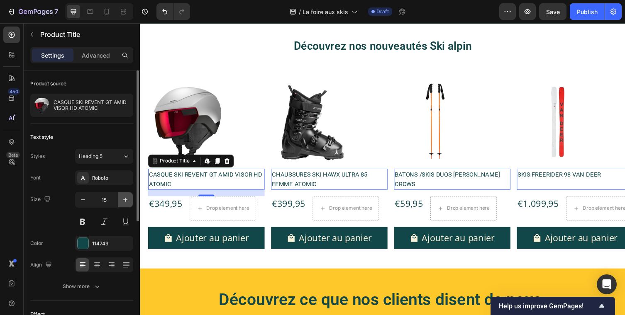
click at [121, 199] on icon "button" at bounding box center [125, 200] width 8 height 8
type input "16"
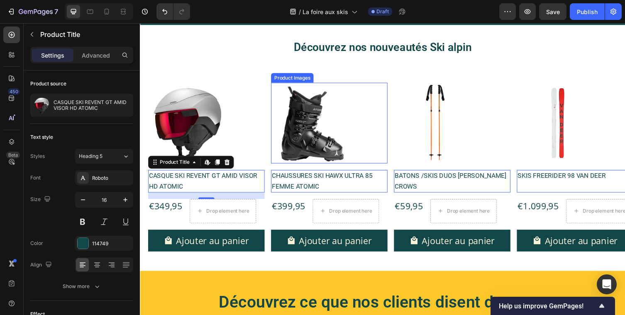
scroll to position [603, 0]
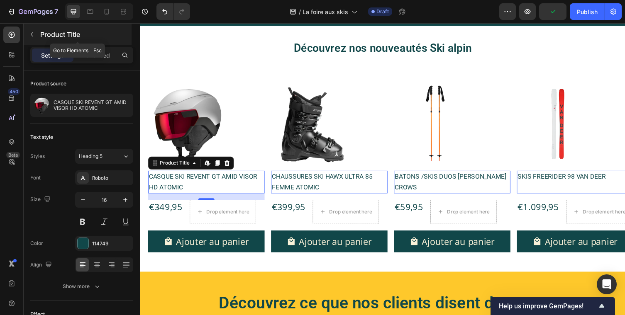
click at [33, 32] on icon "button" at bounding box center [32, 34] width 7 height 7
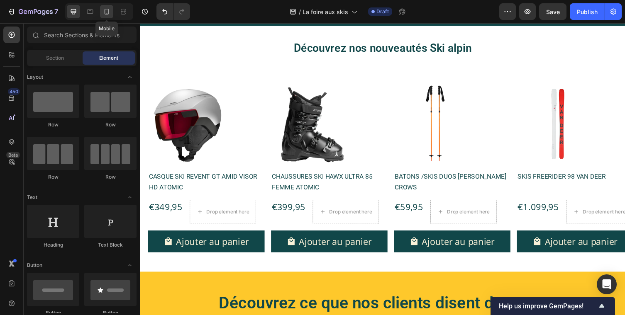
click at [105, 12] on icon at bounding box center [107, 12] width 5 height 6
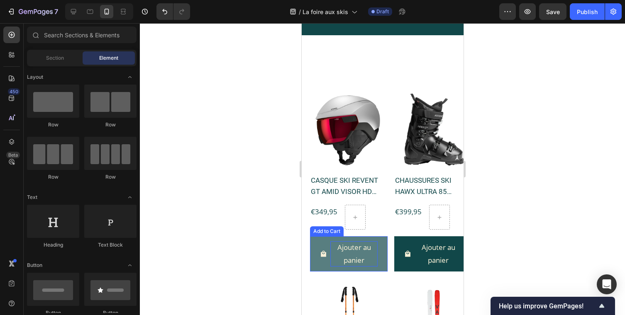
scroll to position [699, 0]
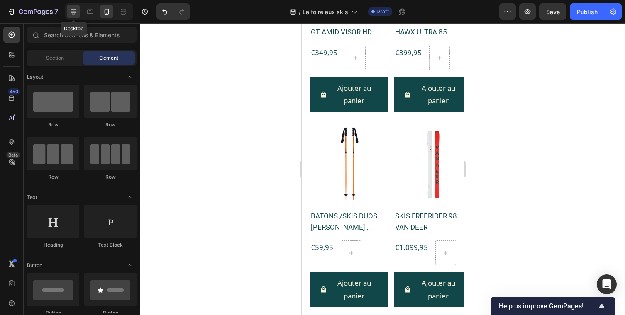
click at [72, 10] on icon at bounding box center [73, 11] width 8 height 8
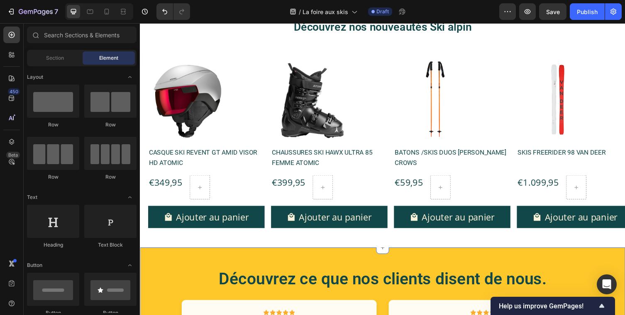
scroll to position [645, 0]
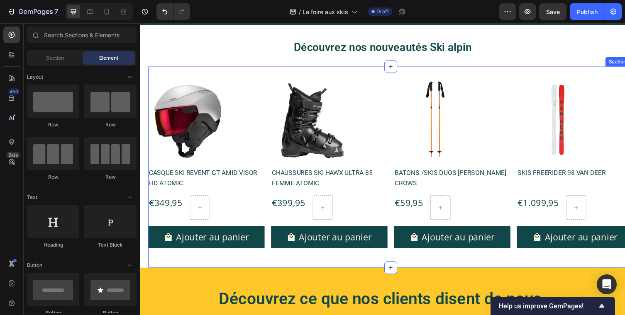
click at [157, 72] on div "Product Images CASQUE SKI REVENT GT AMID VISOR HD ATOMIC Product Title €349,95 …" at bounding box center [397, 171] width 498 height 207
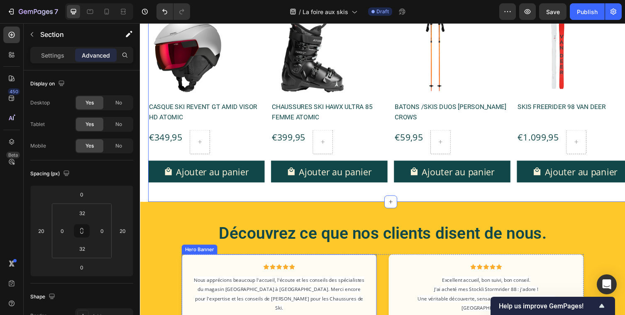
scroll to position [673, 0]
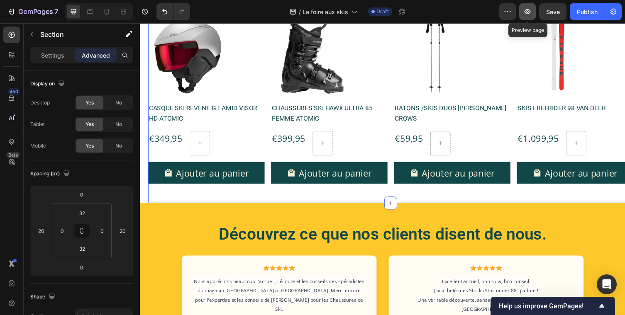
click at [526, 17] on button "button" at bounding box center [527, 11] width 17 height 17
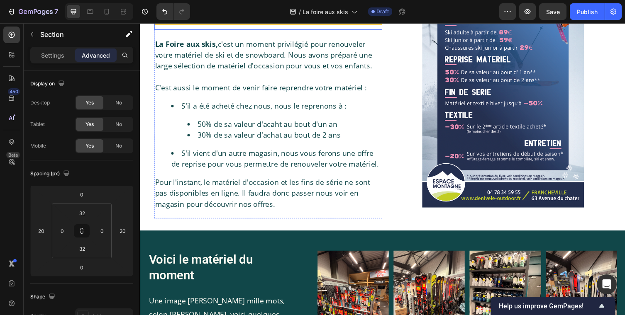
scroll to position [204, 0]
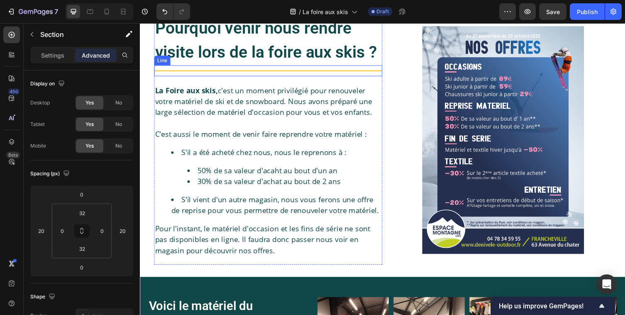
click at [276, 72] on div at bounding box center [271, 71] width 234 height 1
click at [191, 59] on div at bounding box center [195, 59] width 10 height 10
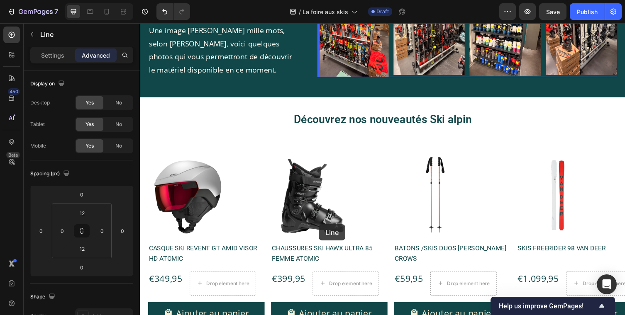
scroll to position [545, 0]
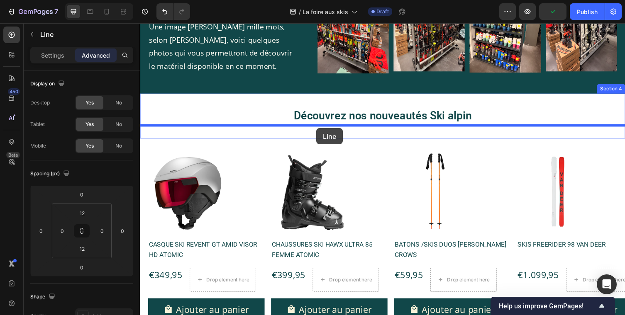
drag, startPoint x: 164, startPoint y: 71, endPoint x: 319, endPoint y: 131, distance: 166.4
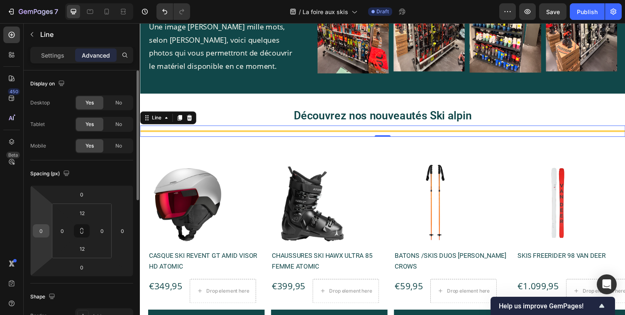
click at [41, 231] on input "0" at bounding box center [41, 231] width 12 height 12
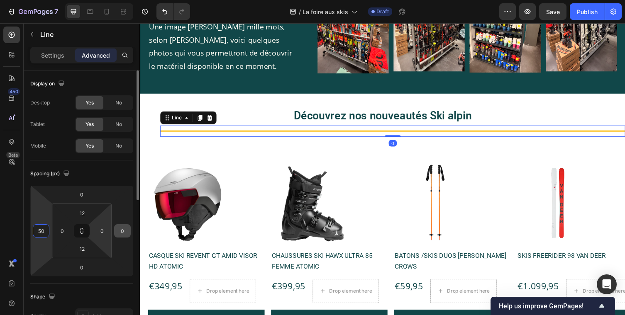
type input "50"
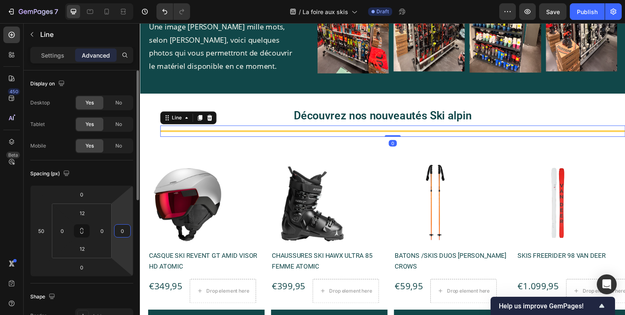
click at [120, 229] on input "0" at bounding box center [122, 231] width 12 height 12
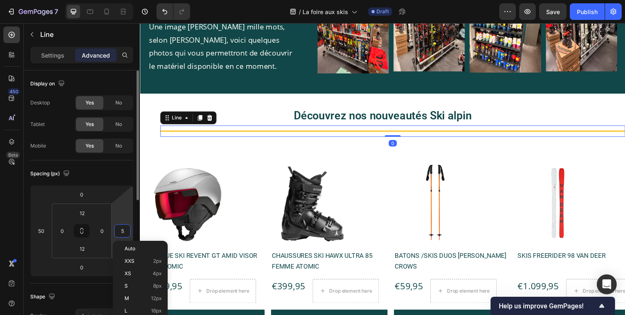
type input "50"
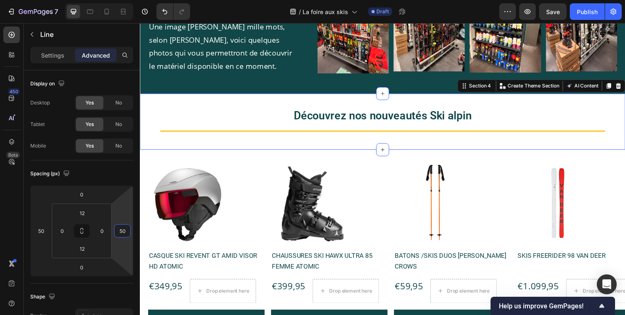
click at [267, 107] on div "Découvrez nos nouveautés Ski alpin Heading Title Line Section 4 You can create …" at bounding box center [389, 124] width 498 height 58
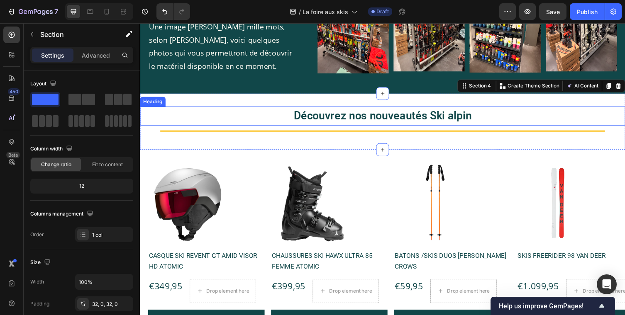
click at [471, 124] on h2 "Découvrez nos nouveautés Ski alpin" at bounding box center [389, 118] width 498 height 19
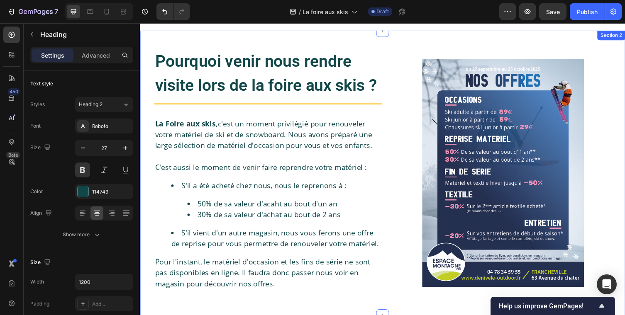
scroll to position [113, 0]
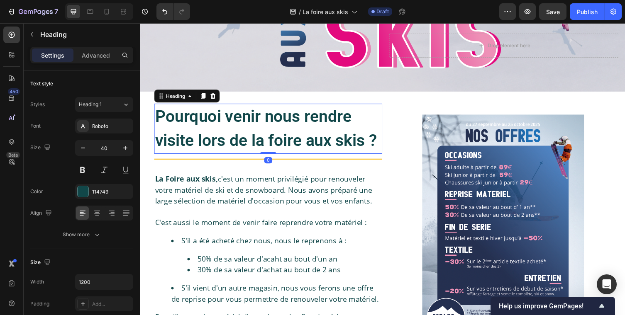
click at [326, 156] on h2 "Pourquoi venir nous rendre visite lors de la foire aux skis ?" at bounding box center [271, 131] width 234 height 51
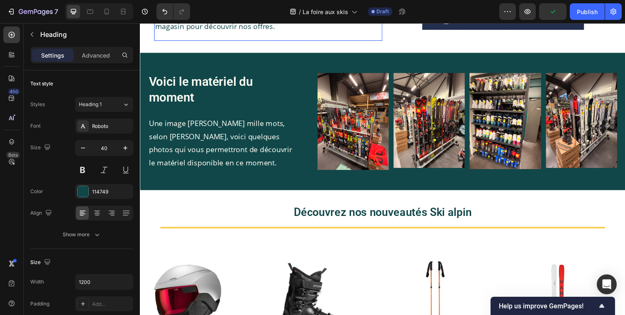
scroll to position [440, 0]
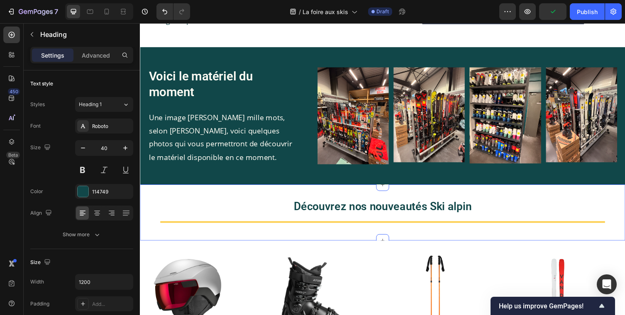
click at [341, 201] on div "Découvrez nos nouveautés Ski alpin Heading Title Line Section 4" at bounding box center [389, 218] width 498 height 58
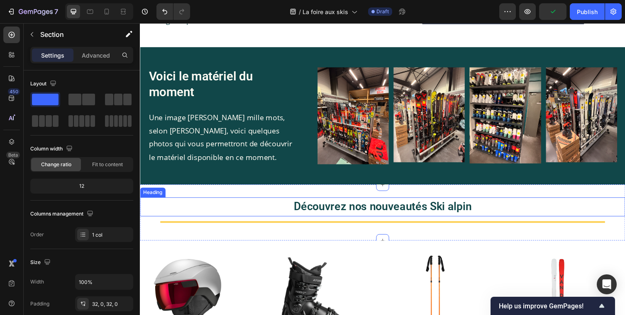
click at [341, 212] on h2 "Découvrez nos nouveautés Ski alpin" at bounding box center [389, 211] width 498 height 19
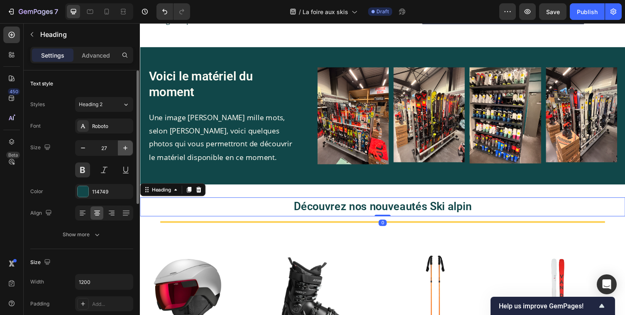
click at [119, 146] on button "button" at bounding box center [125, 148] width 15 height 15
click at [124, 146] on icon "button" at bounding box center [125, 148] width 8 height 8
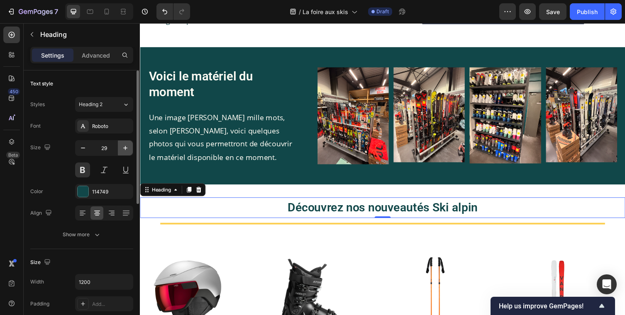
click at [124, 146] on icon "button" at bounding box center [125, 148] width 8 height 8
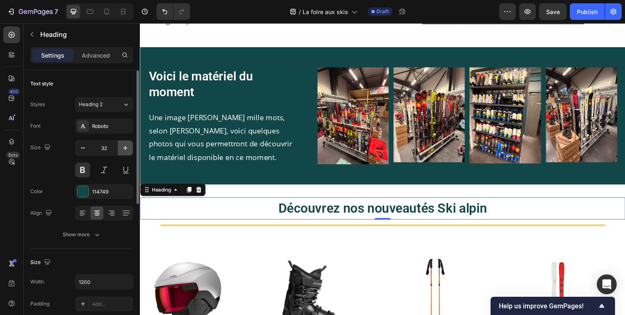
click at [124, 146] on icon "button" at bounding box center [125, 148] width 8 height 8
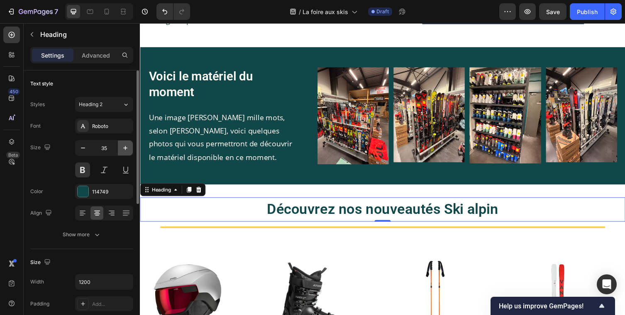
click at [124, 146] on icon "button" at bounding box center [125, 148] width 8 height 8
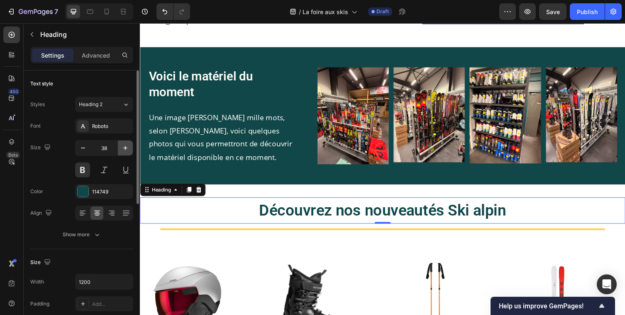
click at [124, 146] on icon "button" at bounding box center [125, 148] width 8 height 8
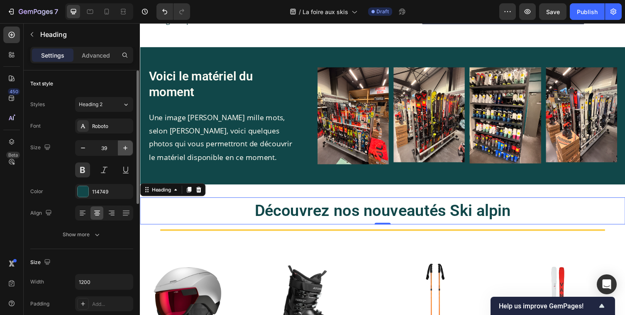
click at [124, 146] on icon "button" at bounding box center [125, 148] width 8 height 8
type input "40"
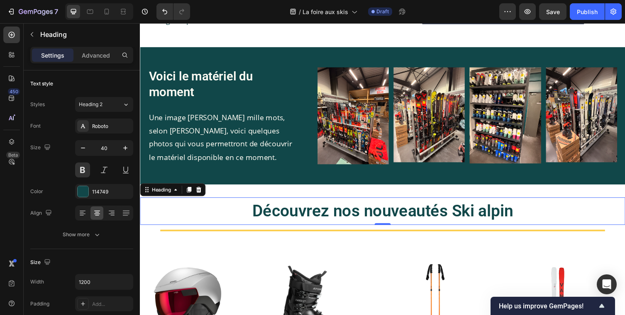
click at [499, 201] on div "Découvrez nos nouveautés Ski alpin Heading 0 Title Line Section 4" at bounding box center [389, 222] width 498 height 66
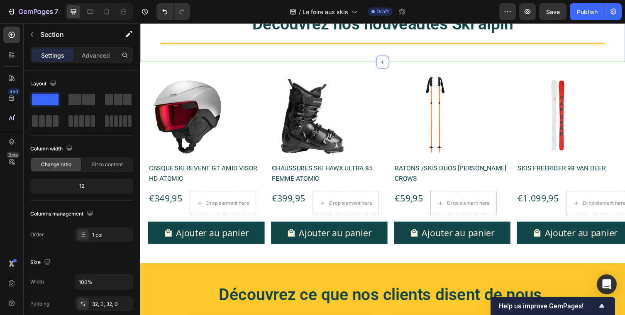
scroll to position [633, 0]
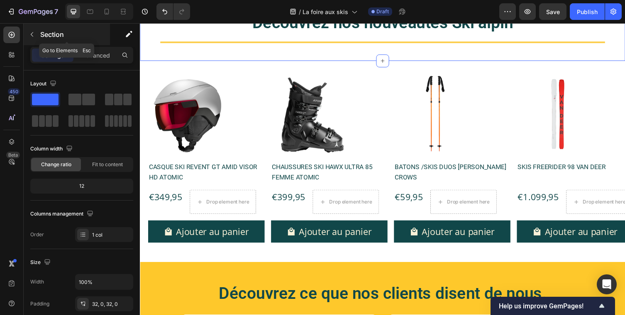
click at [31, 34] on icon "button" at bounding box center [32, 34] width 7 height 7
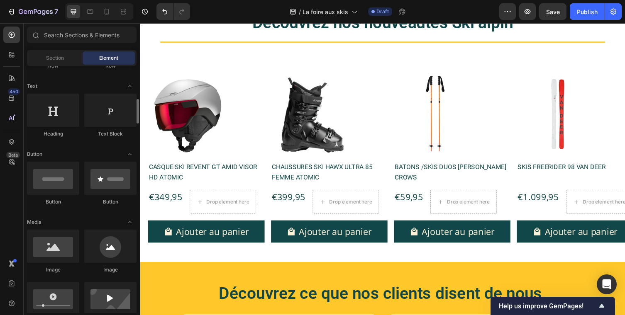
scroll to position [137, 0]
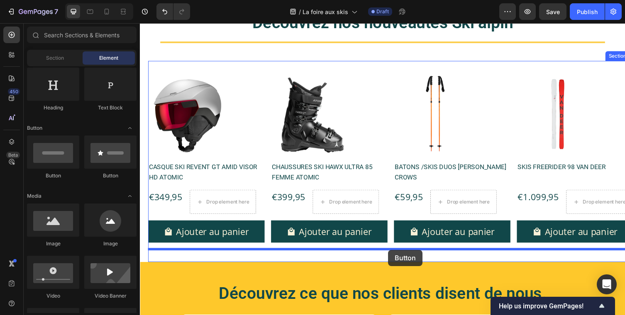
drag, startPoint x: 193, startPoint y: 172, endPoint x: 394, endPoint y: 256, distance: 217.9
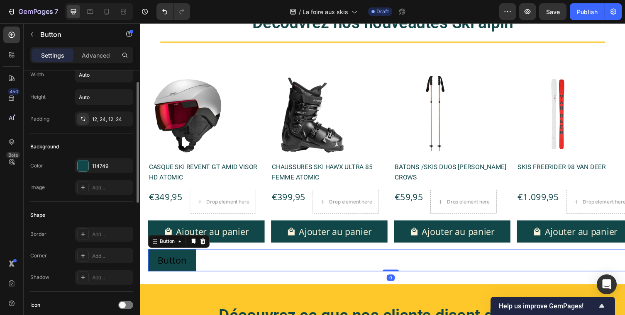
scroll to position [13, 0]
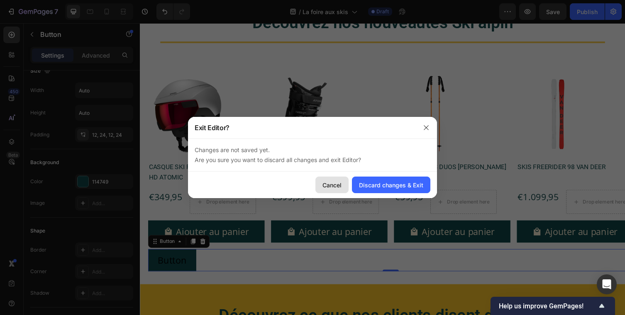
click at [337, 189] on button "Cancel" at bounding box center [331, 185] width 33 height 17
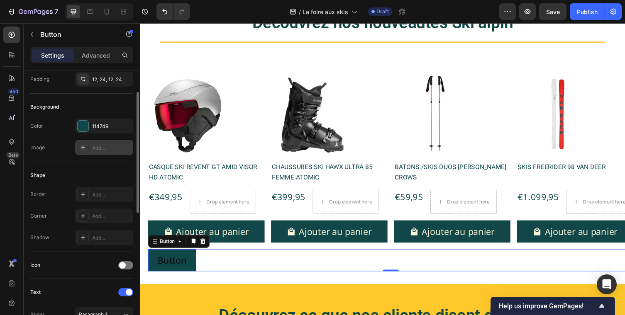
scroll to position [78, 0]
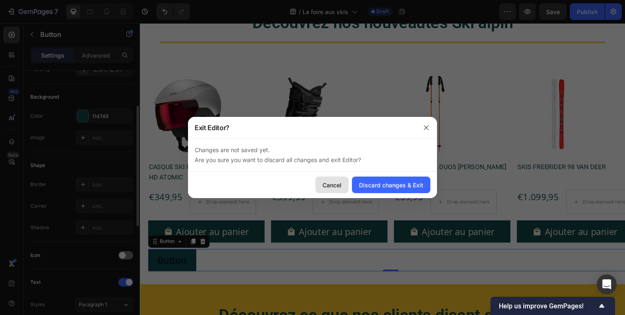
click at [328, 186] on div "Cancel" at bounding box center [331, 185] width 19 height 9
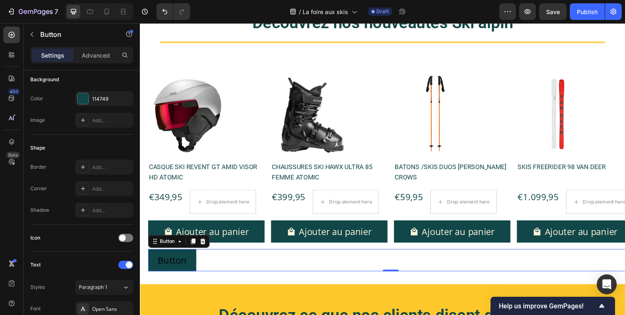
scroll to position [0, 0]
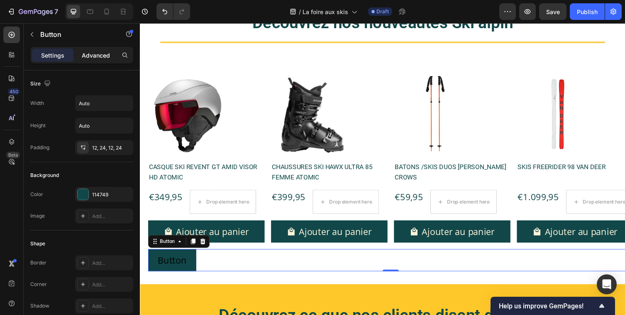
click at [98, 57] on p "Advanced" at bounding box center [96, 55] width 28 height 9
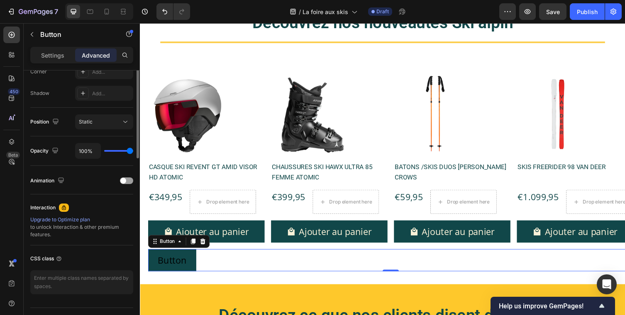
scroll to position [285, 0]
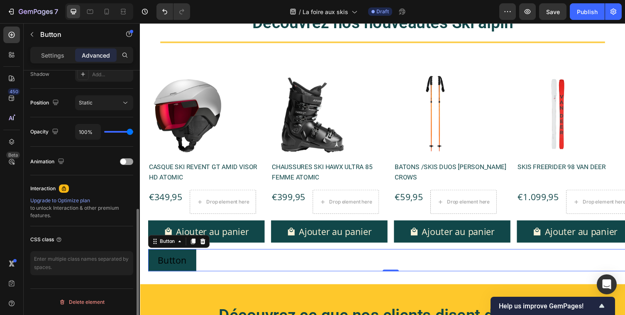
click at [260, 269] on div "Button Button 0" at bounding box center [397, 266] width 498 height 23
click at [265, 277] on div "Button Button 0" at bounding box center [397, 266] width 498 height 23
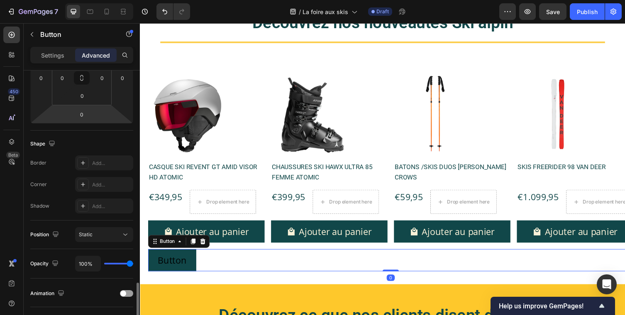
scroll to position [65, 0]
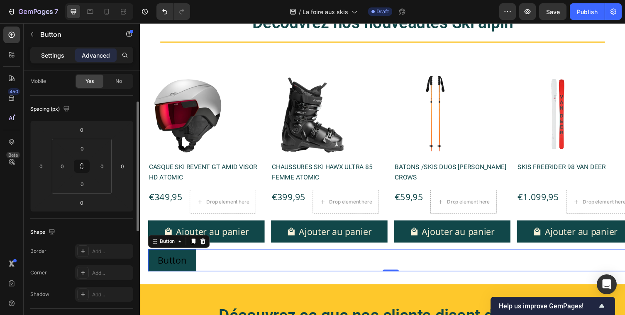
click at [48, 54] on p "Settings" at bounding box center [52, 55] width 23 height 9
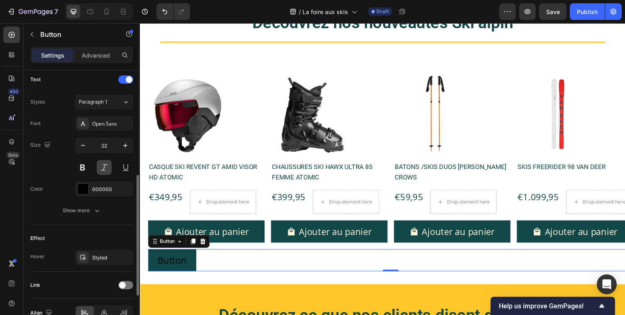
scroll to position [326, 0]
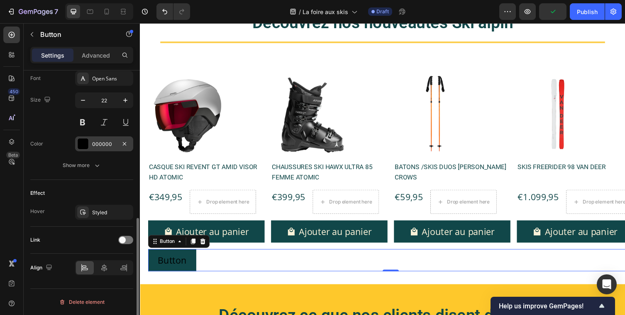
click at [104, 146] on div "000000" at bounding box center [104, 144] width 24 height 7
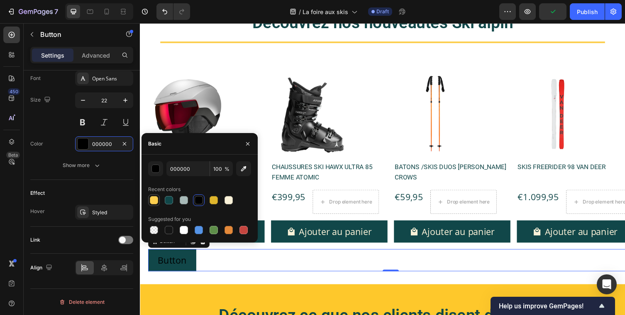
click at [152, 200] on div at bounding box center [154, 200] width 8 height 8
type input "FCCE4E"
click at [90, 190] on div "Effect" at bounding box center [81, 193] width 103 height 13
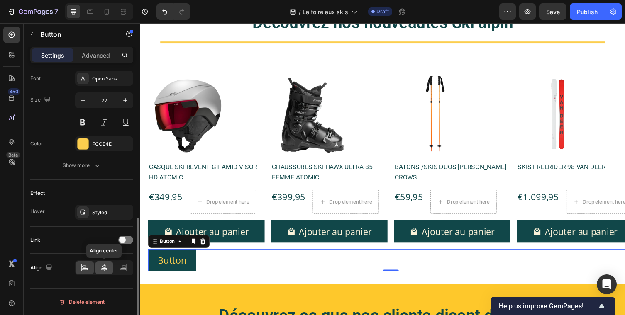
click at [107, 270] on icon at bounding box center [104, 267] width 6 height 7
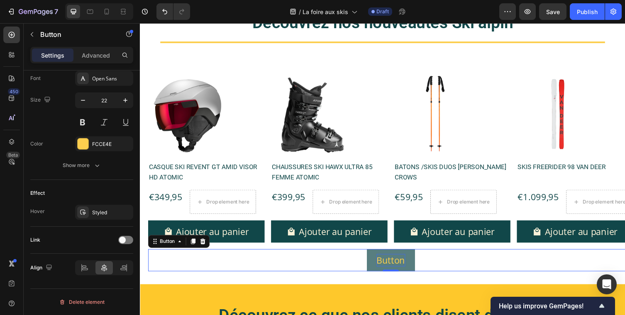
click at [399, 266] on p "Button" at bounding box center [396, 266] width 29 height 13
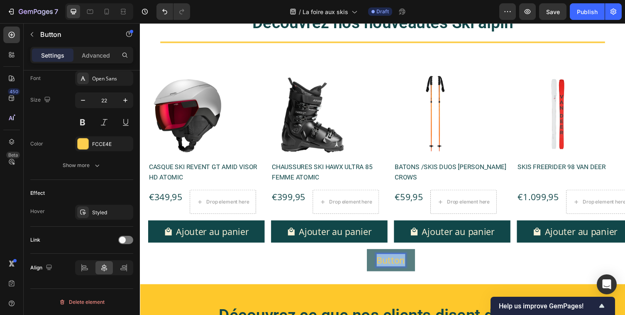
click at [399, 266] on p "Button" at bounding box center [396, 266] width 29 height 13
click at [383, 255] on button "Je" at bounding box center [396, 266] width 27 height 23
click at [362, 255] on button "Je découvre" at bounding box center [396, 266] width 69 height 23
click at [358, 255] on button "Je découvre la" at bounding box center [397, 266] width 79 height 23
click at [377, 255] on button "Notr" at bounding box center [396, 266] width 39 height 23
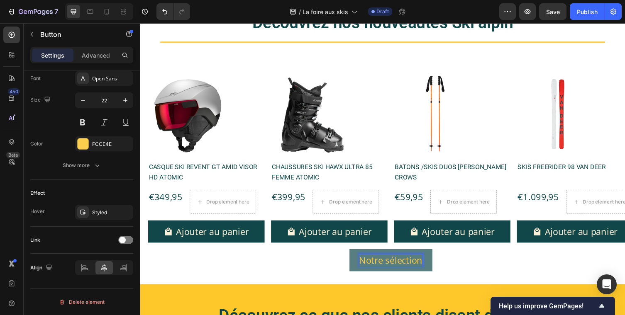
click at [355, 255] on button "Notre sélection" at bounding box center [397, 266] width 85 height 23
click at [347, 255] on button "Notre sélection ski" at bounding box center [397, 266] width 100 height 23
click at [522, 258] on div "Notre sélection ski alpin Button 0" at bounding box center [397, 266] width 498 height 23
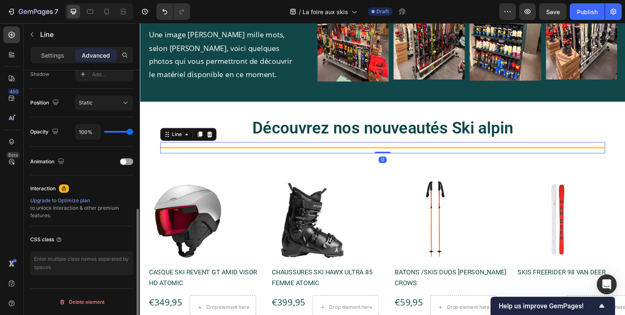
scroll to position [0, 0]
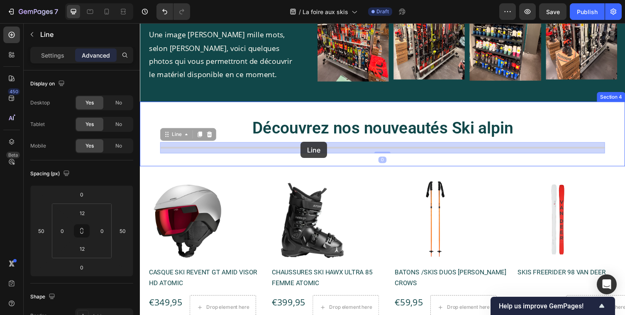
drag, startPoint x: 168, startPoint y: 135, endPoint x: 304, endPoint y: 145, distance: 136.8
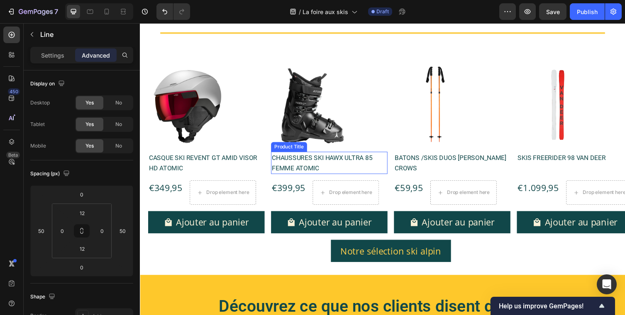
scroll to position [644, 0]
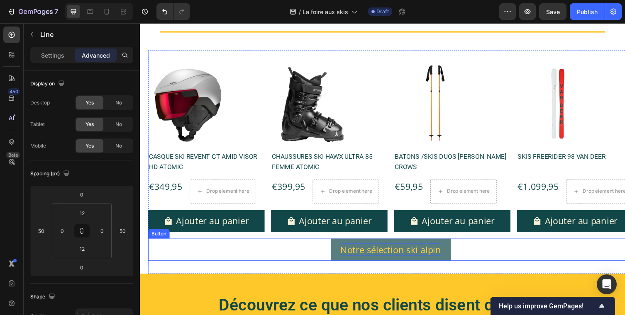
click at [406, 258] on p "Notre sélection ski alpin" at bounding box center [396, 255] width 103 height 13
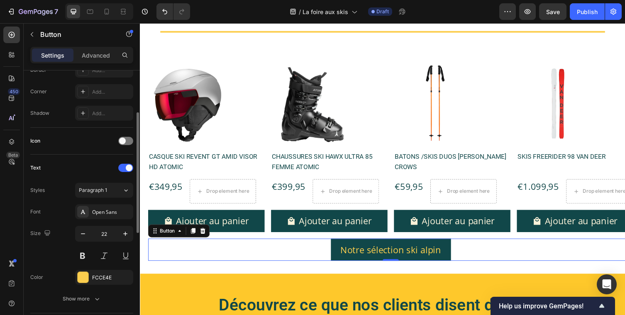
scroll to position [0, 0]
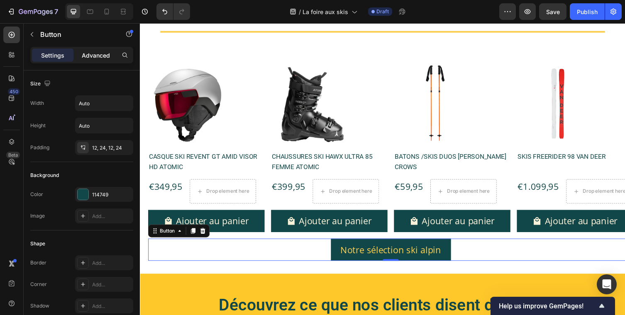
click at [95, 55] on p "Advanced" at bounding box center [96, 55] width 28 height 9
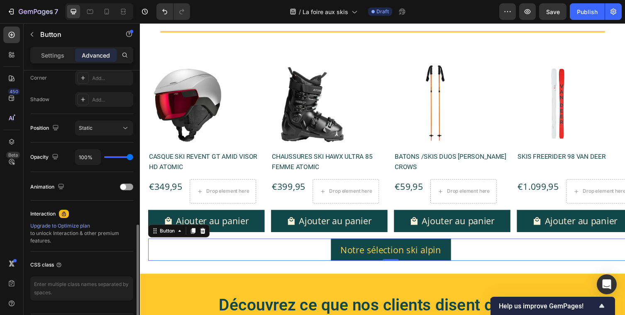
scroll to position [285, 0]
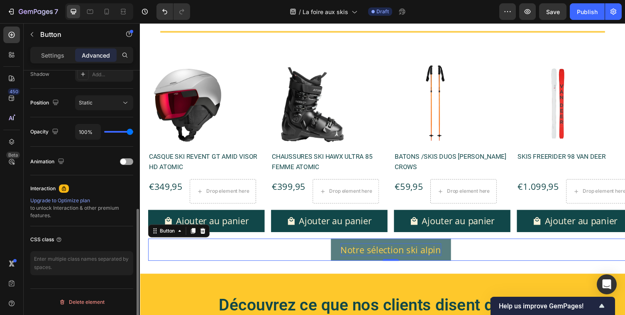
click at [412, 256] on p "Notre sélection ski alpin" at bounding box center [396, 255] width 103 height 13
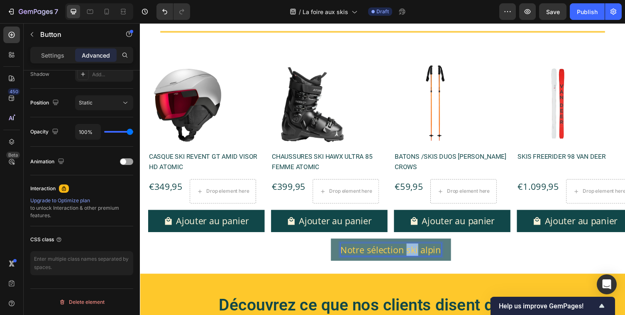
click at [412, 256] on p "Notre sélection ski alpin" at bounding box center [396, 255] width 103 height 13
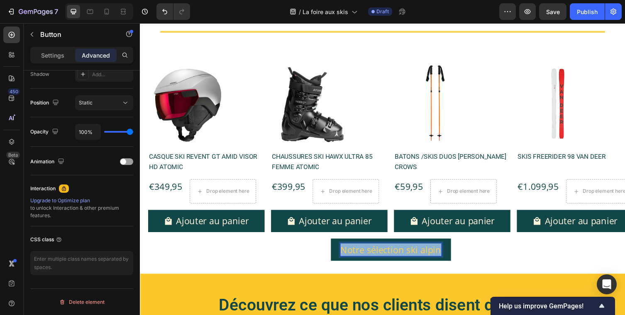
drag, startPoint x: 446, startPoint y: 255, endPoint x: 326, endPoint y: 261, distance: 120.9
click at [326, 261] on div "Notre sélection ski alpin Button 0" at bounding box center [397, 255] width 498 height 23
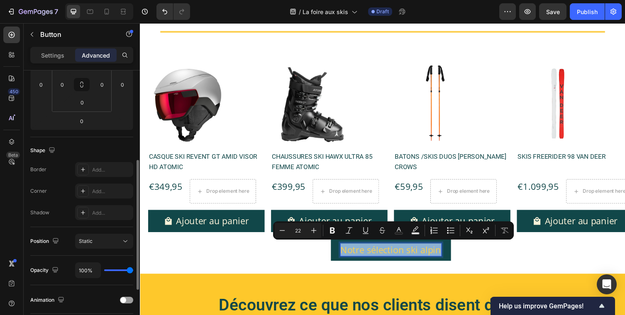
scroll to position [0, 0]
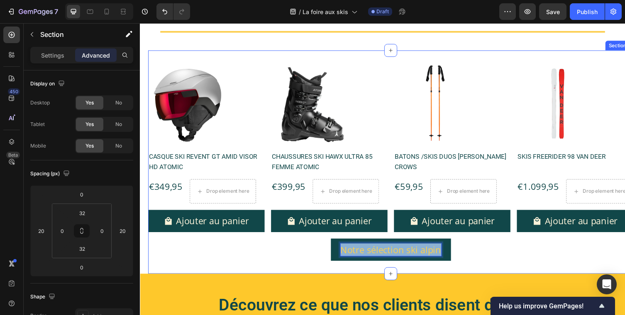
click at [267, 270] on div "Product Images CASQUE SKI REVENT GT AMID VISOR HD ATOMIC Product Title €349,95 …" at bounding box center [397, 165] width 498 height 229
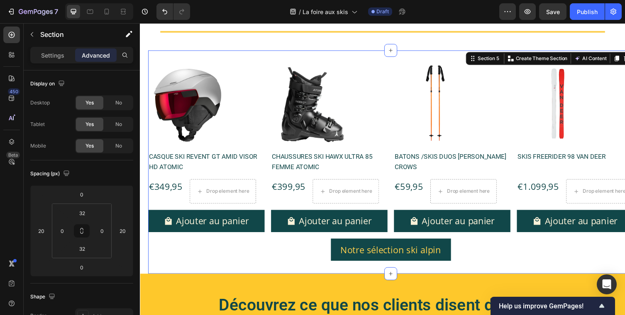
click at [367, 268] on div "Product Images CASQUE SKI REVENT GT AMID VISOR HD ATOMIC Product Title €349,95 …" at bounding box center [397, 165] width 498 height 229
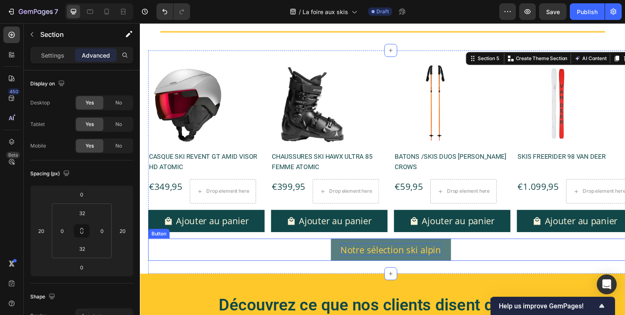
click at [373, 254] on p "Notre sélection ski alpin" at bounding box center [396, 255] width 103 height 13
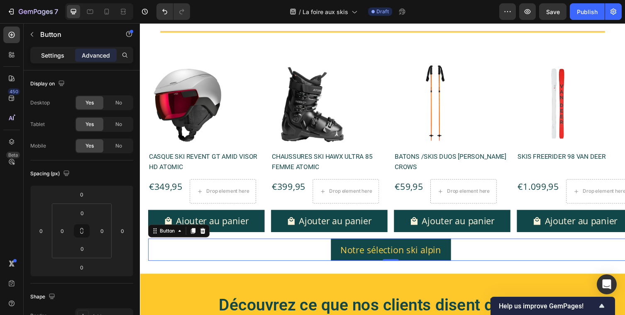
click at [46, 56] on p "Settings" at bounding box center [52, 55] width 23 height 9
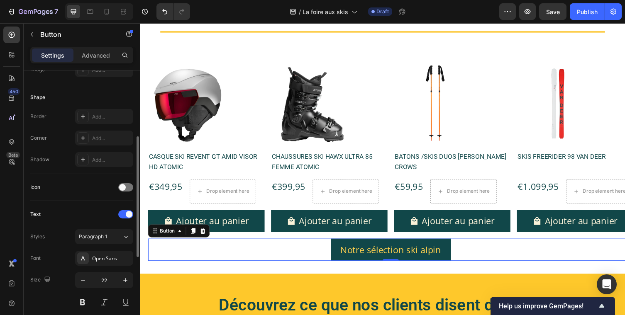
scroll to position [151, 0]
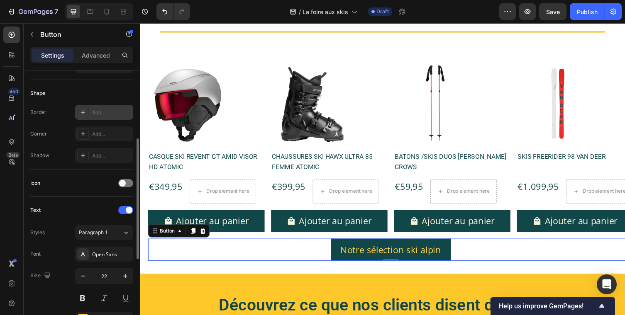
click at [84, 110] on icon at bounding box center [83, 112] width 7 height 7
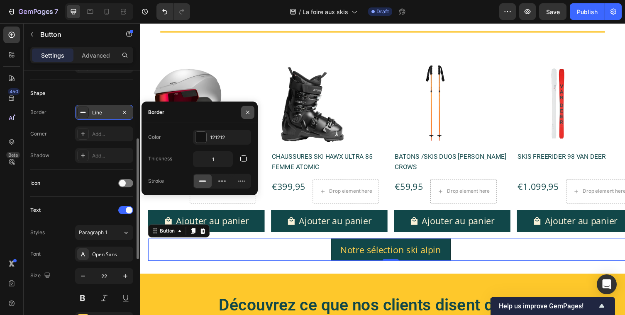
click at [246, 112] on icon "button" at bounding box center [247, 112] width 7 height 7
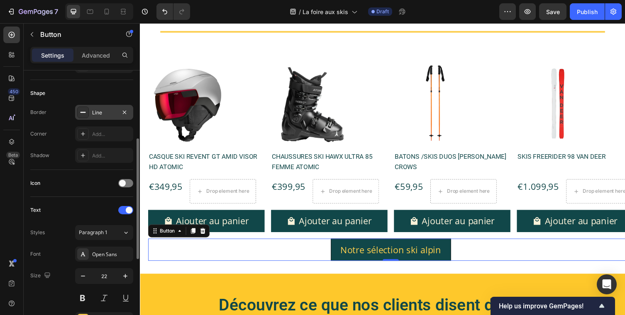
click at [85, 111] on icon at bounding box center [83, 112] width 7 height 7
click at [121, 112] on icon "button" at bounding box center [124, 112] width 7 height 7
click at [123, 112] on div "Add..." at bounding box center [111, 112] width 39 height 7
type input "1"
click at [123, 114] on icon "button" at bounding box center [124, 112] width 7 height 7
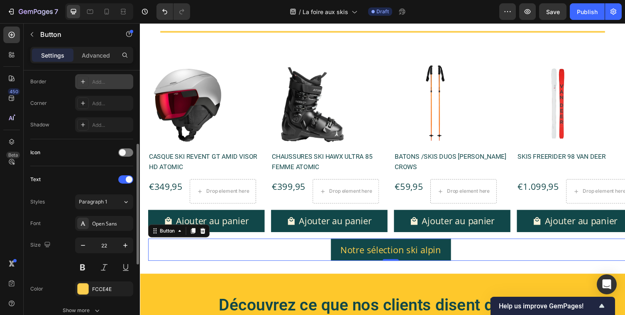
scroll to position [180, 0]
click at [83, 105] on icon at bounding box center [83, 105] width 4 height 4
click at [91, 156] on div "Icon" at bounding box center [81, 154] width 103 height 13
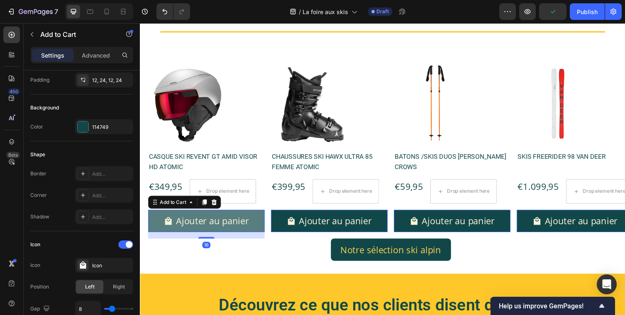
click at [150, 219] on button "Ajouter au panier" at bounding box center [207, 226] width 119 height 23
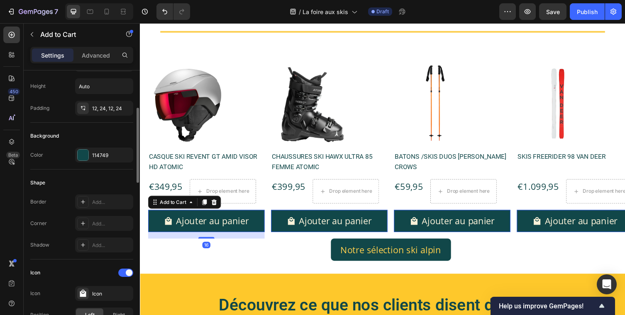
scroll to position [153, 0]
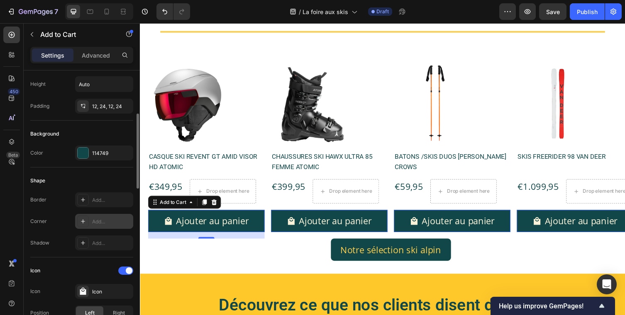
click at [79, 220] on div at bounding box center [83, 222] width 12 height 12
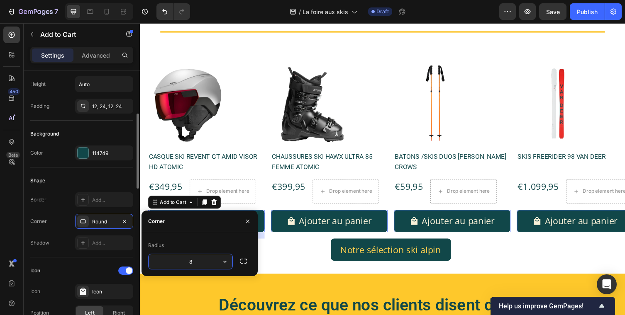
click at [54, 231] on div "Border Add... Corner Round Shadow Add..." at bounding box center [81, 221] width 103 height 58
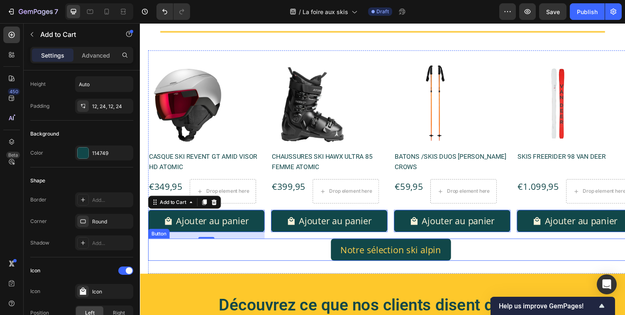
click at [304, 264] on div "Notre sélection ski alpin Button" at bounding box center [397, 255] width 498 height 23
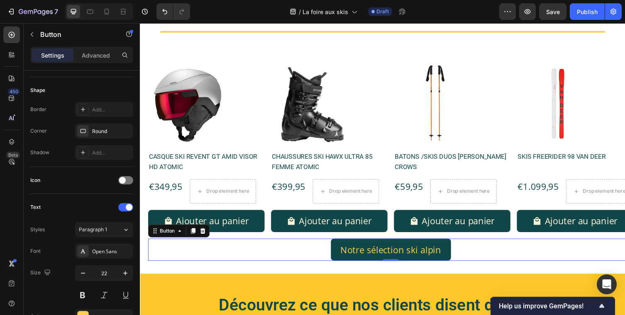
scroll to position [0, 0]
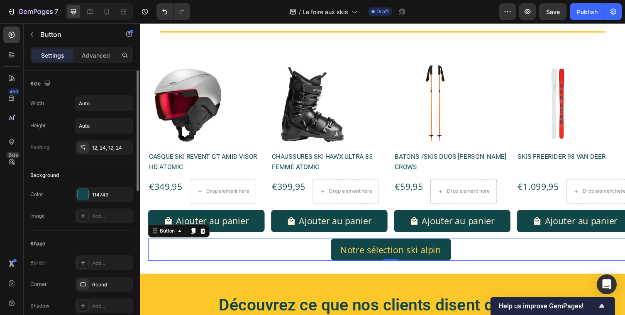
click at [491, 260] on div "Notre sélection ski alpin Button 0" at bounding box center [397, 255] width 498 height 23
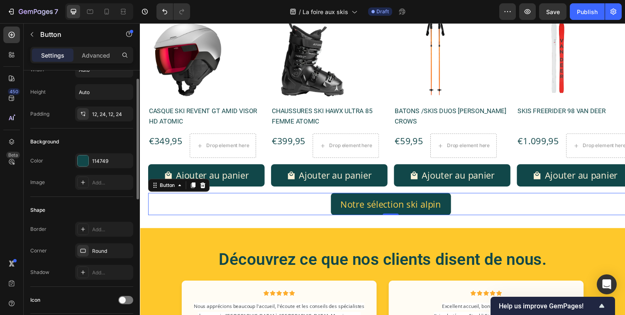
scroll to position [73, 0]
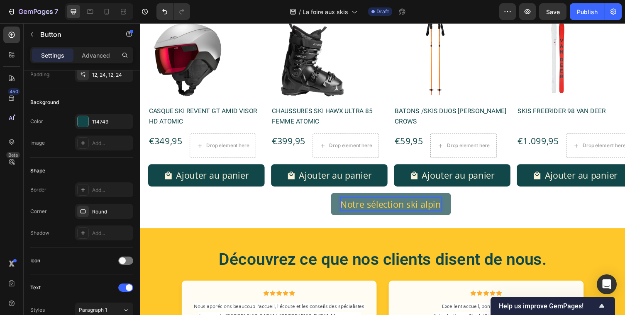
click at [338, 204] on button "Notre sélection ski alpin" at bounding box center [397, 208] width 123 height 23
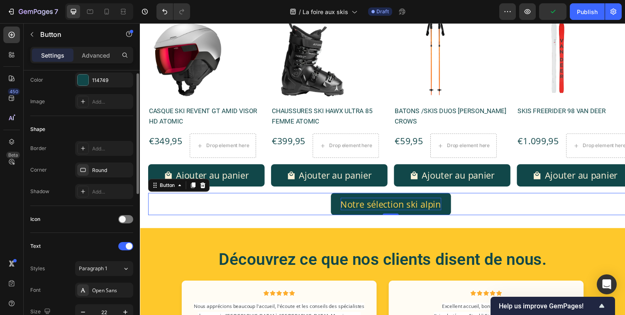
scroll to position [0, 0]
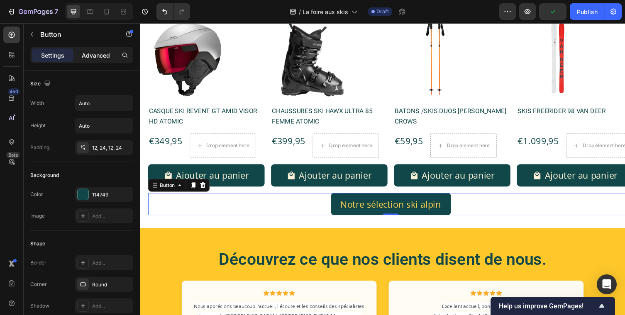
click at [93, 54] on p "Advanced" at bounding box center [96, 55] width 28 height 9
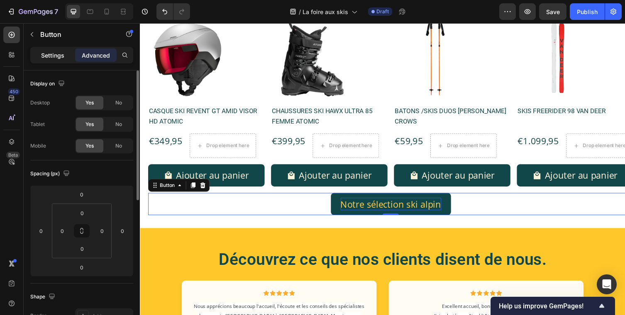
click at [48, 51] on p "Settings" at bounding box center [52, 55] width 23 height 9
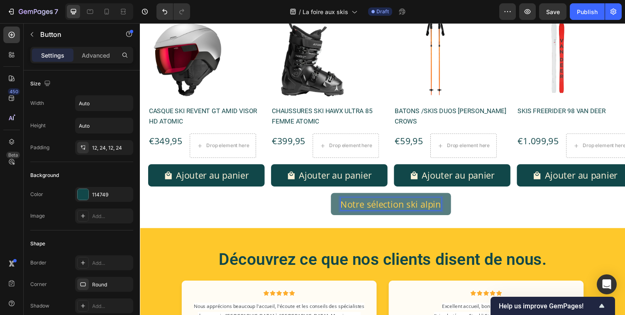
click at [452, 209] on button "Notre sélection ski alpin" at bounding box center [397, 208] width 123 height 23
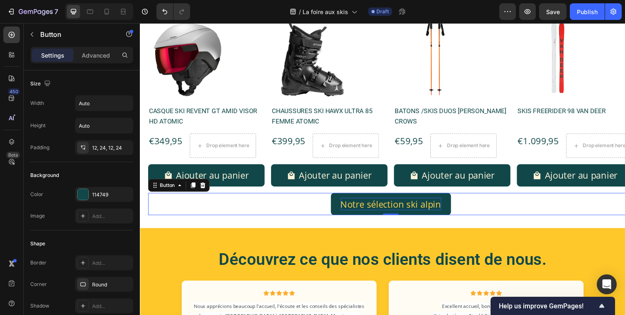
click at [440, 210] on p "Notre sélection ski alpin" at bounding box center [396, 208] width 103 height 13
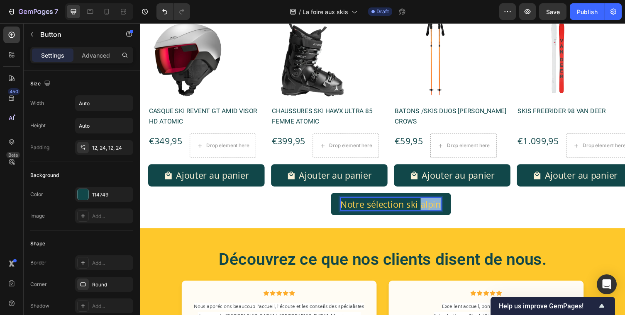
click at [440, 210] on p "Notre sélection ski alpin" at bounding box center [396, 208] width 103 height 13
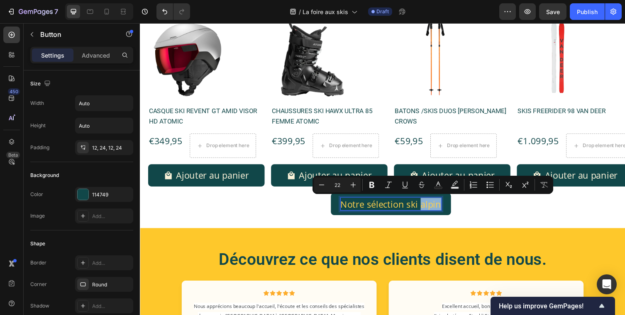
click at [446, 210] on p "Notre sélection ski alpin" at bounding box center [396, 208] width 103 height 13
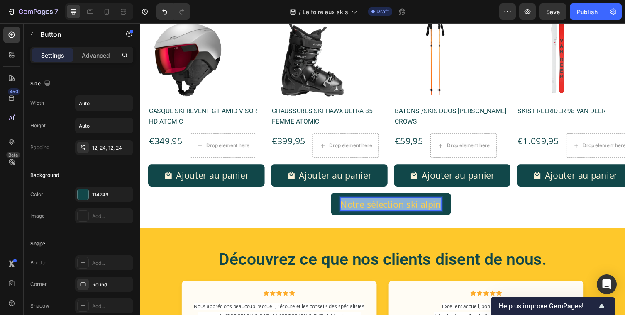
drag, startPoint x: 446, startPoint y: 210, endPoint x: 314, endPoint y: 210, distance: 132.3
click at [314, 210] on div "Notre sélection ski alpin Button 0" at bounding box center [397, 208] width 498 height 23
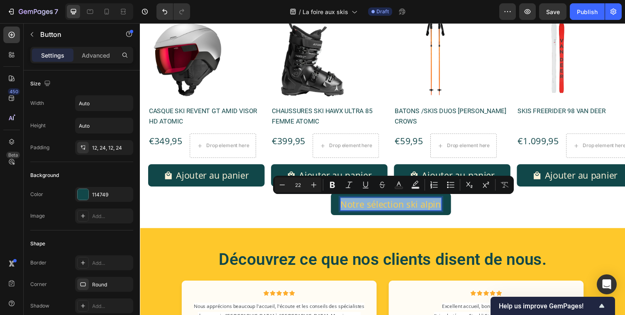
click at [265, 209] on div "Notre sélection ski alpin Button 0" at bounding box center [397, 208] width 498 height 23
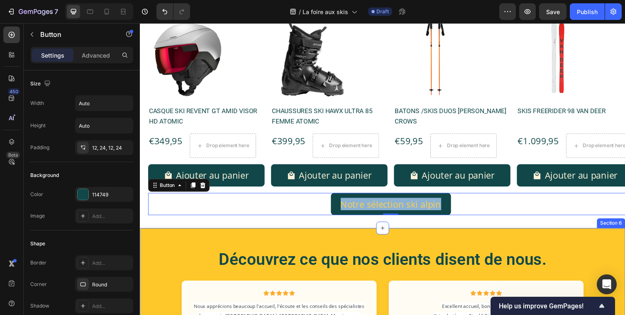
scroll to position [715, 0]
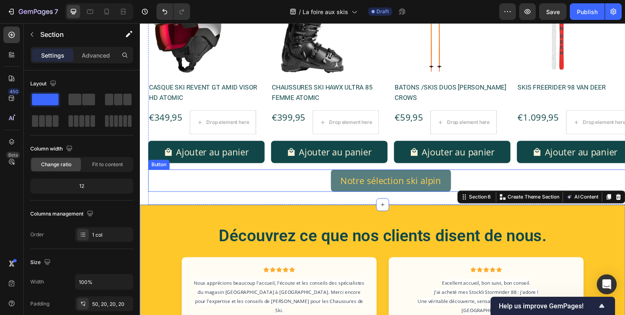
click at [402, 191] on button "Notre sélection ski alpin" at bounding box center [397, 184] width 123 height 23
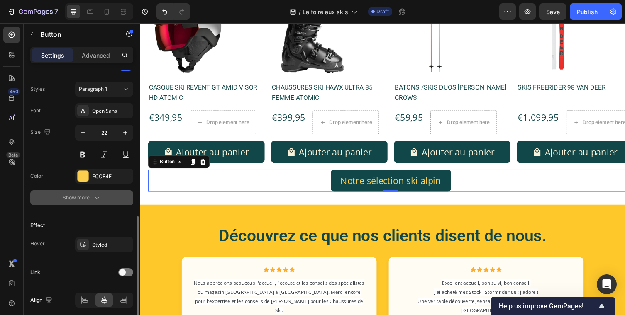
scroll to position [326, 0]
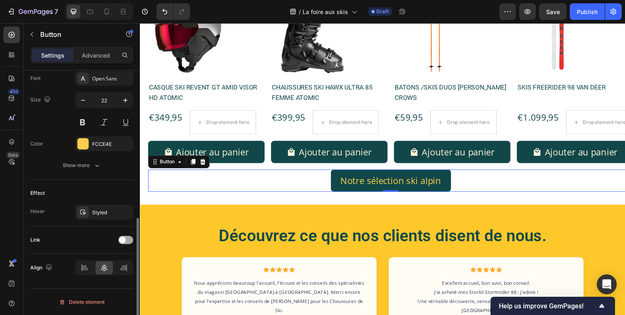
click at [130, 241] on div at bounding box center [125, 240] width 15 height 8
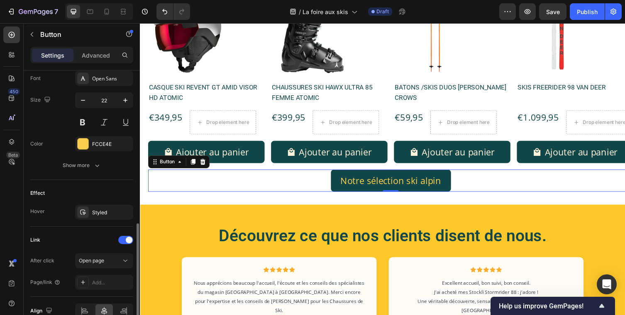
scroll to position [370, 0]
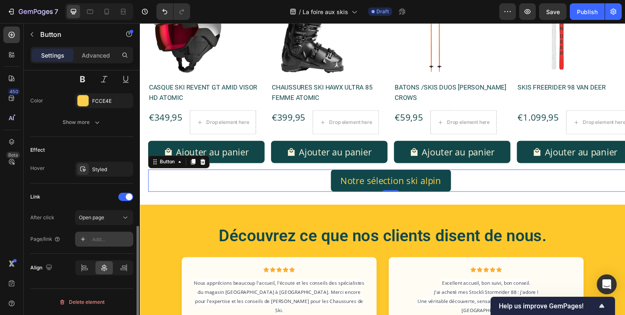
click at [100, 238] on div "Add..." at bounding box center [111, 239] width 39 height 7
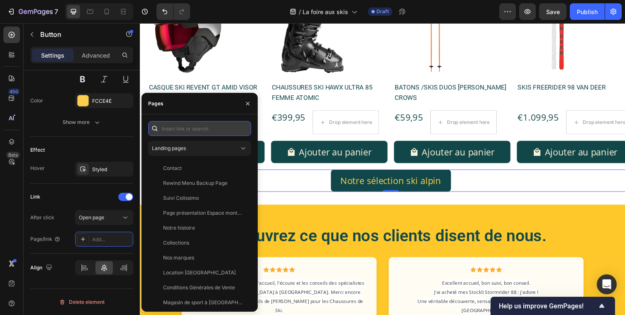
click at [183, 131] on input "text" at bounding box center [199, 128] width 103 height 15
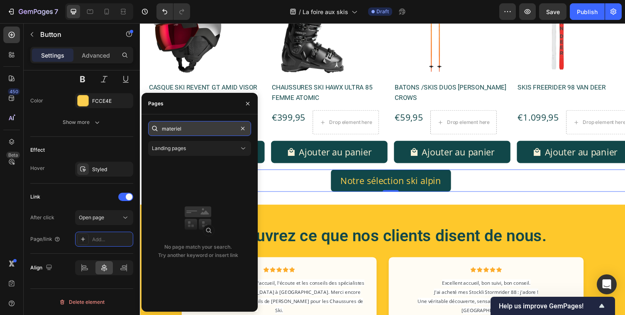
click at [189, 128] on input "materiel" at bounding box center [199, 128] width 103 height 15
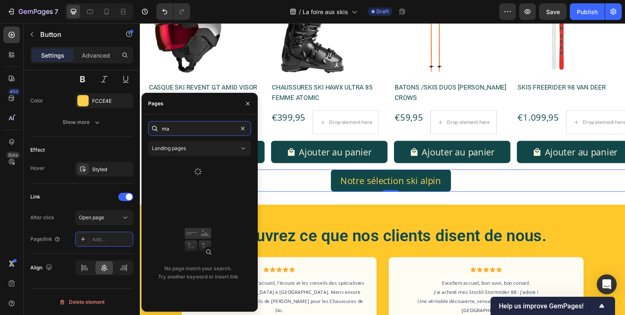
type input "m"
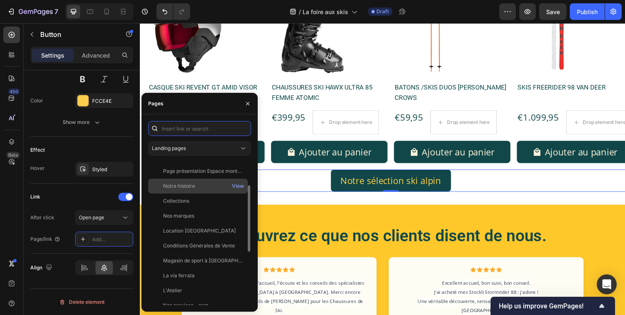
scroll to position [46, 0]
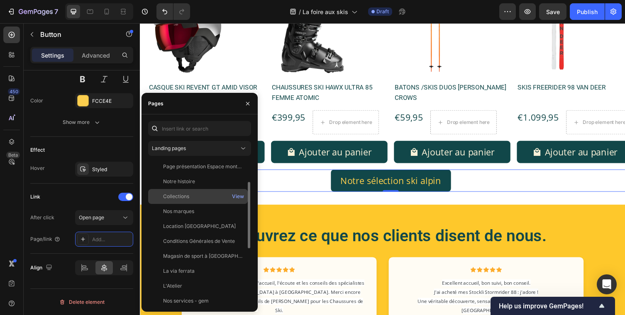
click at [184, 200] on div "Collections View" at bounding box center [198, 196] width 100 height 15
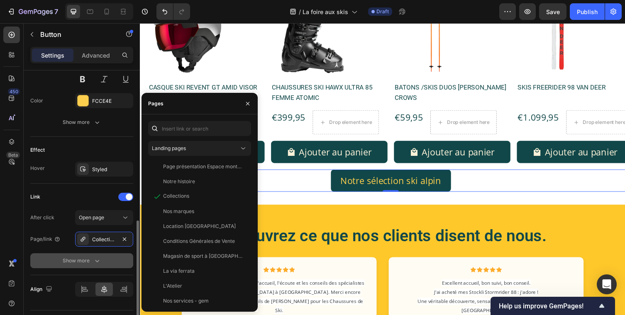
click at [95, 262] on icon "button" at bounding box center [97, 261] width 8 height 8
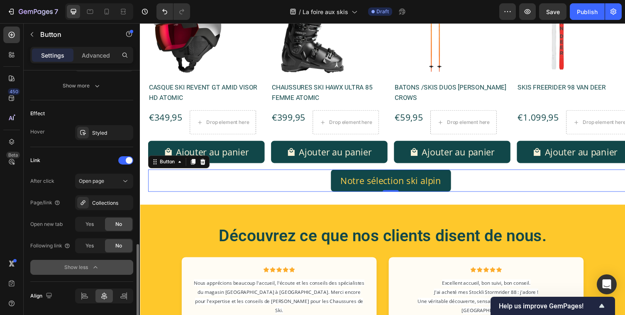
scroll to position [427, 0]
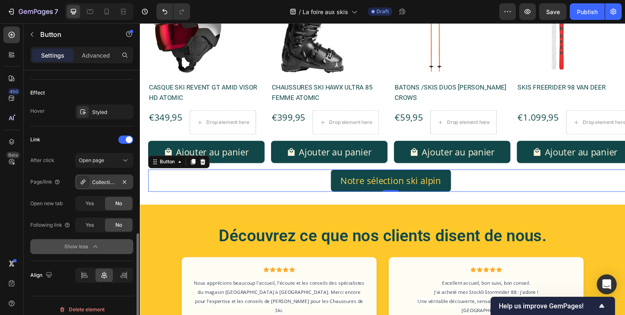
click at [103, 187] on div "Collections" at bounding box center [104, 182] width 58 height 15
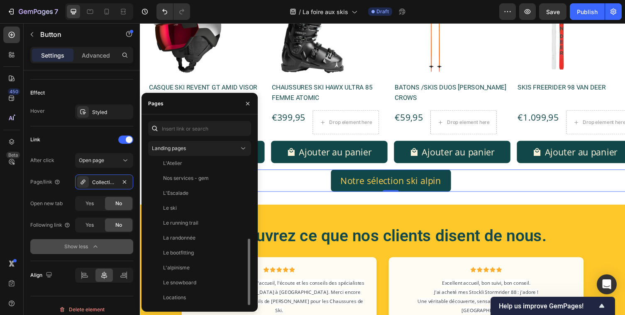
scroll to position [0, 0]
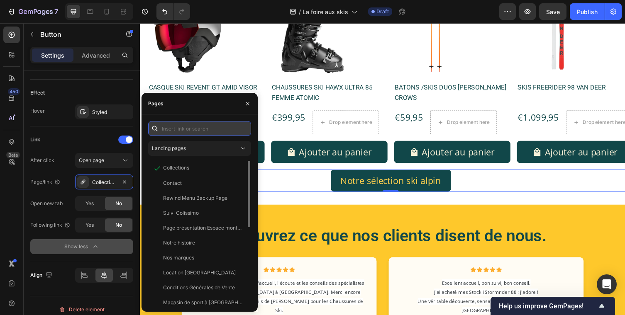
click at [202, 124] on input "text" at bounding box center [199, 128] width 103 height 15
click at [168, 131] on input "text" at bounding box center [199, 128] width 103 height 15
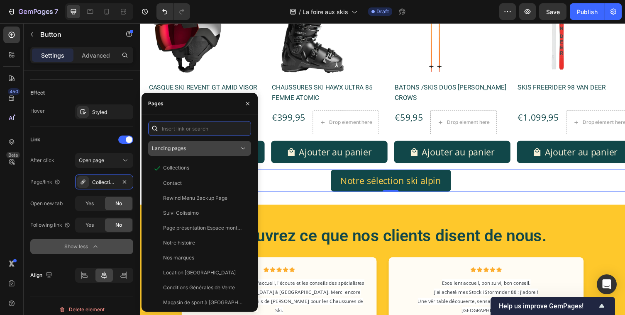
paste input "[URL][DOMAIN_NAME]"
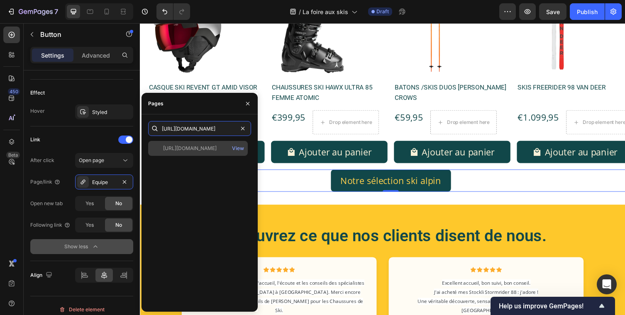
type input "[URL][DOMAIN_NAME]"
click at [205, 150] on div "[URL][DOMAIN_NAME]" at bounding box center [190, 148] width 54 height 7
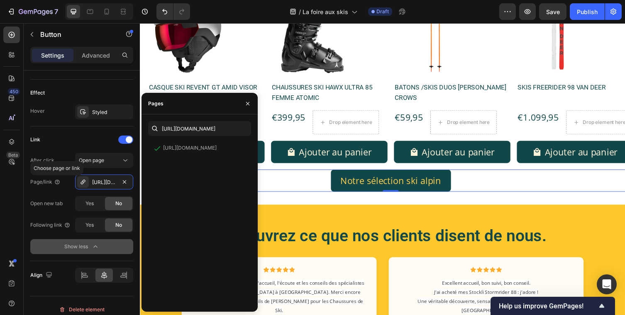
click at [44, 168] on p "Choose page or link" at bounding box center [57, 168] width 46 height 7
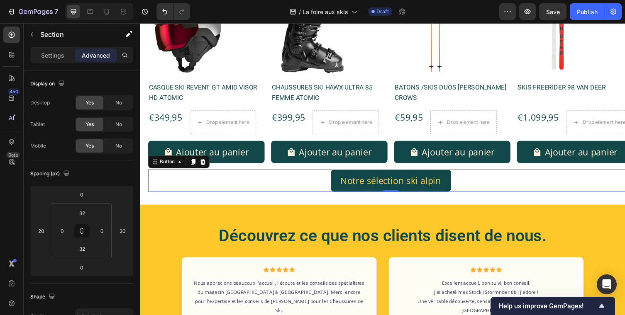
click at [555, 202] on div "Product Images CASQUE SKI REVENT GT AMID VISOR HD ATOMIC Product Title €349,95 …" at bounding box center [397, 94] width 498 height 229
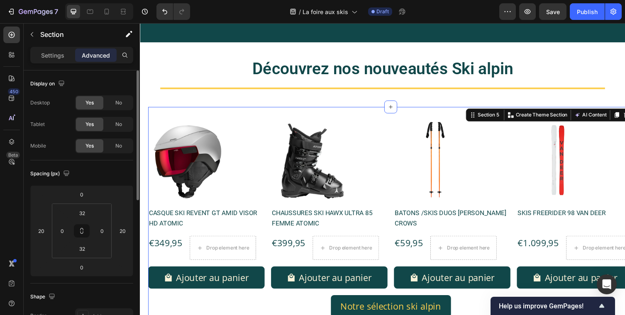
scroll to position [565, 0]
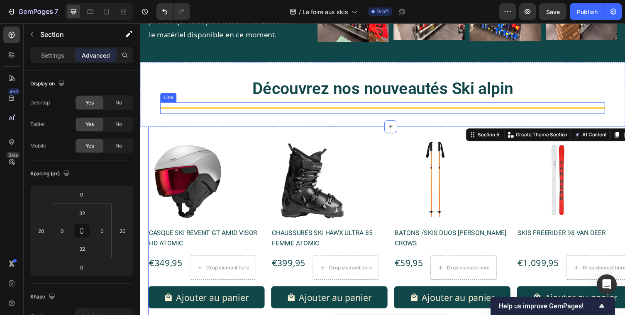
click at [506, 110] on div at bounding box center [389, 110] width 456 height 2
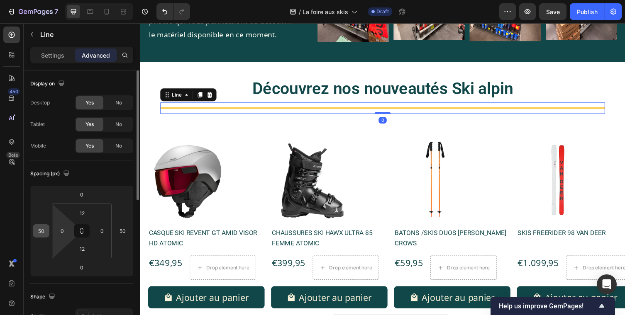
click at [48, 234] on div "50" at bounding box center [41, 230] width 17 height 13
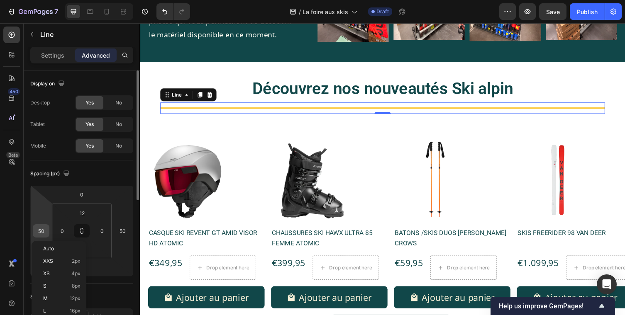
click at [43, 231] on input "50" at bounding box center [41, 231] width 12 height 12
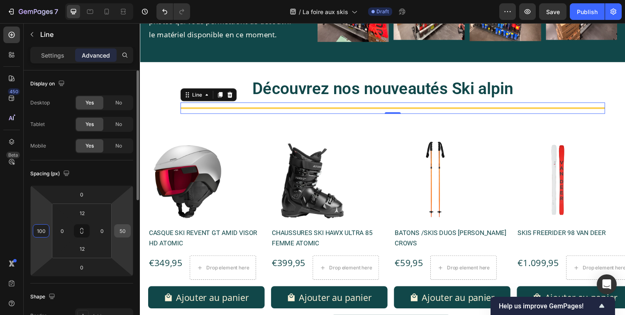
type input "100"
click at [126, 235] on input "50" at bounding box center [122, 231] width 12 height 12
type input "100"
click at [43, 231] on input "100" at bounding box center [41, 231] width 12 height 12
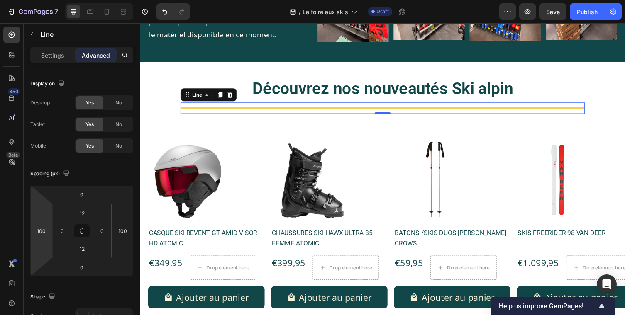
click at [295, 107] on div "Title Line 0" at bounding box center [388, 111] width 415 height 12
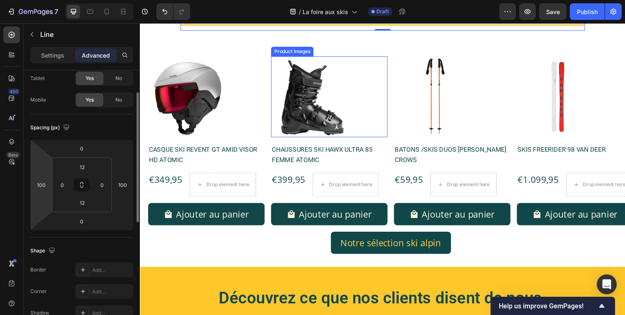
scroll to position [701, 0]
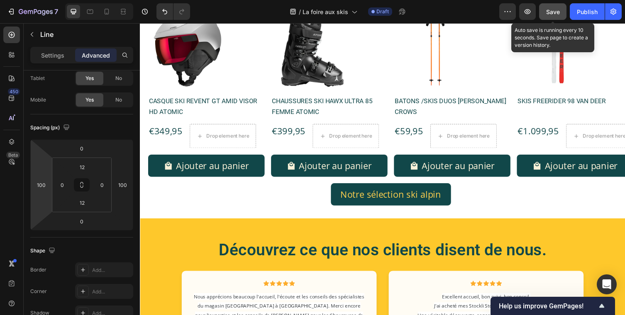
click at [556, 15] on div "Save" at bounding box center [553, 11] width 14 height 9
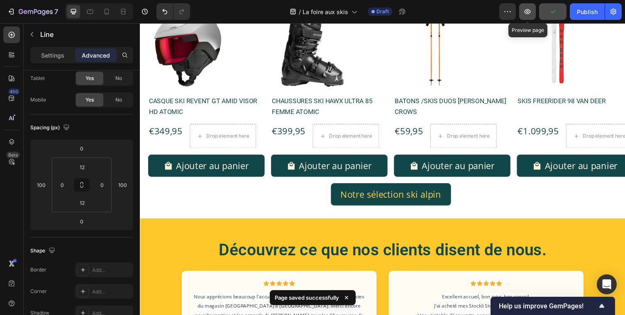
click at [528, 6] on button "button" at bounding box center [527, 11] width 17 height 17
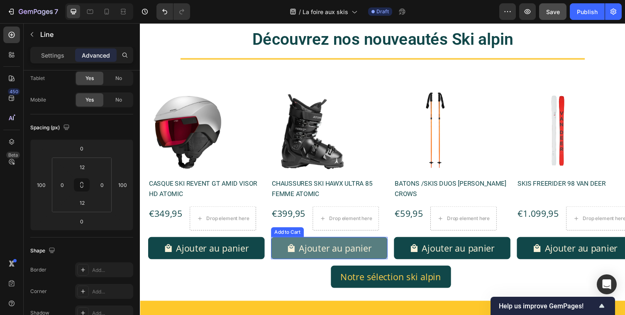
scroll to position [653, 0]
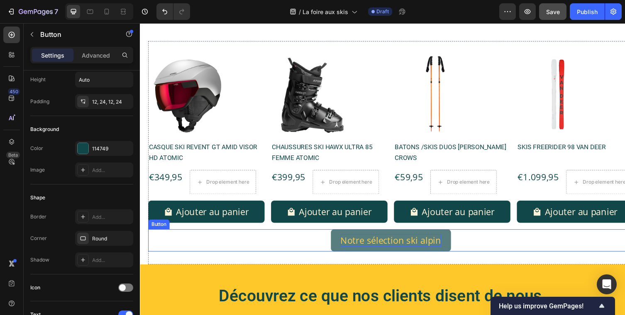
click at [415, 250] on p "Notre sélection ski alpin" at bounding box center [396, 246] width 103 height 13
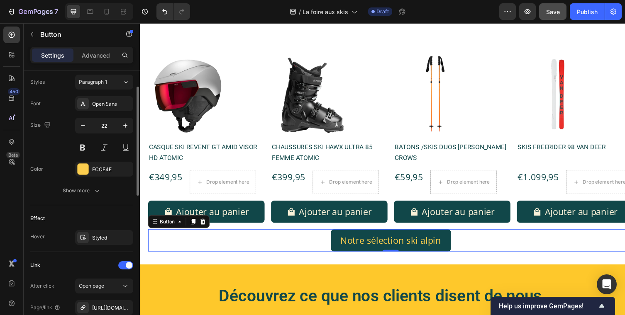
scroll to position [331, 0]
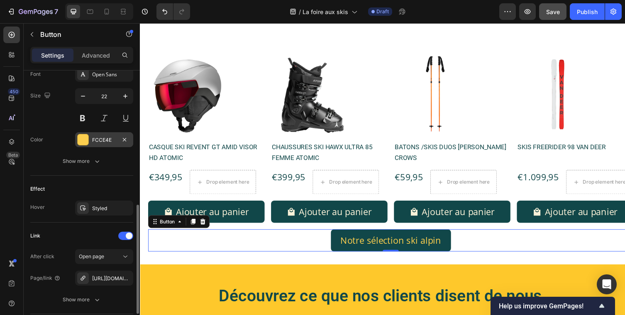
click at [107, 134] on div "FCCE4E" at bounding box center [104, 139] width 58 height 15
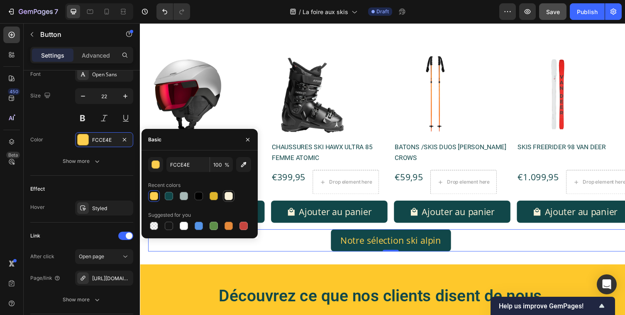
click at [231, 199] on div at bounding box center [228, 196] width 8 height 8
click at [184, 228] on div at bounding box center [184, 226] width 8 height 8
type input "FFFFFF"
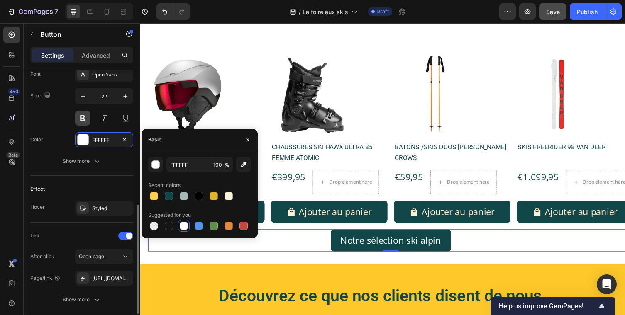
click at [87, 114] on button at bounding box center [82, 118] width 15 height 15
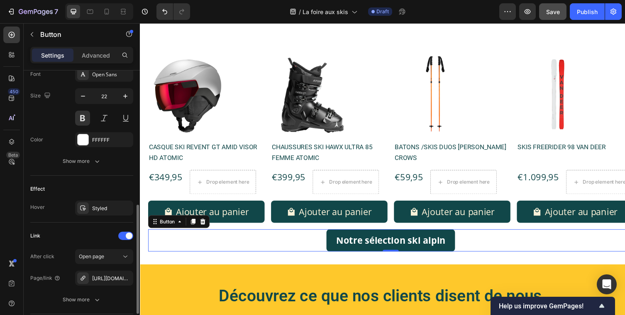
click at [51, 192] on div "Effect" at bounding box center [81, 188] width 103 height 13
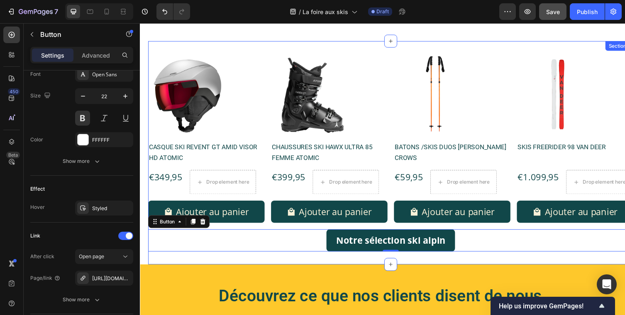
click at [524, 261] on div "Product Images CASQUE SKI REVENT GT AMID VISOR HD ATOMIC Product Title €349,95 …" at bounding box center [397, 155] width 498 height 229
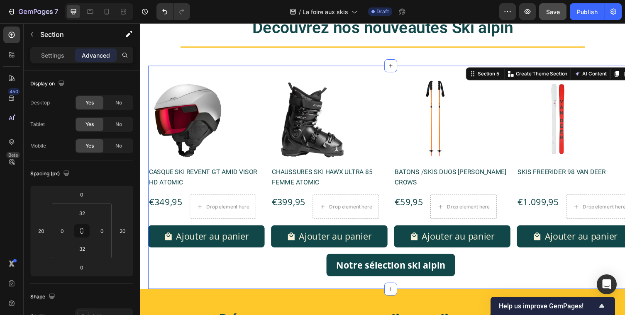
scroll to position [628, 0]
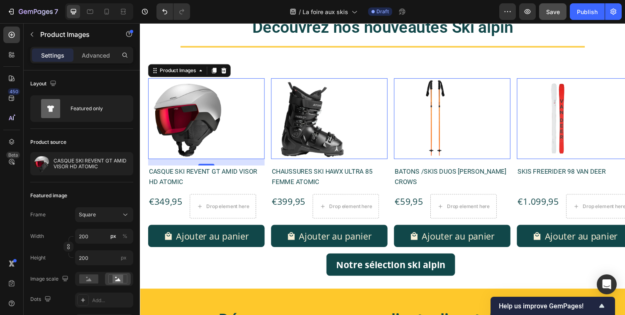
click at [187, 114] on img at bounding box center [189, 121] width 83 height 83
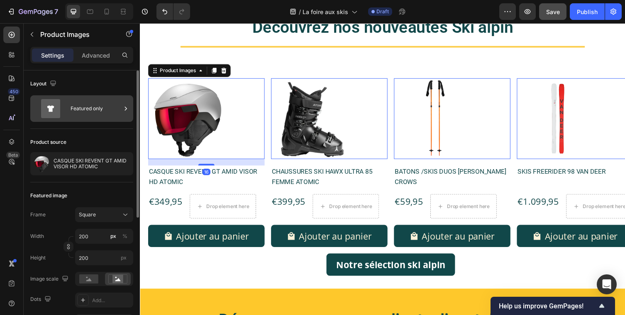
click at [97, 110] on div "Featured only" at bounding box center [96, 108] width 51 height 19
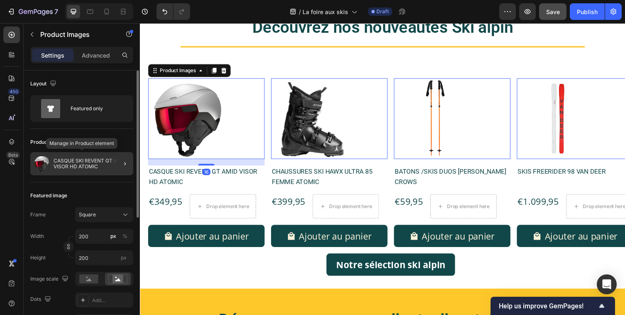
click at [92, 165] on p "CASQUE SKI REVENT GT AMID VISOR HD ATOMIC" at bounding box center [92, 164] width 76 height 12
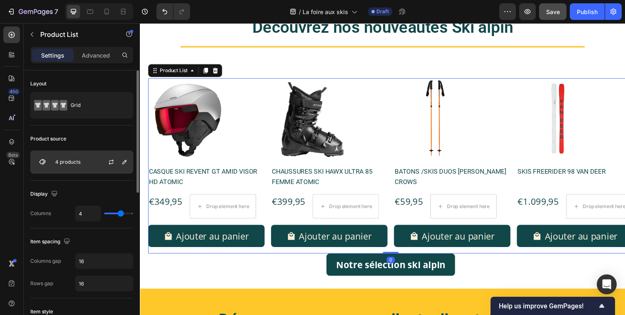
click at [85, 161] on div "4 products" at bounding box center [81, 162] width 103 height 23
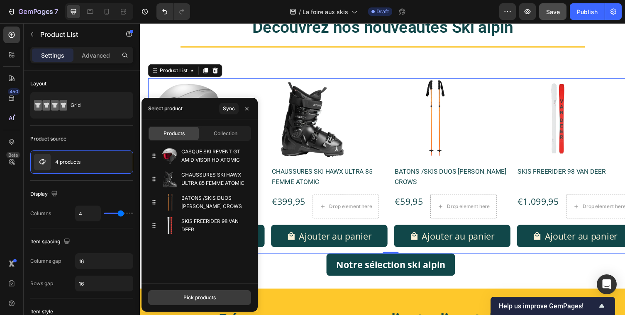
click at [192, 303] on button "Pick products" at bounding box center [199, 297] width 103 height 15
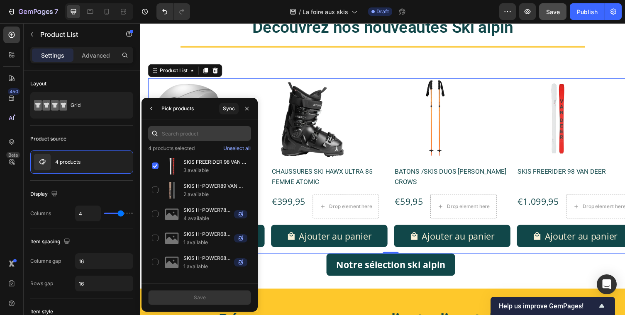
click at [185, 134] on input "text" at bounding box center [199, 133] width 103 height 15
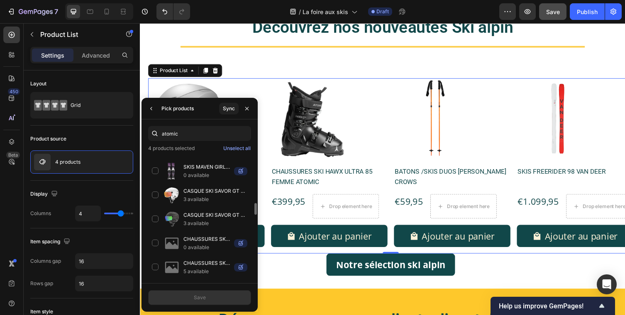
scroll to position [529, 0]
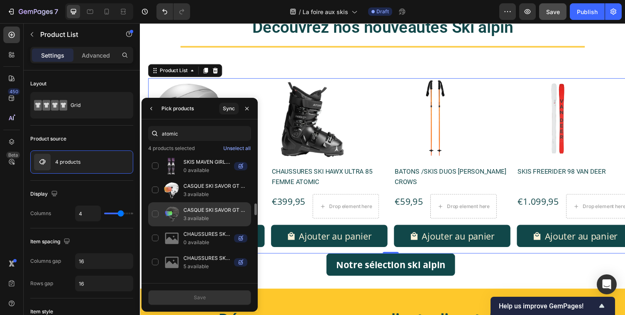
type input "atomic"
click at [158, 211] on div "CASQUE SKI SAVOR GT AMID VISOR HD ATOMIC 3 available" at bounding box center [199, 214] width 103 height 24
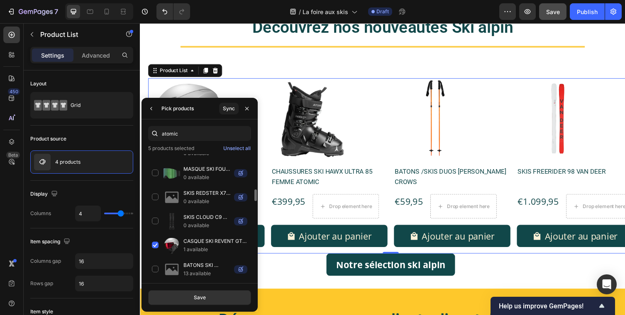
scroll to position [347, 0]
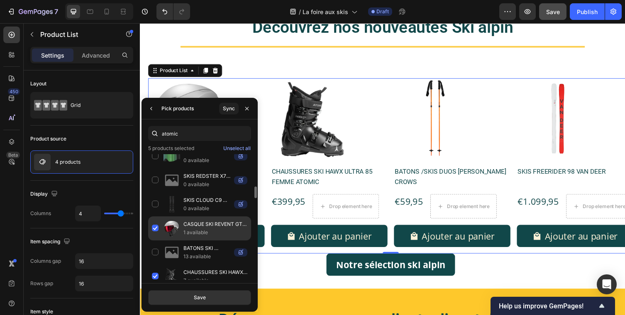
click at [155, 232] on div "CASQUE SKI REVENT GT AMID VISOR HD ATOMIC 1 available" at bounding box center [199, 228] width 103 height 24
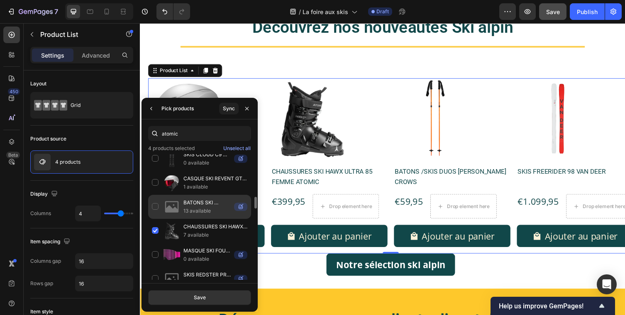
scroll to position [399, 0]
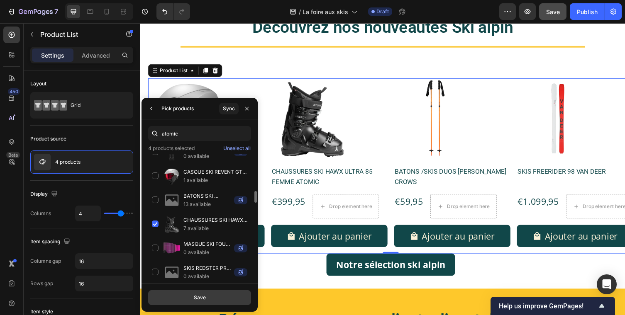
click at [204, 297] on div "Save" at bounding box center [200, 297] width 12 height 7
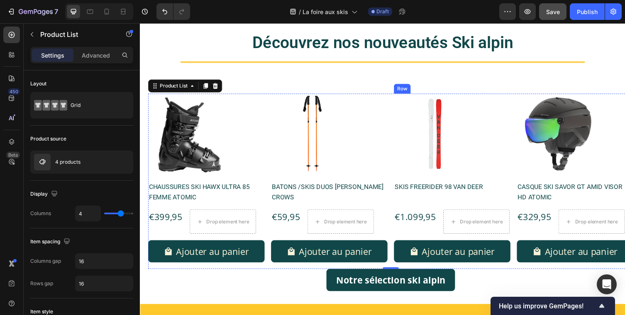
scroll to position [616, 0]
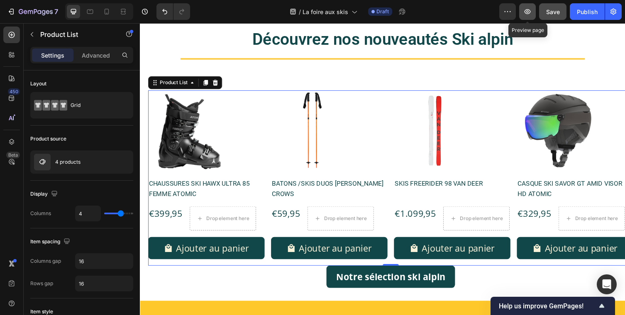
click at [530, 10] on icon "button" at bounding box center [527, 11] width 6 height 5
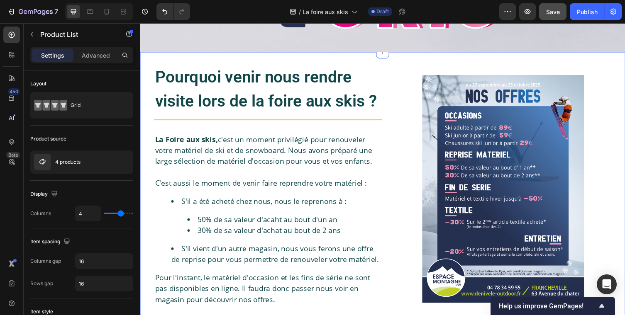
scroll to position [187, 0]
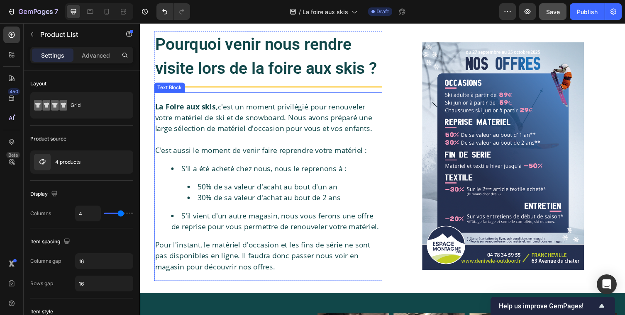
click at [253, 184] on li "S'il a été acheté chez nous, nous le reprenons à : 50% de sa valeur d'acaht au …" at bounding box center [280, 187] width 216 height 41
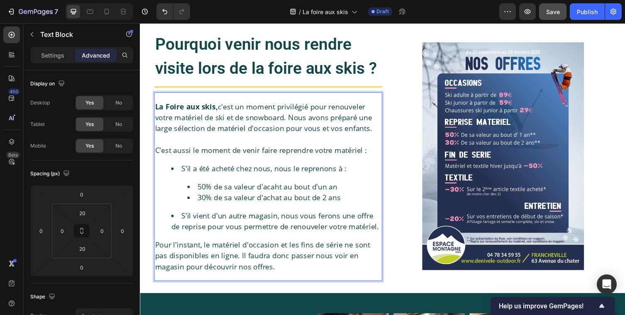
click at [266, 189] on li "50% de sa valeur d'acaht au bout d'un an" at bounding box center [287, 190] width 199 height 11
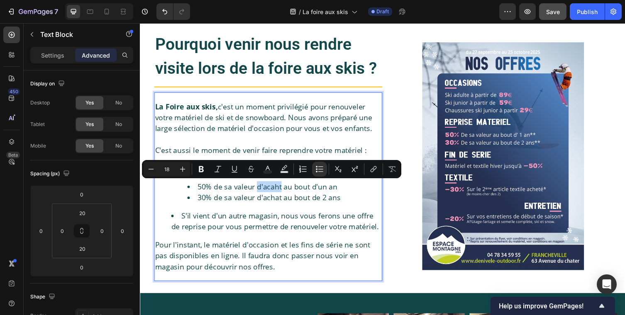
click at [276, 190] on li "50% de sa valeur d'acaht au bout d'un an" at bounding box center [287, 190] width 199 height 11
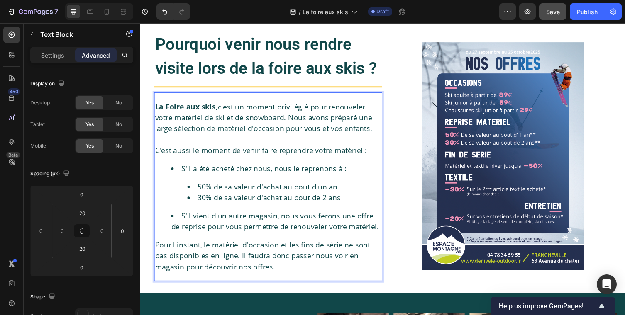
click at [342, 192] on li "50% de sa valeur d'achat au bout d'un an" at bounding box center [287, 190] width 199 height 11
click at [347, 204] on li "30% de sa valeur d'achat au bout de 2 ans" at bounding box center [287, 202] width 199 height 11
click at [346, 191] on li "50% de sa valeur d'achat au bout d'un an." at bounding box center [287, 190] width 199 height 11
click at [263, 279] on div "La Foire aux skis, c'est un moment privilégié pour renouveler votre matériel de…" at bounding box center [271, 190] width 234 height 177
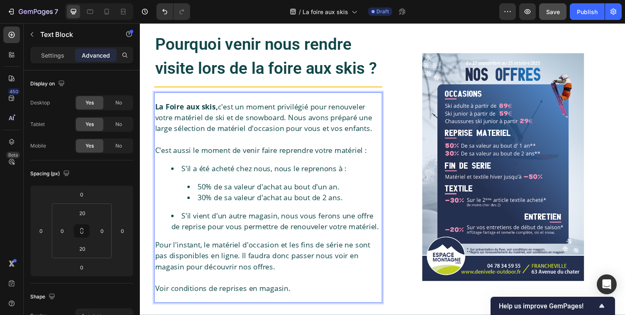
click at [250, 129] on p "La Foire aux skis, c'est un moment privilégié pour renouveler votre matériel de…" at bounding box center [271, 120] width 232 height 34
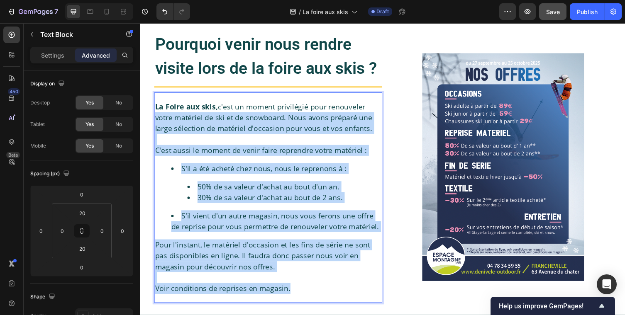
drag, startPoint x: 316, startPoint y: 299, endPoint x: 144, endPoint y: 120, distance: 248.4
click at [144, 120] on div "Pourquoi venir nous rendre visite lors de la foire aux skis ? Heading Title Lin…" at bounding box center [389, 171] width 498 height 304
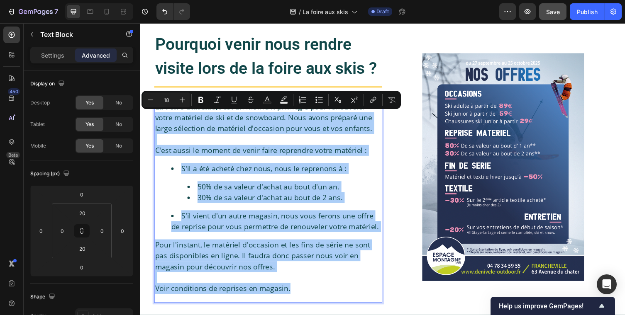
click at [166, 104] on input "18" at bounding box center [166, 100] width 17 height 10
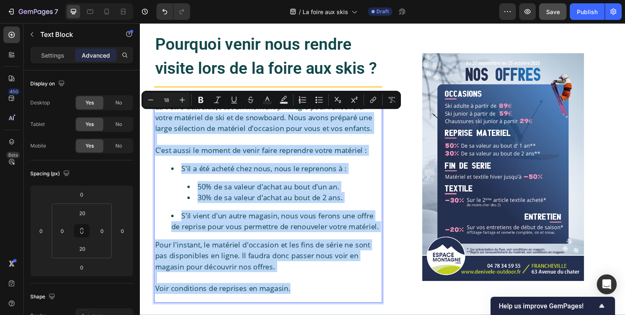
click at [241, 179] on li "S'il a été acheté chez nous, nous le reprenons à : 50% de sa valeur d'achat au …" at bounding box center [280, 187] width 216 height 41
click at [302, 183] on li "S'il a été acheté chez nous, nous le reprenons à : 50% de sa valeur d'achat au …" at bounding box center [280, 187] width 216 height 41
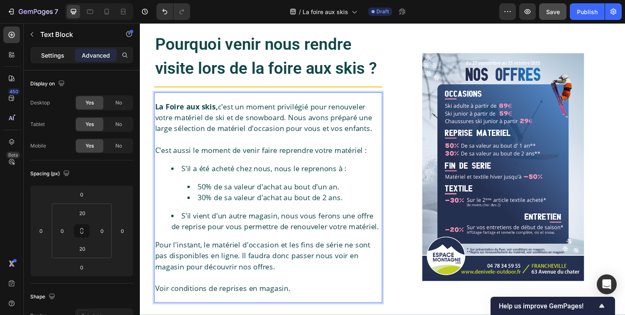
click at [51, 57] on p "Settings" at bounding box center [52, 55] width 23 height 9
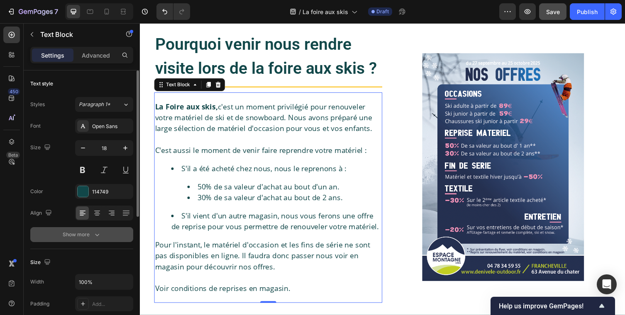
click at [90, 238] on div "Show more" at bounding box center [82, 235] width 39 height 8
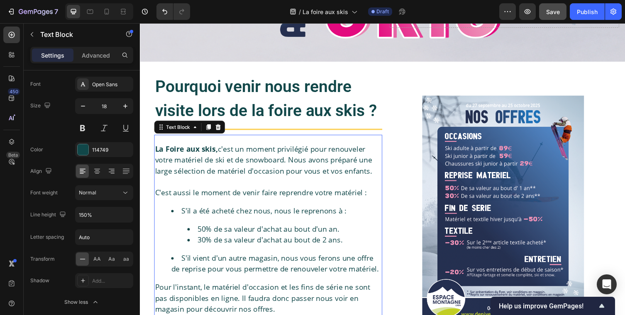
scroll to position [108, 0]
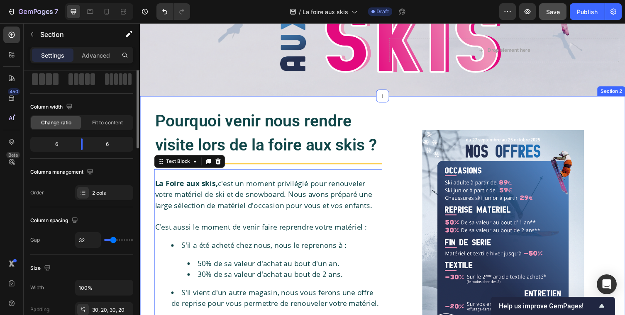
click at [417, 107] on div "Pourquoi venir nous rendre visite lors de la foire aux skis ? Heading Title Lin…" at bounding box center [389, 250] width 498 height 304
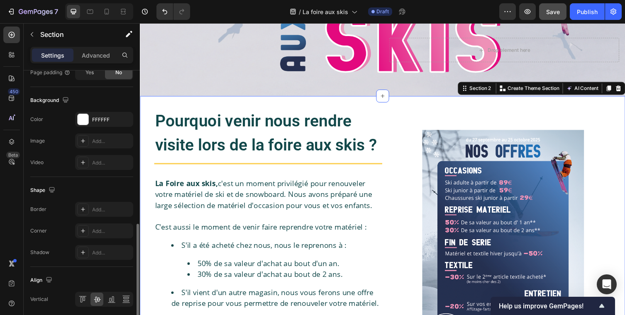
scroll to position [332, 0]
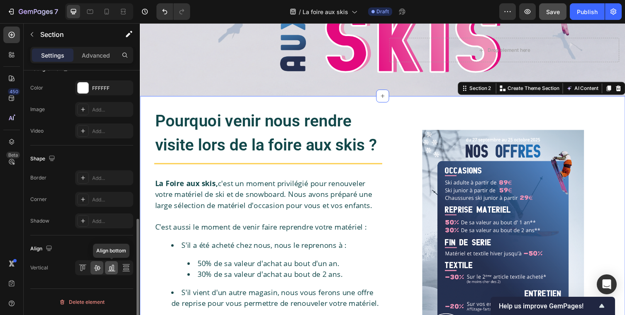
click at [110, 271] on icon at bounding box center [111, 271] width 7 height 0
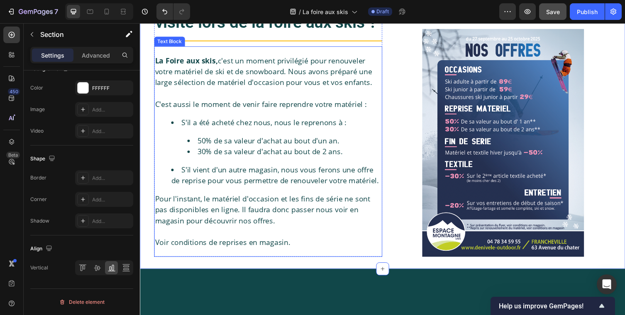
scroll to position [281, 0]
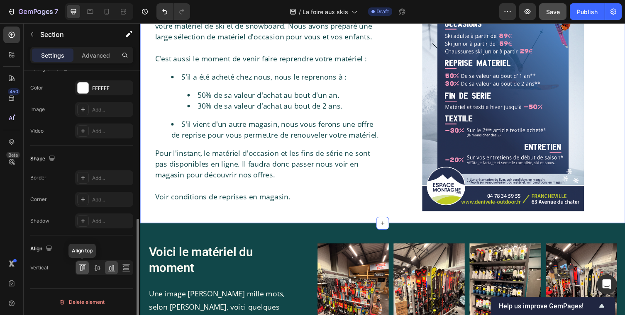
click at [84, 271] on icon at bounding box center [82, 268] width 8 height 8
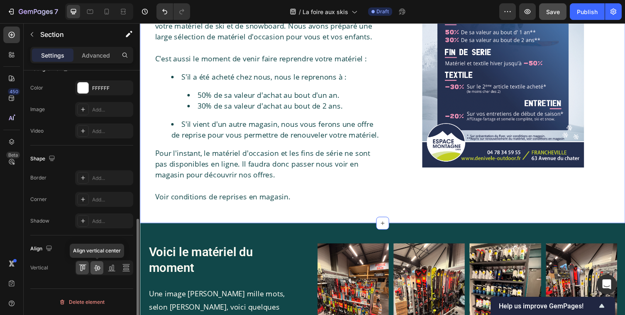
click at [98, 269] on icon at bounding box center [97, 268] width 8 height 8
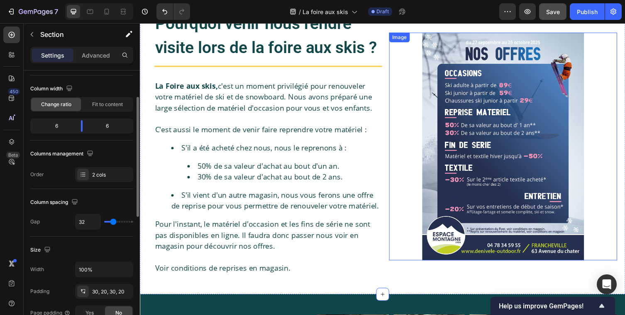
scroll to position [170, 0]
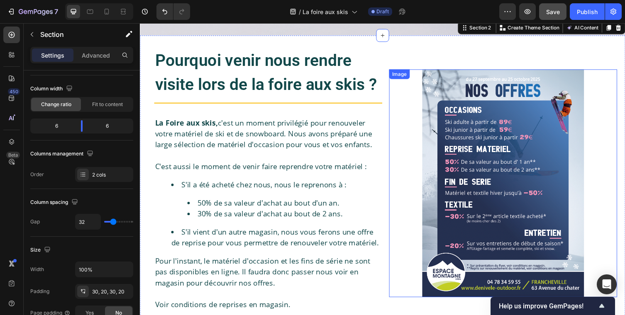
click at [458, 121] on img at bounding box center [512, 188] width 166 height 234
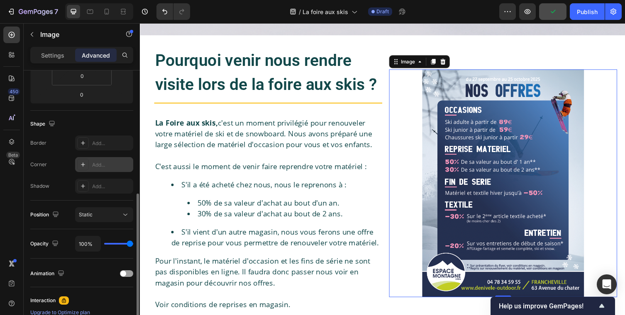
scroll to position [122, 0]
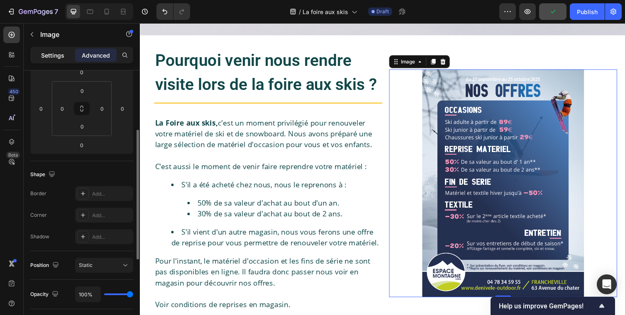
click at [56, 54] on p "Settings" at bounding box center [52, 55] width 23 height 9
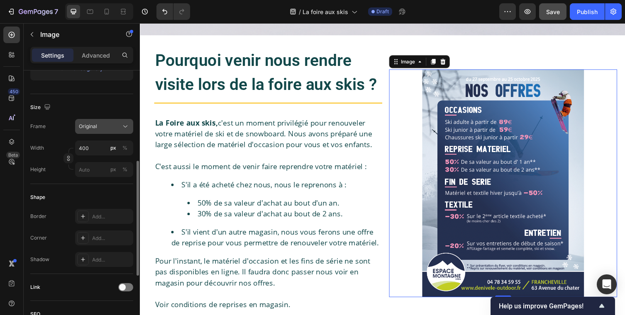
scroll to position [186, 0]
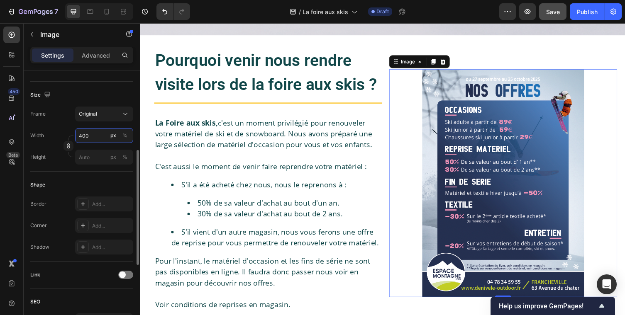
click at [94, 135] on input "400" at bounding box center [104, 135] width 58 height 15
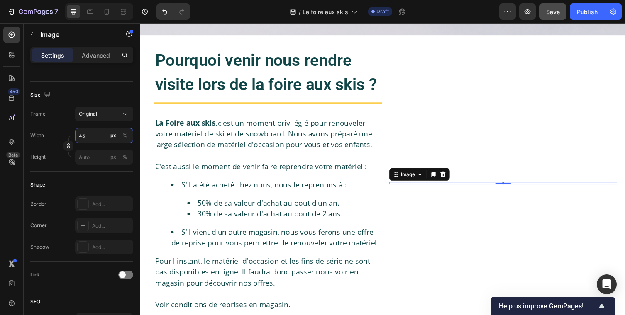
type input "450"
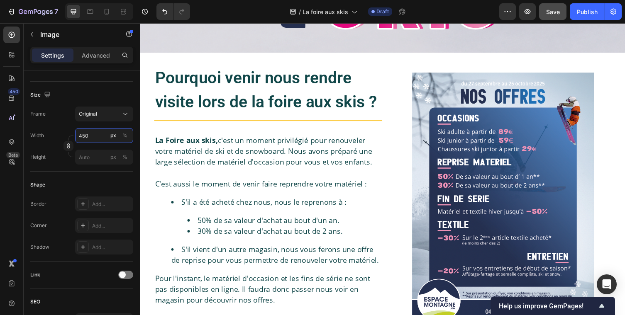
scroll to position [139, 0]
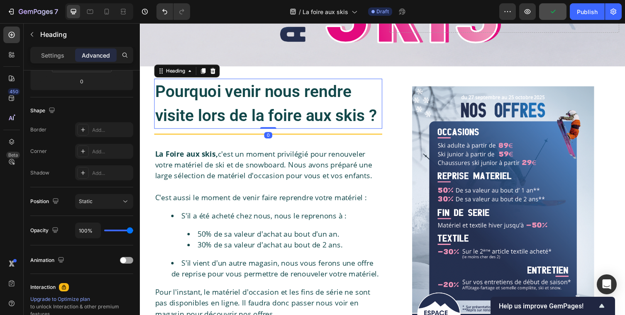
click at [283, 129] on h2 "Pourquoi venir nous rendre visite lors de la foire aux skis ?" at bounding box center [271, 105] width 234 height 51
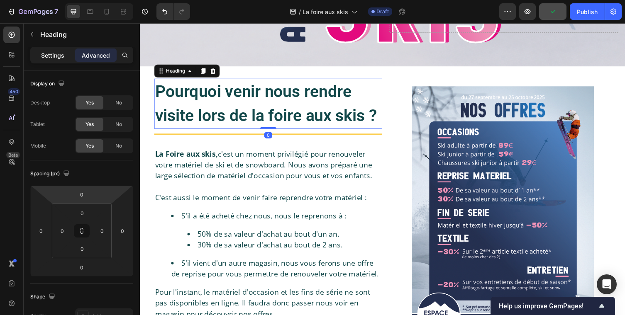
click at [55, 54] on p "Settings" at bounding box center [52, 55] width 23 height 9
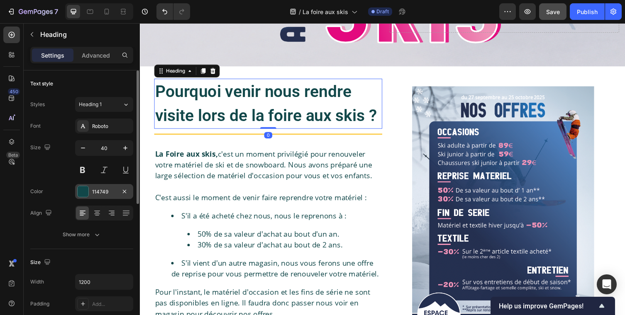
scroll to position [24, 0]
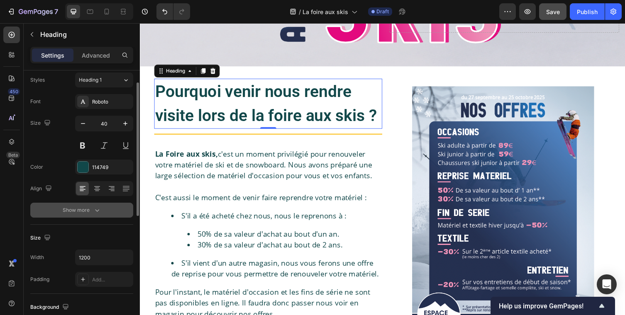
click at [89, 204] on button "Show more" at bounding box center [81, 210] width 103 height 15
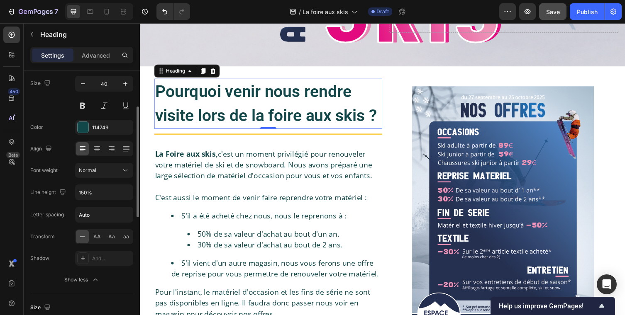
scroll to position [71, 0]
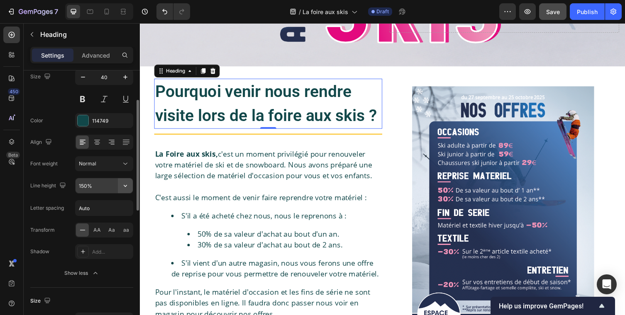
click at [126, 185] on icon "button" at bounding box center [125, 186] width 8 height 8
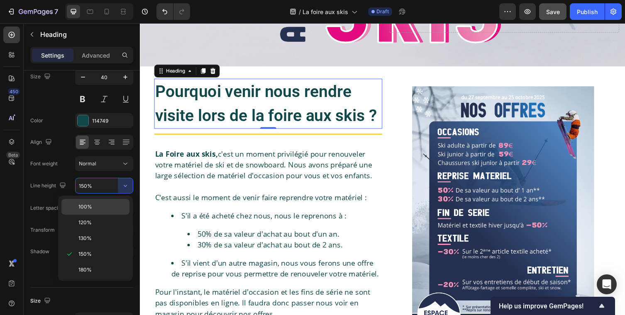
click at [85, 211] on div "100%" at bounding box center [95, 207] width 68 height 16
type input "100%"
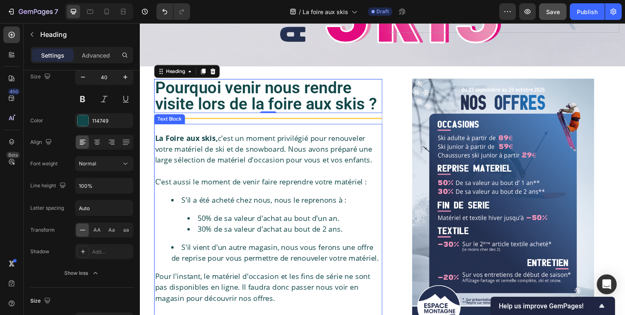
click at [328, 167] on p "La Foire aux skis, c'est un moment privilégié pour renouveler votre matériel de…" at bounding box center [271, 153] width 232 height 34
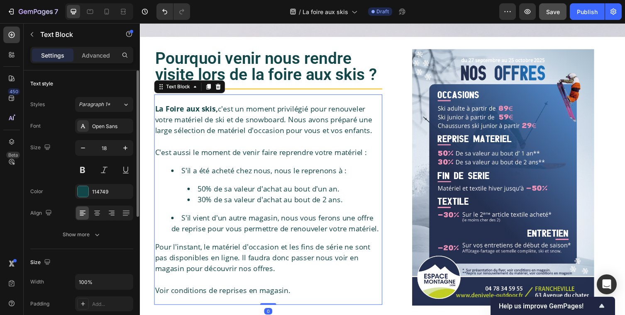
scroll to position [172, 0]
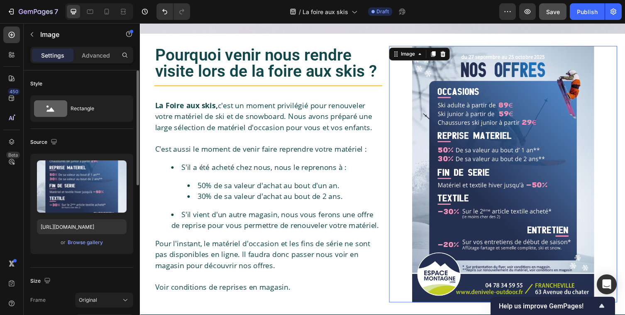
click at [408, 140] on div at bounding box center [512, 177] width 234 height 263
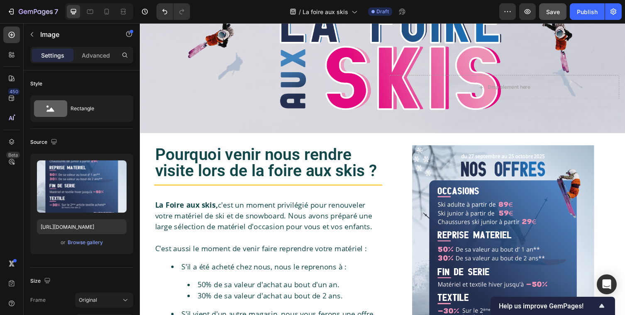
scroll to position [0, 0]
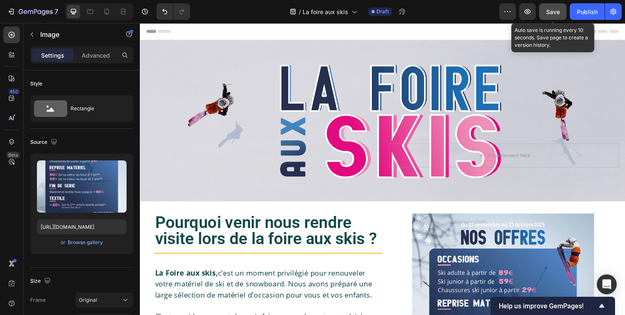
click at [554, 12] on span "Save" at bounding box center [553, 11] width 14 height 7
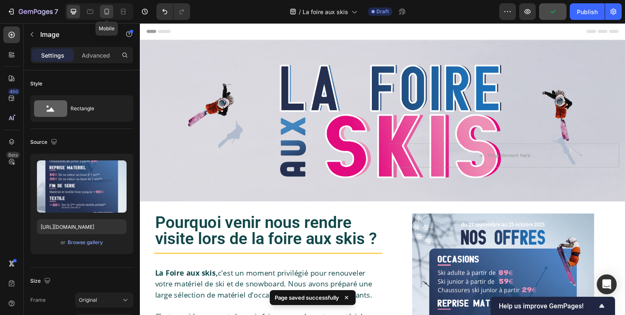
click at [106, 7] on icon at bounding box center [106, 11] width 8 height 8
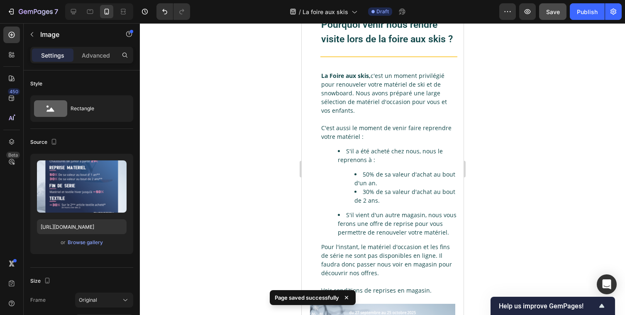
scroll to position [83, 0]
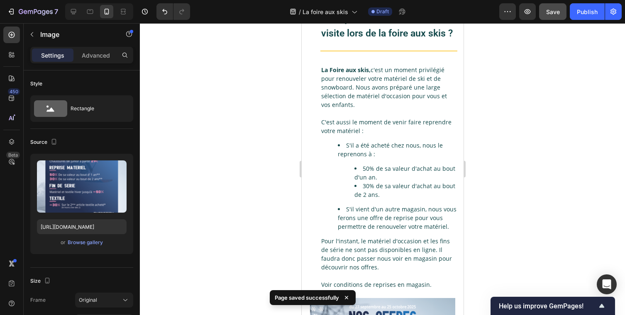
click at [479, 142] on div at bounding box center [382, 169] width 485 height 292
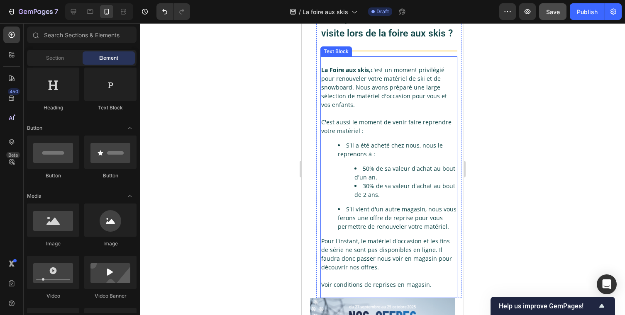
click at [389, 134] on p "C'est aussi le moment de venir faire reprendre votre matériel :" at bounding box center [388, 126] width 135 height 17
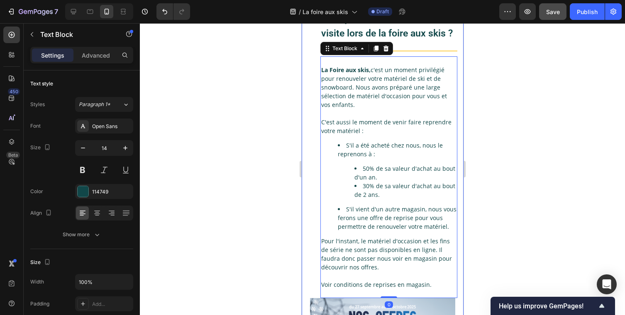
click at [311, 106] on div "Pourquoi venir nous rendre visite lors de la foire aux skis ? Heading Title Lin…" at bounding box center [381, 154] width 145 height 287
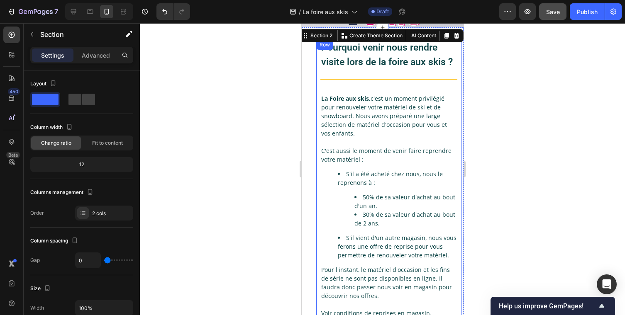
scroll to position [0, 0]
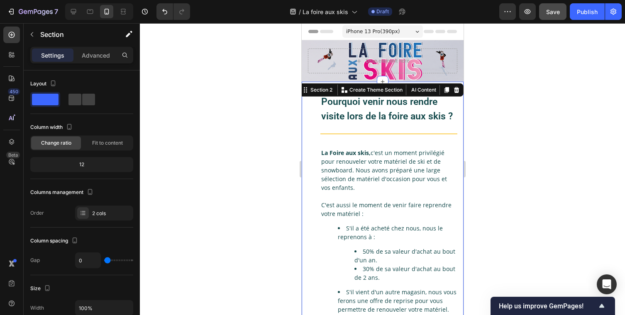
click at [315, 124] on div "Pourquoi venir nous rendre visite lors de la foire aux skis ? Heading Title Lin…" at bounding box center [381, 237] width 145 height 287
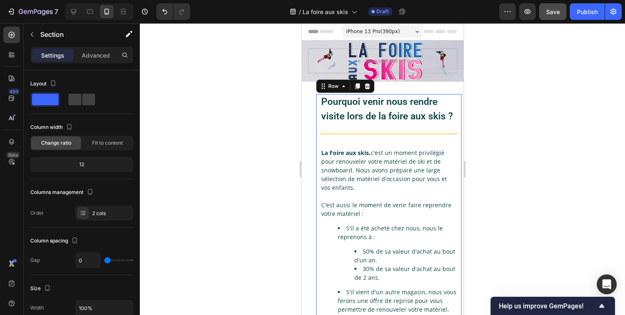
click at [316, 124] on div "Pourquoi venir nous rendre visite lors de la foire aux skis ? Heading Title Lin…" at bounding box center [388, 237] width 145 height 287
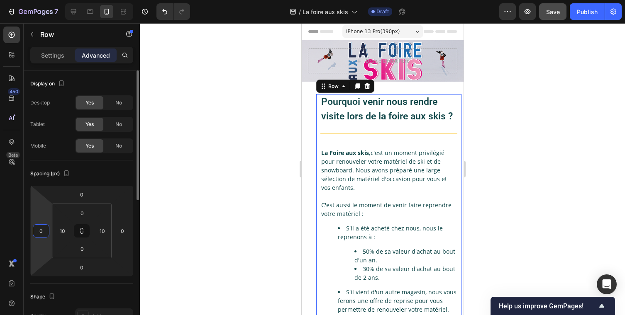
click at [40, 229] on input "0" at bounding box center [41, 231] width 12 height 12
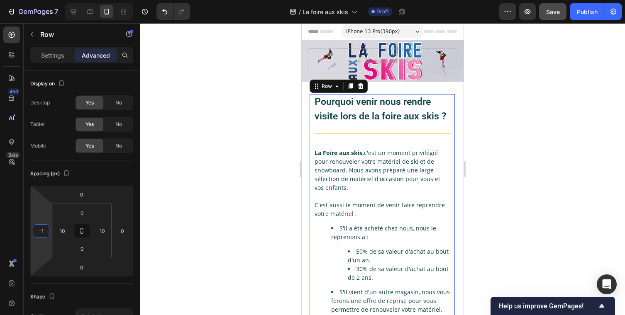
type input "-1"
click at [193, 216] on div at bounding box center [382, 169] width 485 height 292
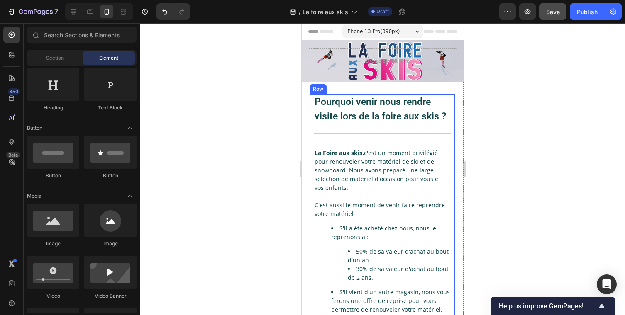
click at [309, 128] on div "Pourquoi venir nous rendre visite lors de la foire aux skis ? Heading Title Lin…" at bounding box center [381, 237] width 145 height 287
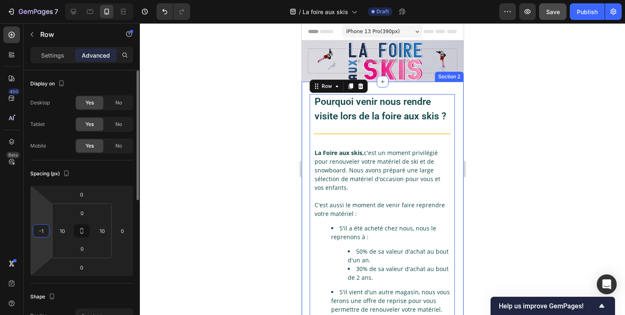
click at [46, 232] on input "-1" at bounding box center [41, 231] width 12 height 12
type input "0"
click at [187, 209] on div at bounding box center [382, 169] width 485 height 292
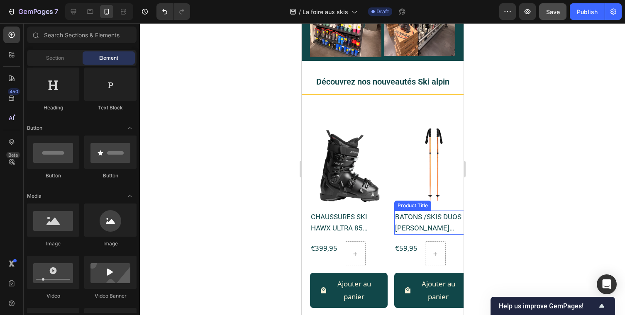
scroll to position [783, 0]
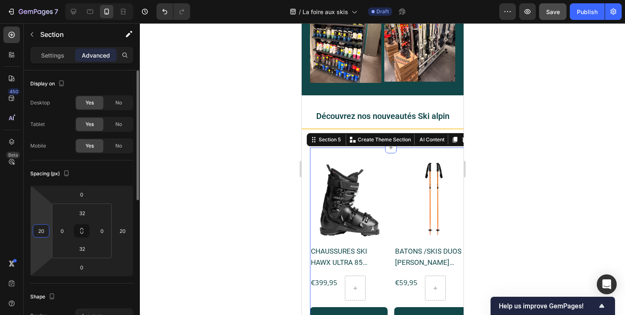
click at [41, 231] on input "20" at bounding box center [41, 231] width 12 height 12
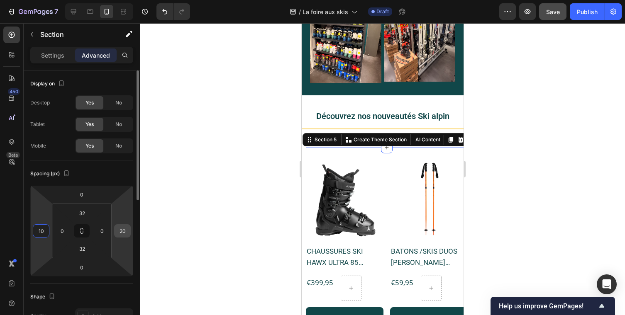
type input "10"
click at [126, 232] on input "20" at bounding box center [122, 231] width 12 height 12
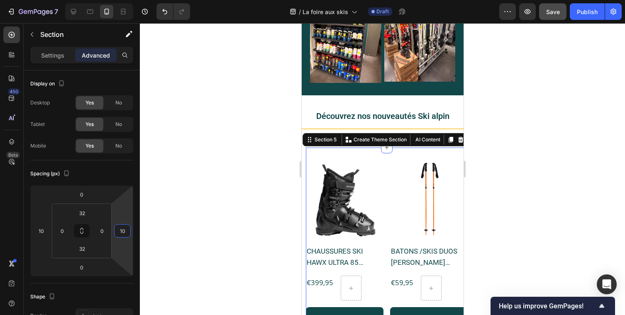
type input "10"
click at [205, 219] on div at bounding box center [382, 169] width 485 height 292
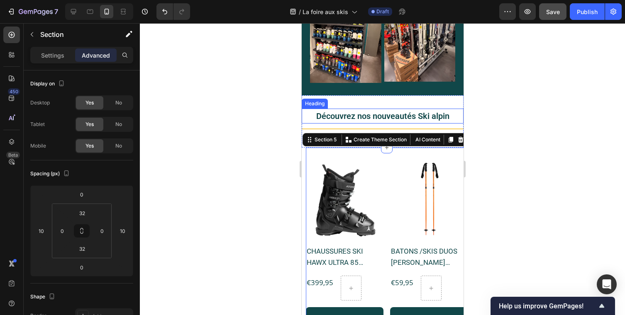
click at [440, 109] on h2 "Découvrez nos nouveautés Ski alpin" at bounding box center [382, 116] width 162 height 15
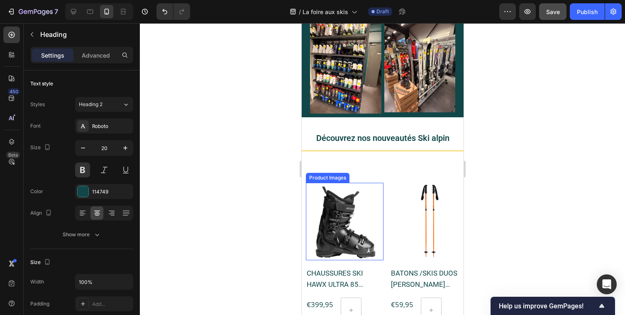
scroll to position [799, 0]
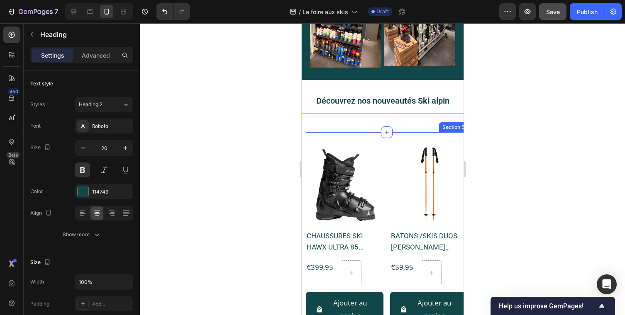
click at [313, 123] on div "Découvrez nos nouveautés Ski alpin Heading Title Line Section 4" at bounding box center [382, 106] width 162 height 52
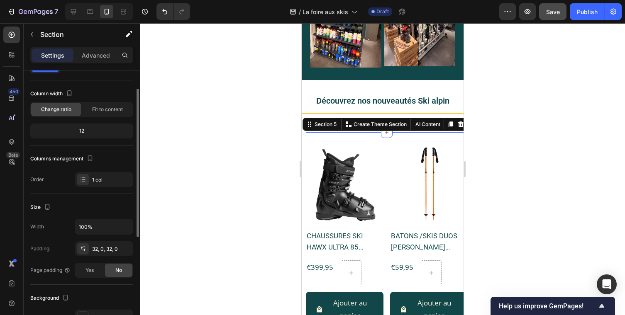
scroll to position [0, 0]
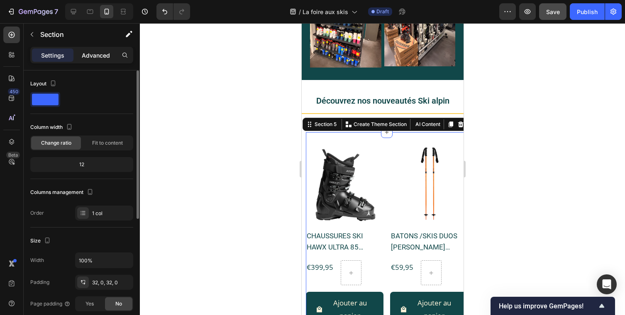
click at [98, 58] on p "Advanced" at bounding box center [96, 55] width 28 height 9
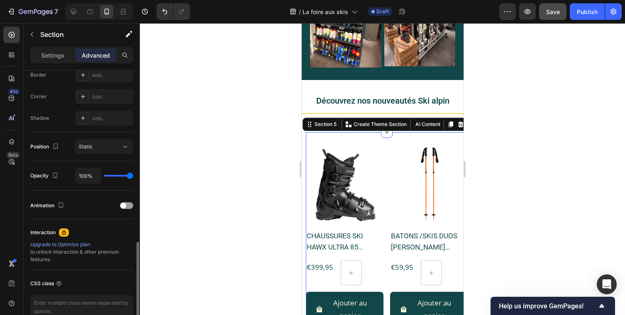
scroll to position [285, 0]
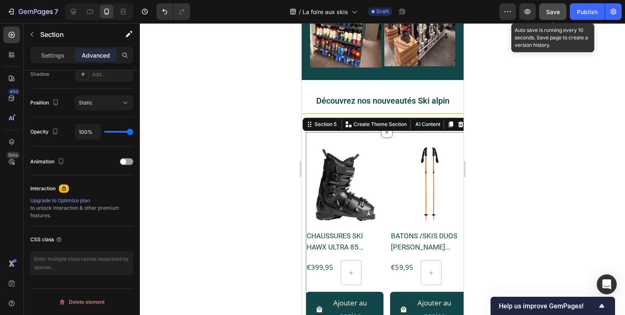
click at [547, 7] on button "Save" at bounding box center [552, 11] width 27 height 17
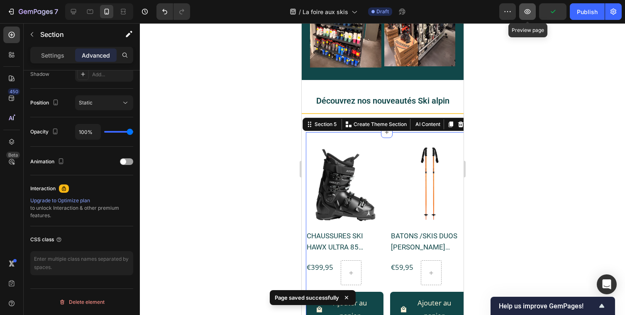
click at [529, 11] on icon "button" at bounding box center [527, 11] width 8 height 8
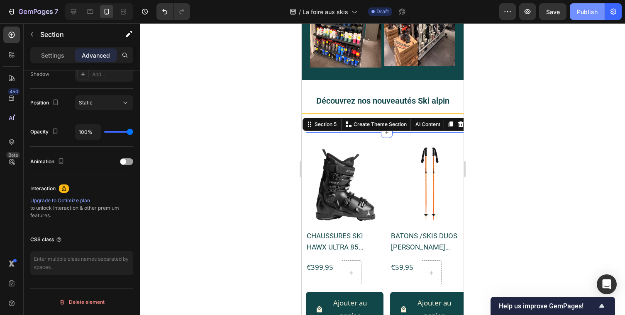
click at [585, 11] on div "Publish" at bounding box center [586, 11] width 21 height 9
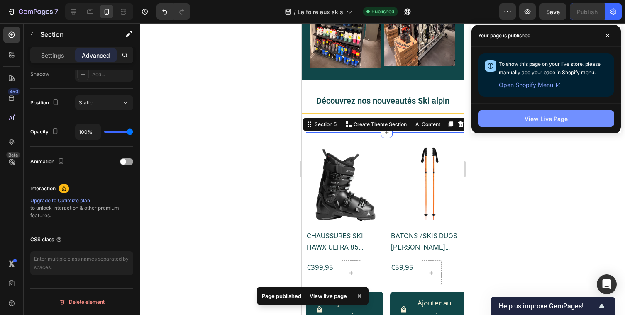
click at [560, 116] on div "View Live Page" at bounding box center [545, 118] width 43 height 9
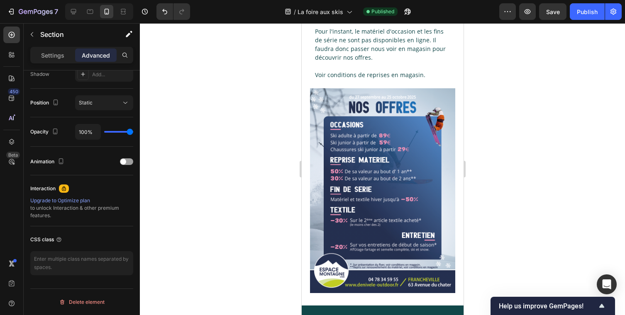
scroll to position [0, 0]
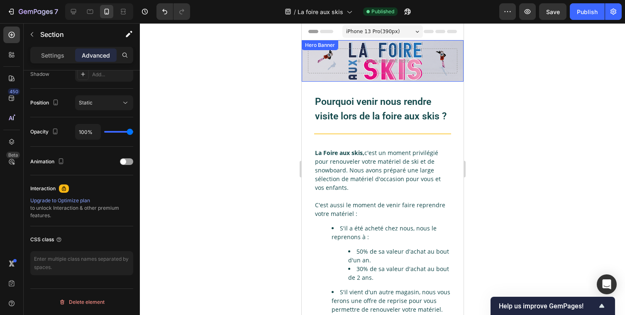
click at [456, 44] on div "Text Block Drop element here" at bounding box center [382, 60] width 162 height 41
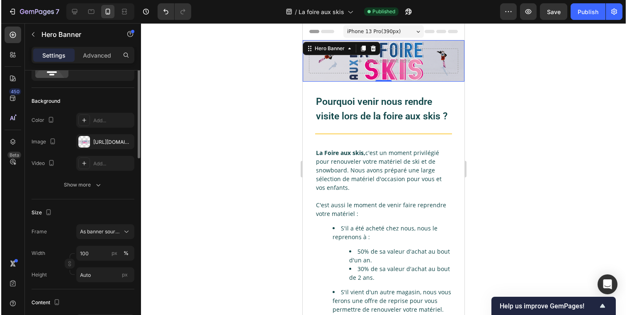
scroll to position [91, 0]
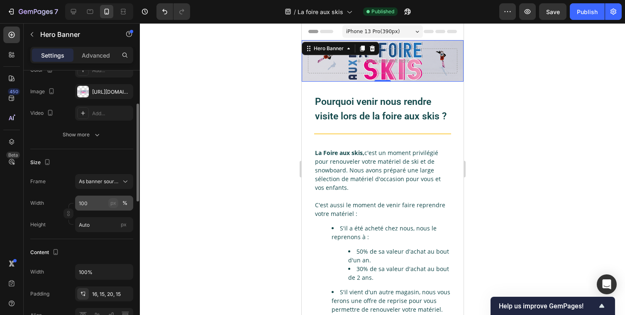
click at [112, 202] on div "px" at bounding box center [113, 202] width 6 height 7
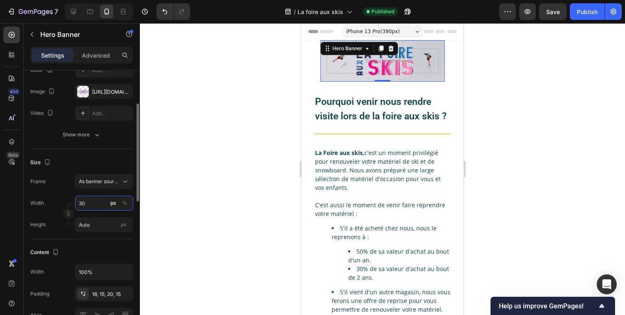
type input "3"
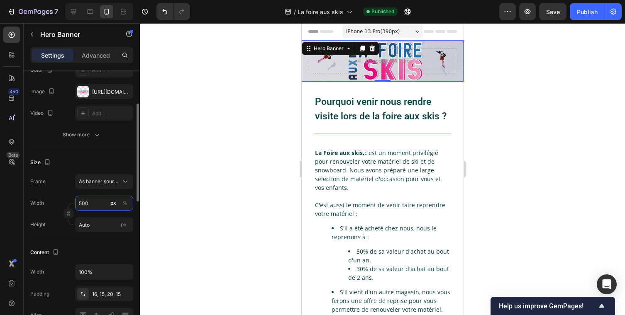
drag, startPoint x: 102, startPoint y: 204, endPoint x: 66, endPoint y: 204, distance: 36.1
click at [66, 204] on div "Width 500 px % Height Auto px" at bounding box center [81, 214] width 103 height 36
type input "600"
click at [167, 199] on div at bounding box center [382, 169] width 485 height 292
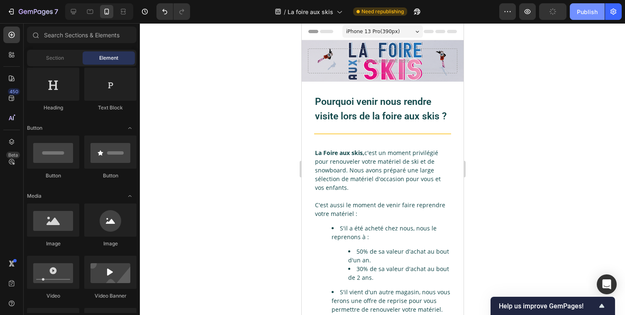
click at [585, 10] on div "Publish" at bounding box center [586, 11] width 21 height 9
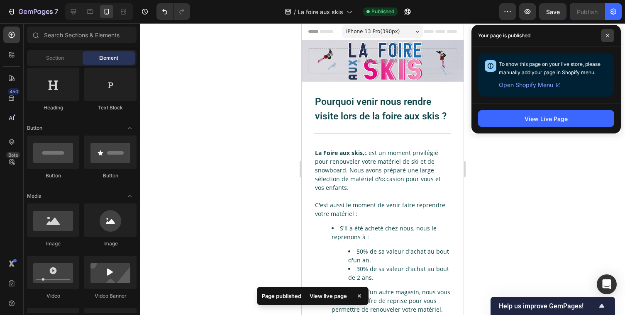
click at [609, 38] on span at bounding box center [607, 35] width 13 height 13
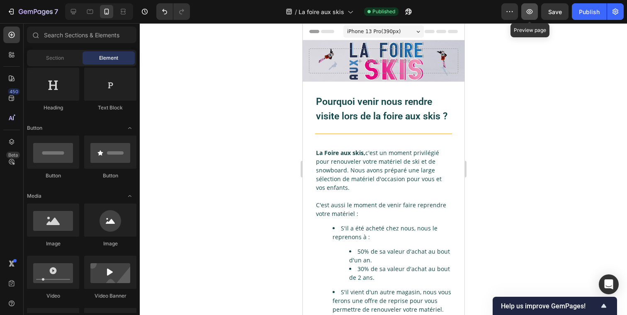
click at [534, 8] on button "button" at bounding box center [529, 11] width 17 height 17
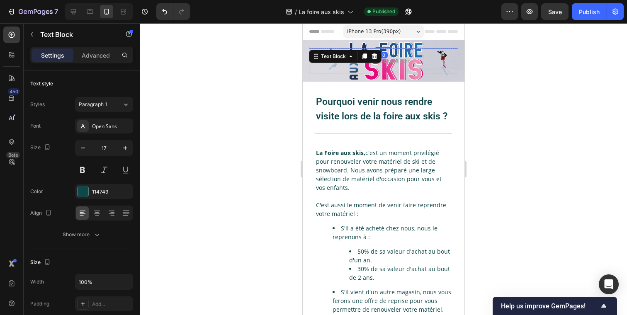
click at [435, 48] on div at bounding box center [383, 48] width 149 height 2
click at [374, 56] on icon at bounding box center [374, 57] width 5 height 6
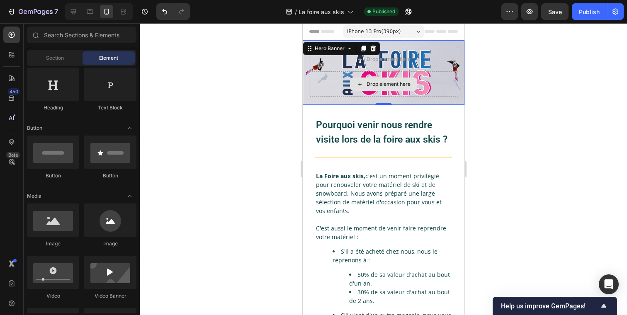
click at [453, 73] on div "Drop element here" at bounding box center [383, 84] width 149 height 25
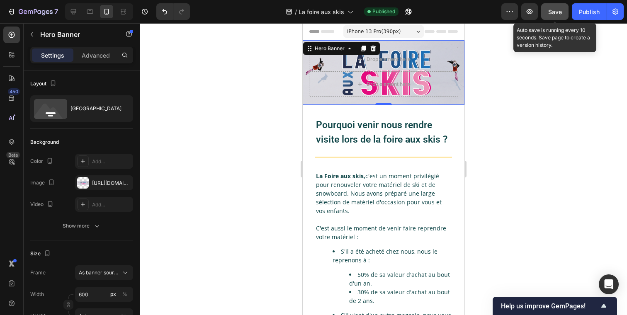
click at [552, 15] on div "Save" at bounding box center [555, 11] width 14 height 9
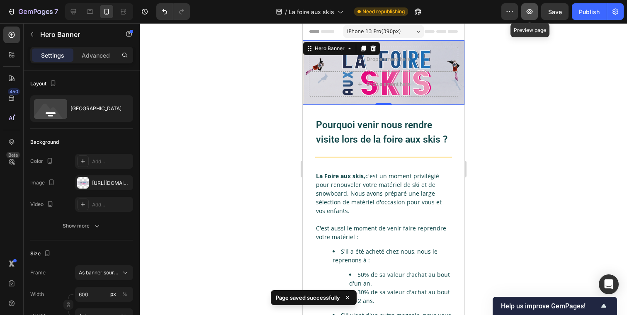
click at [535, 12] on button "button" at bounding box center [529, 11] width 17 height 17
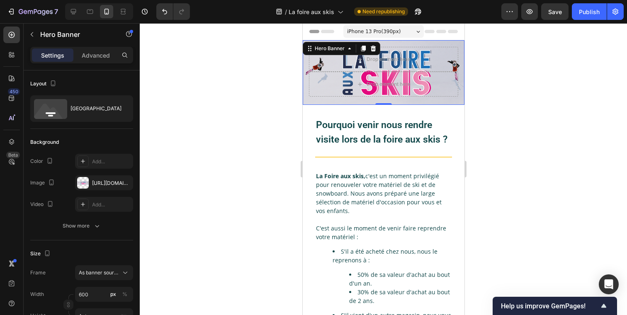
click at [421, 41] on div "Drop element here Drop element here" at bounding box center [383, 72] width 162 height 65
click at [416, 50] on div "Drop element here" at bounding box center [383, 59] width 149 height 25
click at [432, 83] on div "Drop element here" at bounding box center [383, 84] width 149 height 25
click at [407, 43] on div "Drop element here Drop element here" at bounding box center [383, 72] width 162 height 65
click at [95, 55] on p "Advanced" at bounding box center [96, 55] width 28 height 9
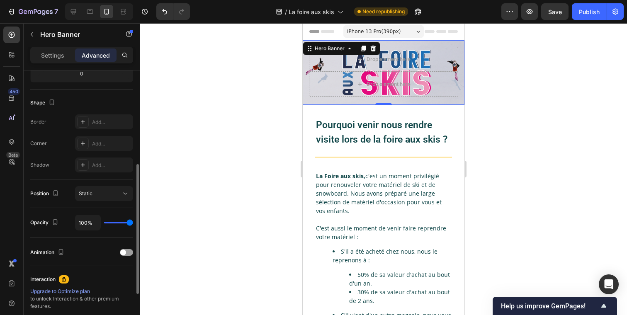
scroll to position [196, 0]
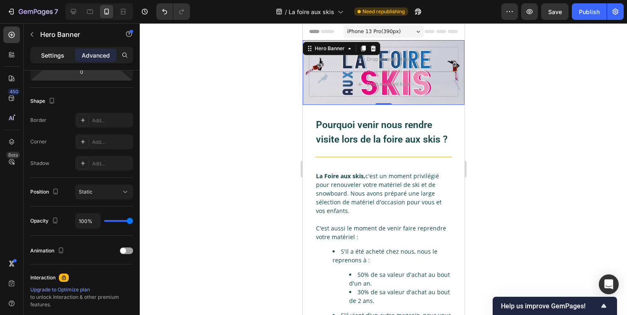
click at [61, 54] on p "Settings" at bounding box center [52, 55] width 23 height 9
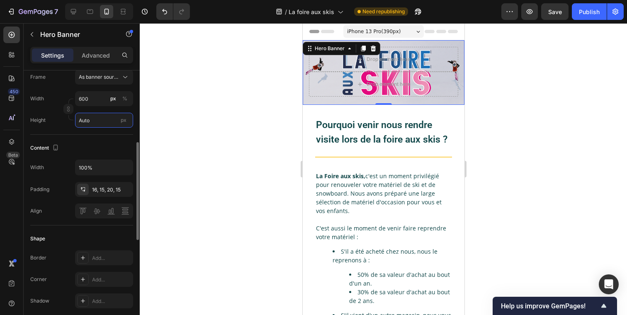
click at [99, 122] on input "Auto" at bounding box center [104, 120] width 58 height 15
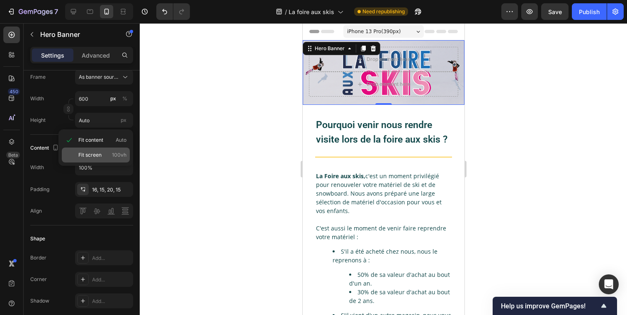
click at [95, 148] on div "Fit screen 100vh" at bounding box center [96, 155] width 68 height 15
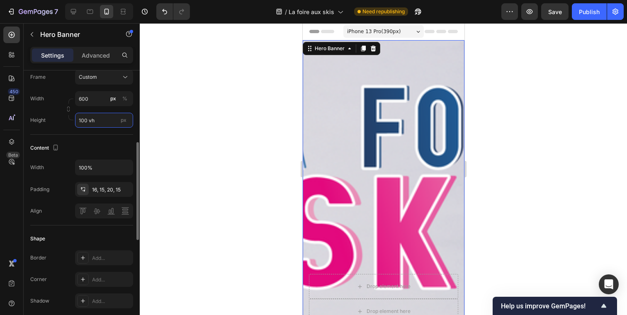
click at [94, 124] on input "100 vh" at bounding box center [104, 120] width 58 height 15
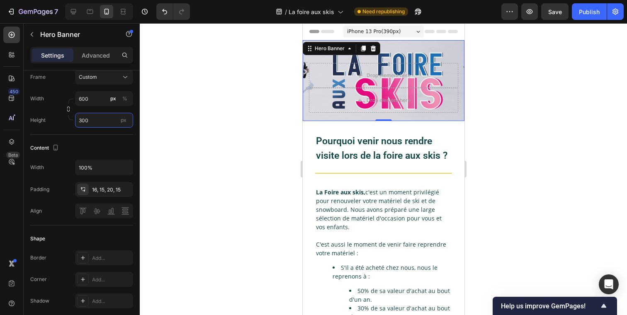
type input "300"
click at [156, 101] on div at bounding box center [383, 169] width 487 height 292
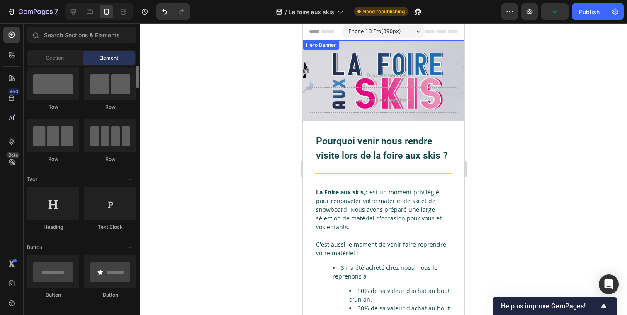
scroll to position [14, 0]
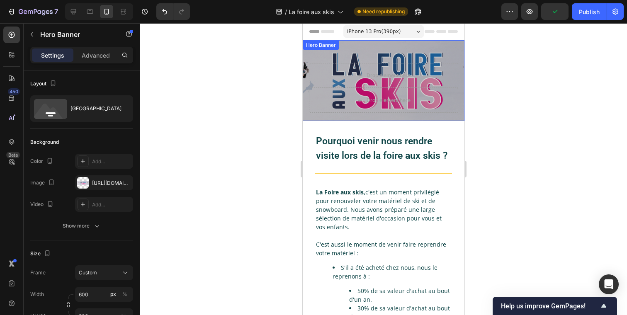
click at [397, 45] on div "Overlay" at bounding box center [383, 80] width 162 height 81
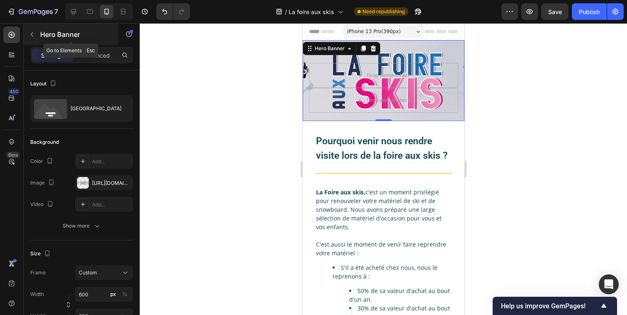
click at [90, 38] on p "Hero Banner" at bounding box center [75, 34] width 71 height 10
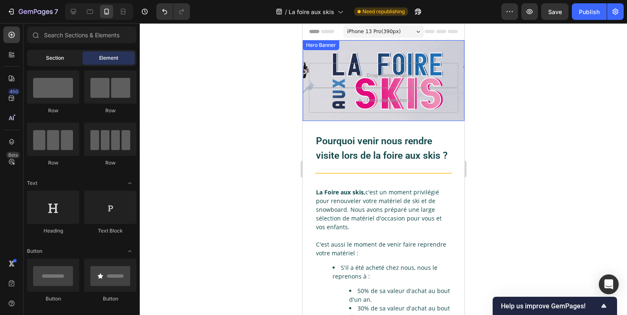
click at [51, 63] on div "Section" at bounding box center [55, 57] width 52 height 13
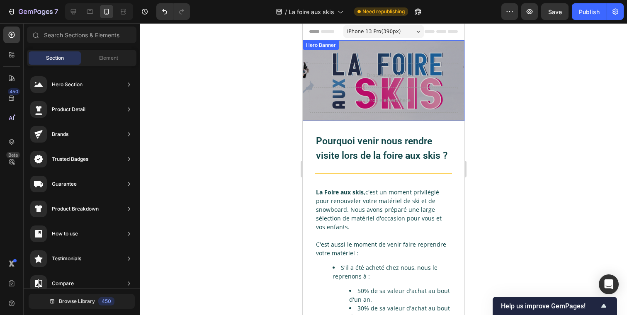
click at [402, 48] on div "Overlay" at bounding box center [383, 80] width 162 height 81
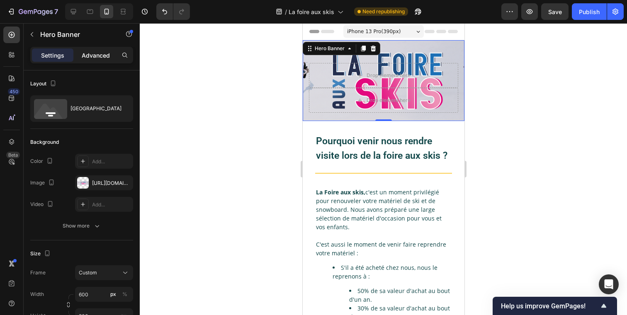
click at [100, 53] on p "Advanced" at bounding box center [96, 55] width 28 height 9
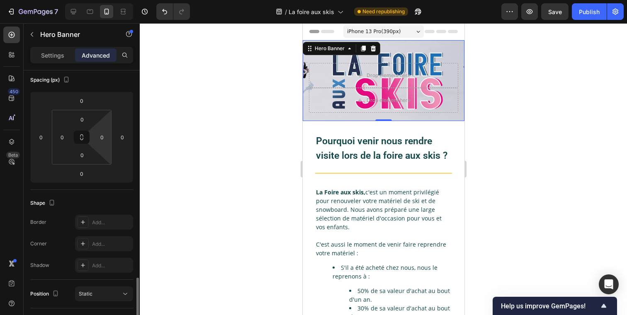
scroll to position [24, 0]
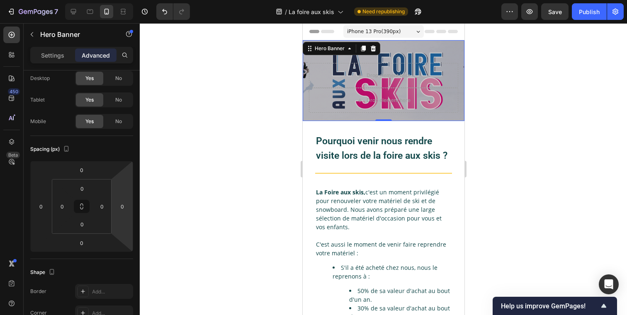
click at [461, 51] on div "Overlay" at bounding box center [383, 80] width 162 height 81
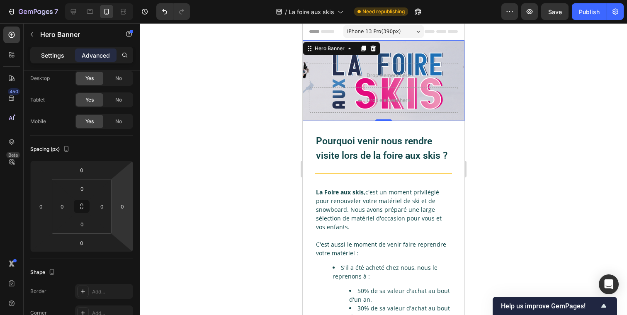
click at [56, 49] on div "Settings" at bounding box center [52, 55] width 41 height 13
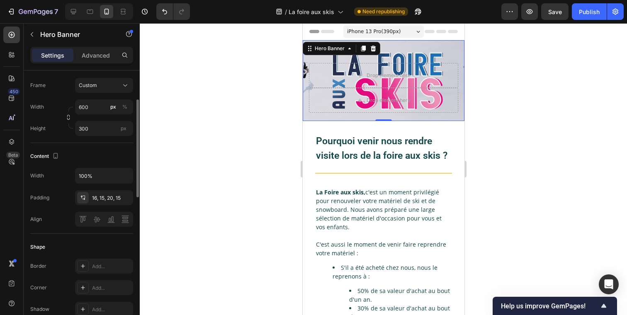
scroll to position [191, 0]
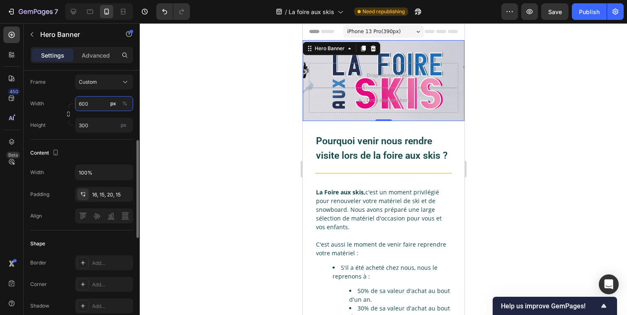
click at [82, 103] on input "600" at bounding box center [104, 103] width 58 height 15
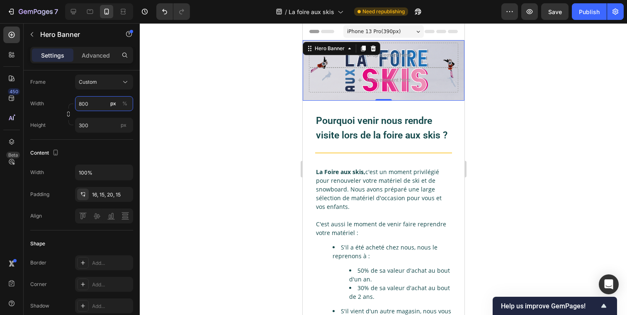
type input "800"
click at [185, 111] on div at bounding box center [383, 169] width 487 height 292
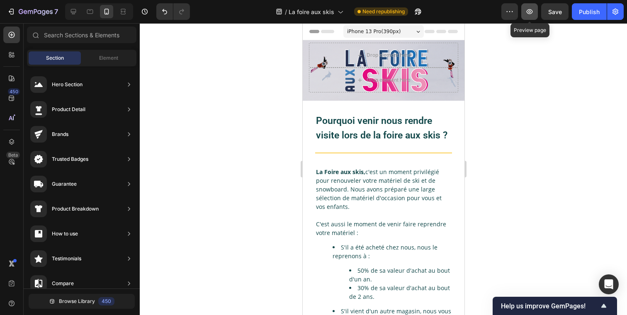
click at [531, 14] on icon "button" at bounding box center [529, 11] width 8 height 8
click at [591, 10] on div "Publish" at bounding box center [589, 11] width 21 height 9
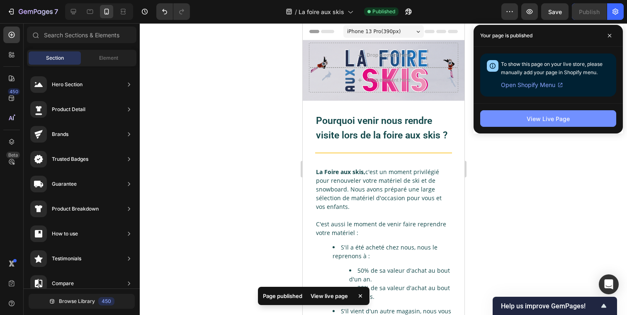
click at [556, 126] on button "View Live Page" at bounding box center [548, 118] width 136 height 17
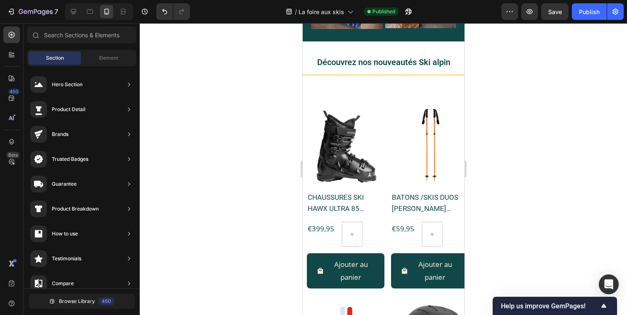
scroll to position [857, 0]
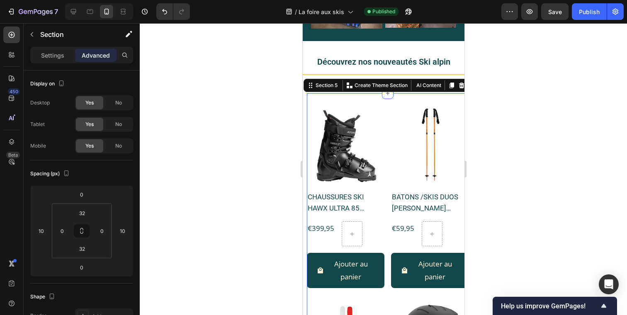
click at [312, 93] on div "Product Images CHAUSSURES SKI HAWX ULTRA 85 FEMME ATOMIC Product Title €399,95 …" at bounding box center [387, 309] width 162 height 433
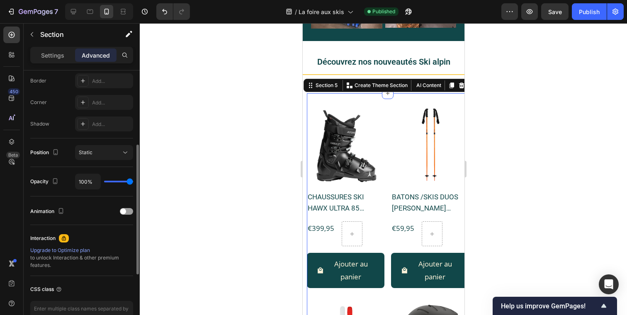
scroll to position [191, 0]
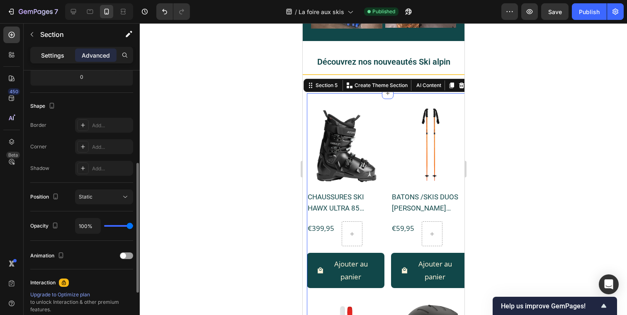
click at [58, 56] on p "Settings" at bounding box center [52, 55] width 23 height 9
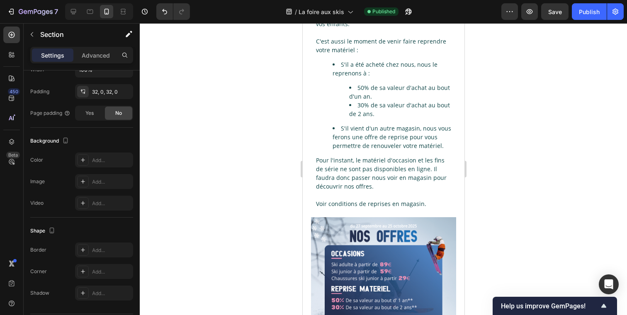
scroll to position [0, 0]
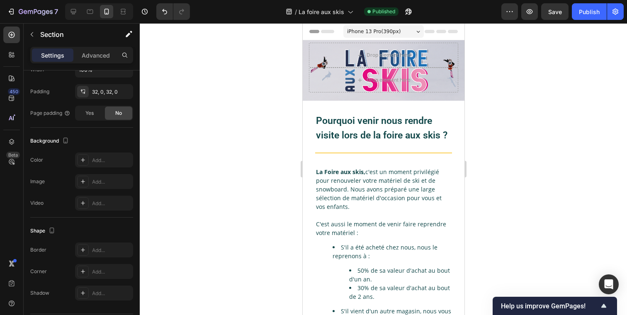
click at [559, 158] on div at bounding box center [383, 169] width 487 height 292
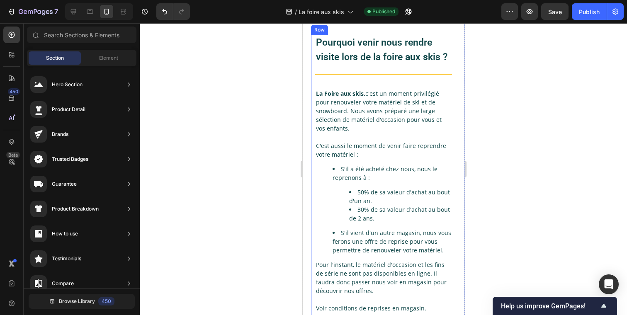
scroll to position [95, 0]
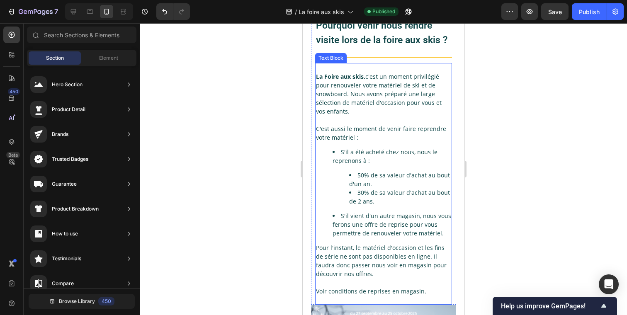
click at [394, 235] on li "S'il vient d'un autre magasin, nous vous ferons une offre de reprise pour vous …" at bounding box center [391, 225] width 119 height 26
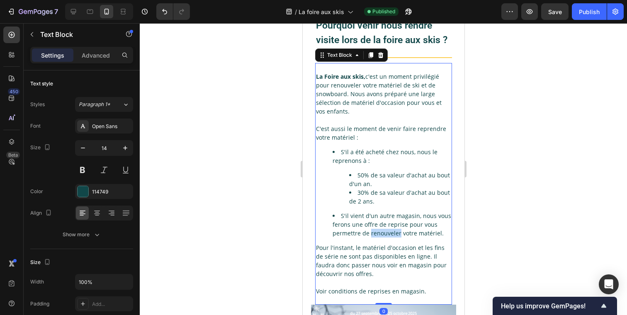
click at [394, 235] on li "S'il vient d'un autre magasin, nous vous ferons une offre de reprise pour vous …" at bounding box center [391, 225] width 119 height 26
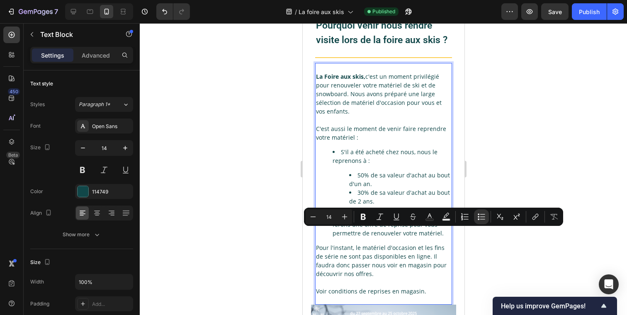
click at [440, 235] on li "S'il vient d'un autre magasin, nous vous ferons une offre de reprise pour vous …" at bounding box center [391, 225] width 119 height 26
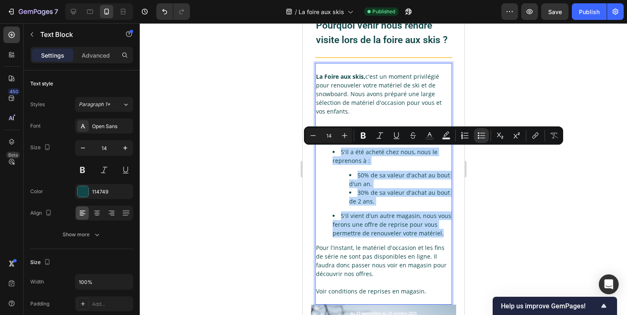
drag, startPoint x: 441, startPoint y: 235, endPoint x: 333, endPoint y: 155, distance: 135.0
click at [333, 155] on ul "S'il a été acheté chez nous, nous le reprenons à : 50% de sa valeur d'achat au …" at bounding box center [383, 193] width 135 height 90
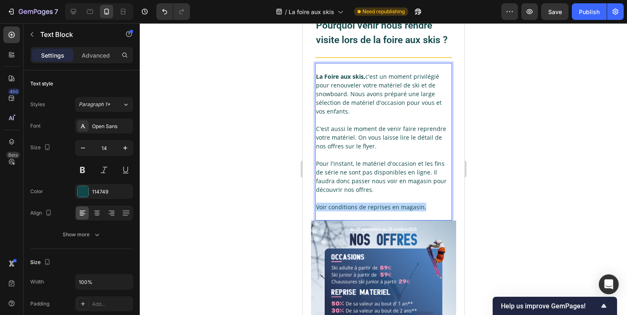
drag, startPoint x: 427, startPoint y: 209, endPoint x: 286, endPoint y: 208, distance: 141.4
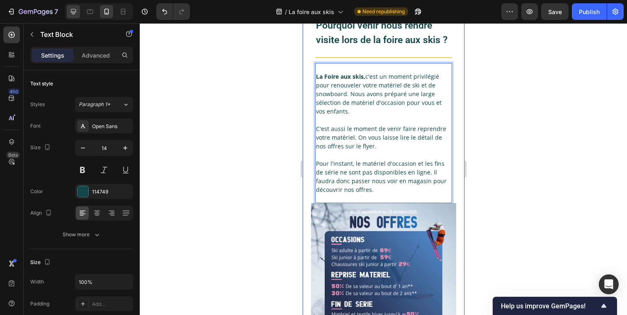
click at [76, 15] on icon at bounding box center [73, 11] width 8 height 8
type input "18"
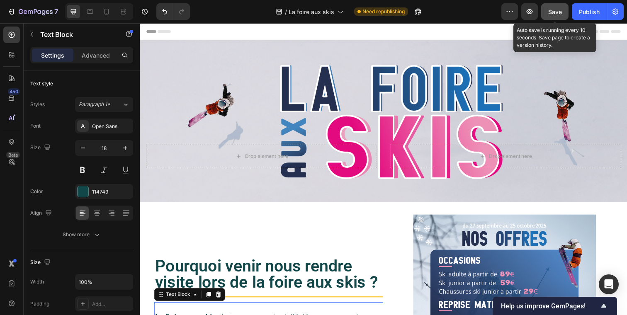
click at [558, 14] on span "Save" at bounding box center [555, 11] width 14 height 7
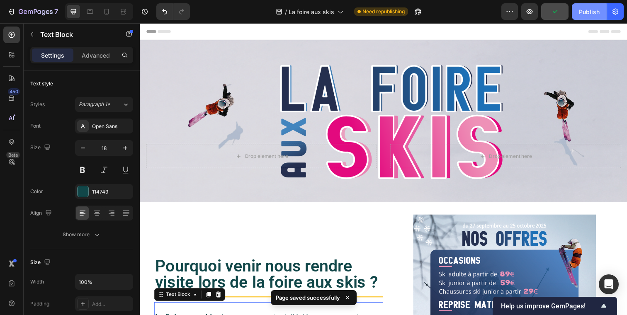
click at [591, 14] on div "Publish" at bounding box center [589, 11] width 21 height 9
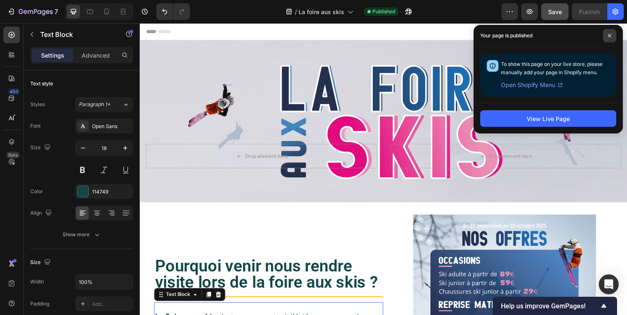
click at [614, 32] on span at bounding box center [609, 35] width 13 height 13
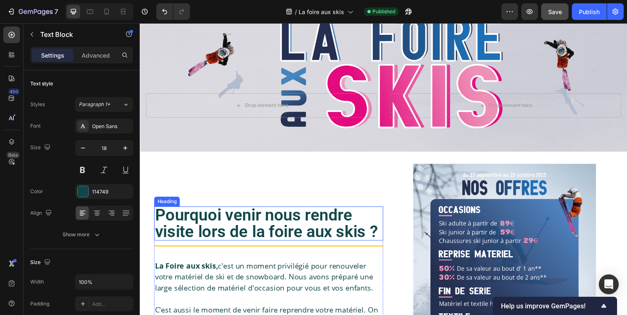
scroll to position [105, 0]
